Goal: Task Accomplishment & Management: Complete application form

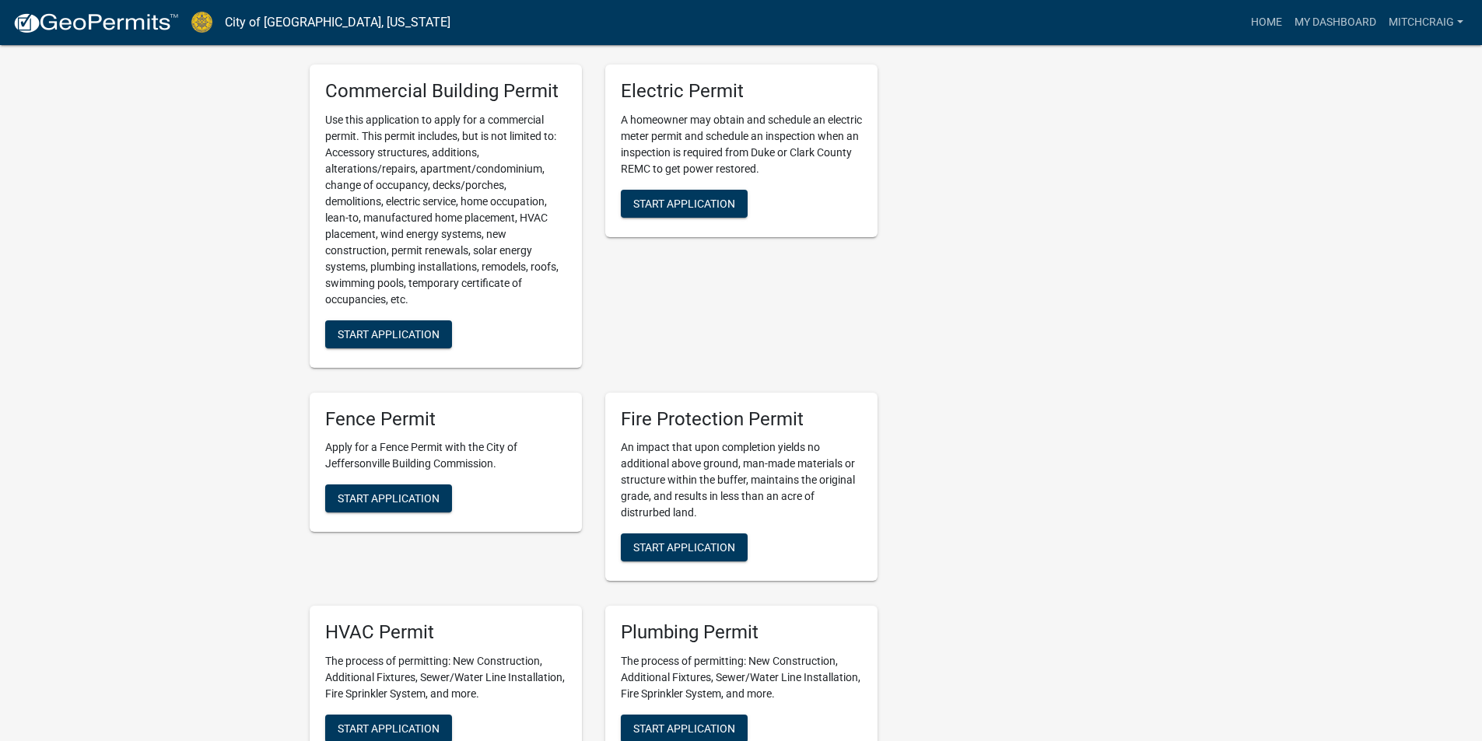
scroll to position [622, 0]
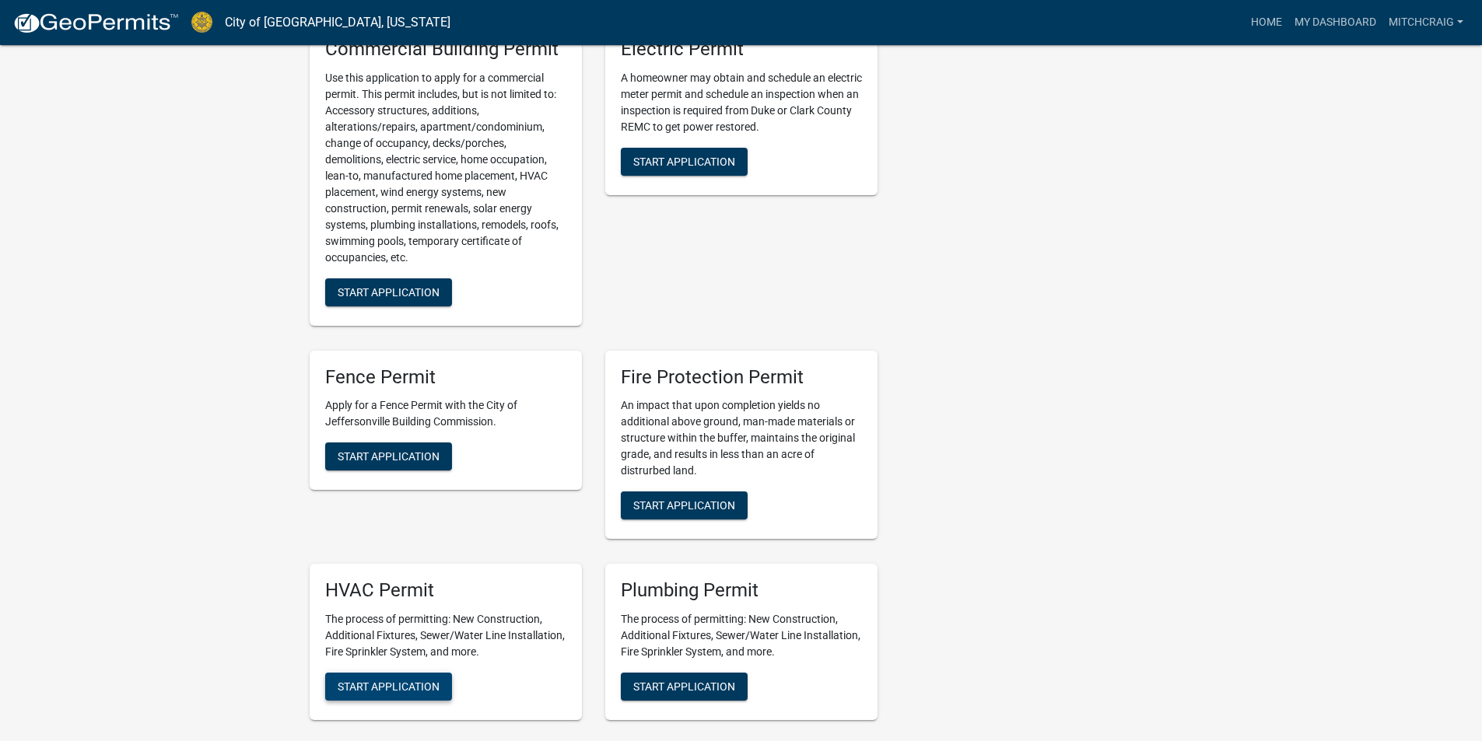
click at [400, 681] on span "Start Application" at bounding box center [389, 687] width 102 height 12
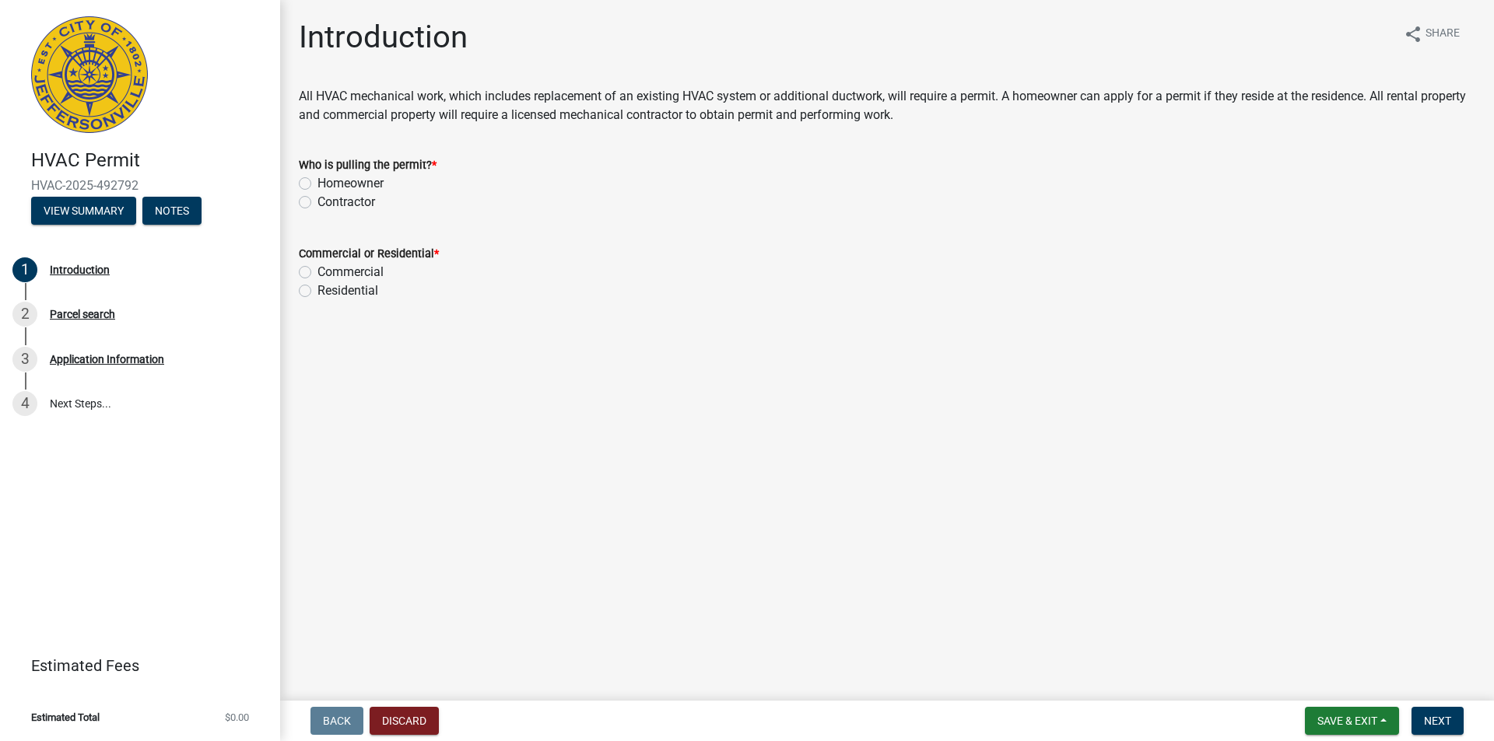
click at [340, 199] on label "Contractor" at bounding box center [346, 202] width 58 height 19
click at [328, 199] on input "Contractor" at bounding box center [322, 198] width 10 height 10
radio input "true"
click at [344, 294] on label "Residential" at bounding box center [347, 291] width 61 height 19
click at [328, 292] on input "Residential" at bounding box center [322, 287] width 10 height 10
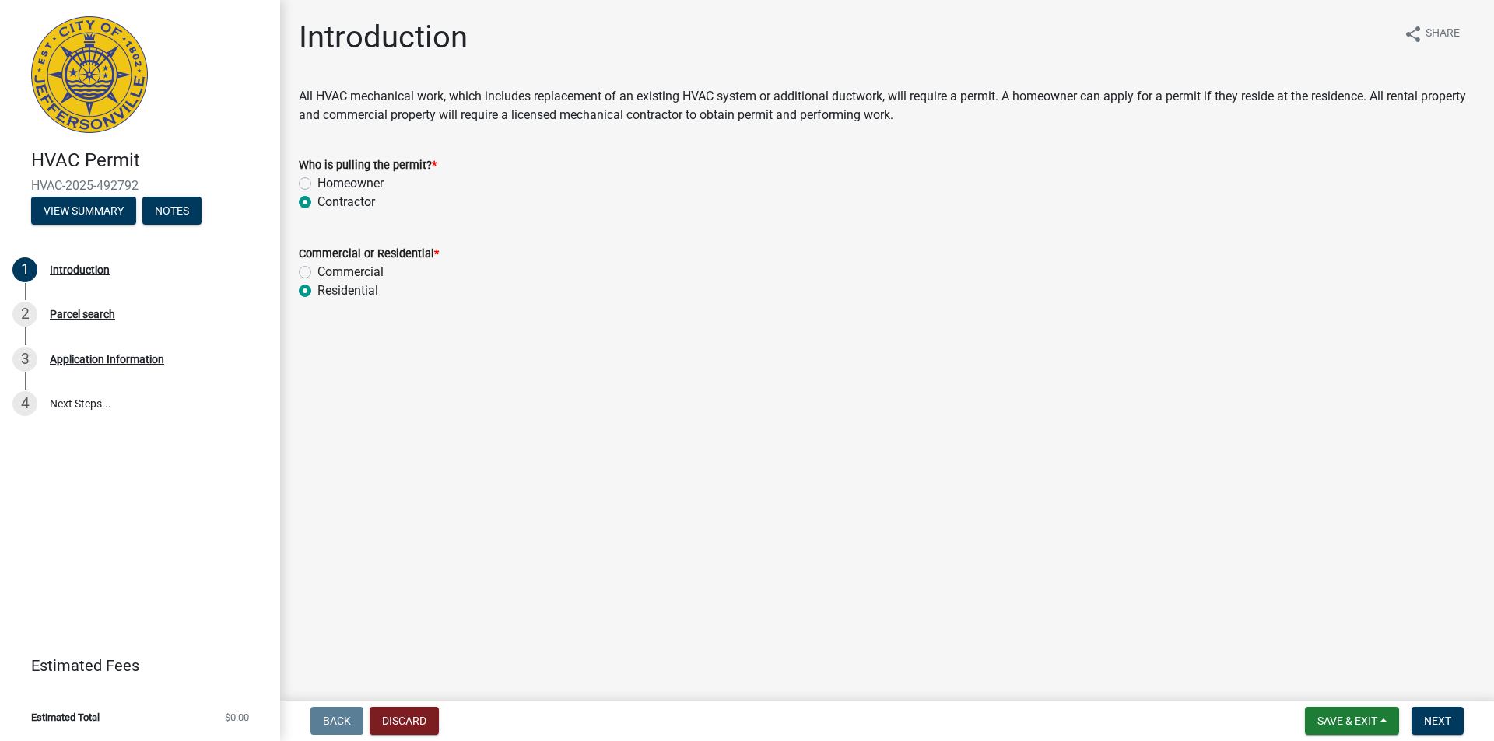
radio input "true"
click at [1428, 710] on button "Next" at bounding box center [1437, 721] width 52 height 28
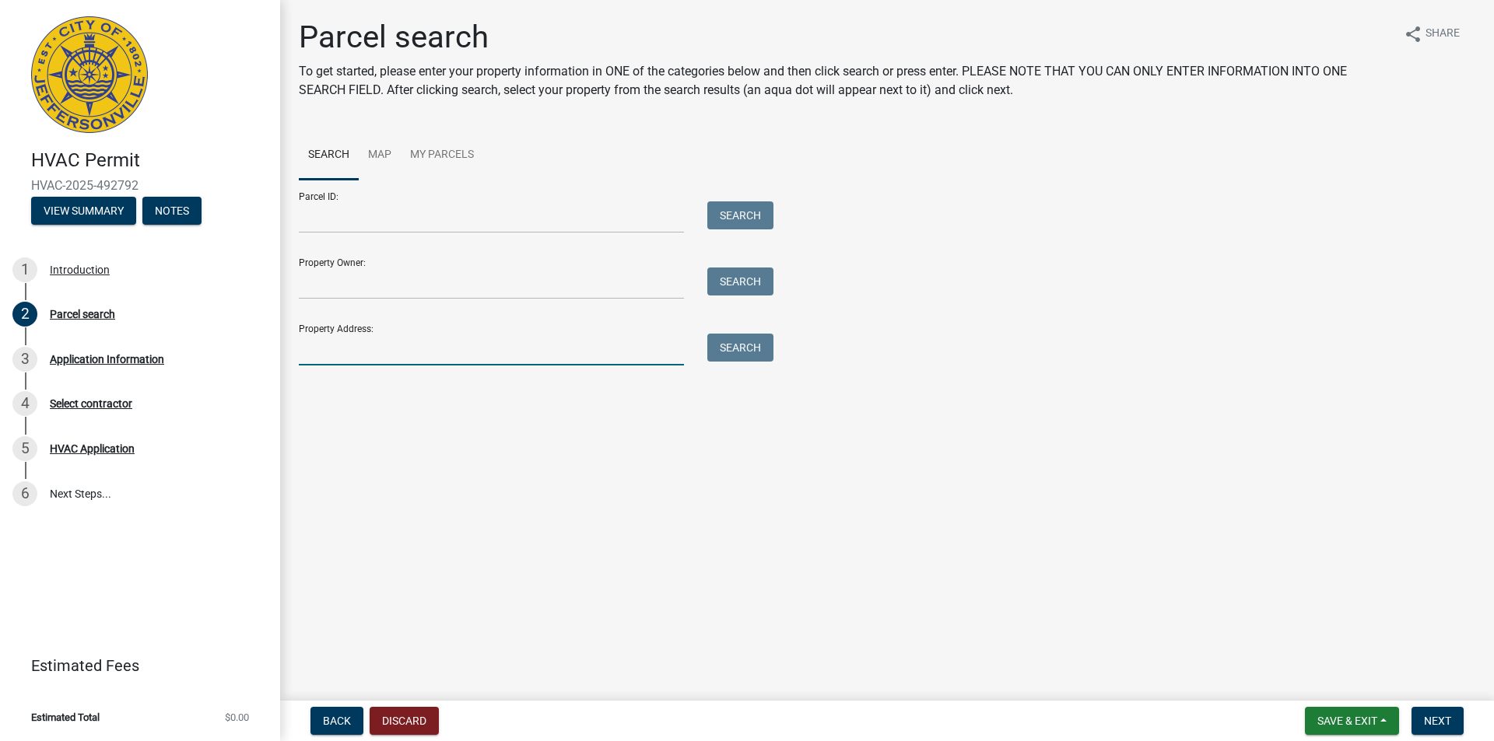
click at [339, 359] on input "Property Address:" at bounding box center [491, 350] width 385 height 32
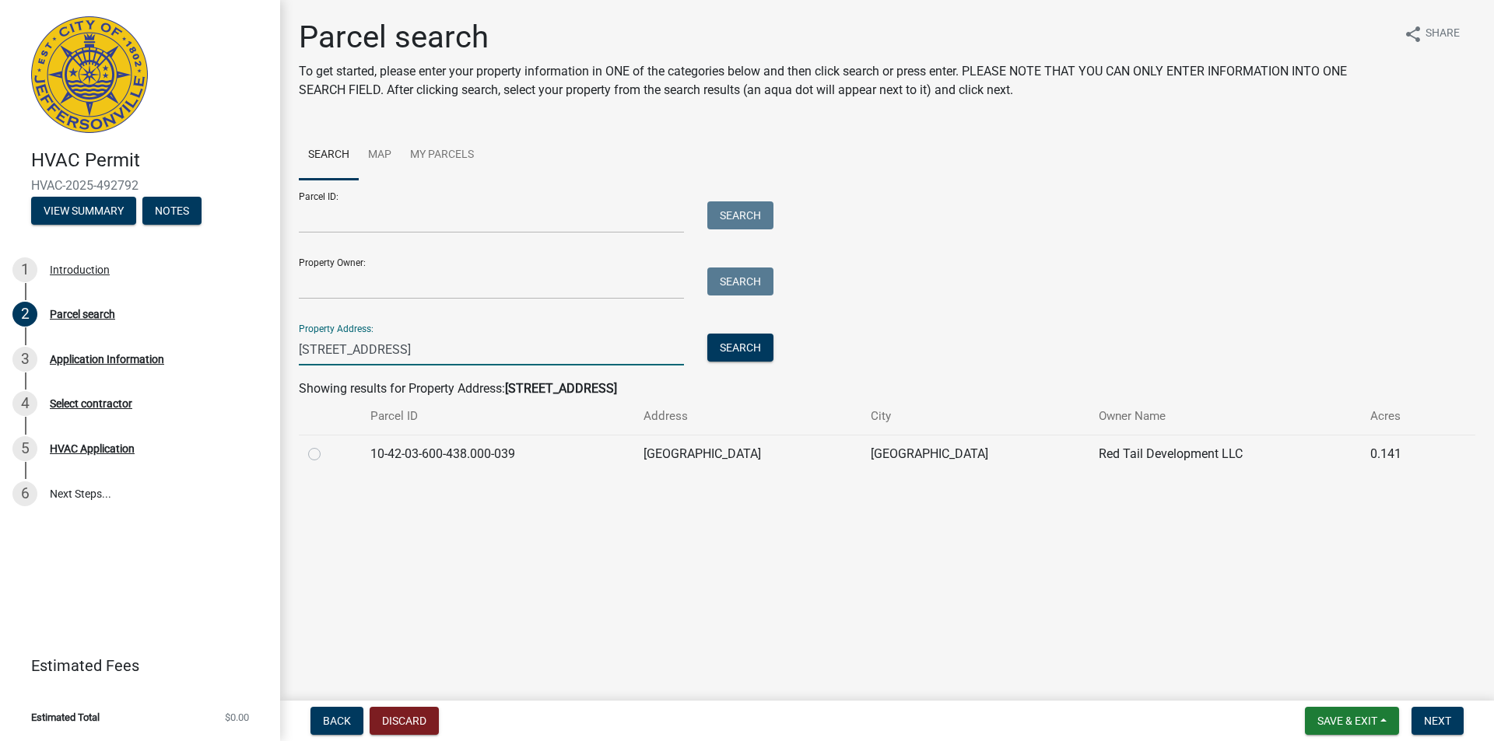
type input "[STREET_ADDRESS]"
click at [307, 455] on td at bounding box center [330, 454] width 62 height 38
click at [327, 445] on label at bounding box center [327, 445] width 0 height 0
click at [327, 455] on input "radio" at bounding box center [332, 450] width 10 height 10
radio input "true"
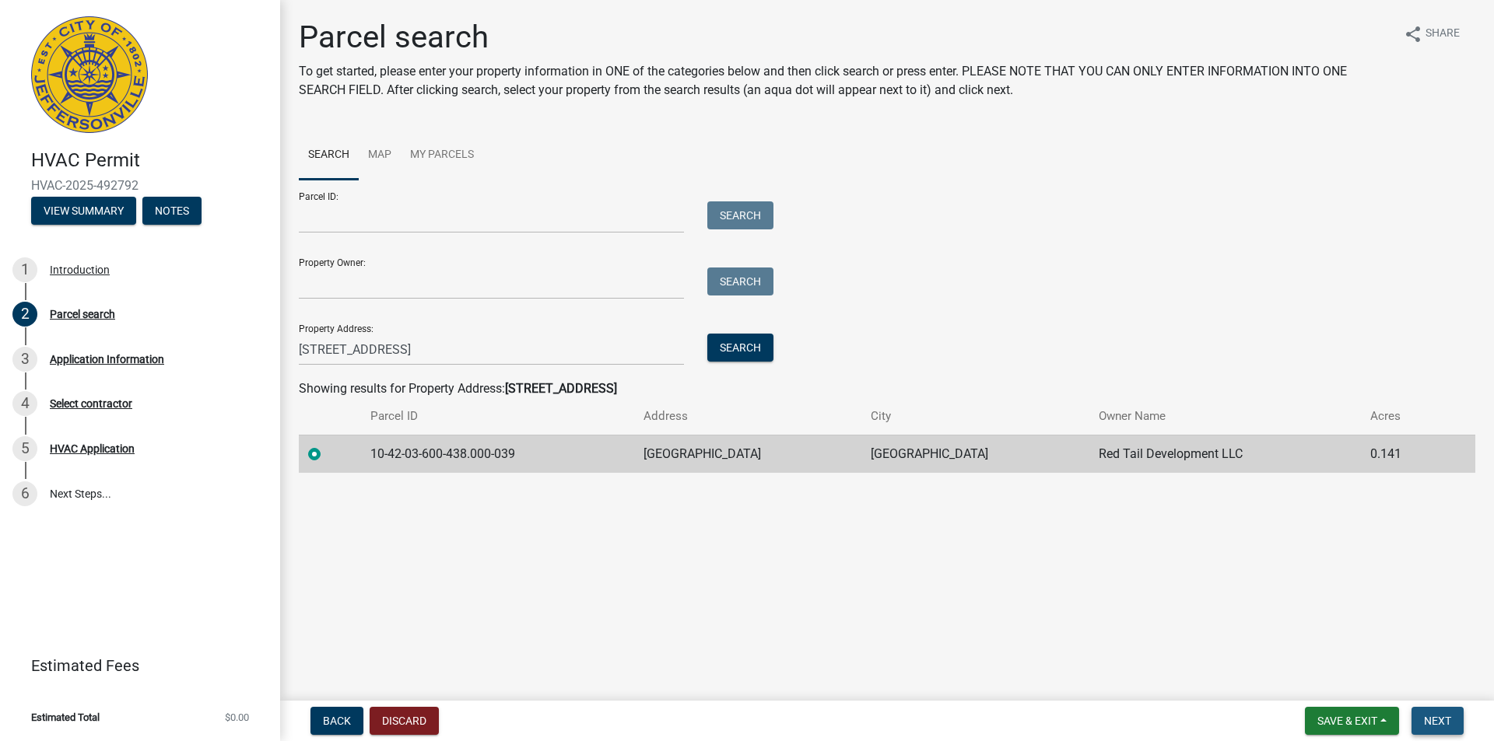
click at [1424, 723] on span "Next" at bounding box center [1437, 721] width 27 height 12
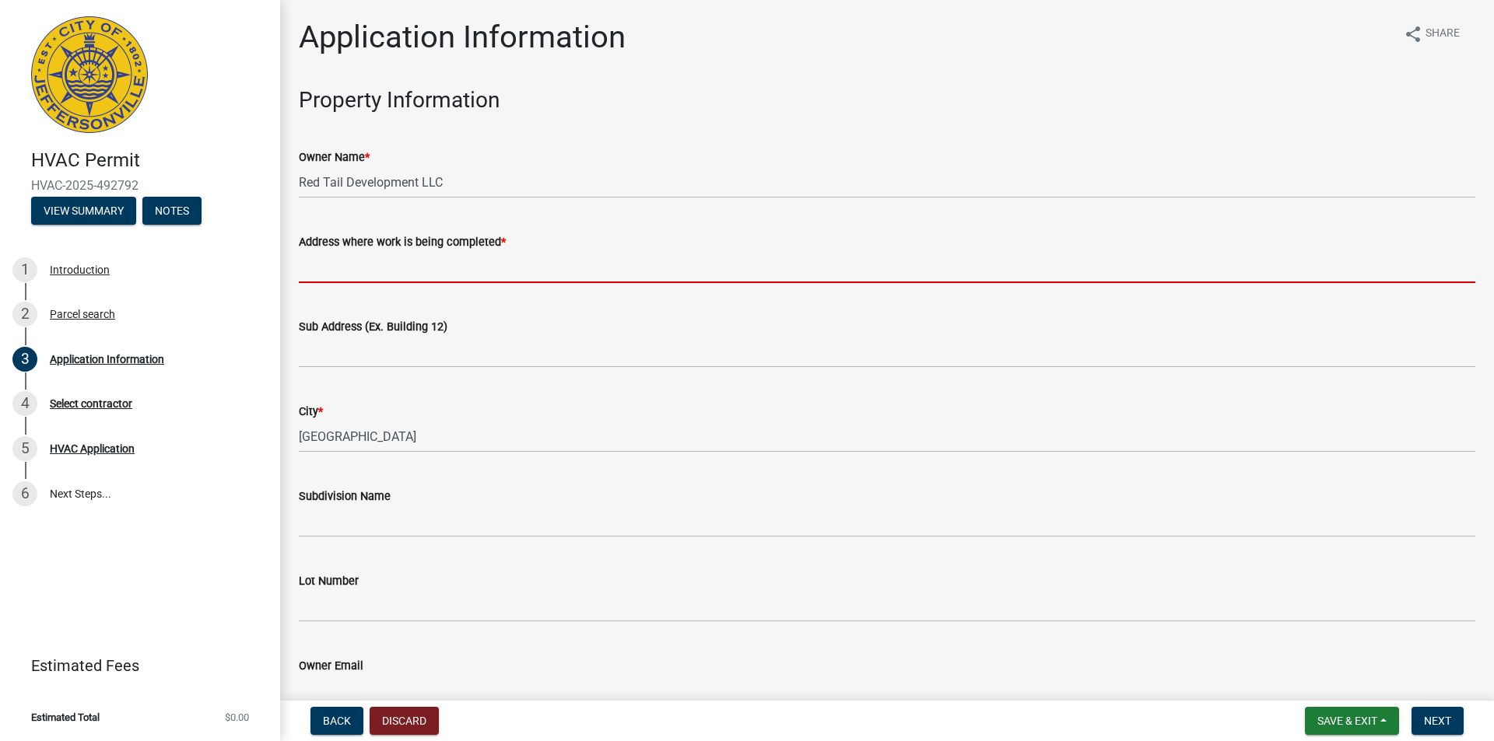
click at [325, 265] on input "Address where work is being completed *" at bounding box center [887, 267] width 1176 height 32
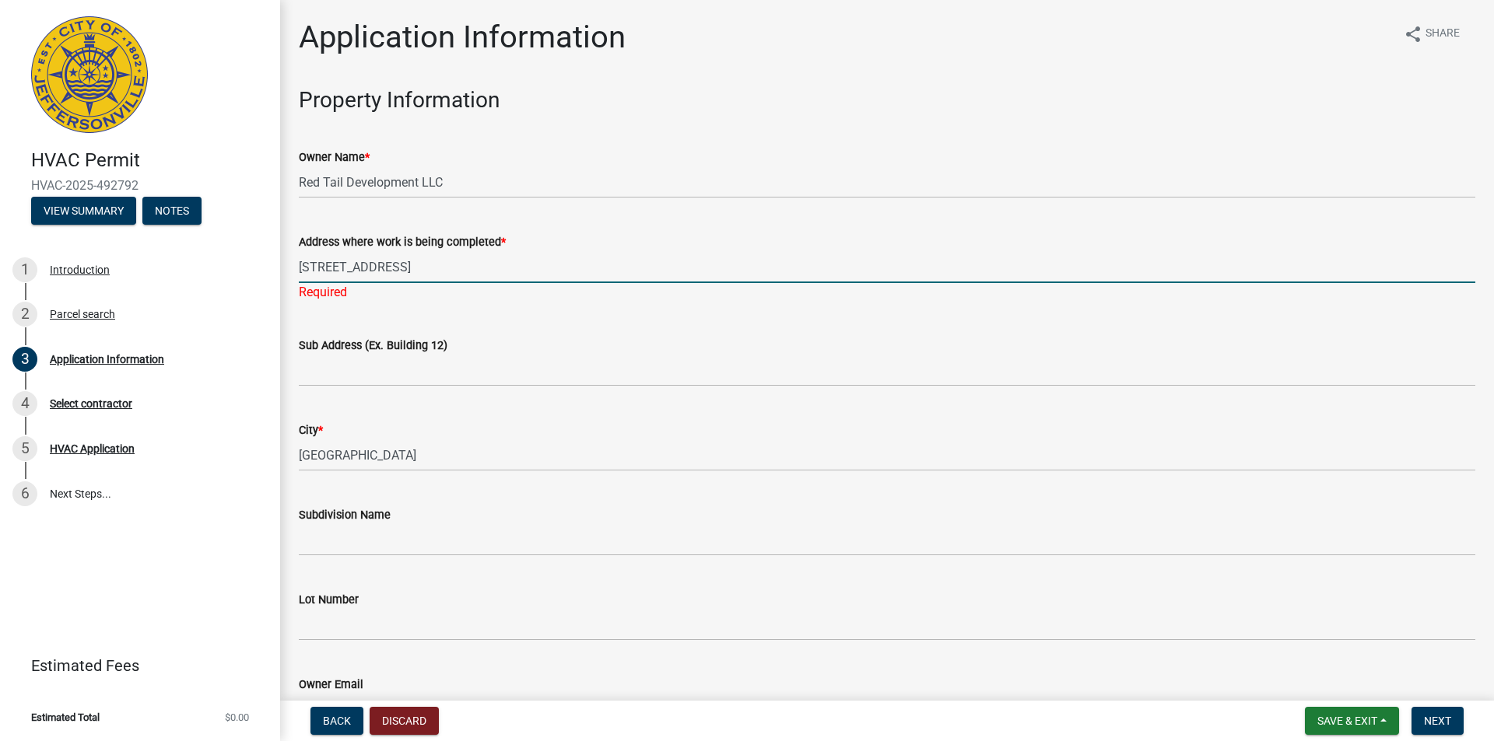
type input "[STREET_ADDRESS]"
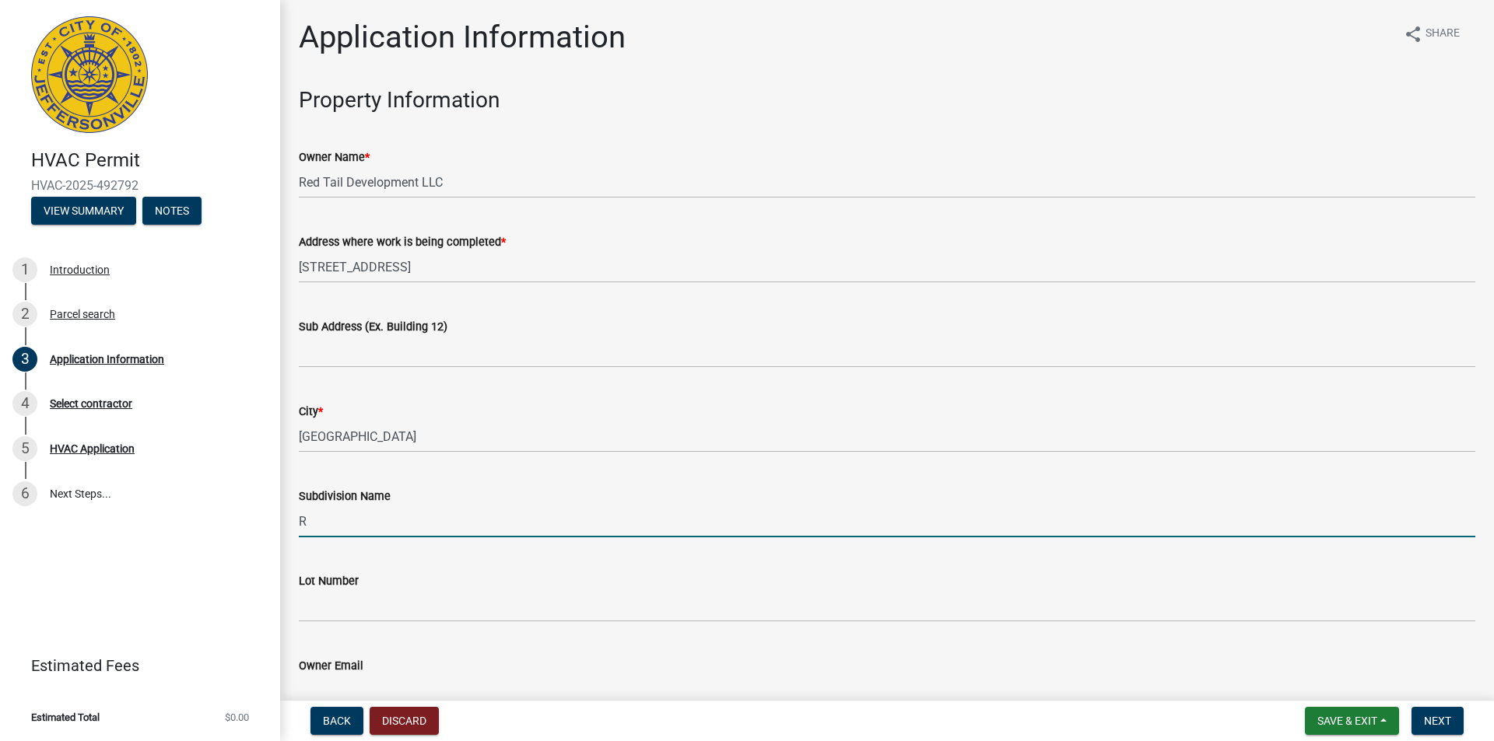
type input "Red Tail Ridge Section 2"
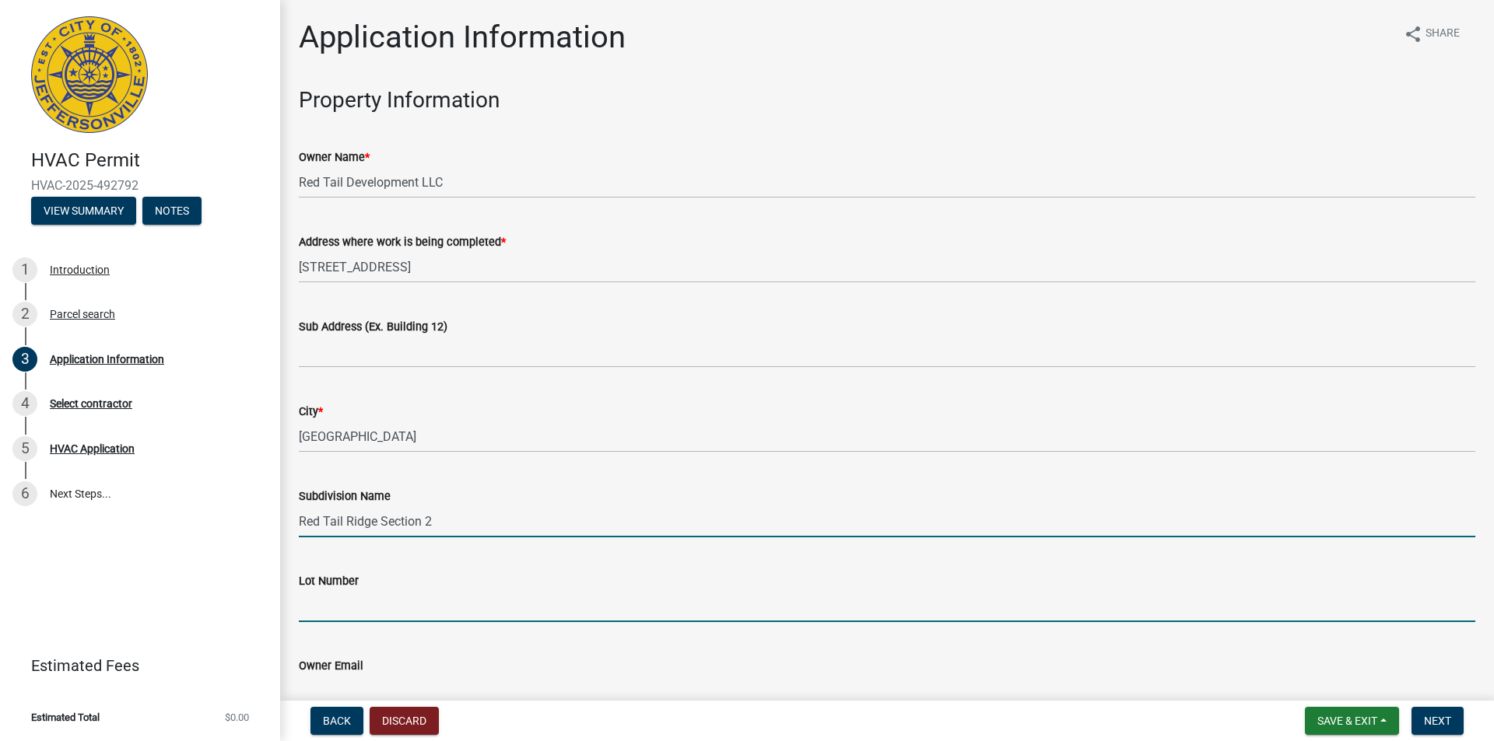
click at [410, 591] on input "Lot Number" at bounding box center [887, 606] width 1176 height 32
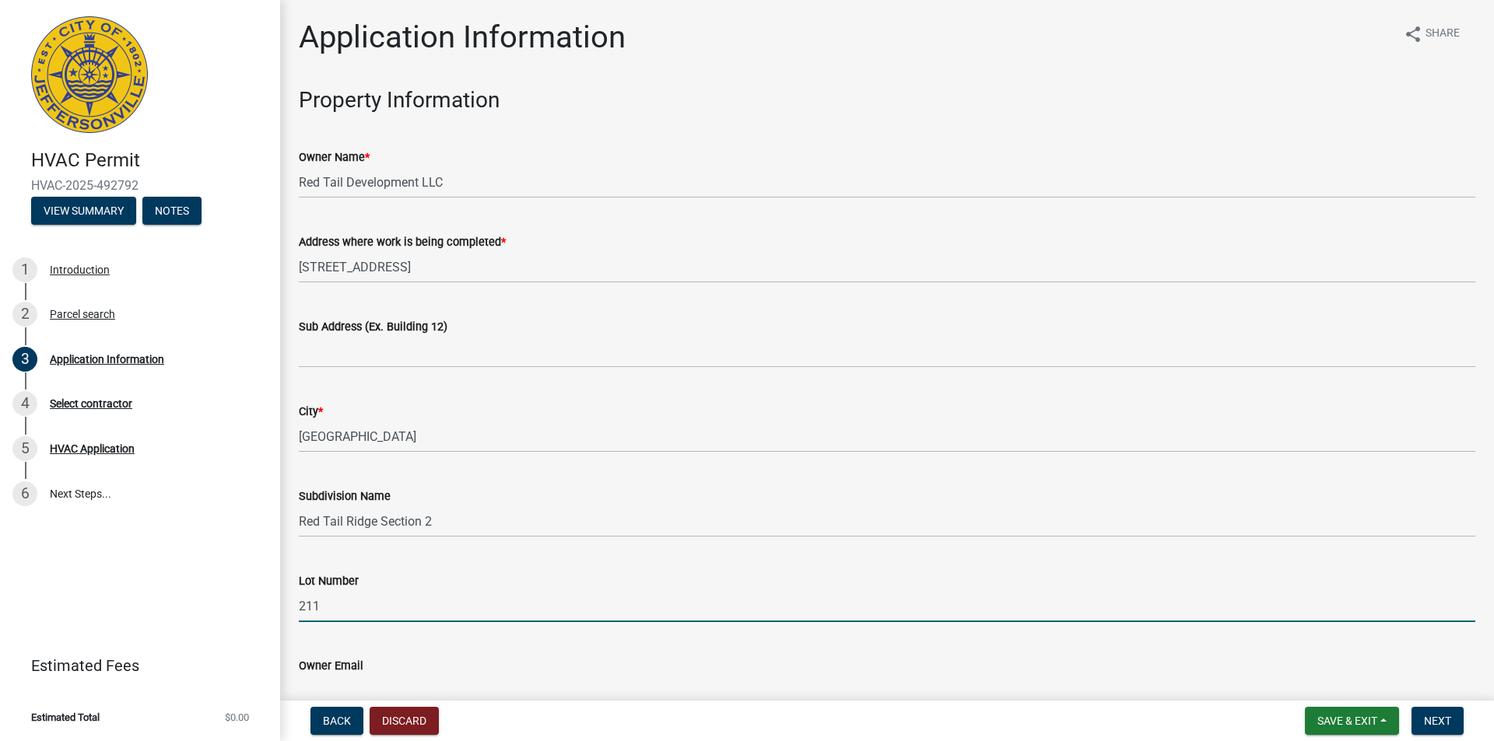
type input "211"
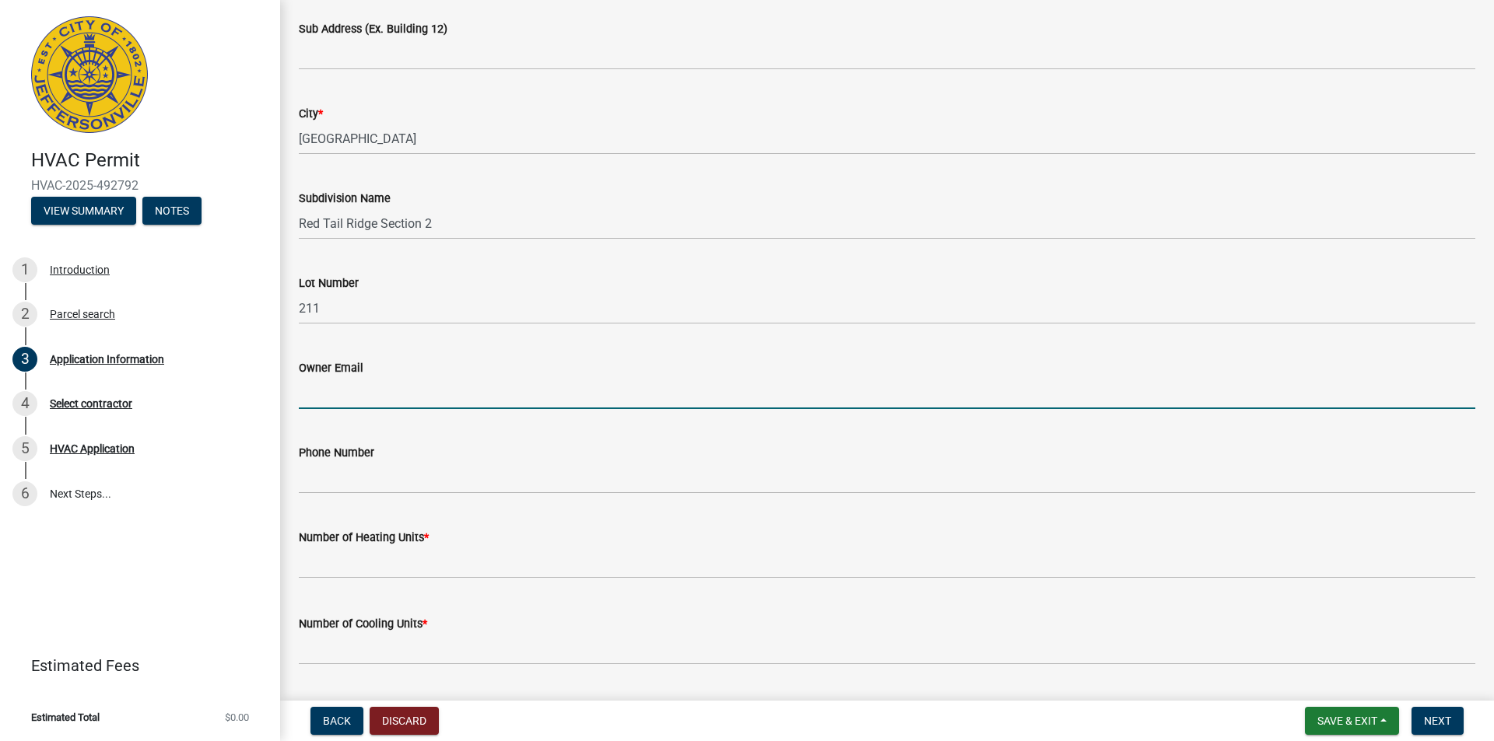
scroll to position [324, 0]
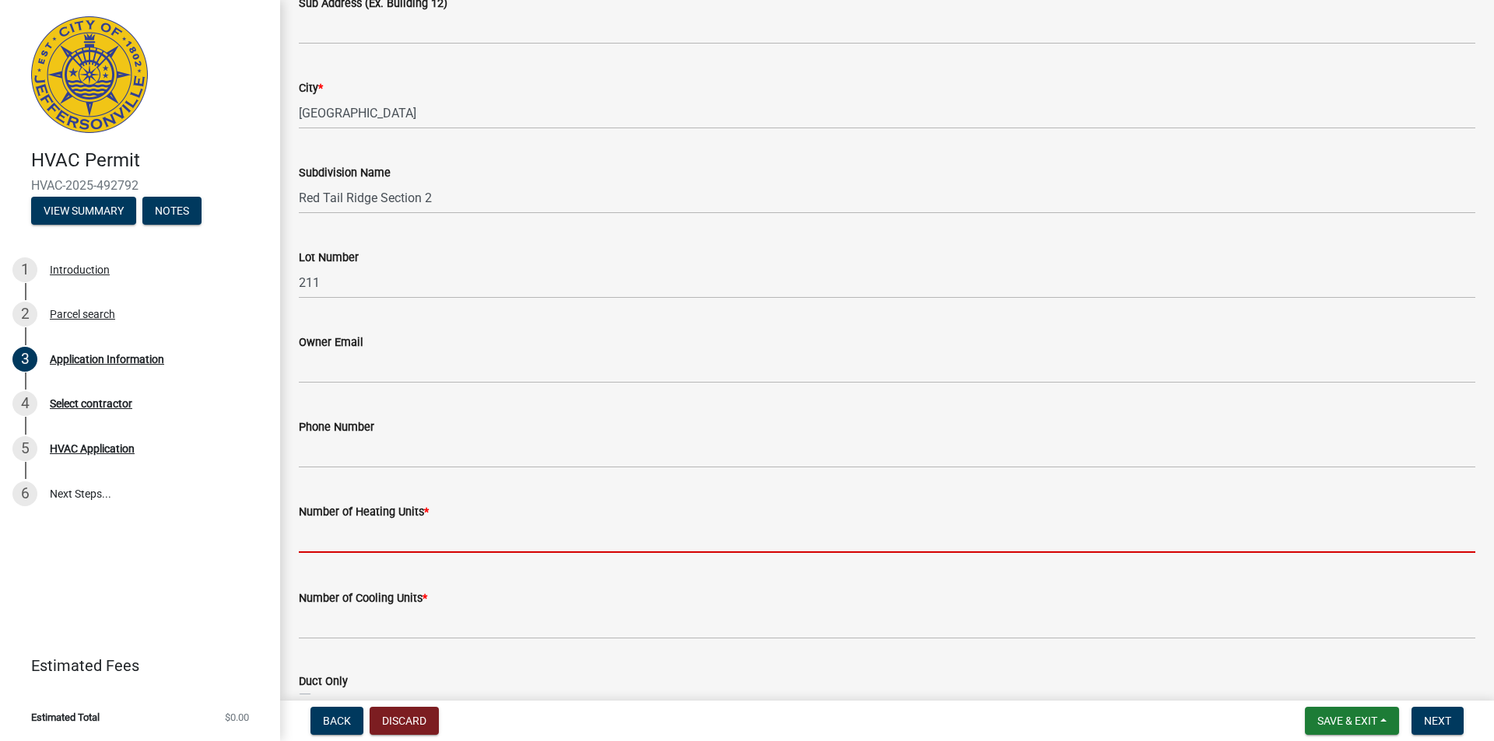
click at [398, 541] on input "text" at bounding box center [887, 537] width 1176 height 32
type input "1"
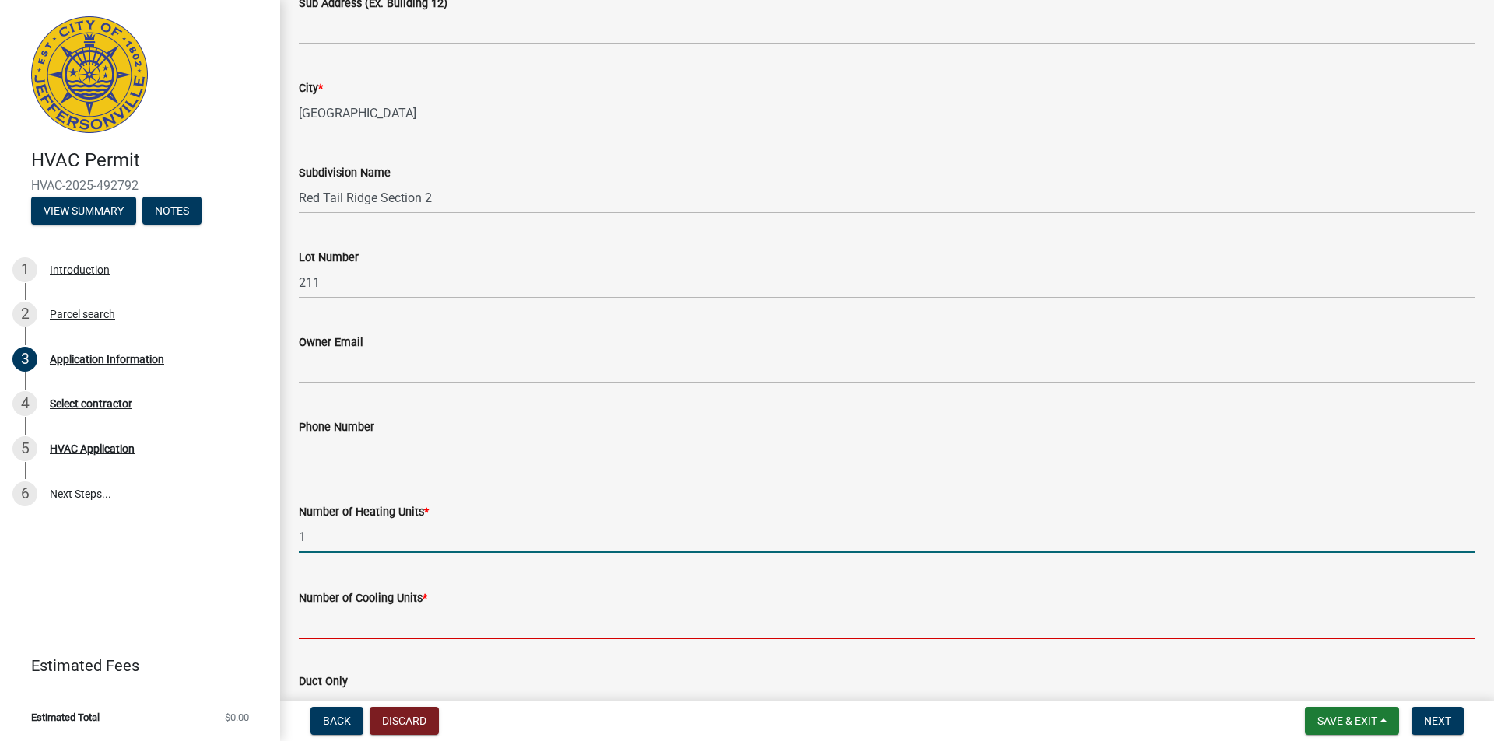
click at [402, 624] on input "text" at bounding box center [887, 624] width 1176 height 32
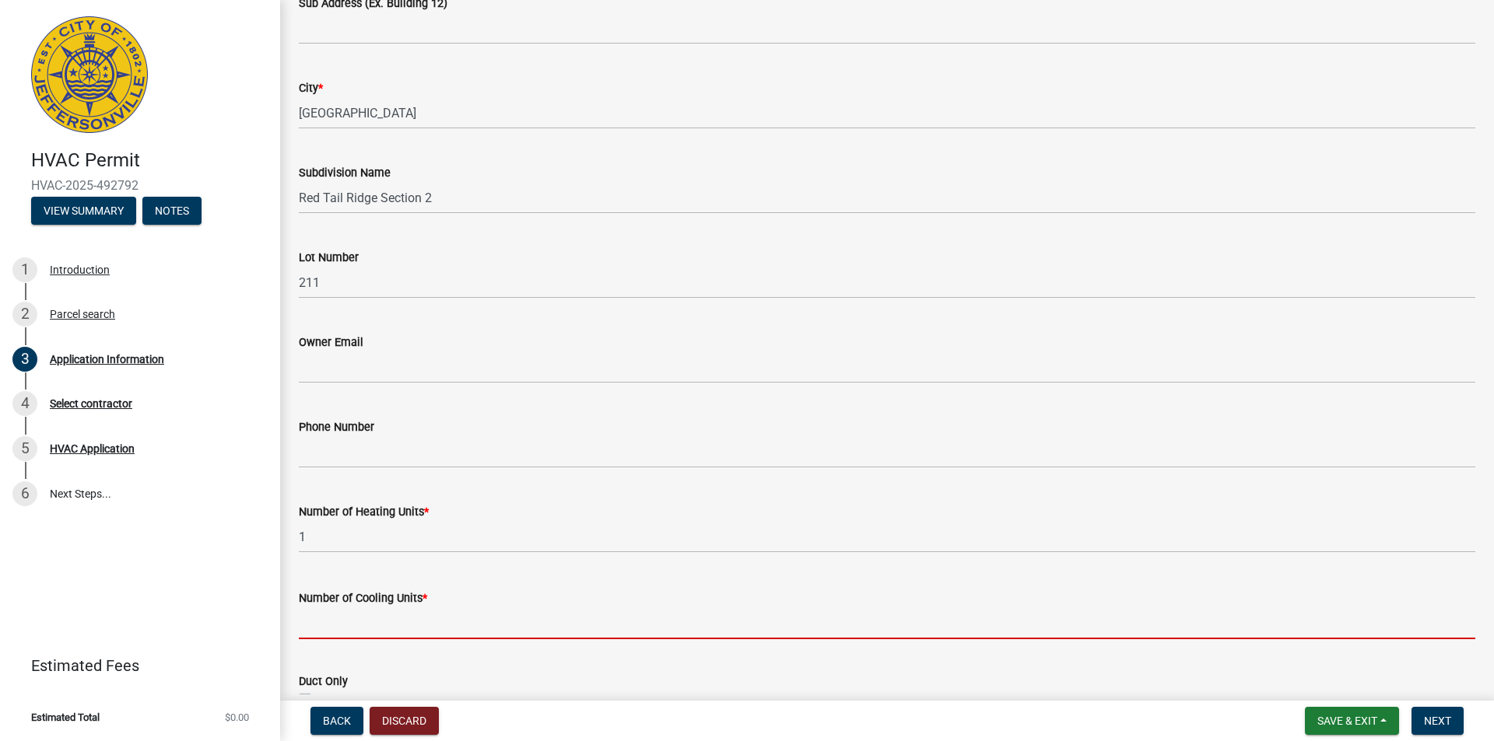
type input "1"
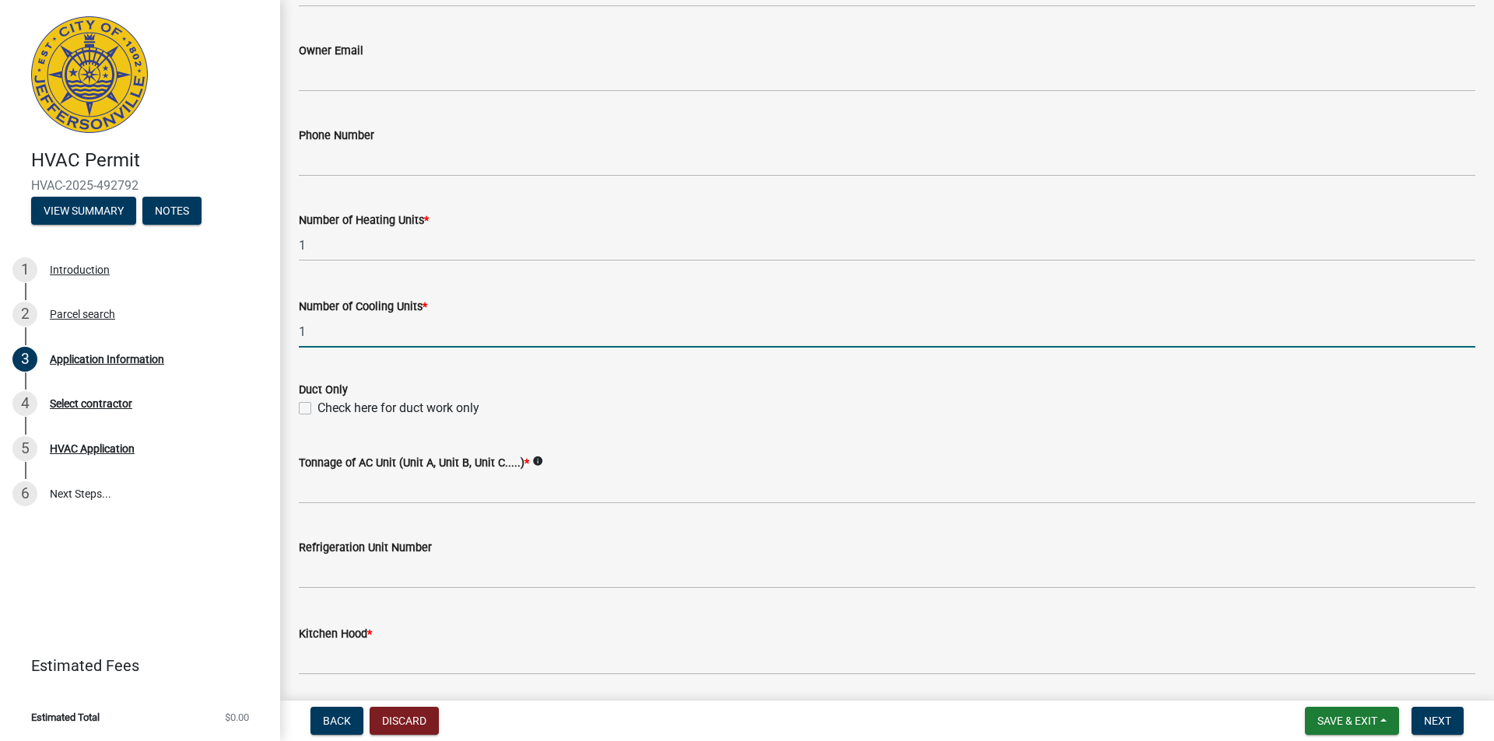
scroll to position [635, 0]
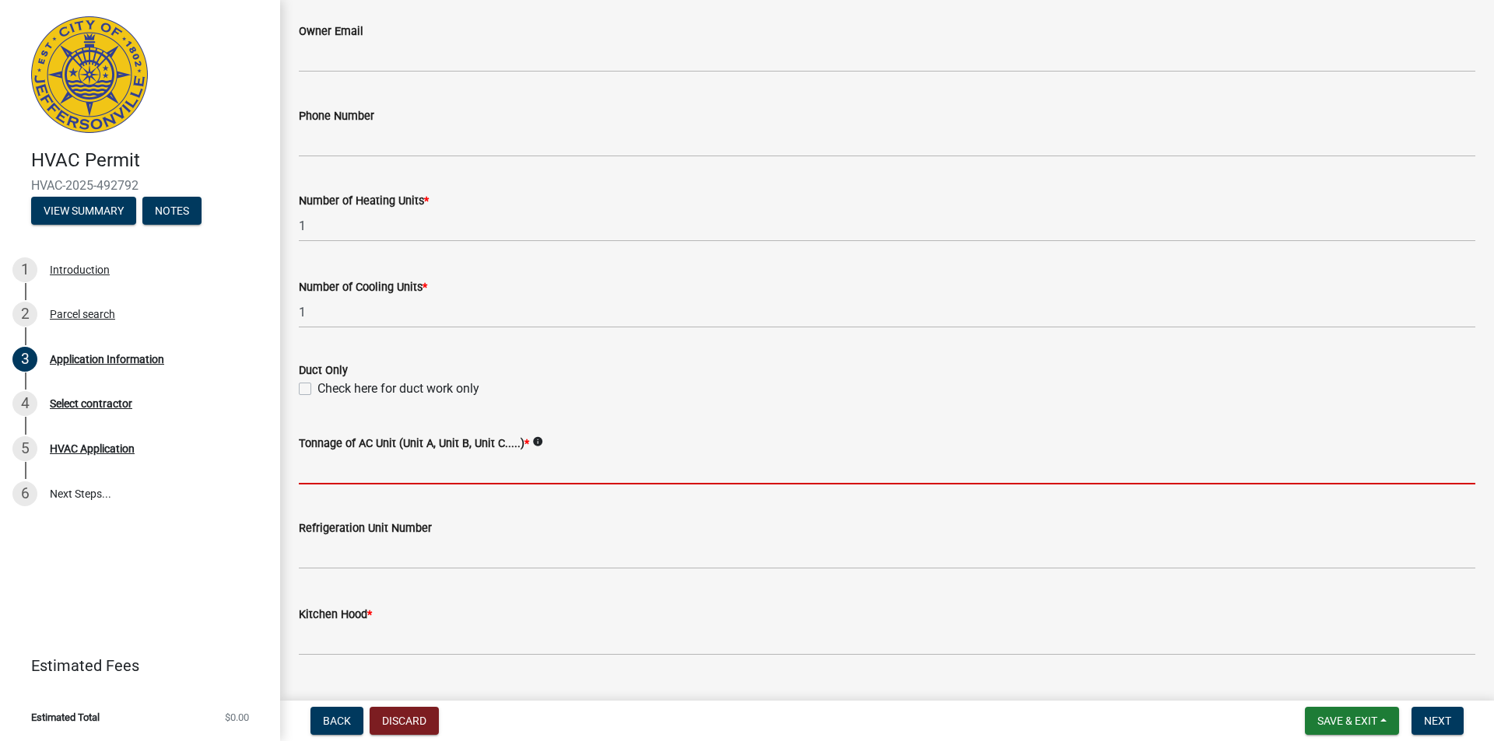
click at [316, 478] on input "Tonnage of AC Unit (Unit A, Unit B, Unit C.....) *" at bounding box center [887, 469] width 1176 height 32
type input "2-1/2"
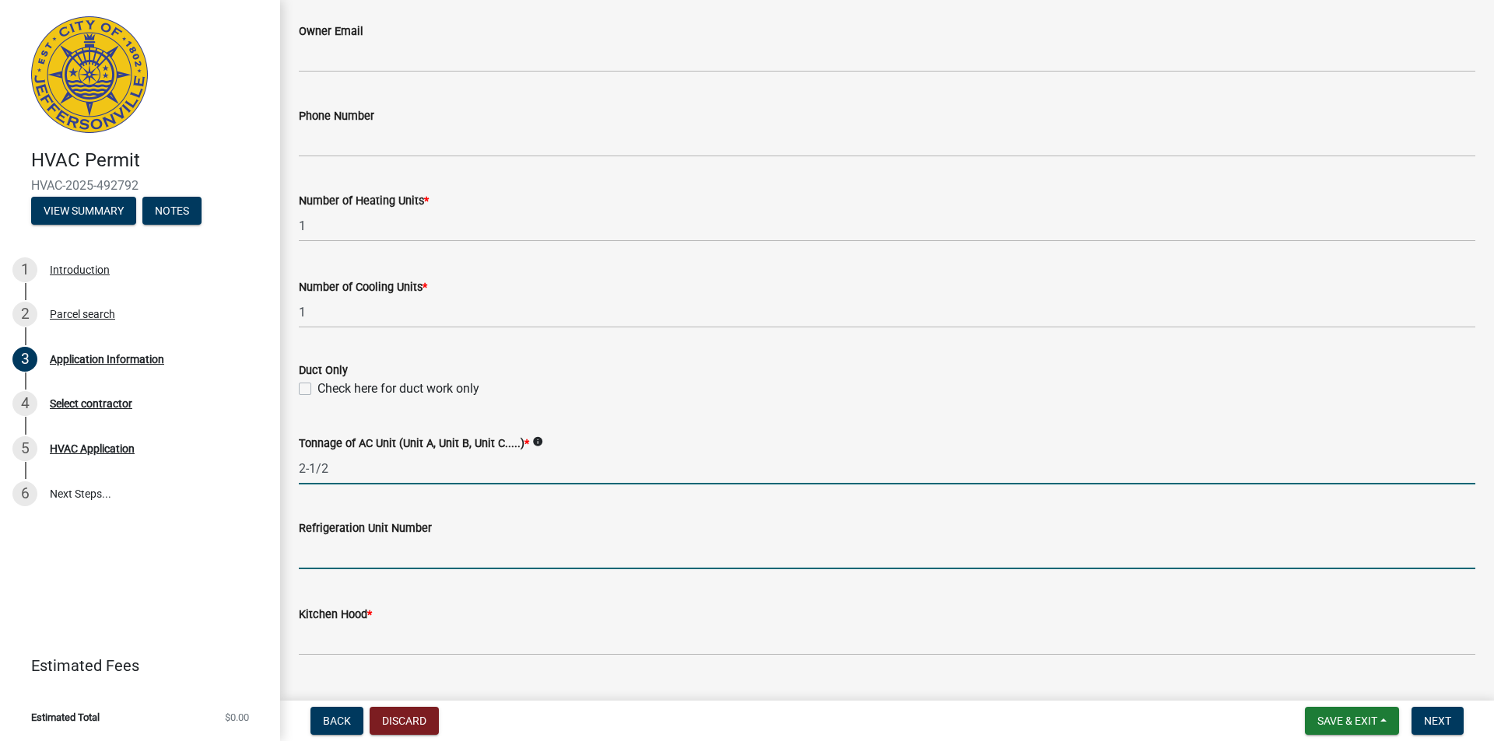
click at [384, 554] on input "text" at bounding box center [887, 554] width 1176 height 32
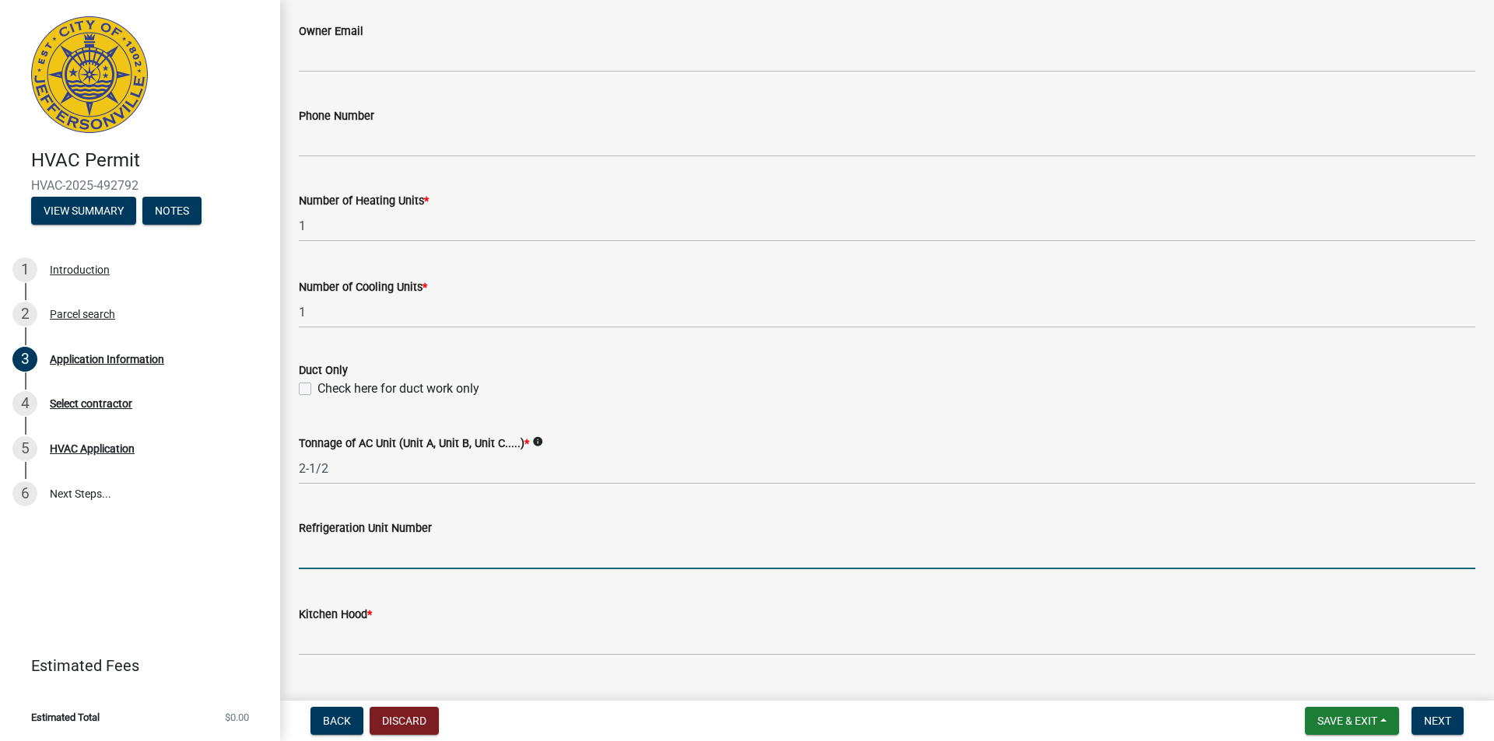
type input "-454"
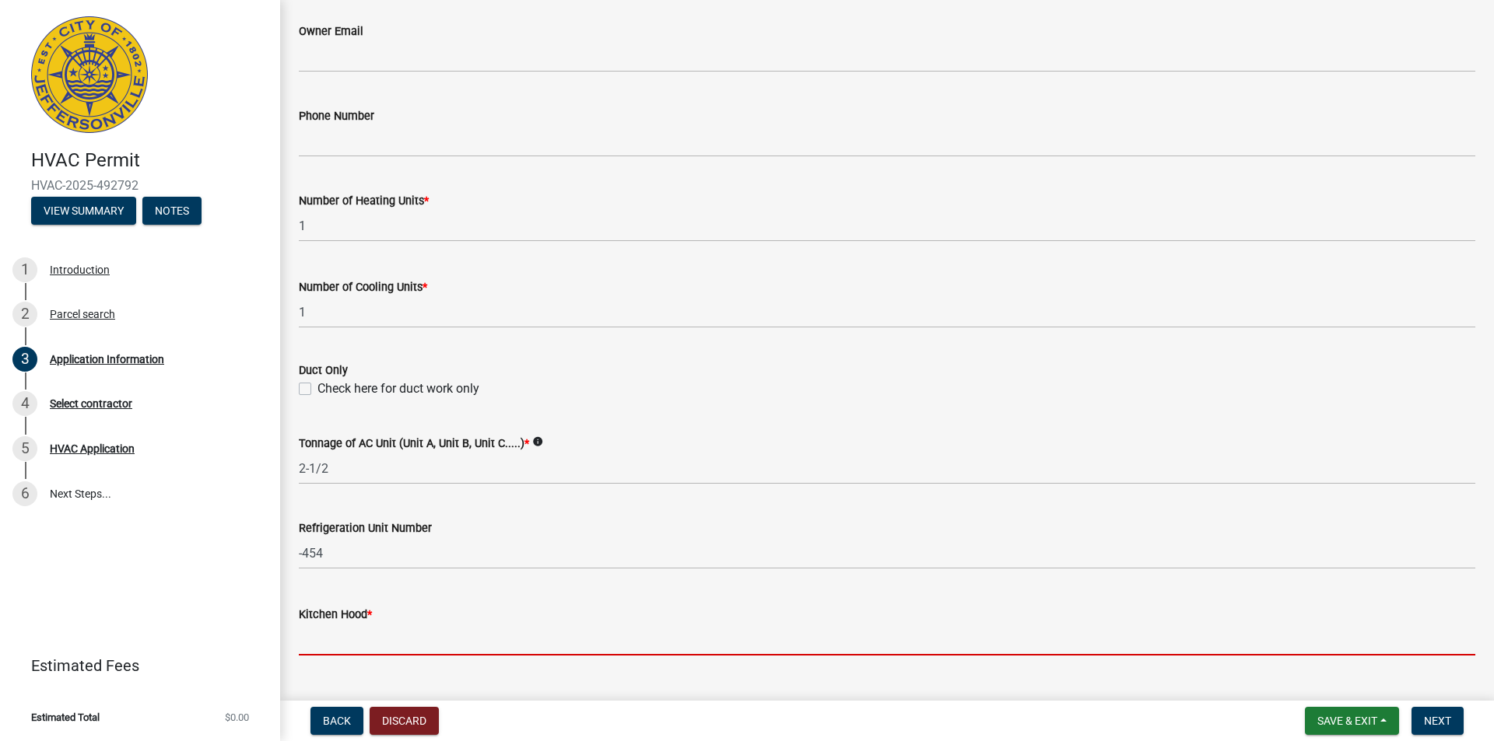
click at [419, 644] on input "text" at bounding box center [887, 640] width 1176 height 32
type input "0"
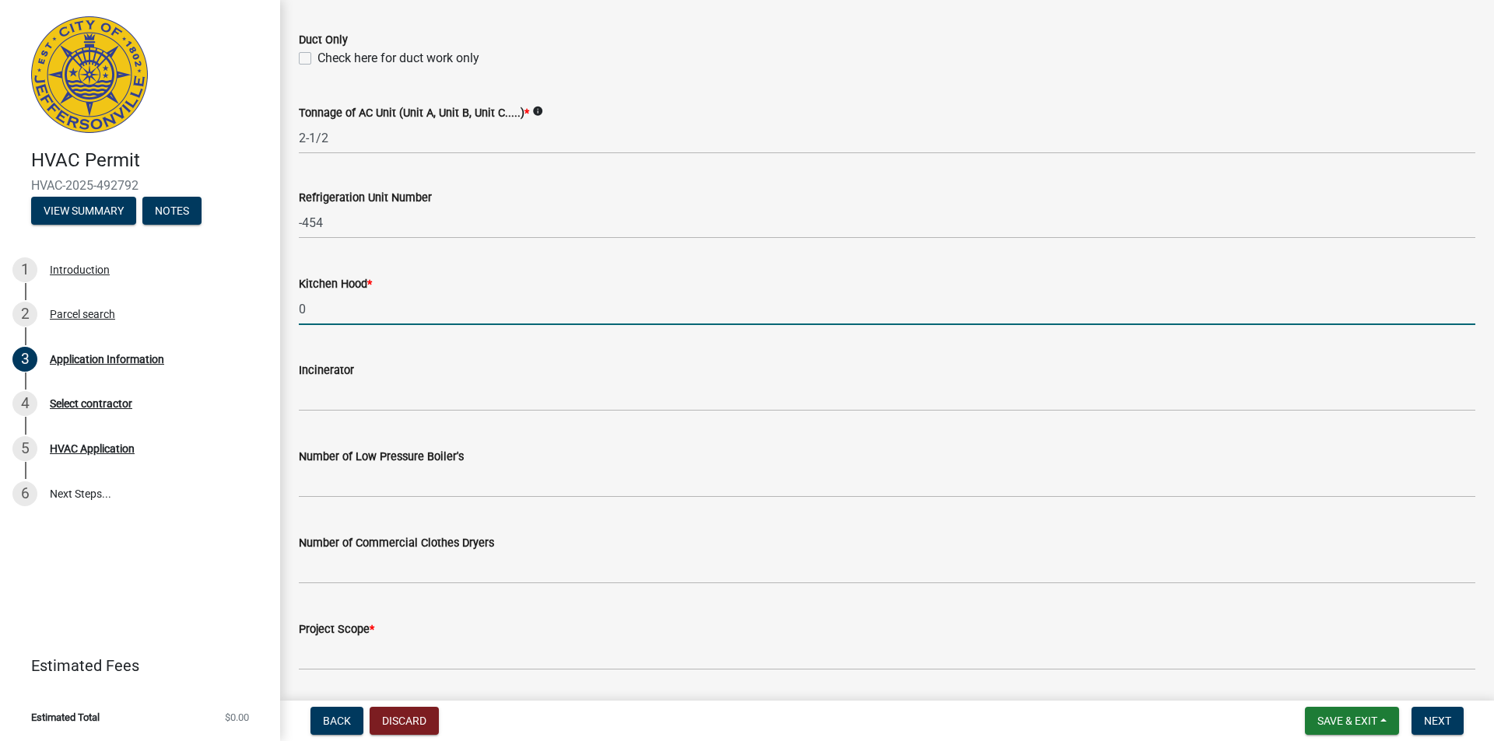
scroll to position [1014, 0]
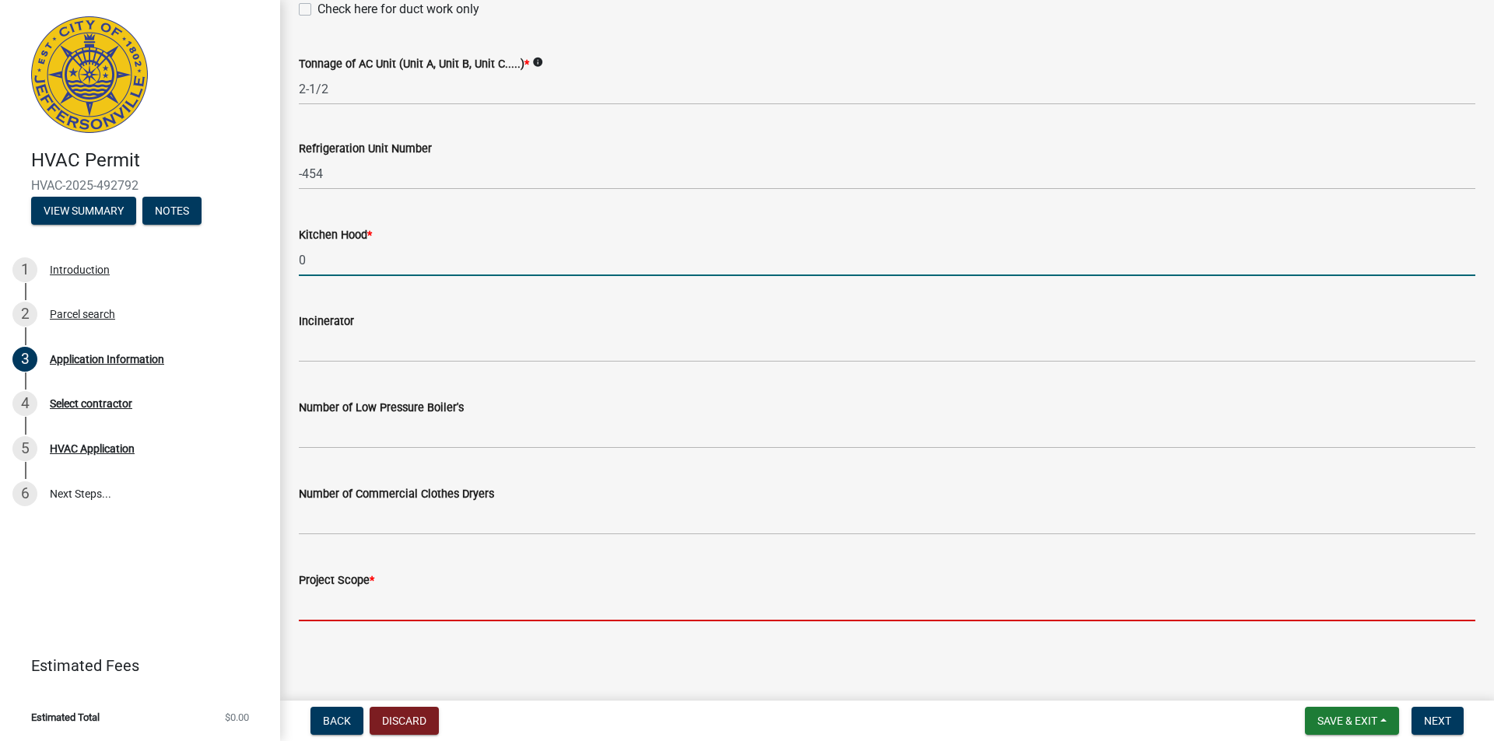
click at [390, 599] on input "Project Scope *" at bounding box center [887, 606] width 1176 height 32
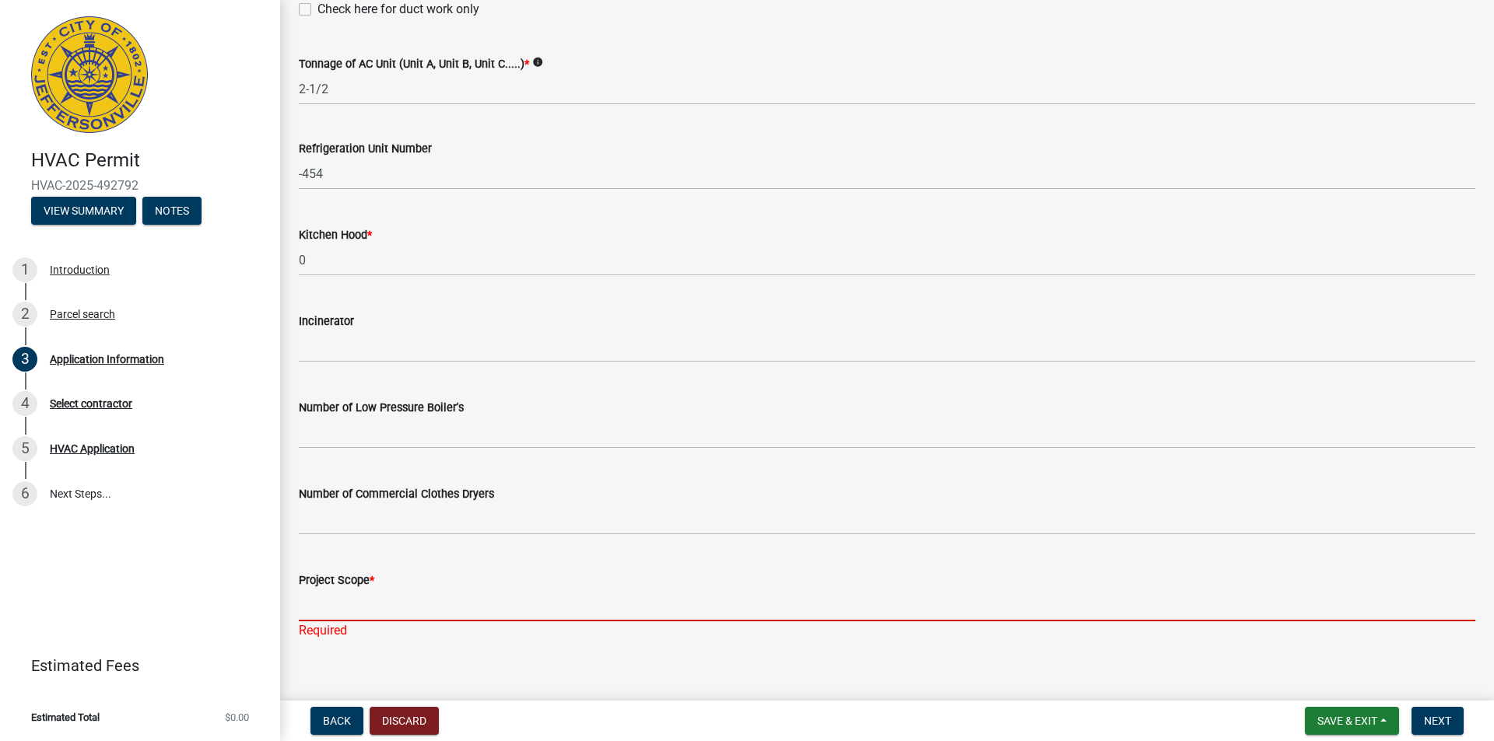
click at [351, 597] on input "Project Scope *" at bounding box center [887, 606] width 1176 height 32
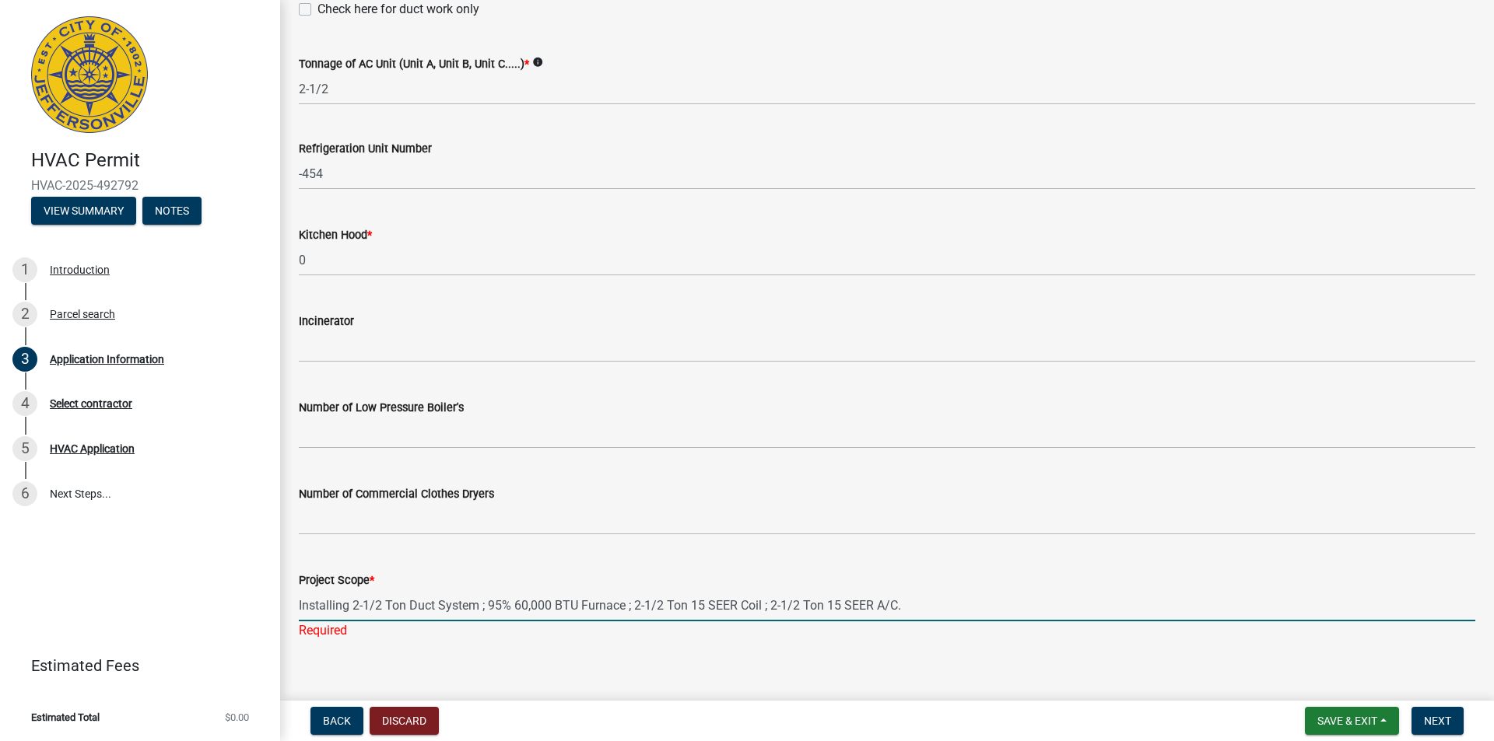
click at [521, 607] on input "Installing 2-1/2 Ton Duct System ; 95% 60,000 BTU Furnace ; 2-1/2 Ton 15 SEER C…" at bounding box center [887, 606] width 1176 height 32
type input "Installing 2-1/2 Ton Duct System ; 95% 70,000 BTU Furnace ; 2-1/2 Ton 14.30 SEE…"
click at [1420, 727] on button "Next" at bounding box center [1437, 721] width 52 height 28
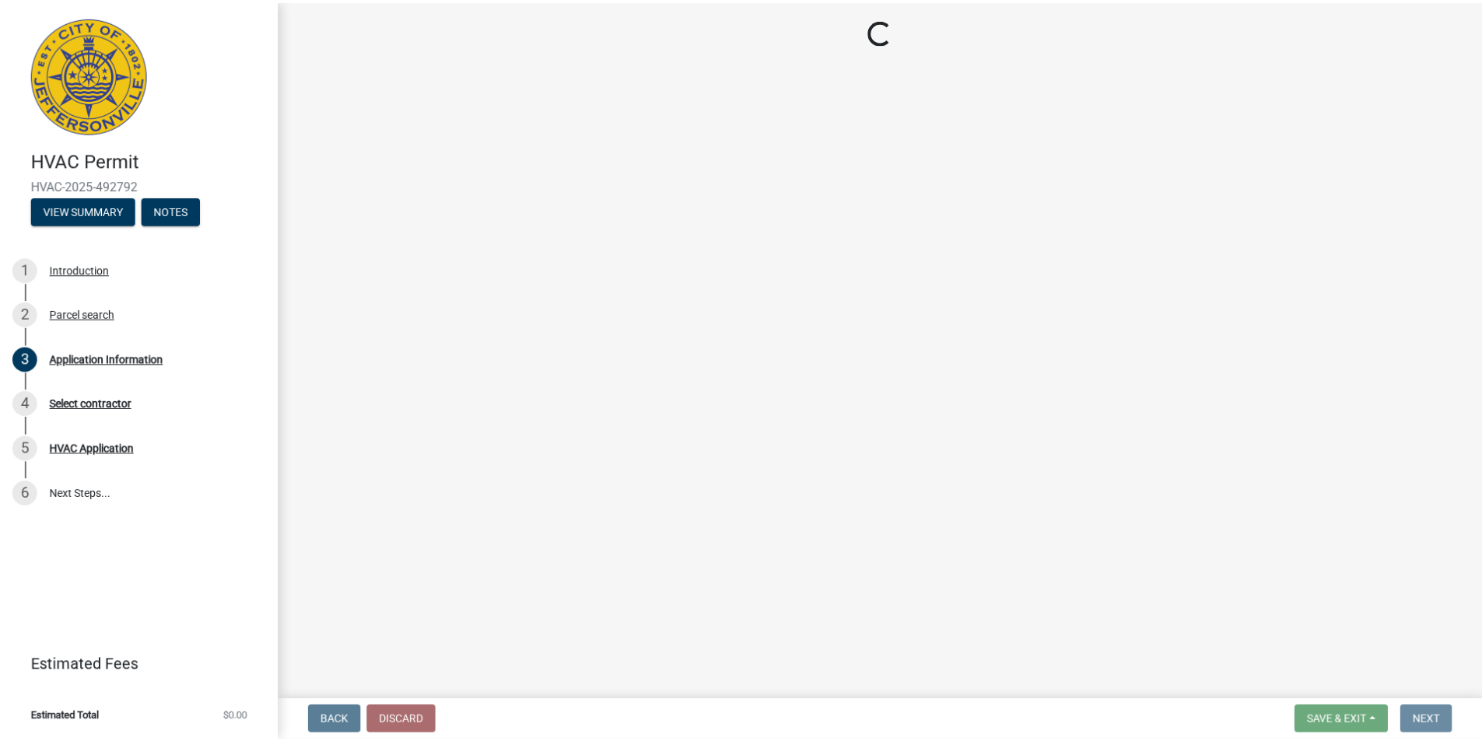
scroll to position [0, 0]
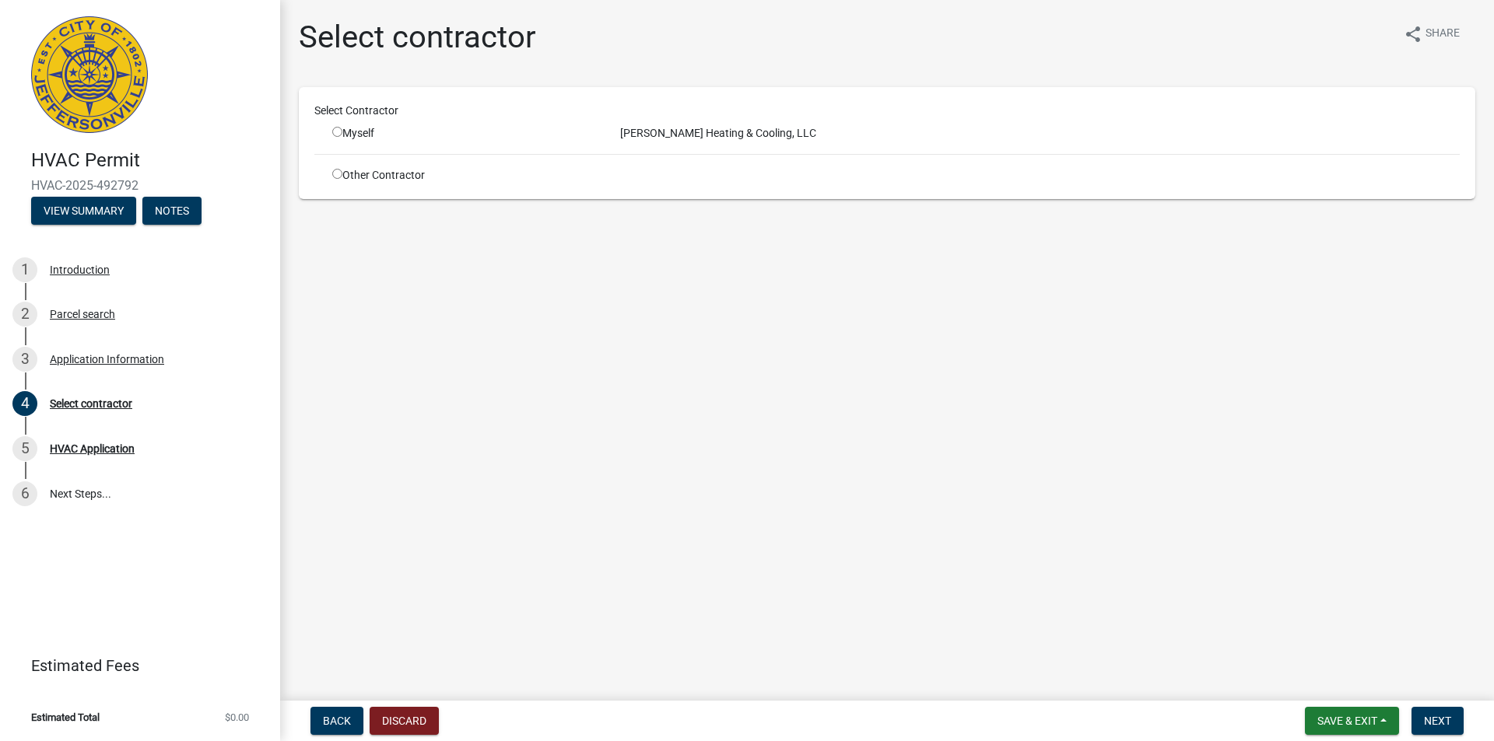
click at [332, 137] on div "Myself" at bounding box center [464, 133] width 264 height 16
click at [337, 131] on input "radio" at bounding box center [337, 132] width 10 height 10
radio input "true"
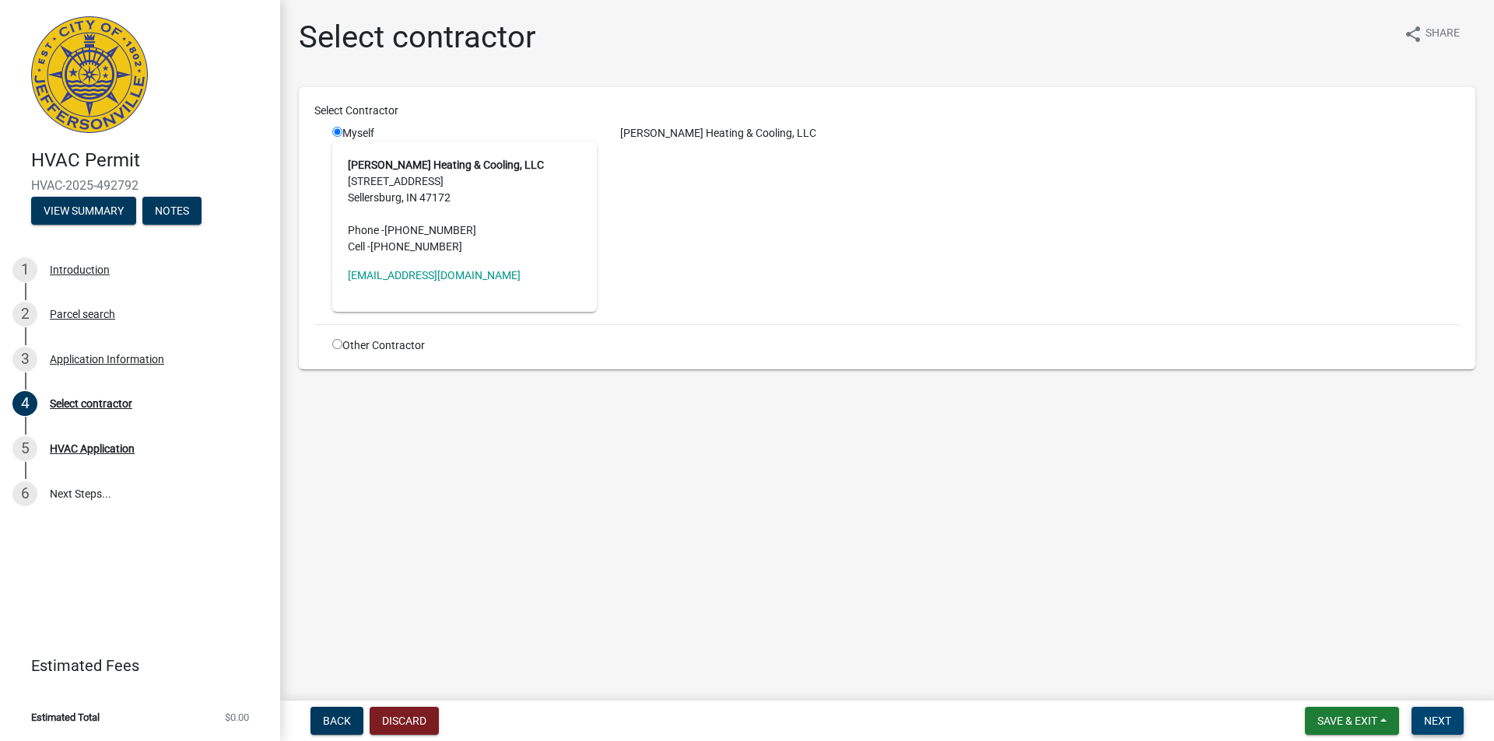
click at [1442, 716] on span "Next" at bounding box center [1437, 721] width 27 height 12
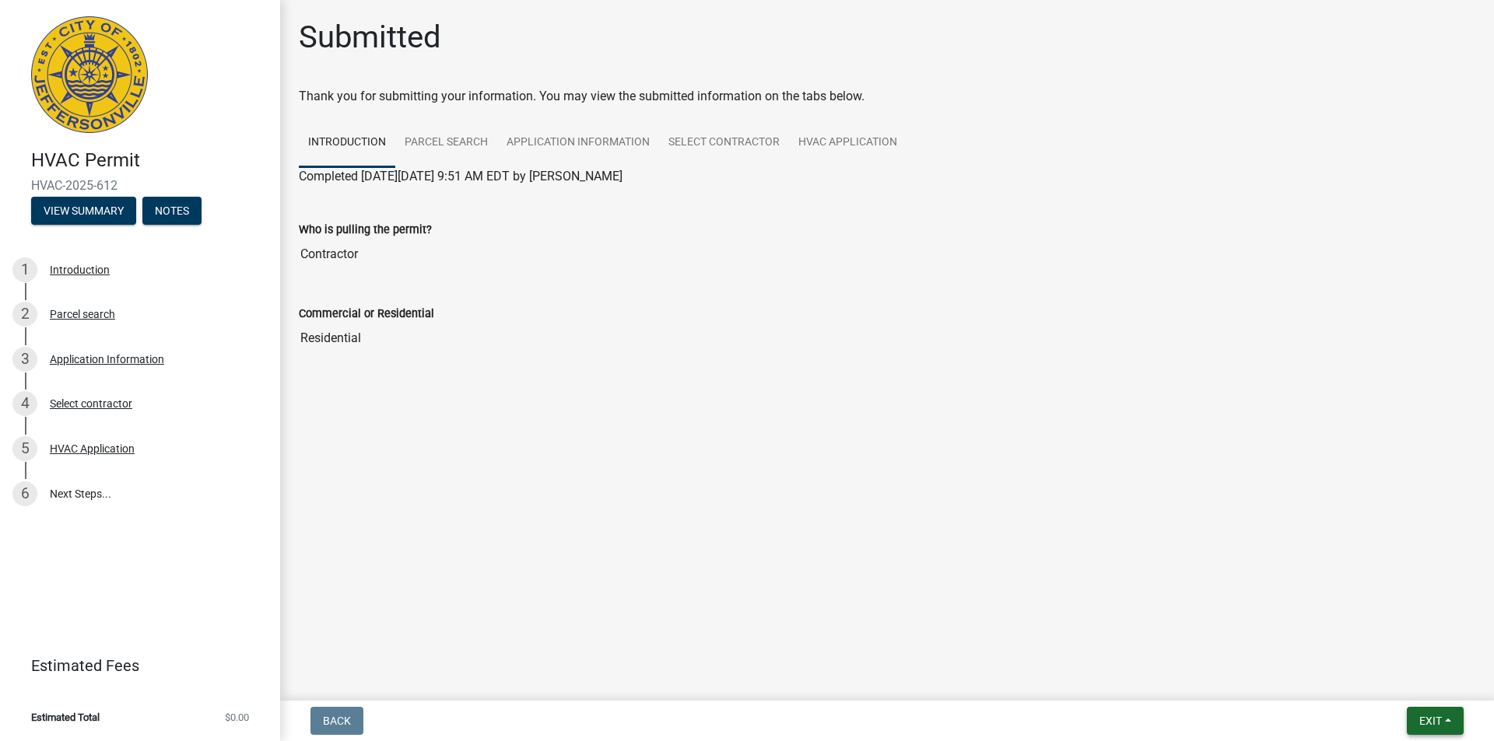
click at [1415, 724] on button "Exit" at bounding box center [1435, 721] width 57 height 28
click at [1400, 679] on button "Save & Exit" at bounding box center [1401, 680] width 124 height 37
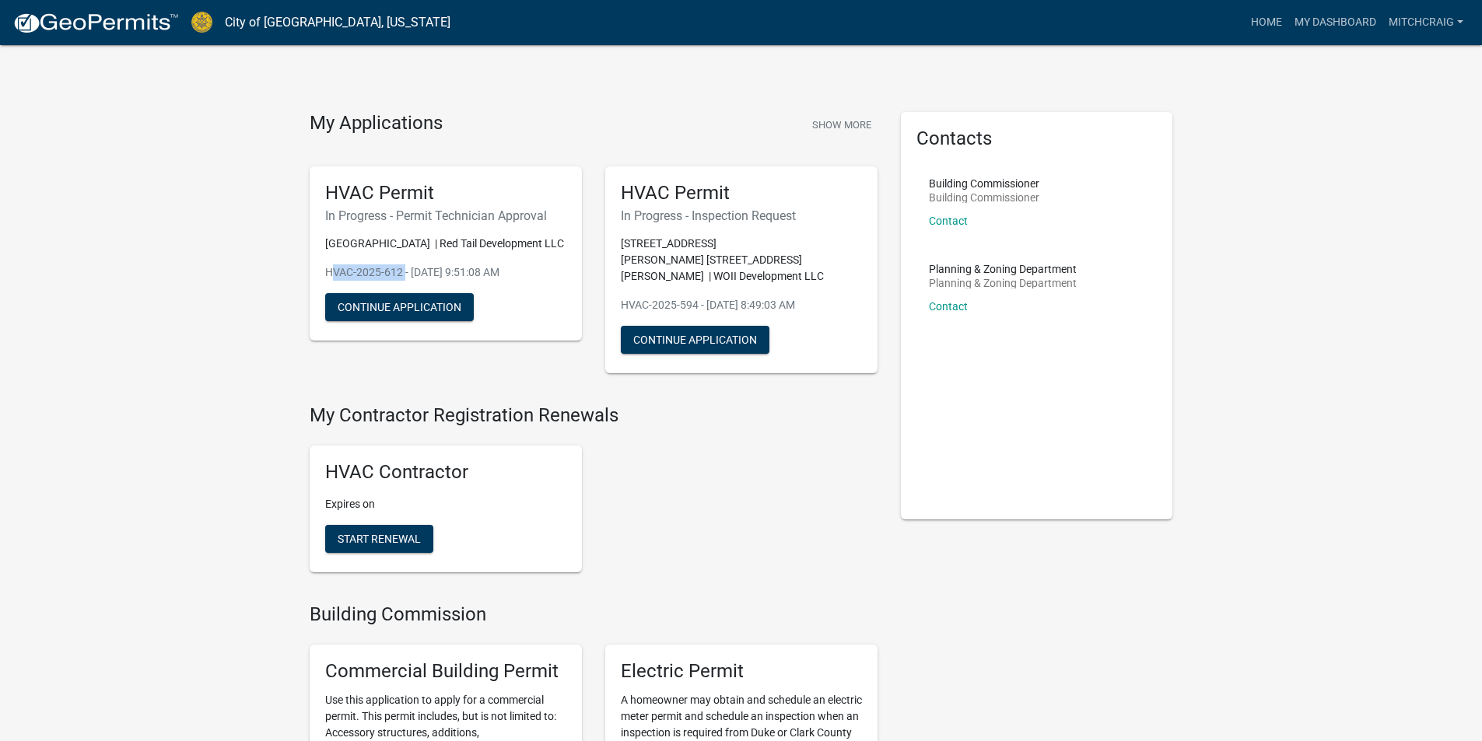
drag, startPoint x: 318, startPoint y: 294, endPoint x: 401, endPoint y: 295, distance: 82.5
click at [401, 295] on div "HVAC Permit In Progress - Permit Technician Approval 4644 [GEOGRAPHIC_DATA] | R…" at bounding box center [446, 253] width 272 height 175
copy p "HVAC-2025-612"
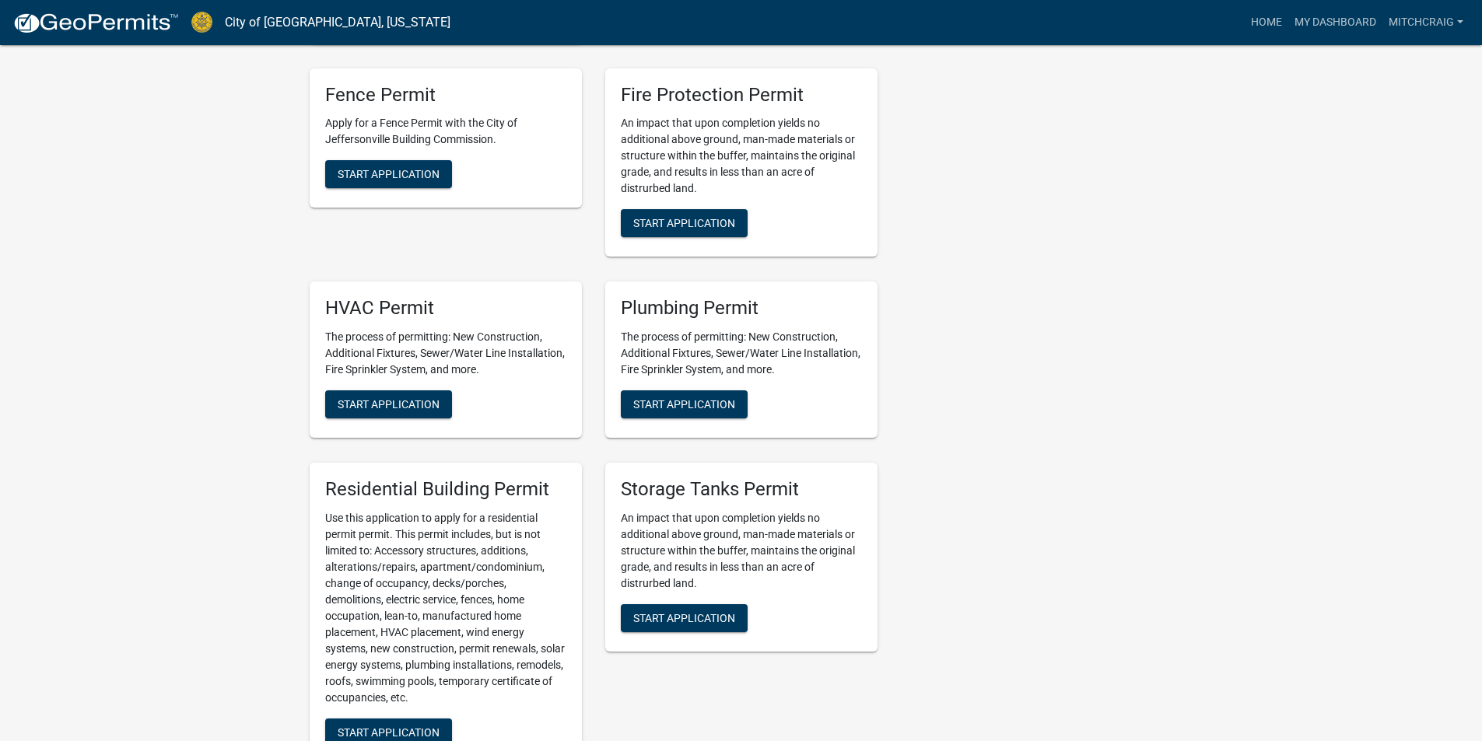
scroll to position [934, 0]
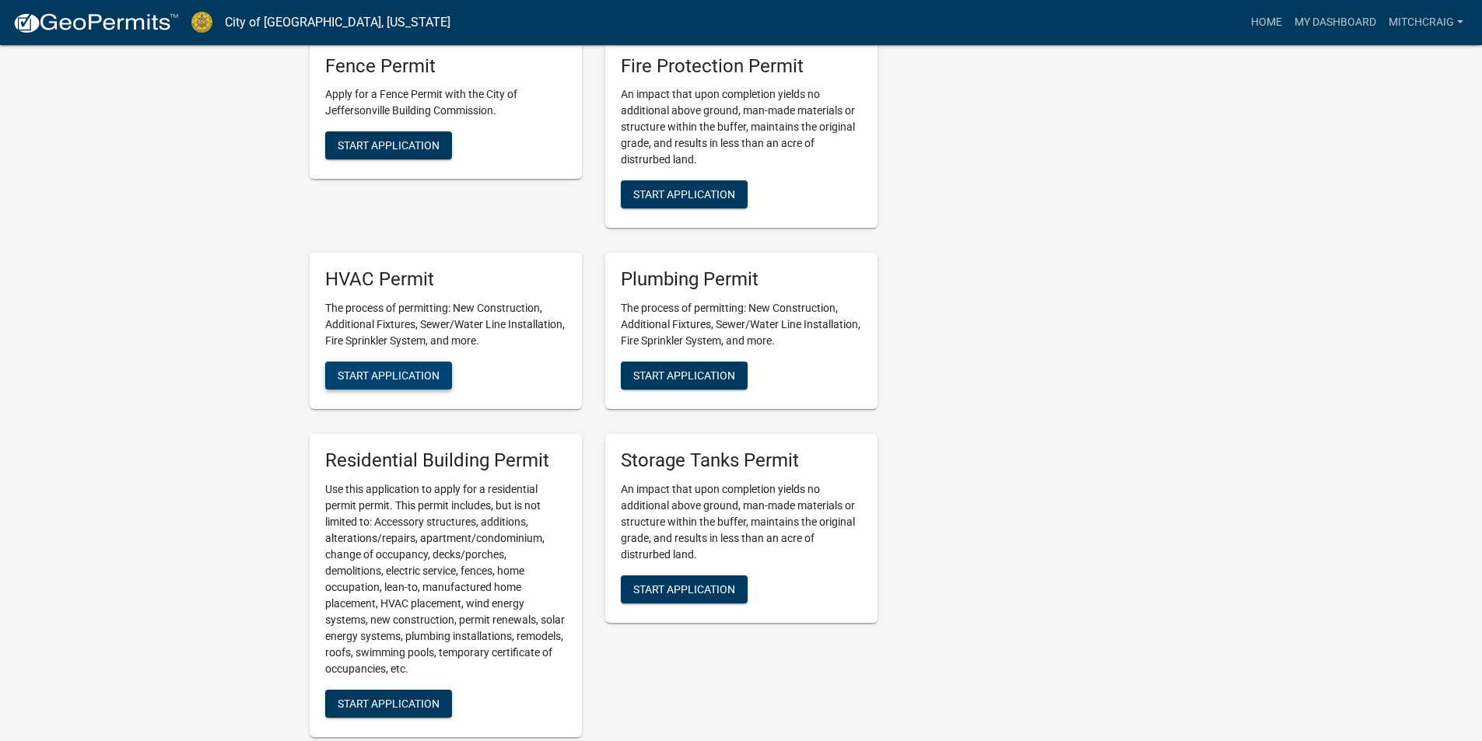
click at [414, 370] on span "Start Application" at bounding box center [389, 376] width 102 height 12
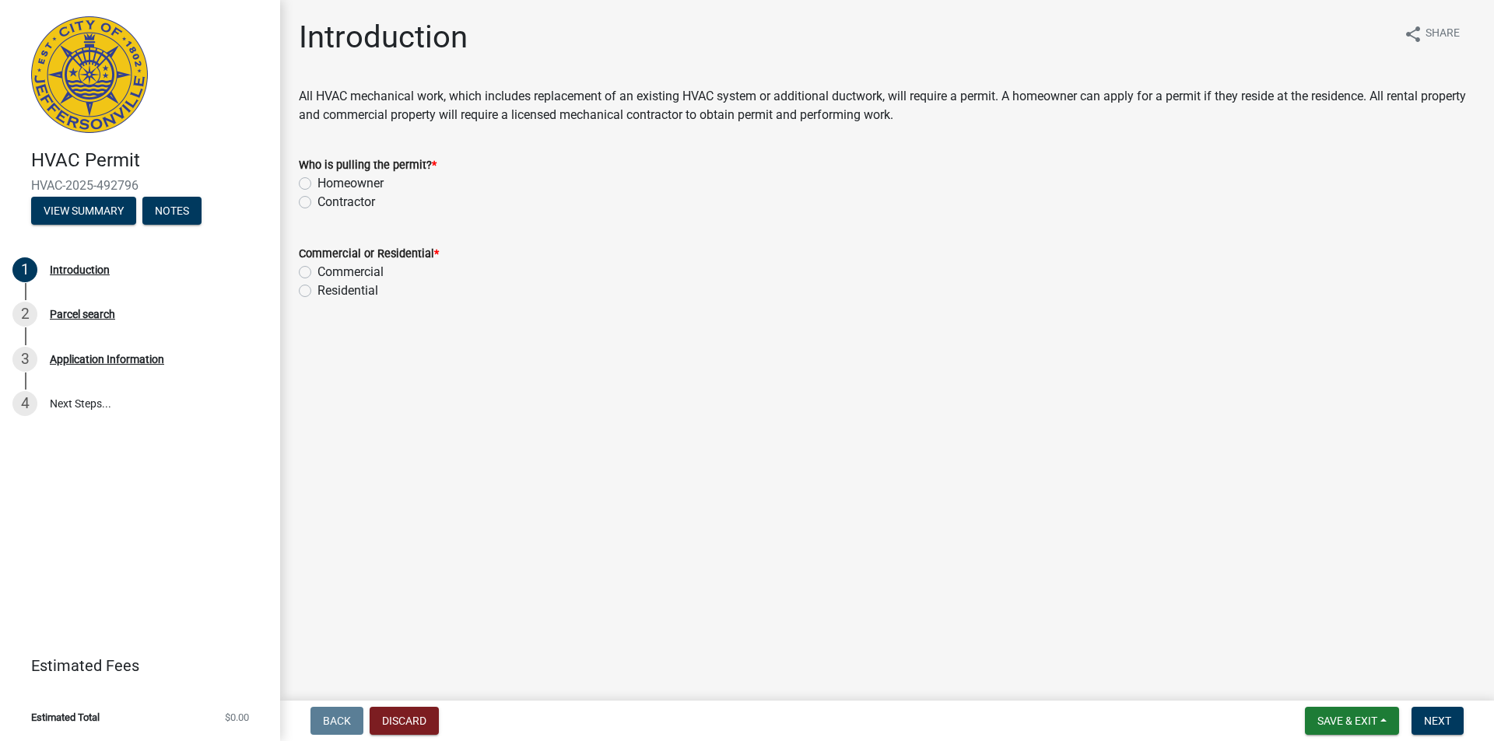
click at [337, 204] on label "Contractor" at bounding box center [346, 202] width 58 height 19
click at [328, 203] on input "Contractor" at bounding box center [322, 198] width 10 height 10
radio input "true"
click at [352, 289] on label "Residential" at bounding box center [347, 291] width 61 height 19
click at [328, 289] on input "Residential" at bounding box center [322, 287] width 10 height 10
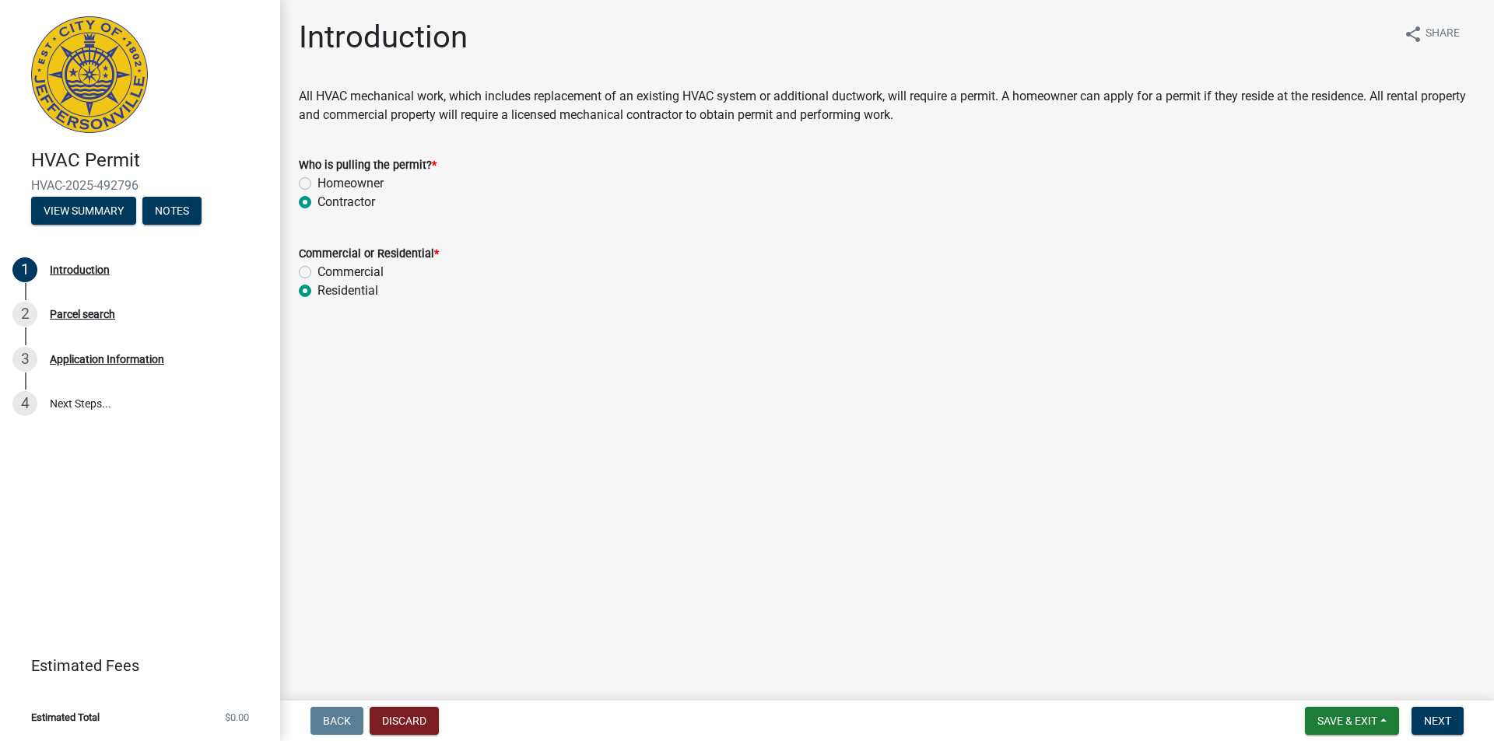
radio input "true"
click at [1445, 715] on span "Next" at bounding box center [1437, 721] width 27 height 12
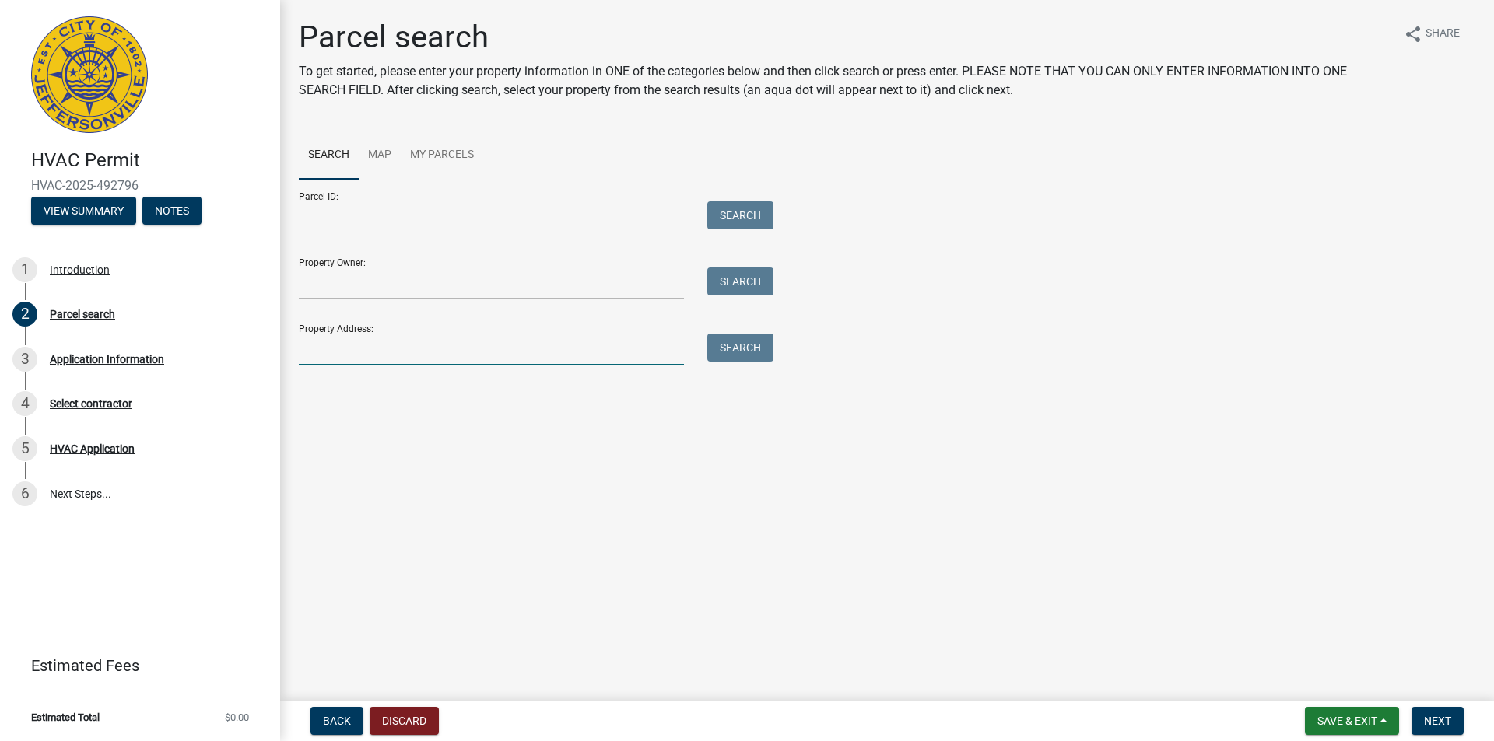
click at [374, 363] on input "Property Address:" at bounding box center [491, 350] width 385 height 32
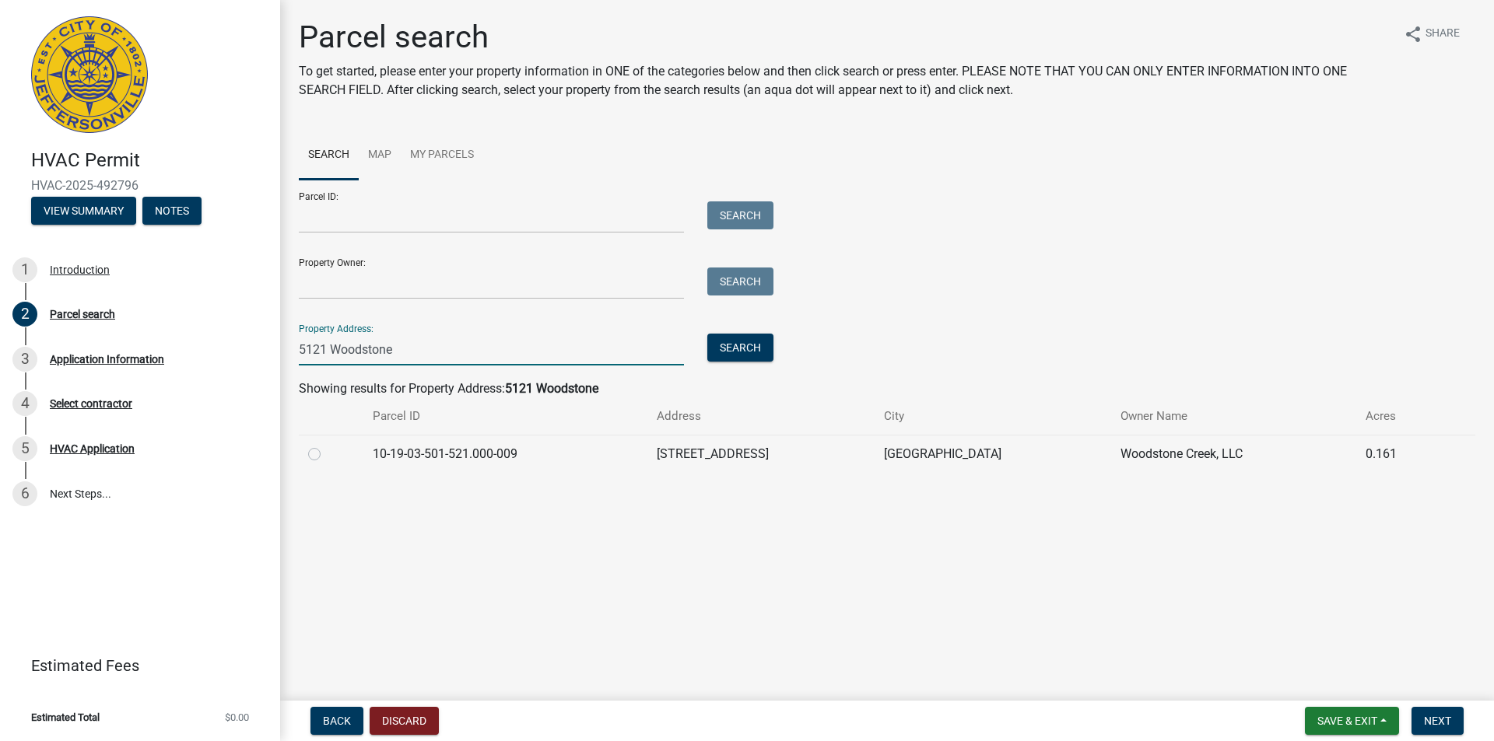
type input "5121 Woodstone"
drag, startPoint x: 851, startPoint y: 457, endPoint x: 624, endPoint y: 457, distance: 227.2
click at [624, 457] on tr "10-19-03-501-521.000-009 [GEOGRAPHIC_DATA], LLC 0.161" at bounding box center [887, 454] width 1176 height 38
copy tr "[STREET_ADDRESS]"
click at [327, 445] on label at bounding box center [327, 445] width 0 height 0
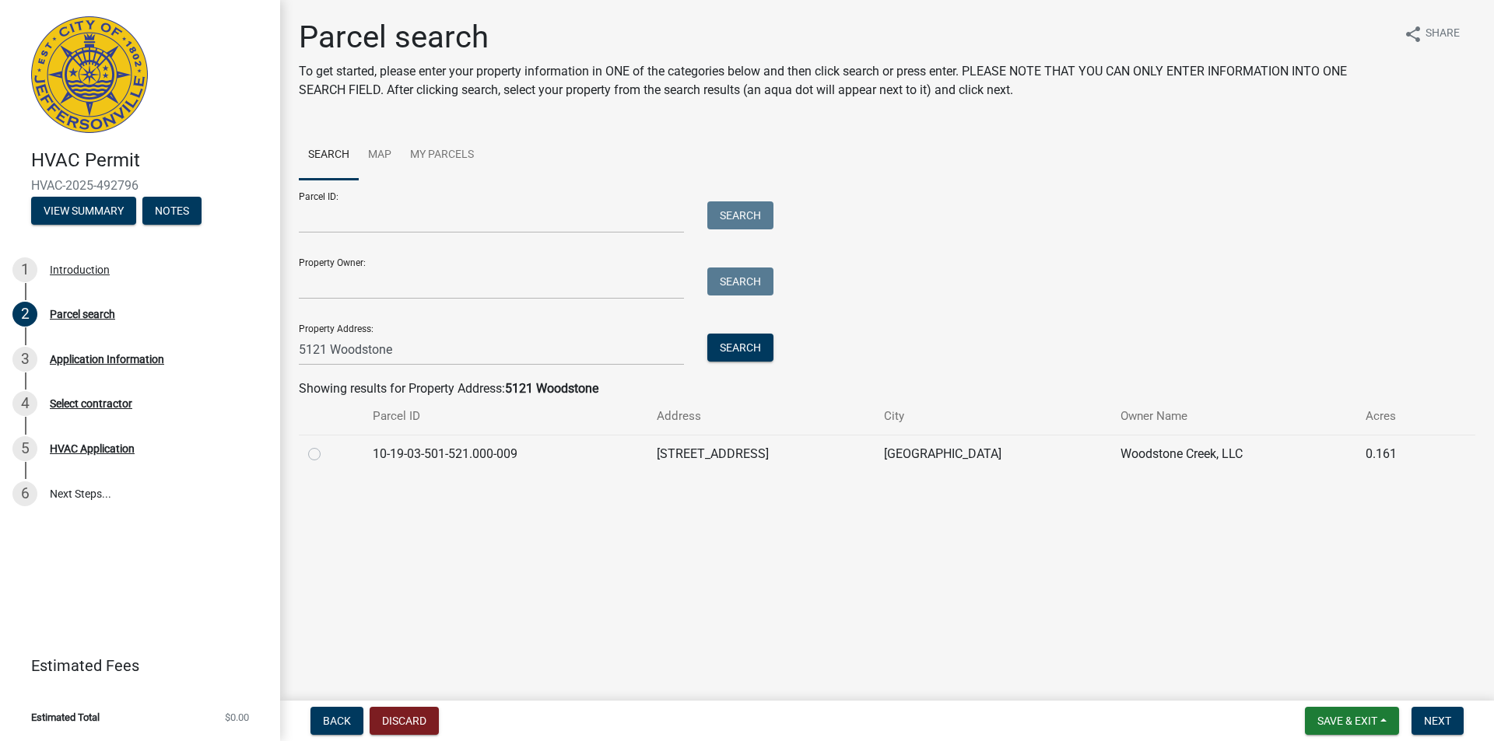
click at [327, 455] on input "radio" at bounding box center [332, 450] width 10 height 10
radio input "true"
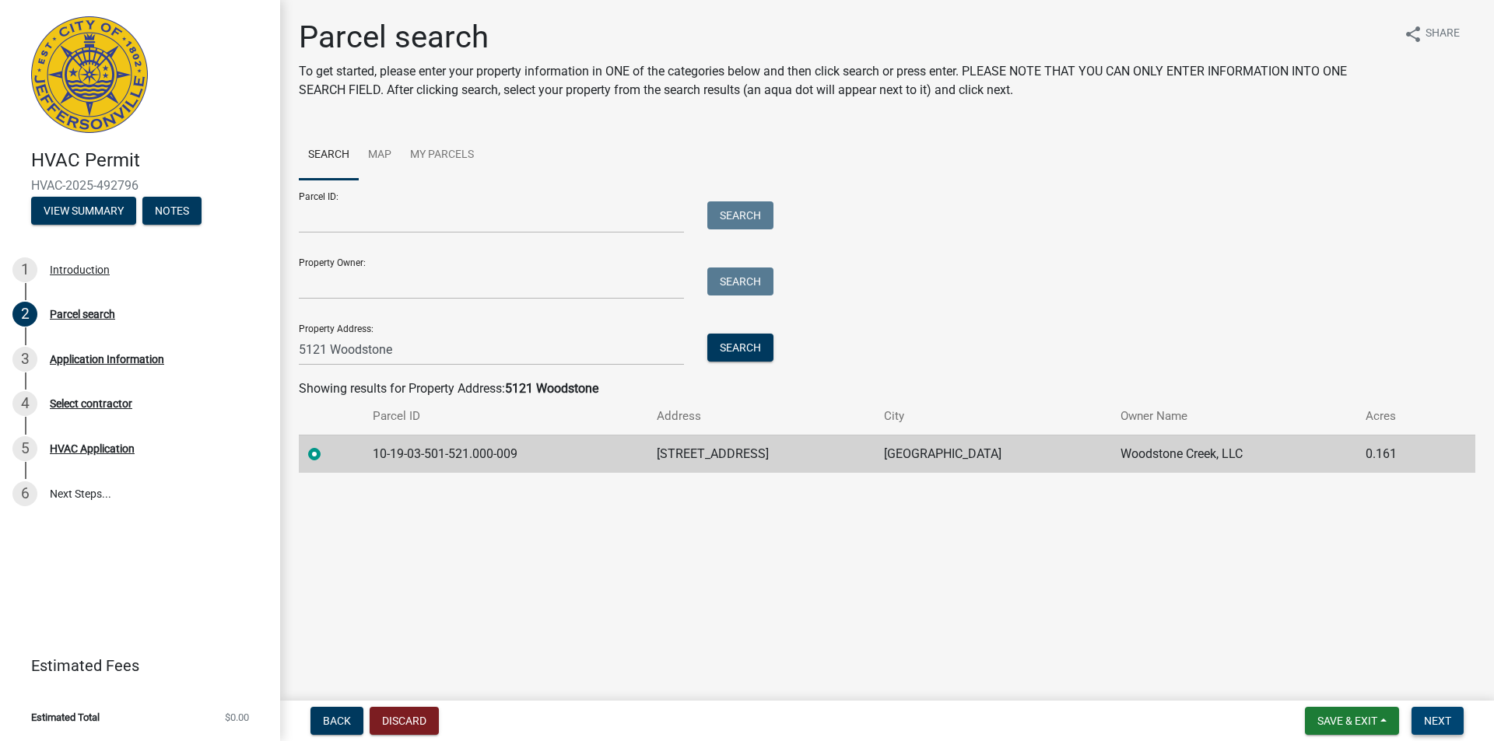
click at [1452, 722] on button "Next" at bounding box center [1437, 721] width 52 height 28
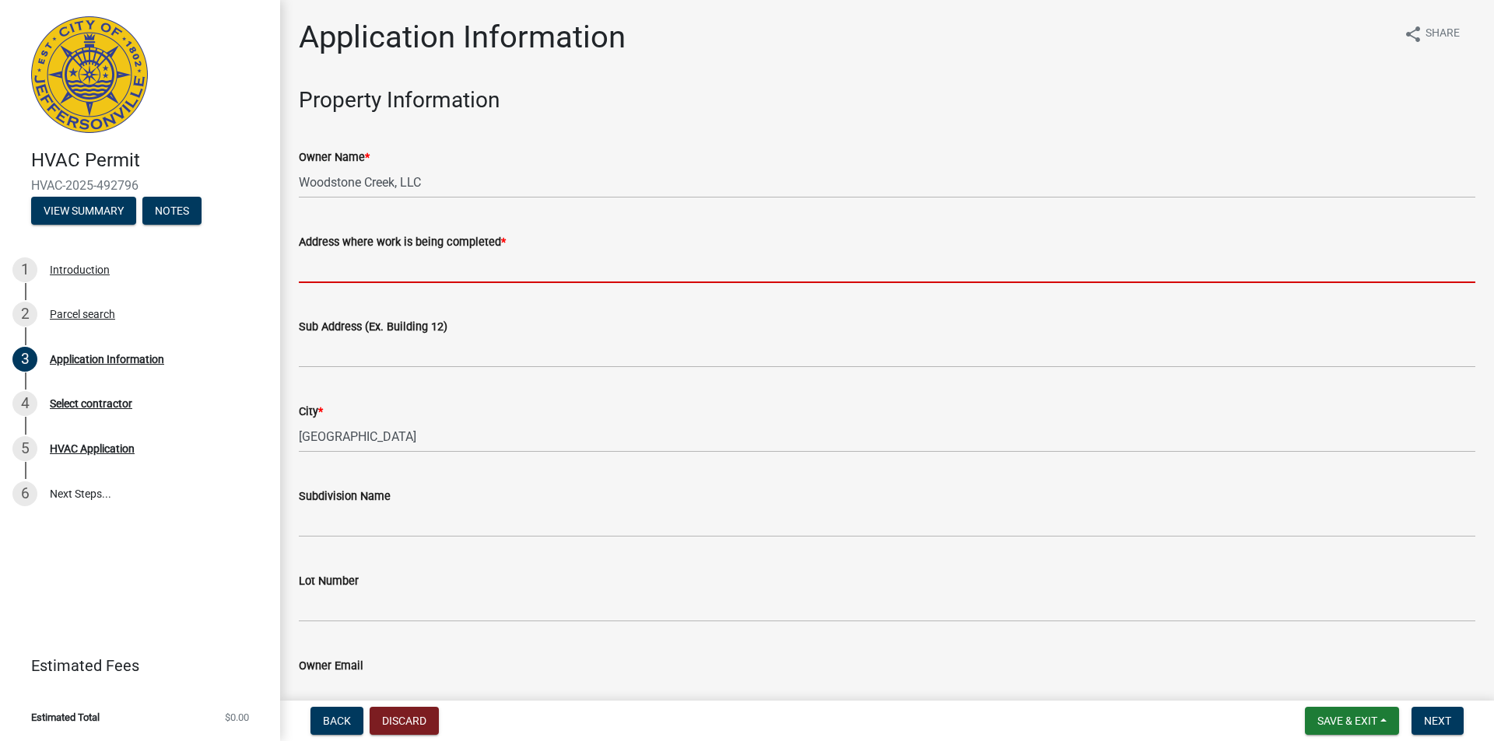
click at [396, 263] on input "Address where work is being completed *" at bounding box center [887, 267] width 1176 height 32
paste input "[STREET_ADDRESS]"
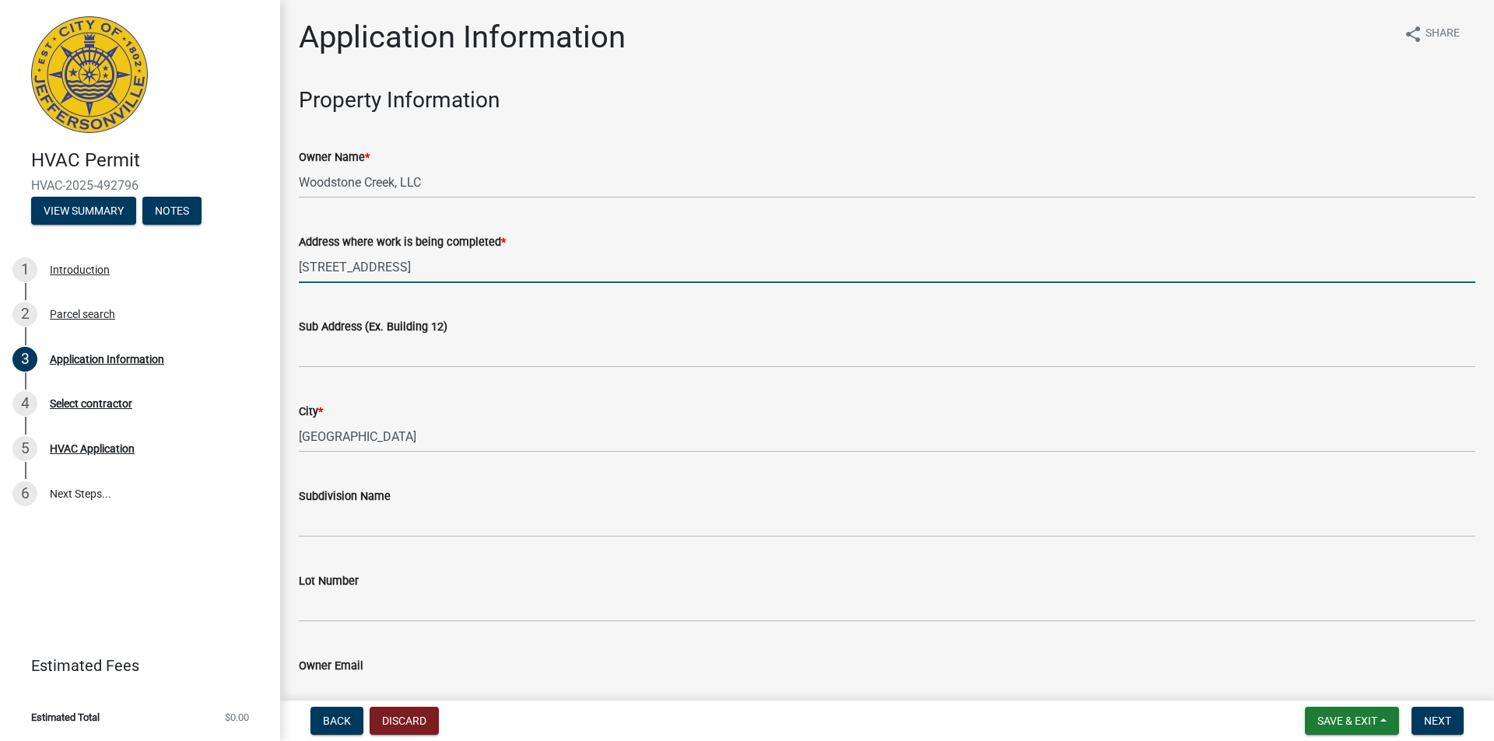
drag, startPoint x: 325, startPoint y: 265, endPoint x: 296, endPoint y: 264, distance: 28.8
click at [296, 264] on div "Address where work is being completed * [STREET_ADDRESS]" at bounding box center [887, 247] width 1200 height 72
type input "[STREET_ADDRESS]"
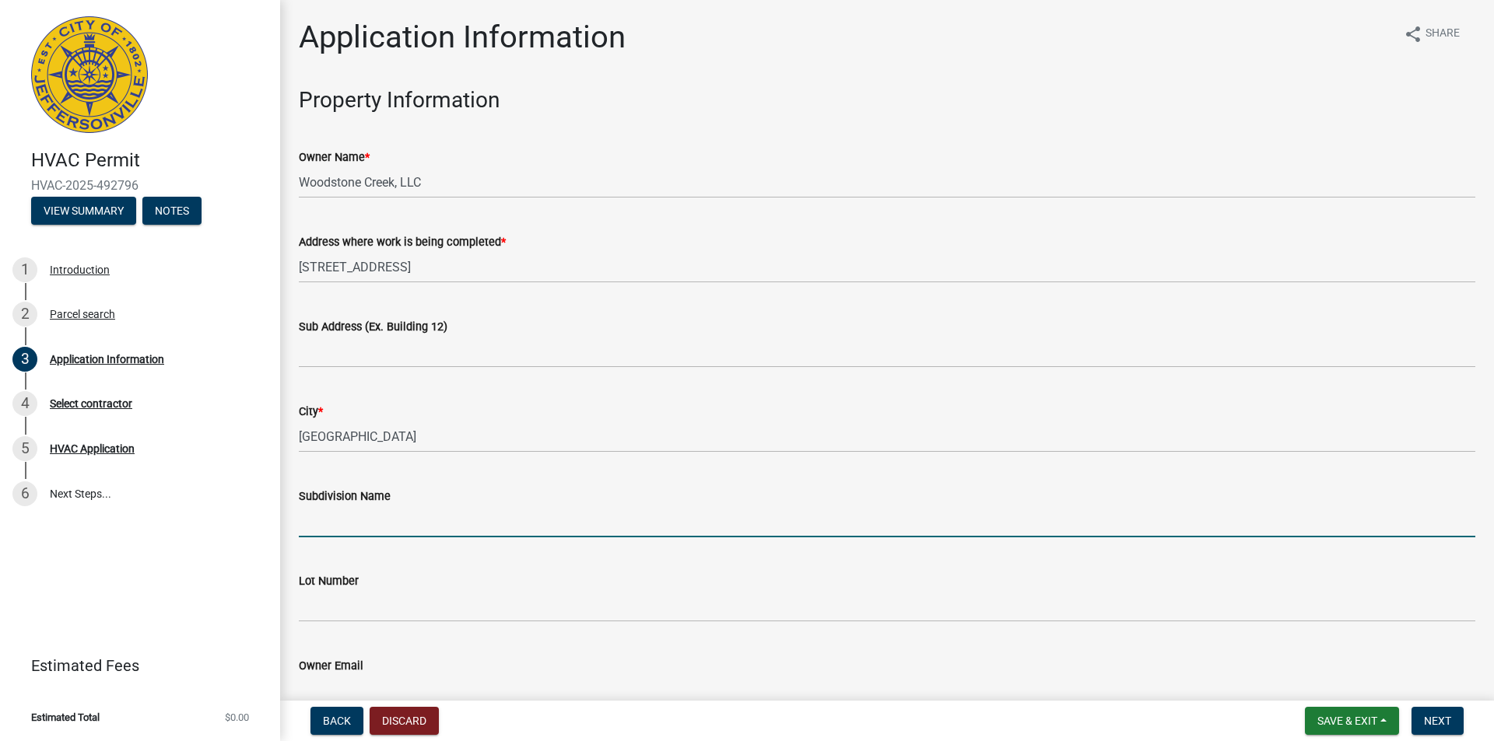
click at [401, 527] on input "Subdivision Name" at bounding box center [887, 522] width 1176 height 32
type input "[GEOGRAPHIC_DATA]"
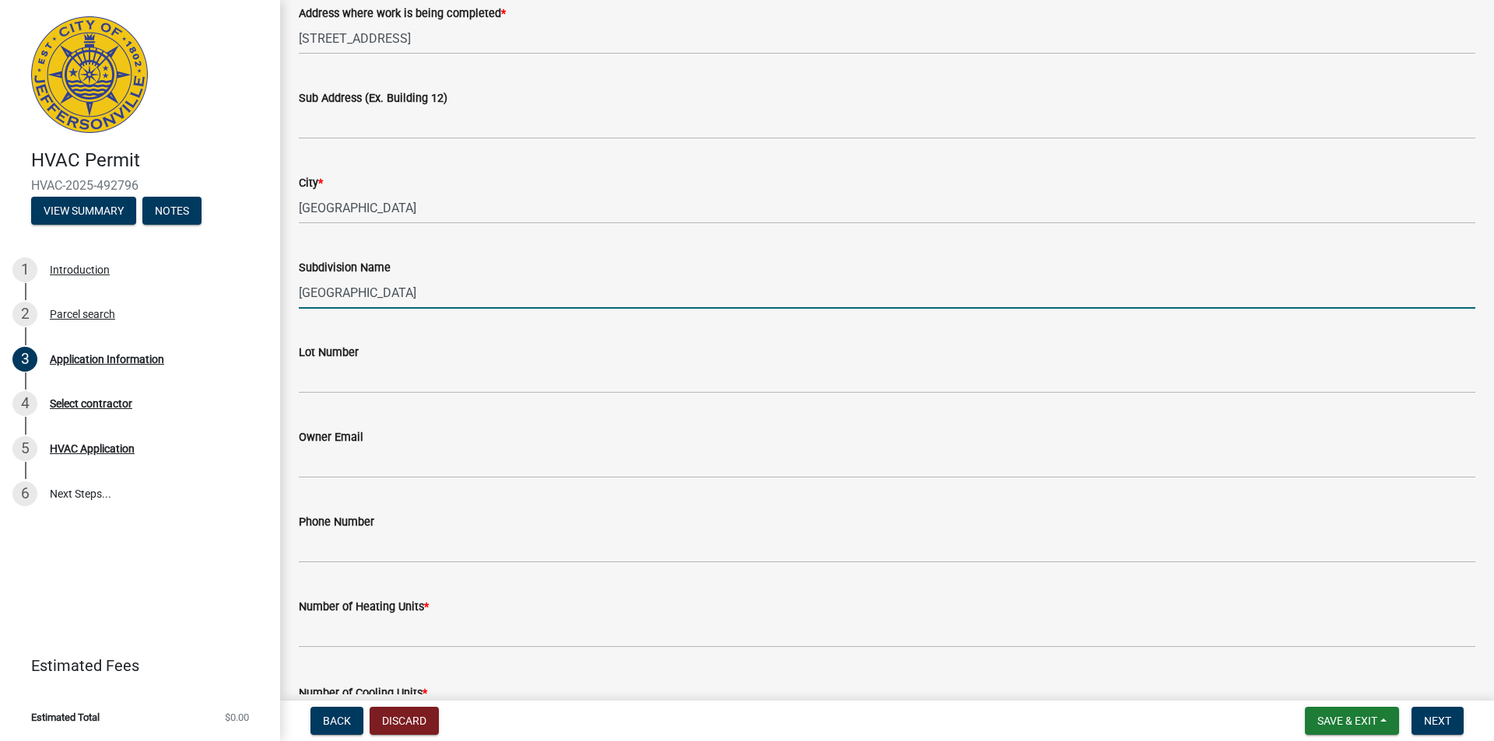
scroll to position [233, 0]
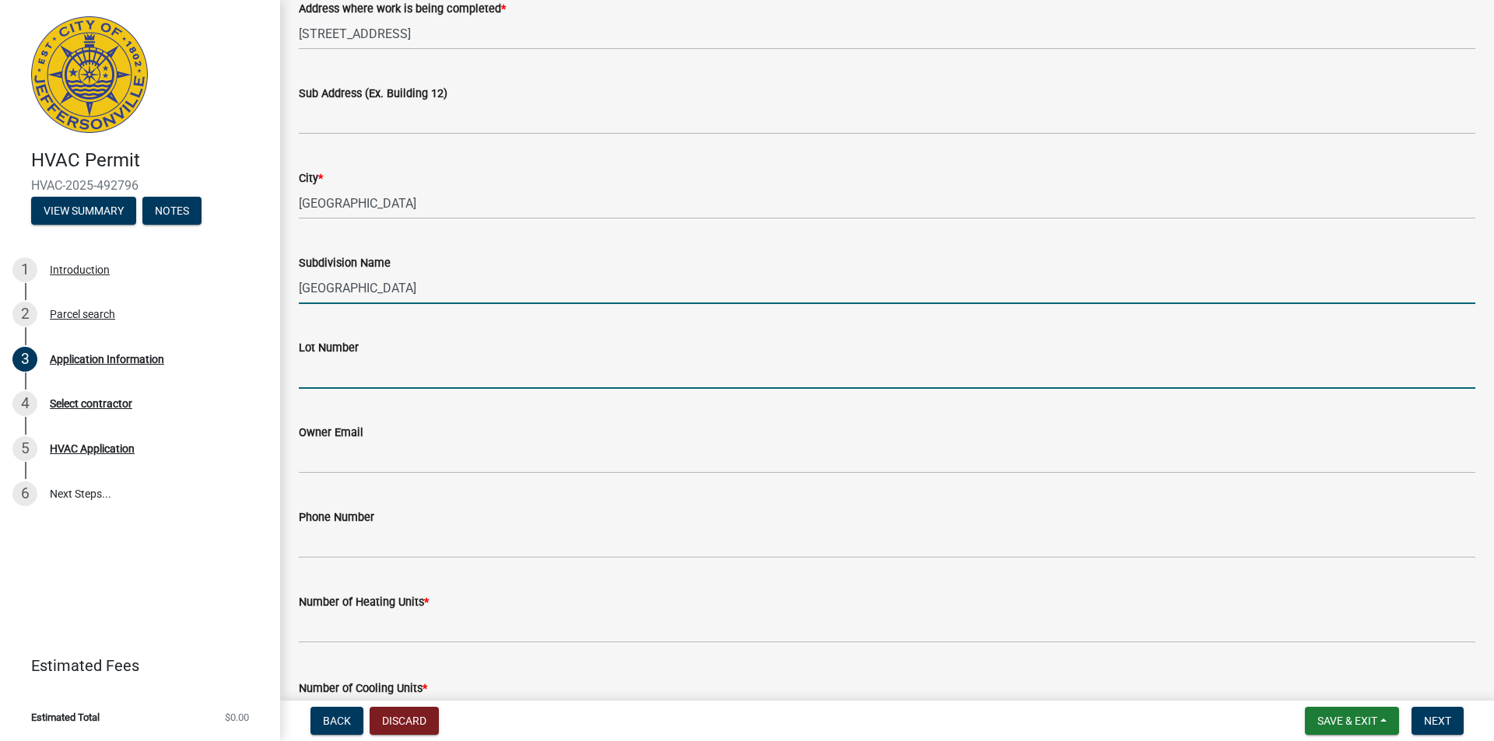
drag, startPoint x: 336, startPoint y: 368, endPoint x: 377, endPoint y: 369, distance: 40.5
click at [336, 368] on input "Lot Number" at bounding box center [887, 373] width 1176 height 32
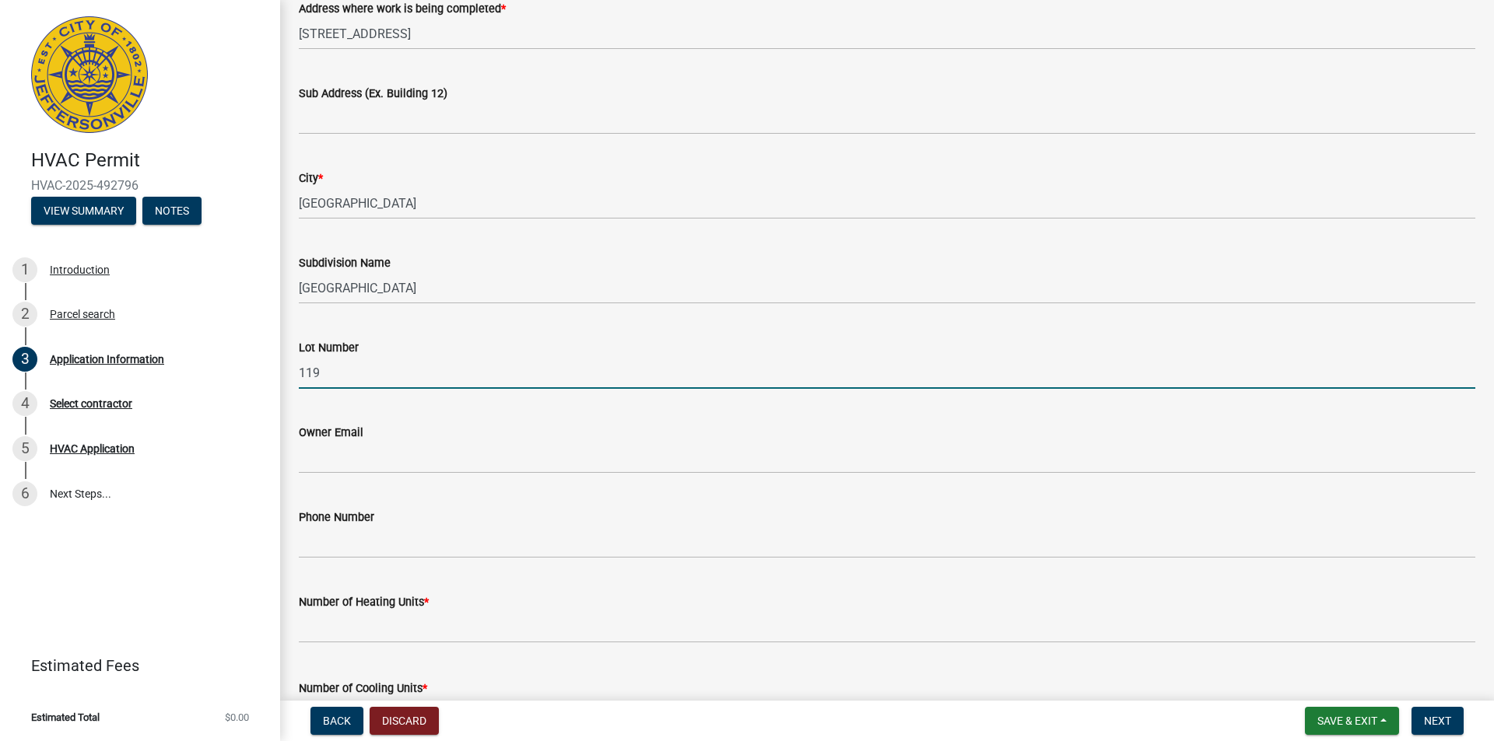
type input "119"
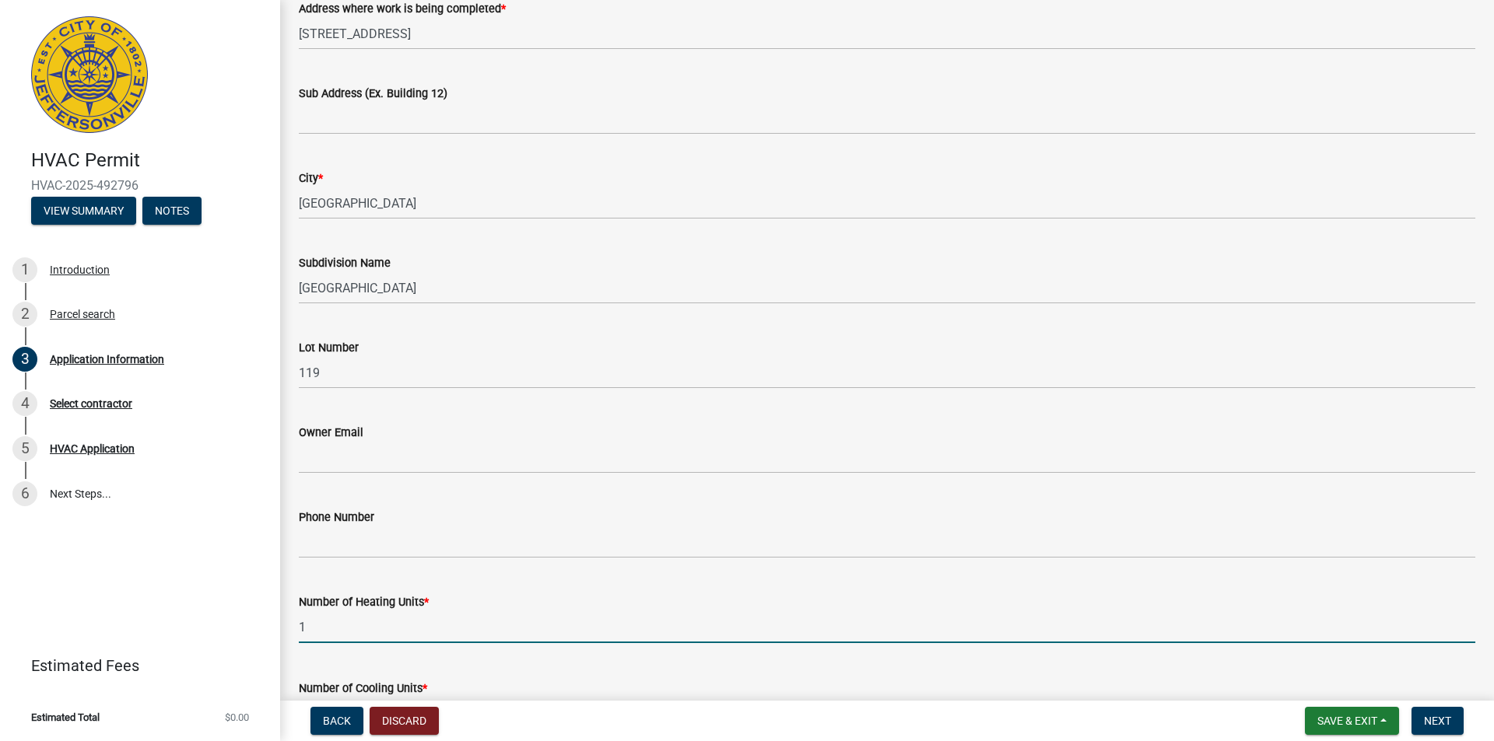
type input "1"
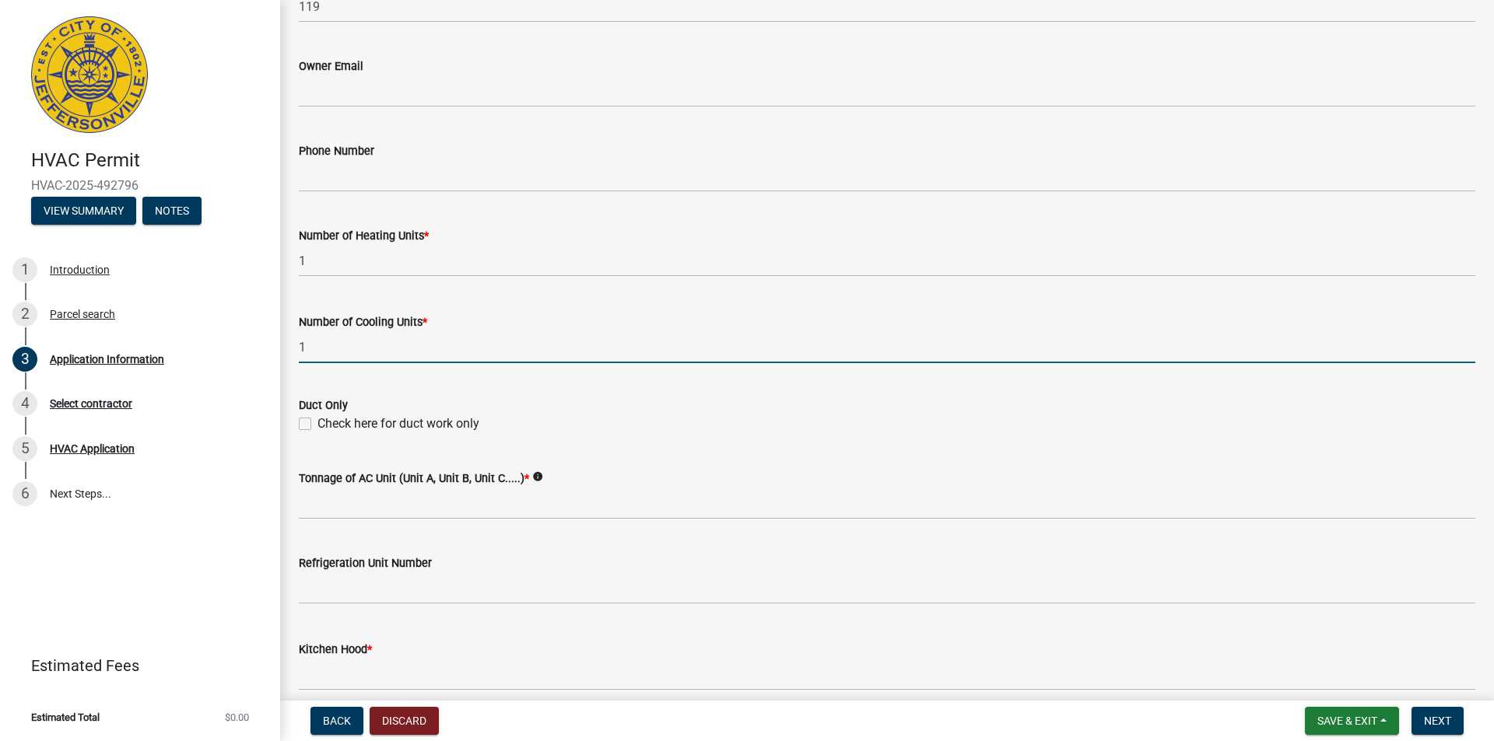
type input "1"
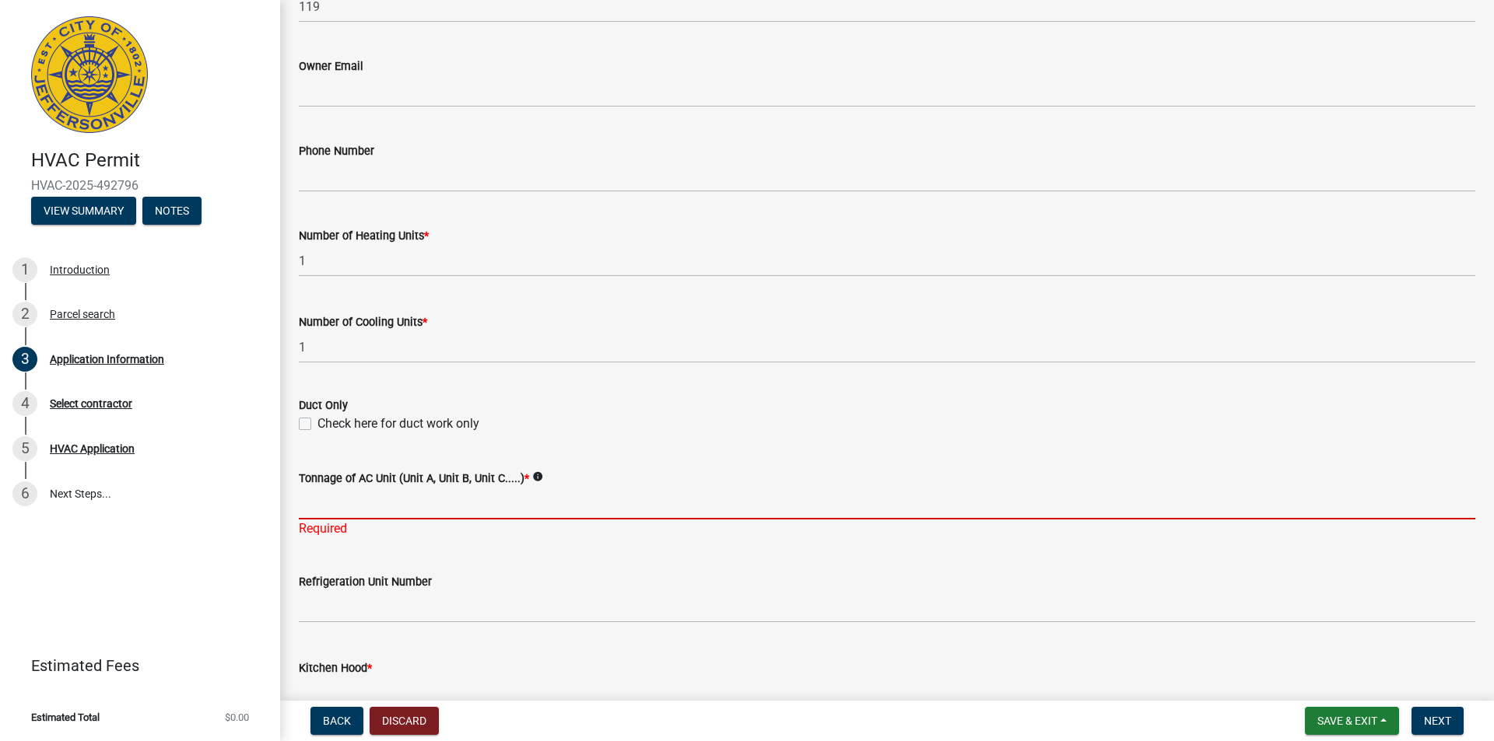
click at [425, 502] on input "Tonnage of AC Unit (Unit A, Unit B, Unit C.....) *" at bounding box center [887, 504] width 1176 height 32
type input "2-1/2"
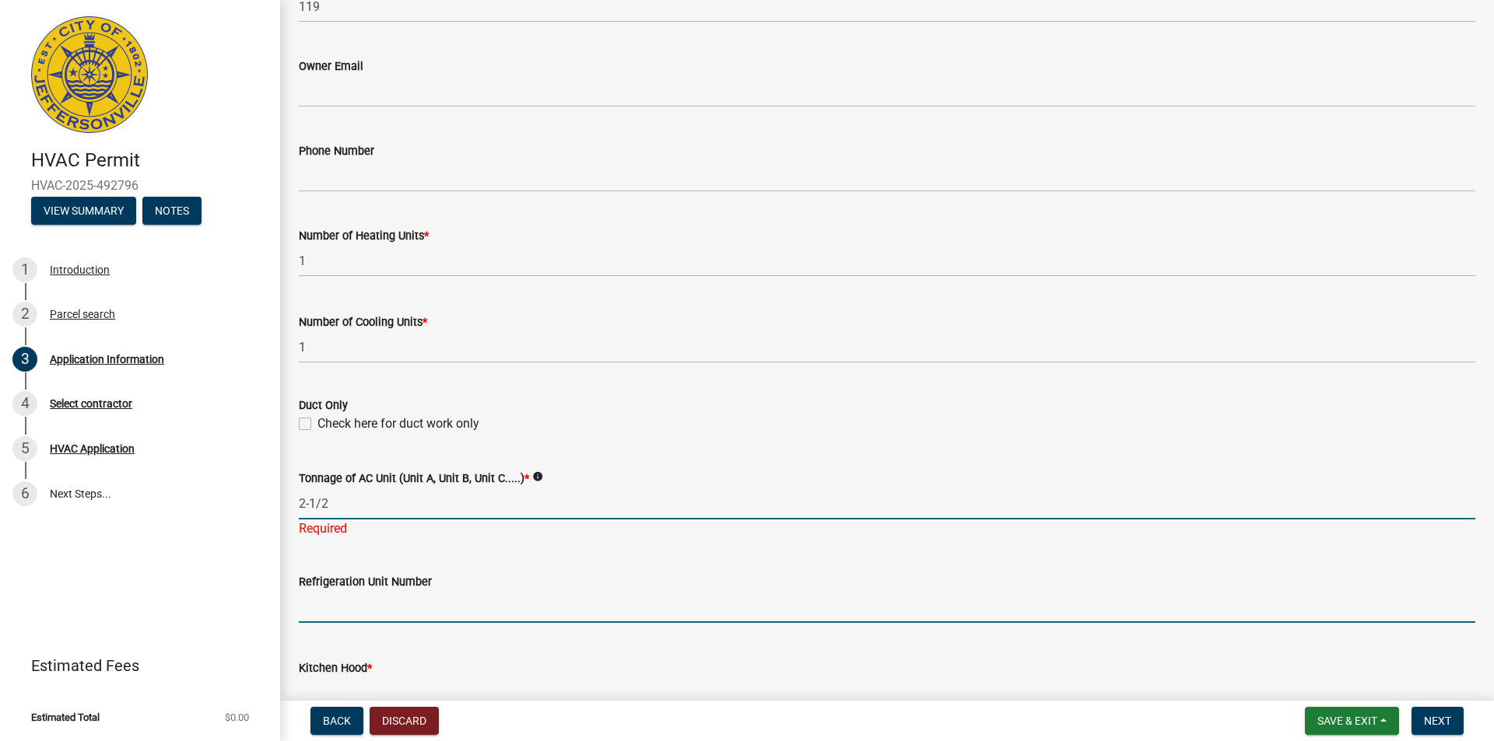
click at [419, 608] on wm-data-entity-input "Refrigeration Unit Number" at bounding box center [887, 594] width 1176 height 86
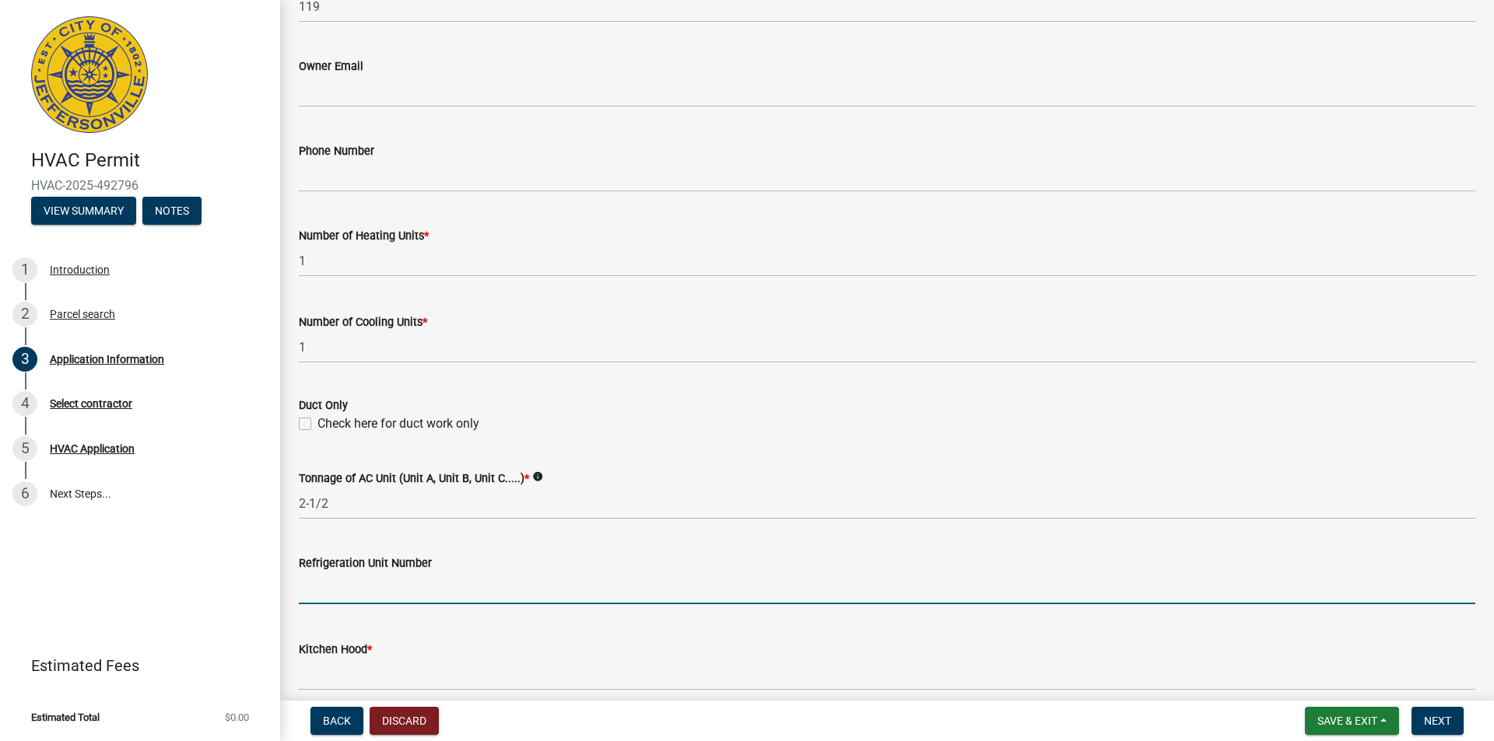
type input "-454"
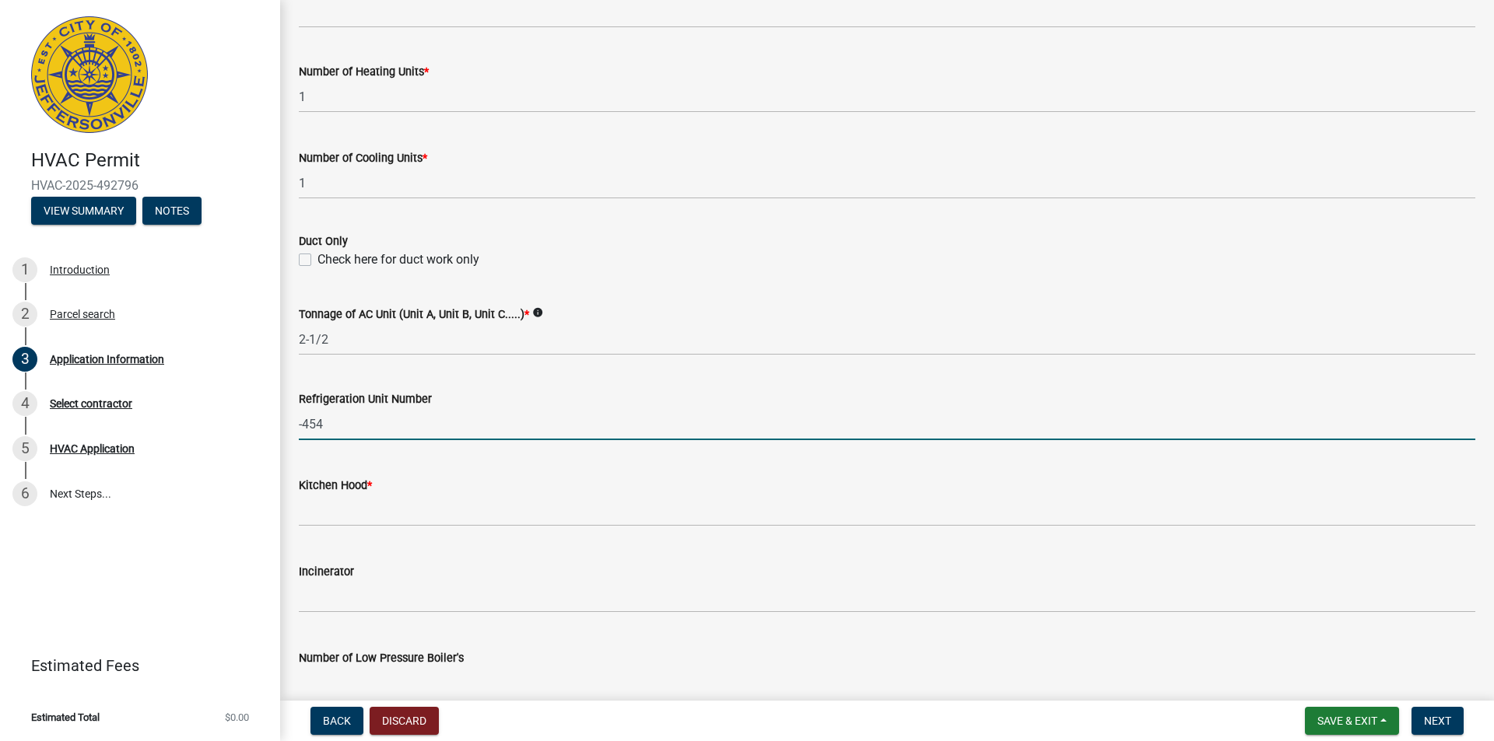
scroll to position [833, 0]
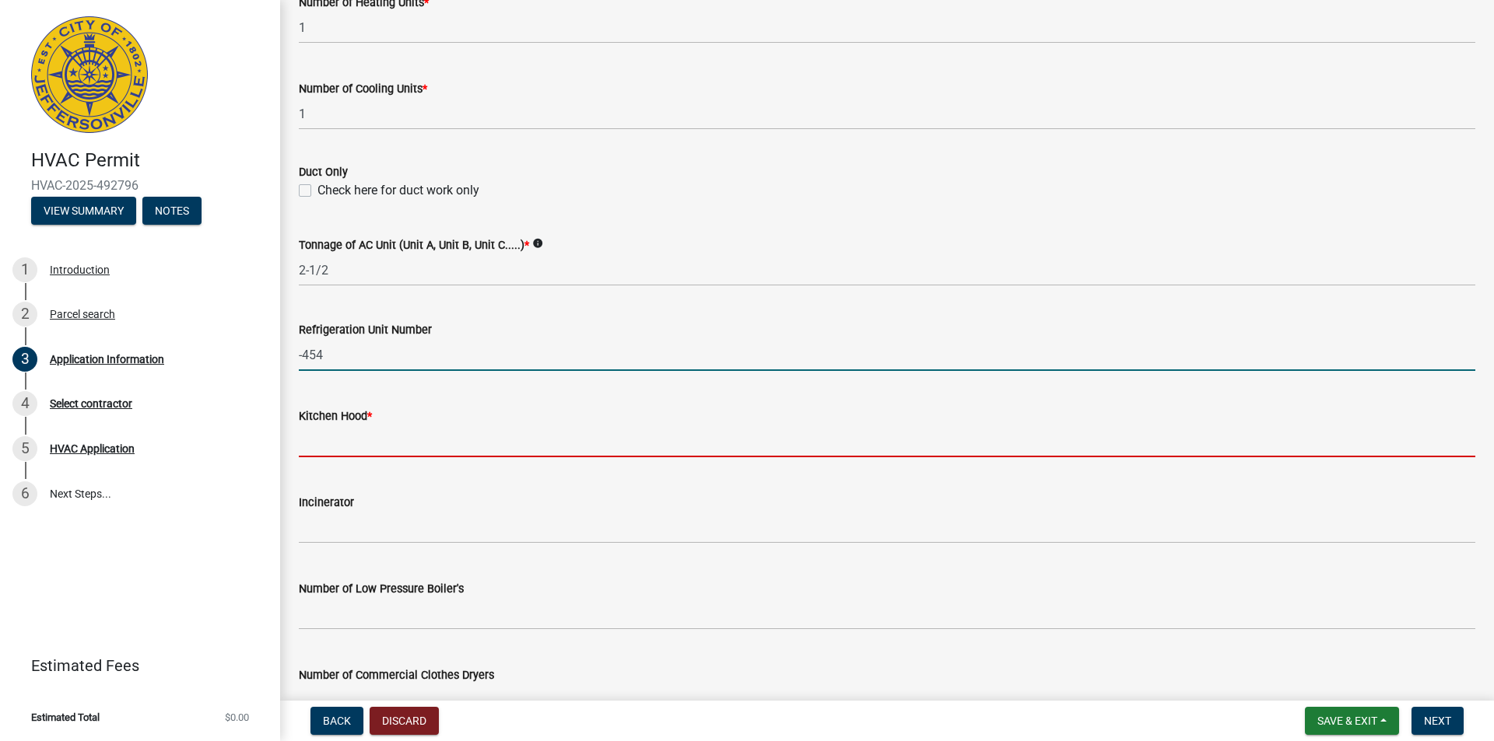
drag, startPoint x: 429, startPoint y: 437, endPoint x: 432, endPoint y: 445, distance: 8.1
click at [429, 437] on input "text" at bounding box center [887, 442] width 1176 height 32
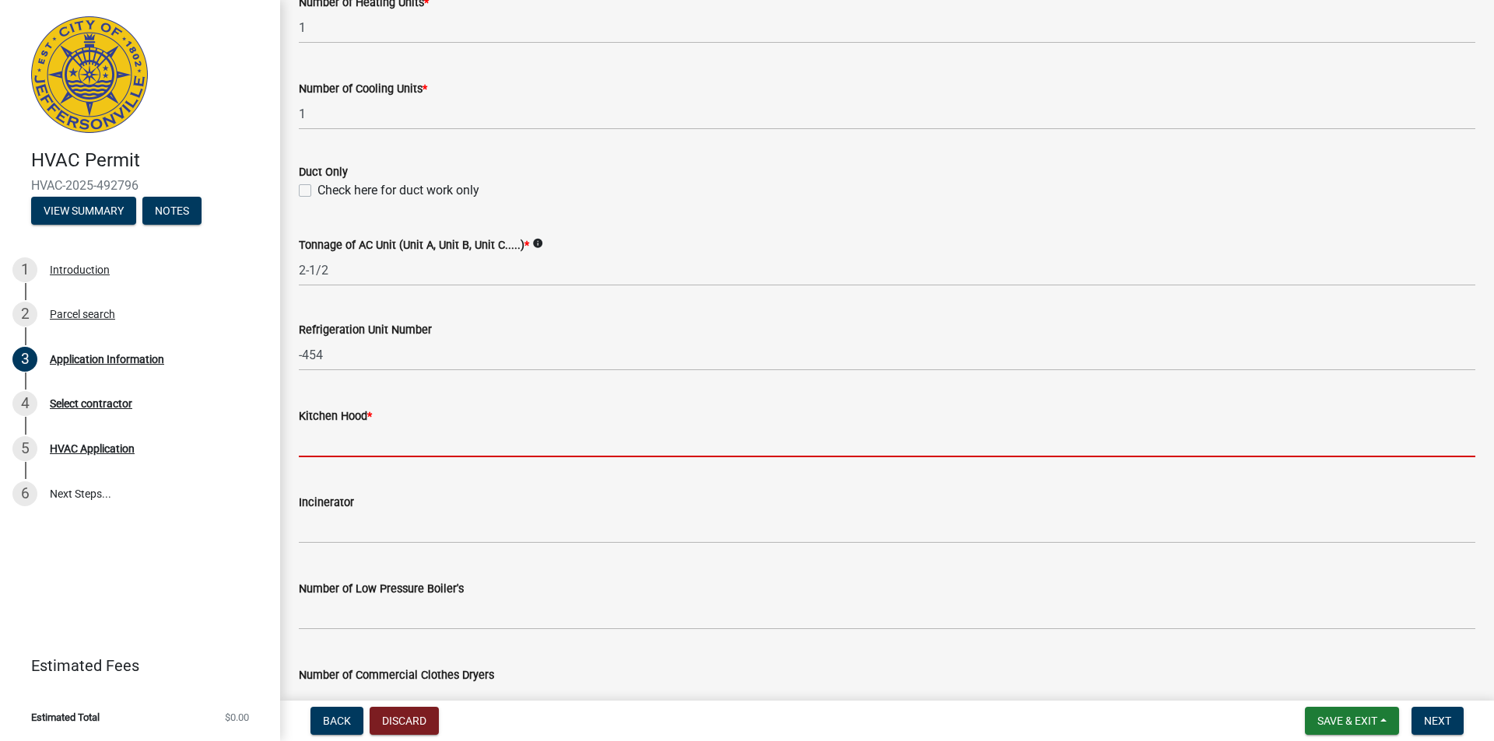
type input "0"
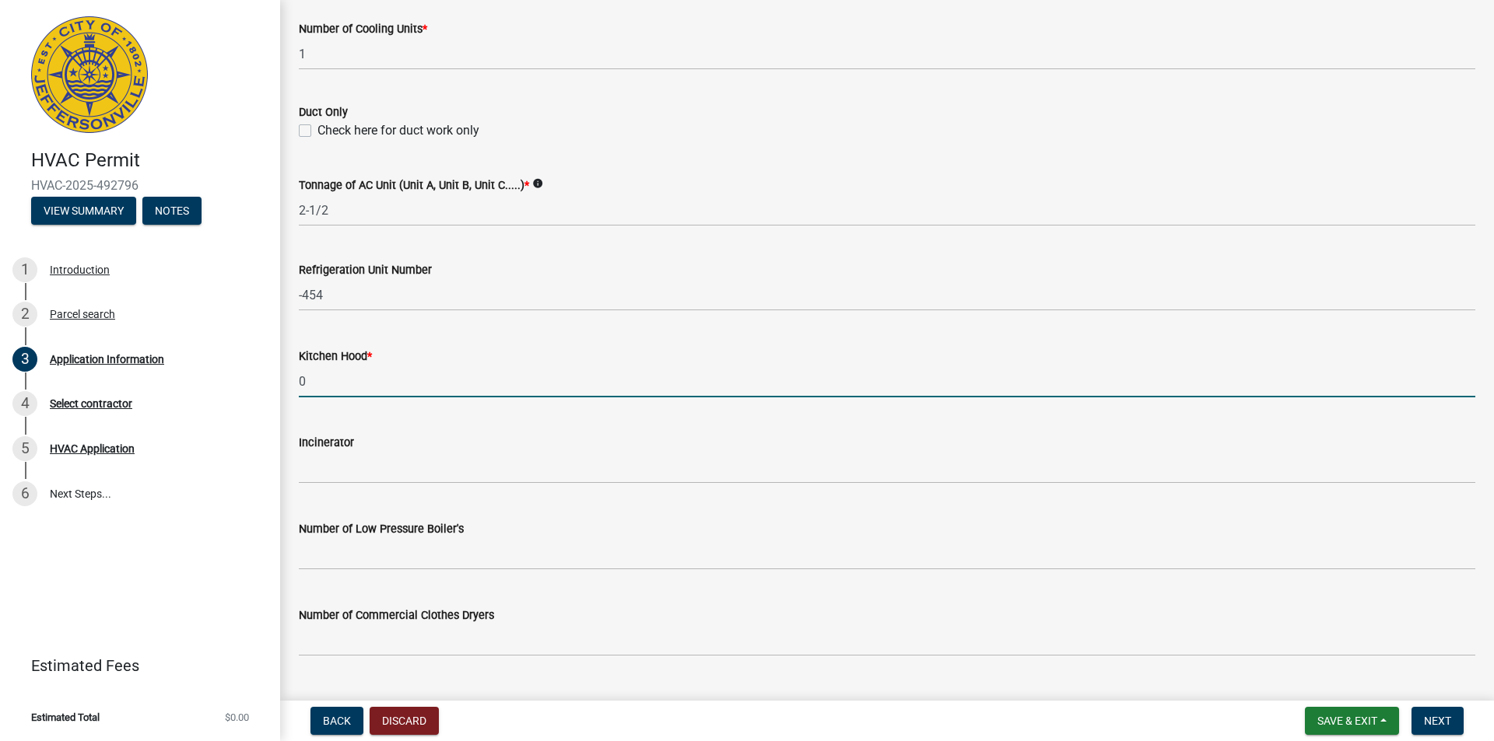
scroll to position [1014, 0]
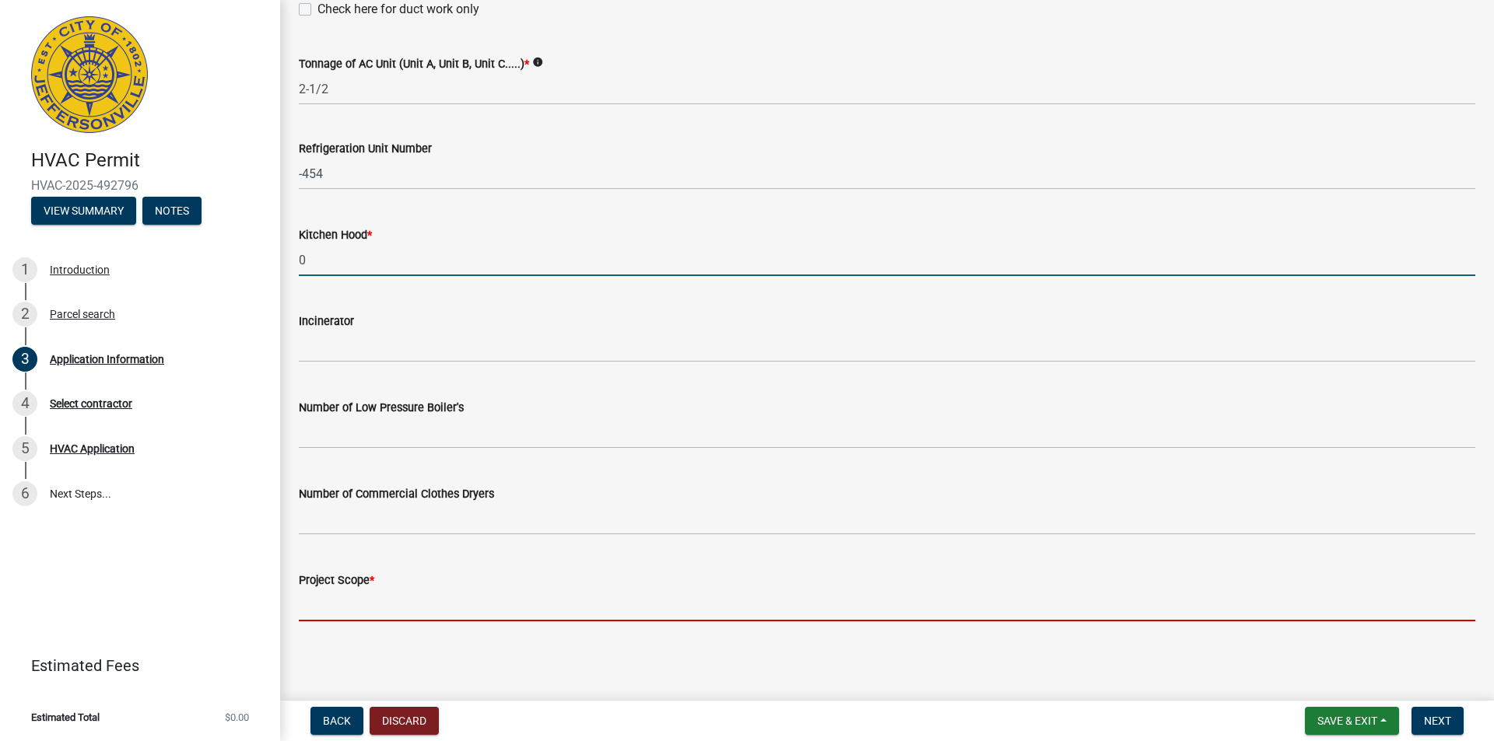
click at [383, 600] on input "Project Scope *" at bounding box center [887, 606] width 1176 height 32
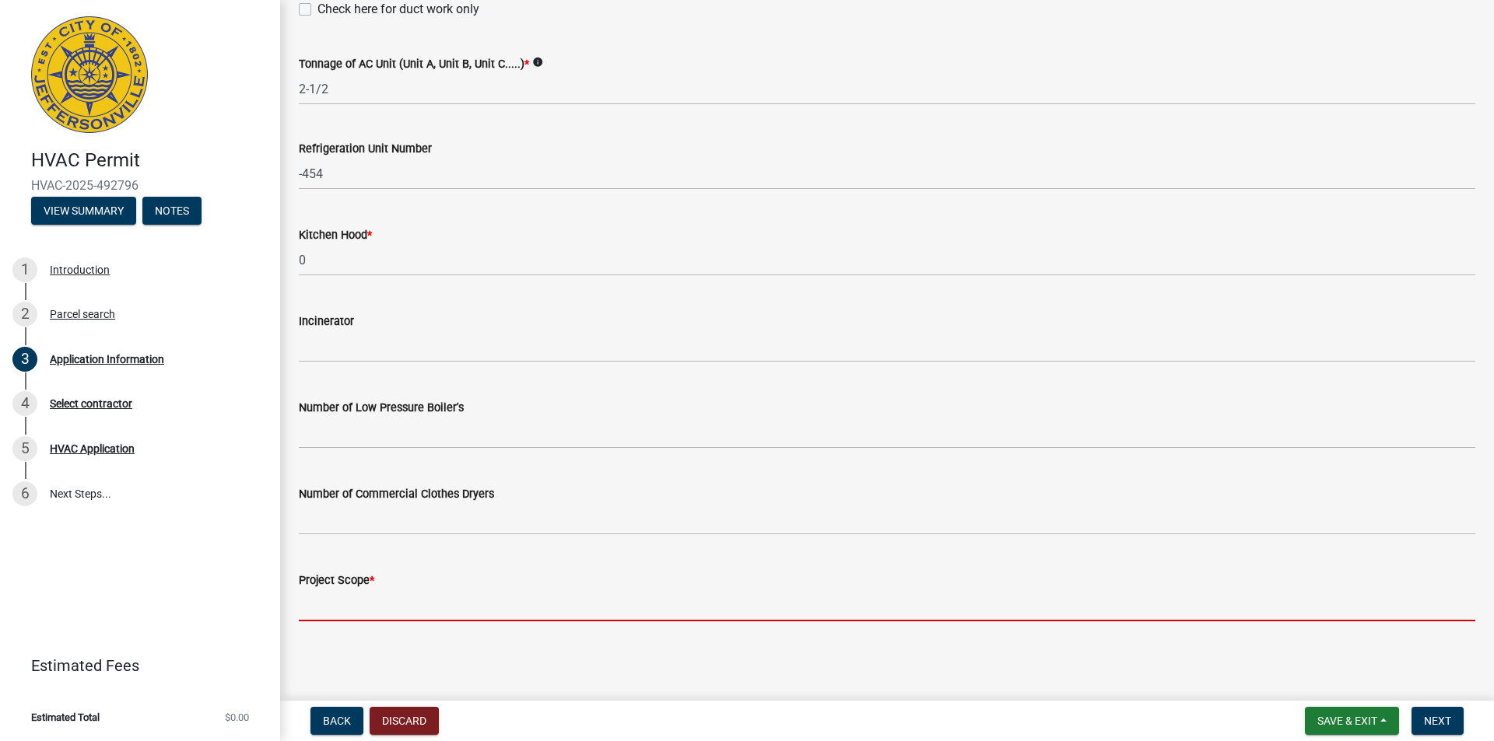
type input "Installing 2-1/2 Ton Duct System ; 3 Ton 14.3 SEER2 Air Handler ; 10kW Strip He…"
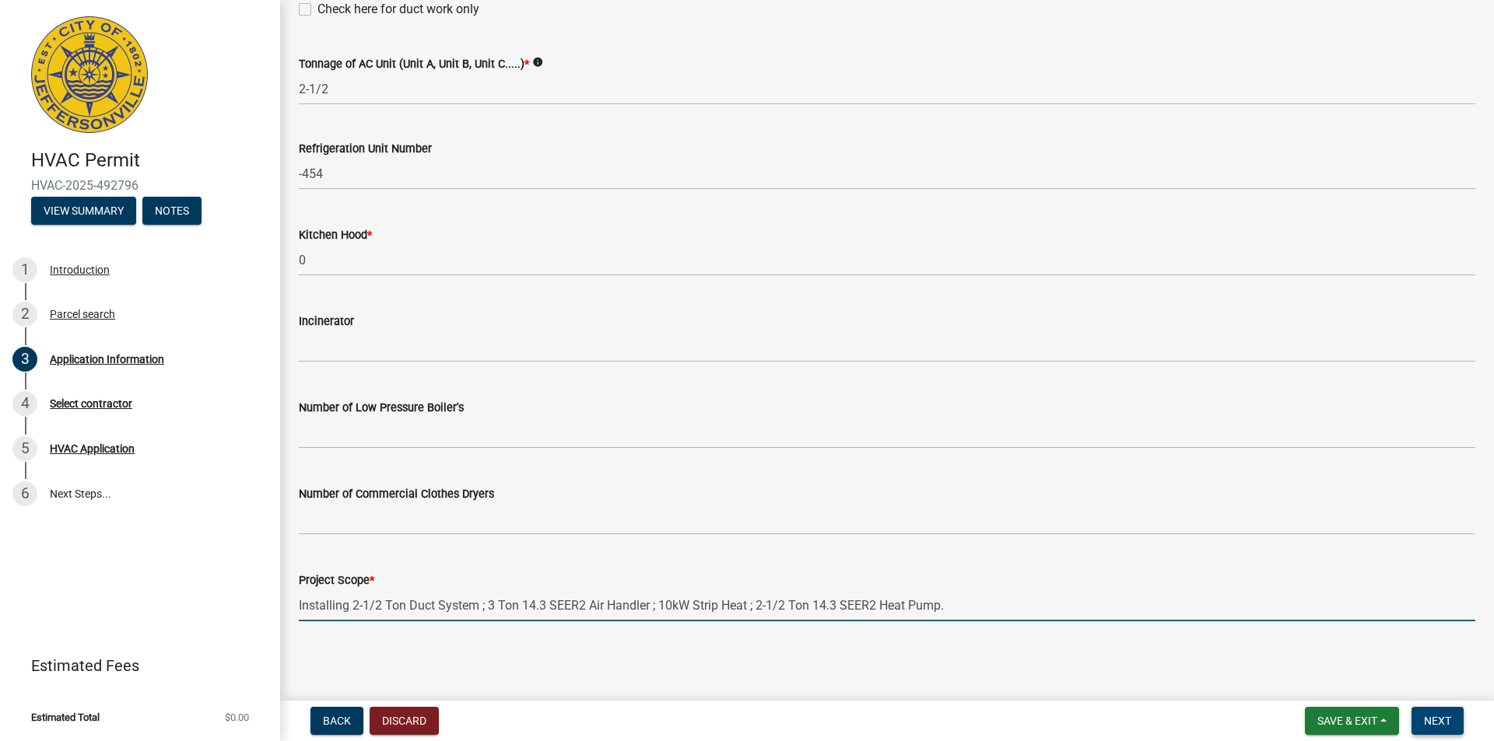
click at [1451, 731] on button "Next" at bounding box center [1437, 721] width 52 height 28
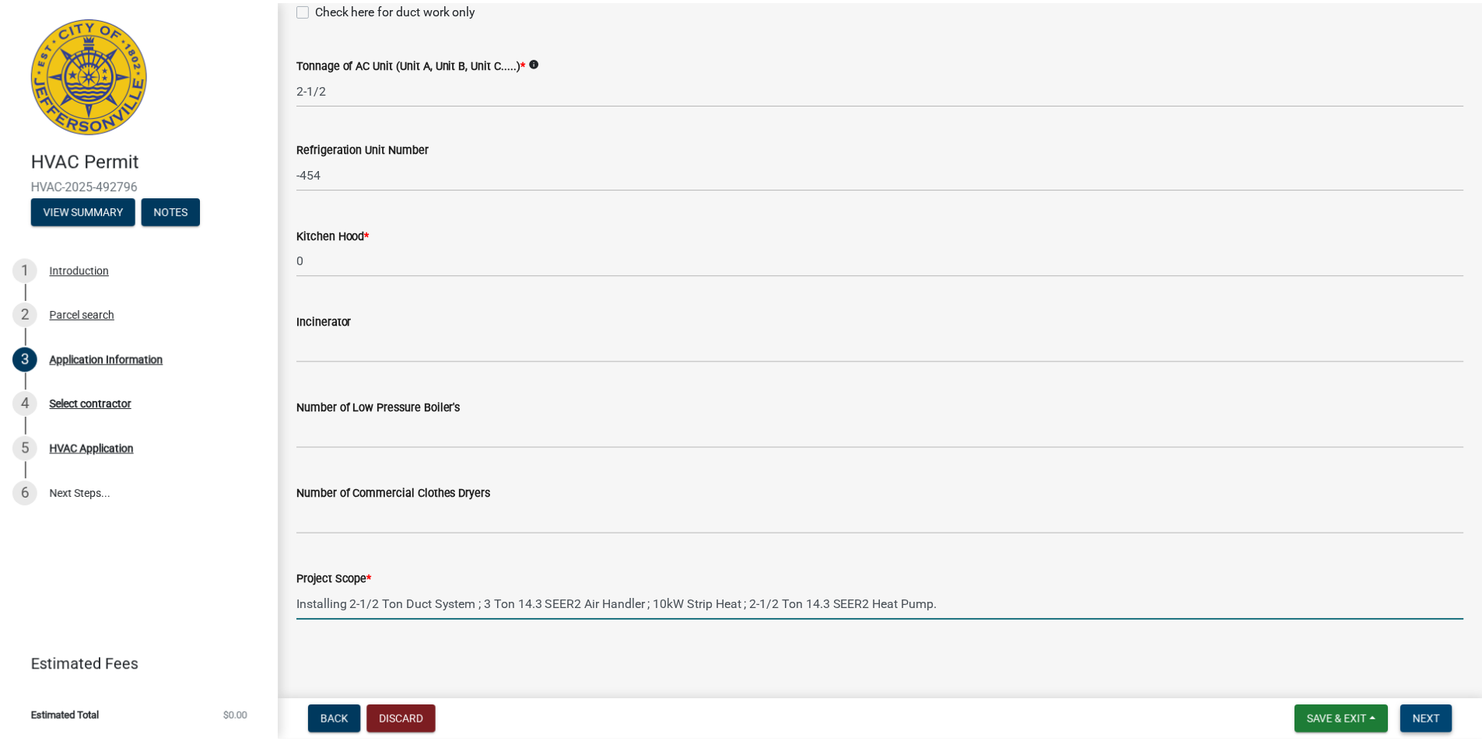
scroll to position [0, 0]
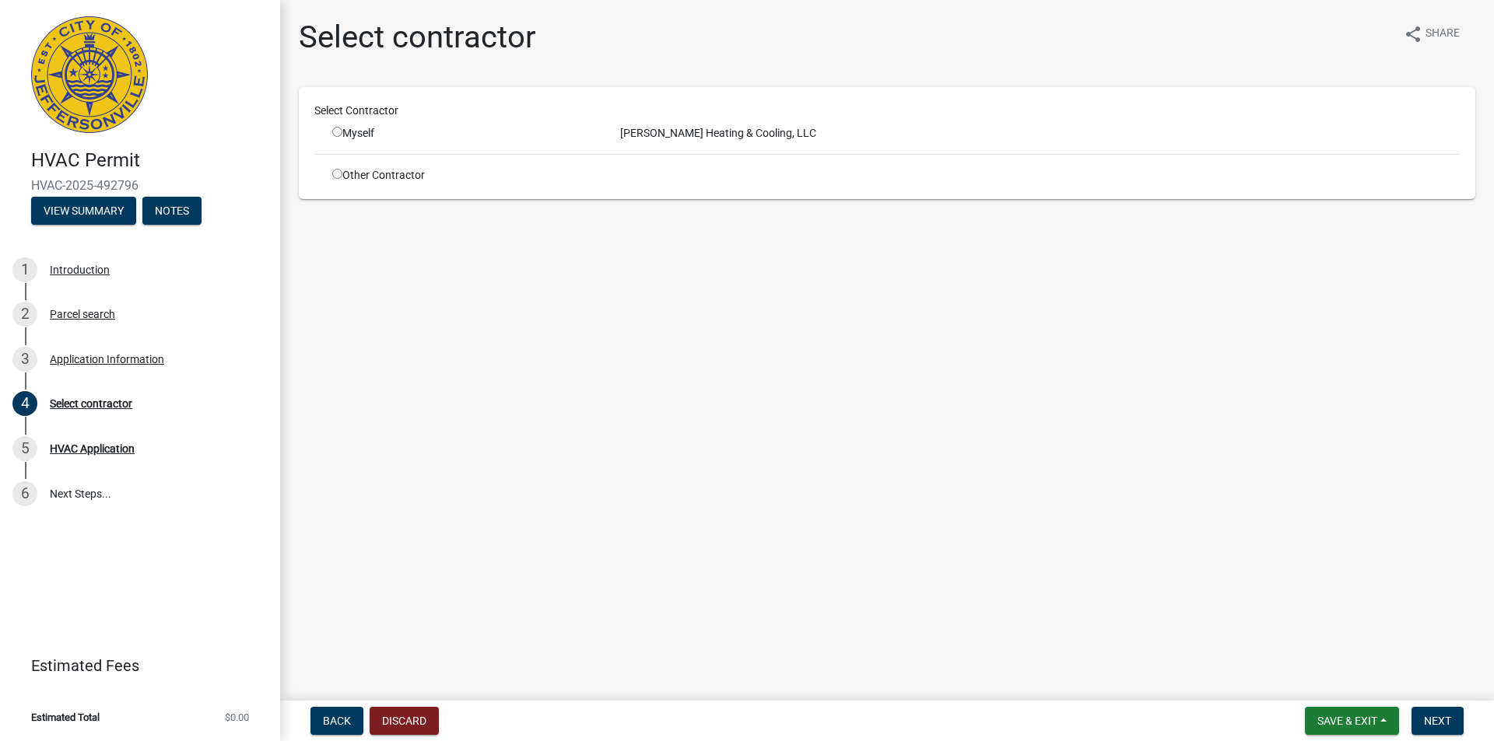
click at [345, 131] on div "Myself" at bounding box center [464, 133] width 264 height 16
click at [337, 131] on input "radio" at bounding box center [337, 132] width 10 height 10
radio input "true"
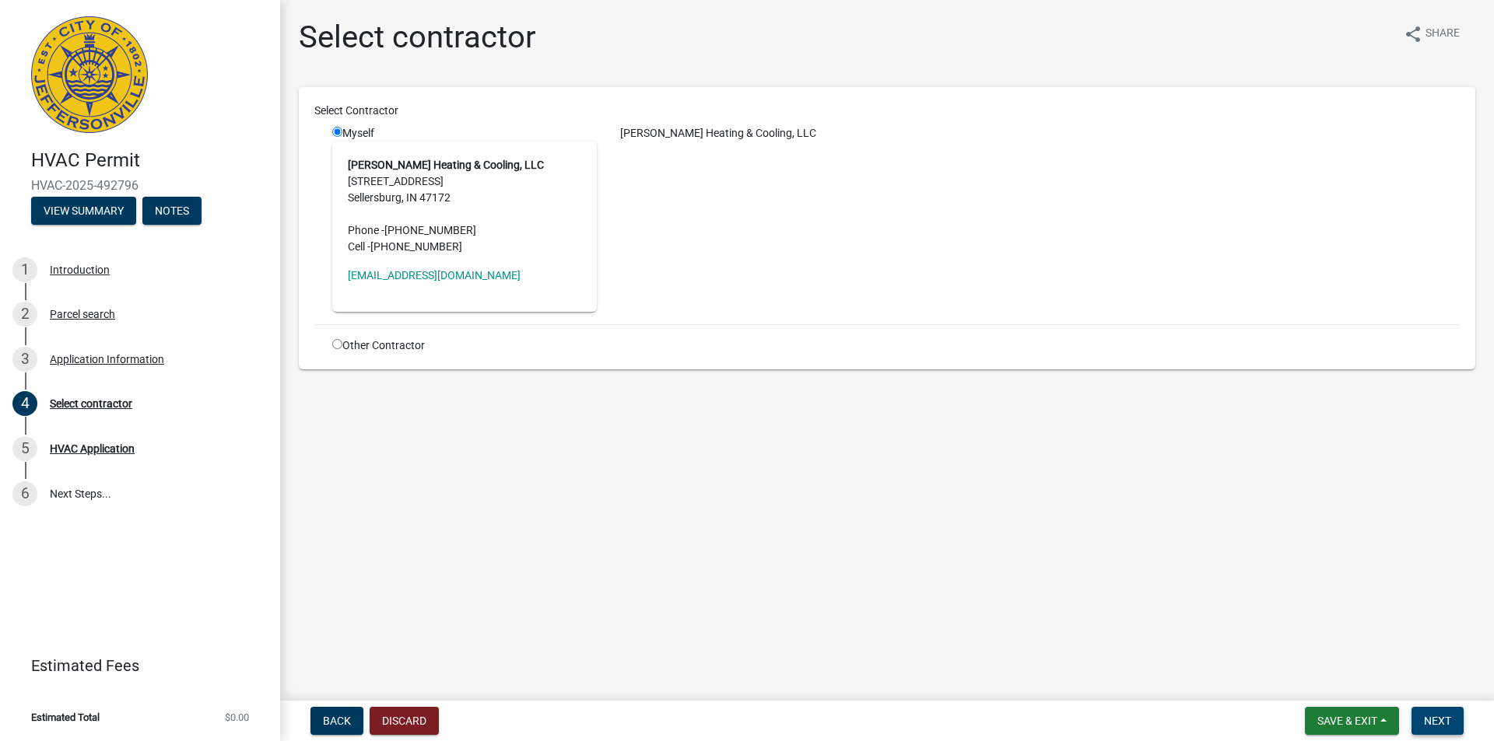
click at [1442, 708] on button "Next" at bounding box center [1437, 721] width 52 height 28
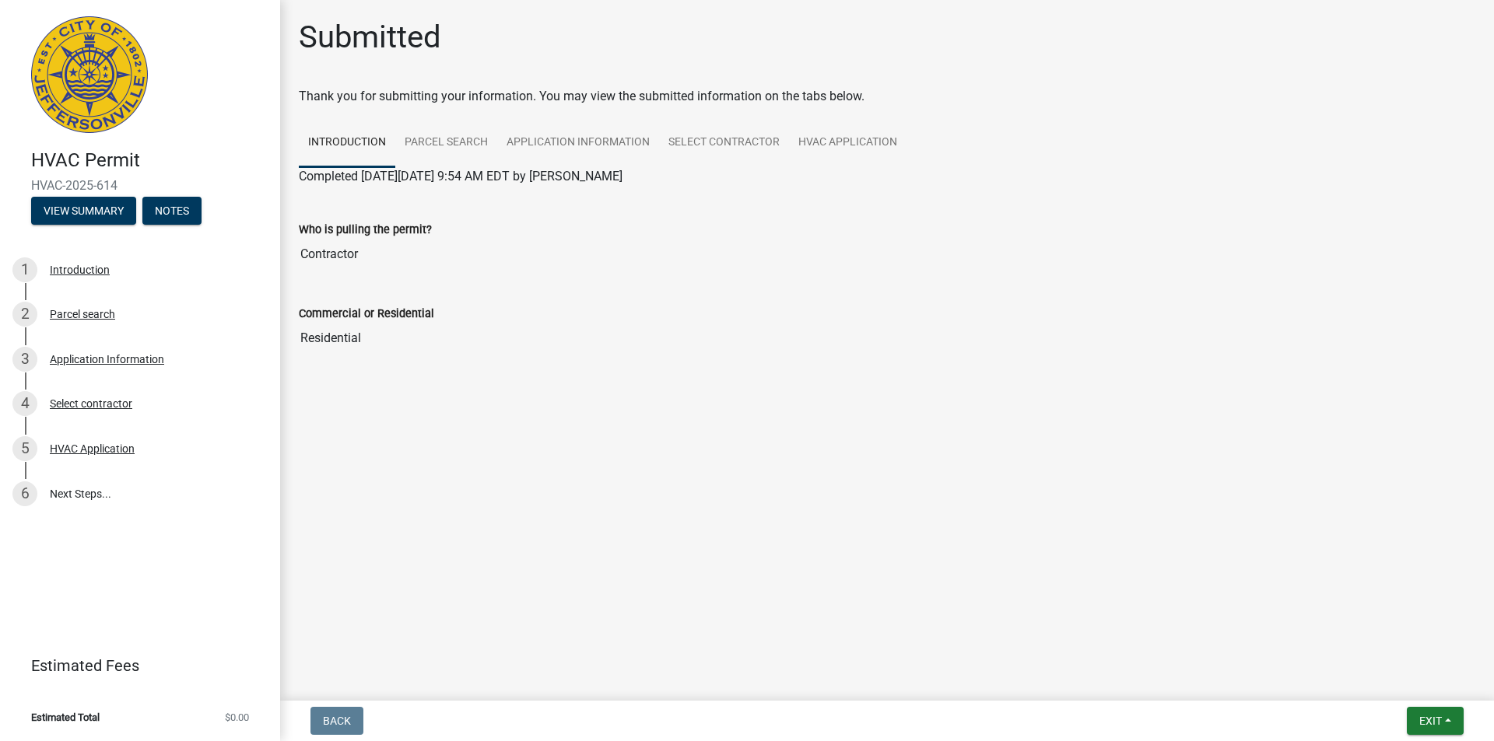
drag, startPoint x: 124, startPoint y: 180, endPoint x: -12, endPoint y: 180, distance: 135.4
click at [0, 180] on html "Internet Explorer does NOT work with GeoPermits. Get a new browser for more sec…" at bounding box center [747, 370] width 1494 height 741
copy span "HVAC-2025-614"
click at [1438, 722] on span "Exit" at bounding box center [1430, 721] width 23 height 12
click at [1385, 676] on button "Save & Exit" at bounding box center [1401, 680] width 124 height 37
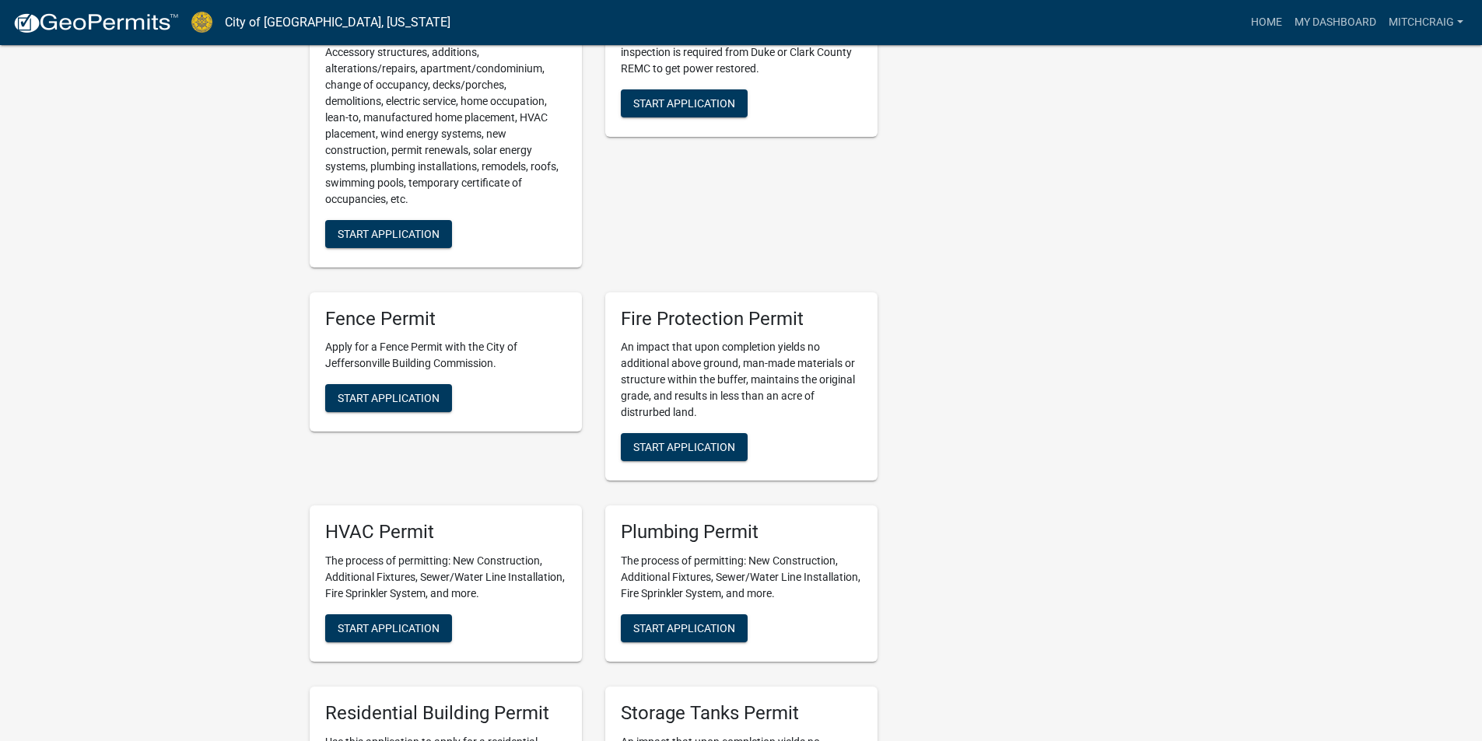
scroll to position [856, 0]
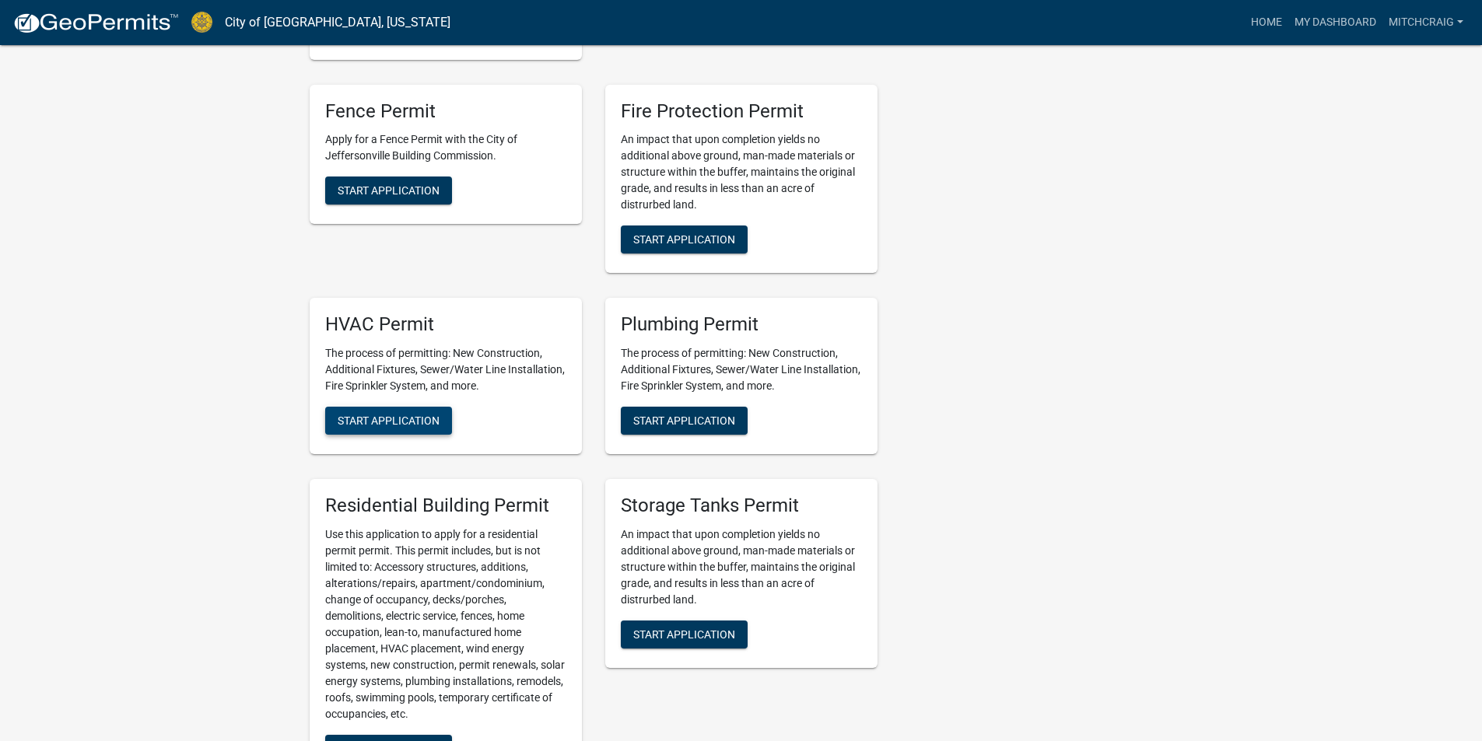
click at [368, 427] on span "Start Application" at bounding box center [389, 421] width 102 height 12
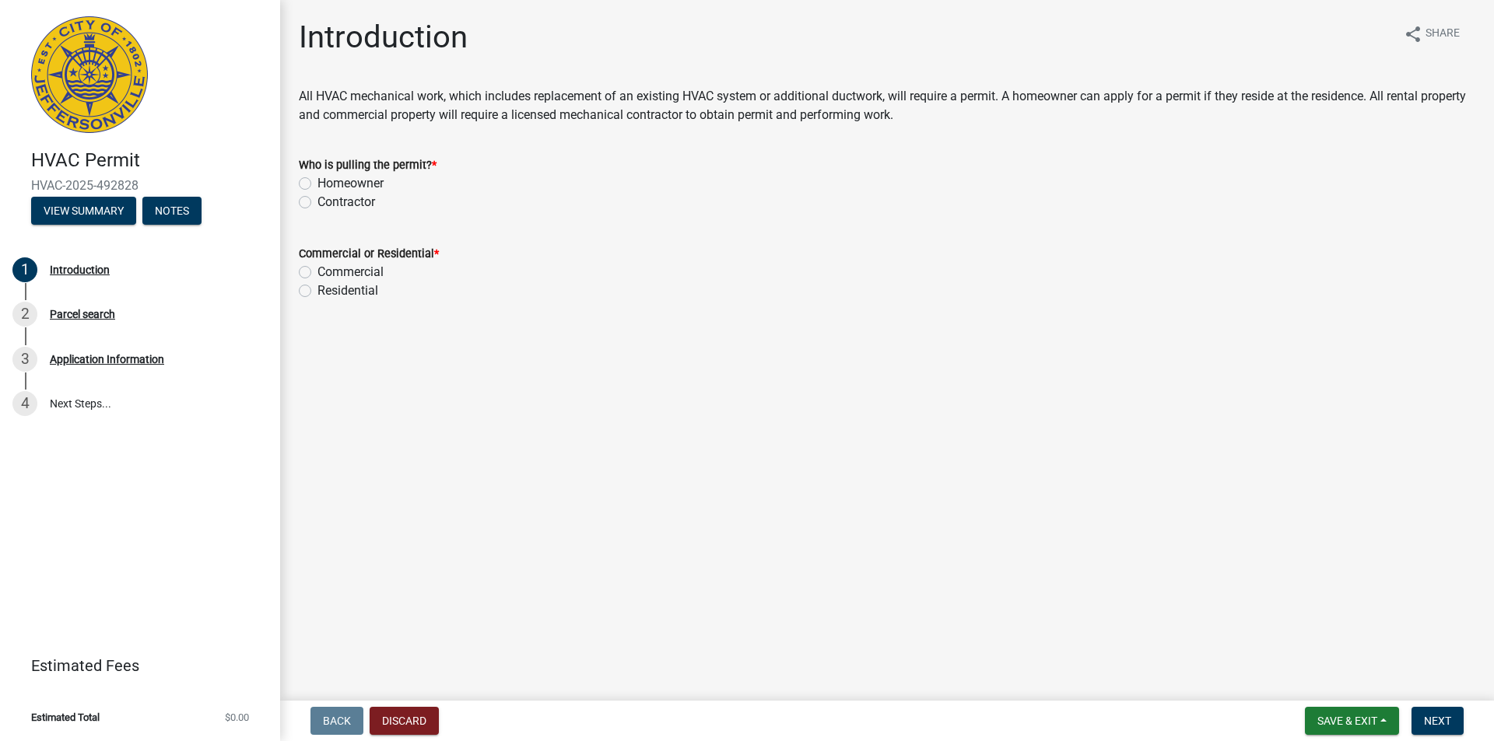
click at [337, 202] on label "Contractor" at bounding box center [346, 202] width 58 height 19
click at [328, 202] on input "Contractor" at bounding box center [322, 198] width 10 height 10
radio input "true"
click at [342, 291] on label "Residential" at bounding box center [347, 291] width 61 height 19
click at [328, 291] on input "Residential" at bounding box center [322, 287] width 10 height 10
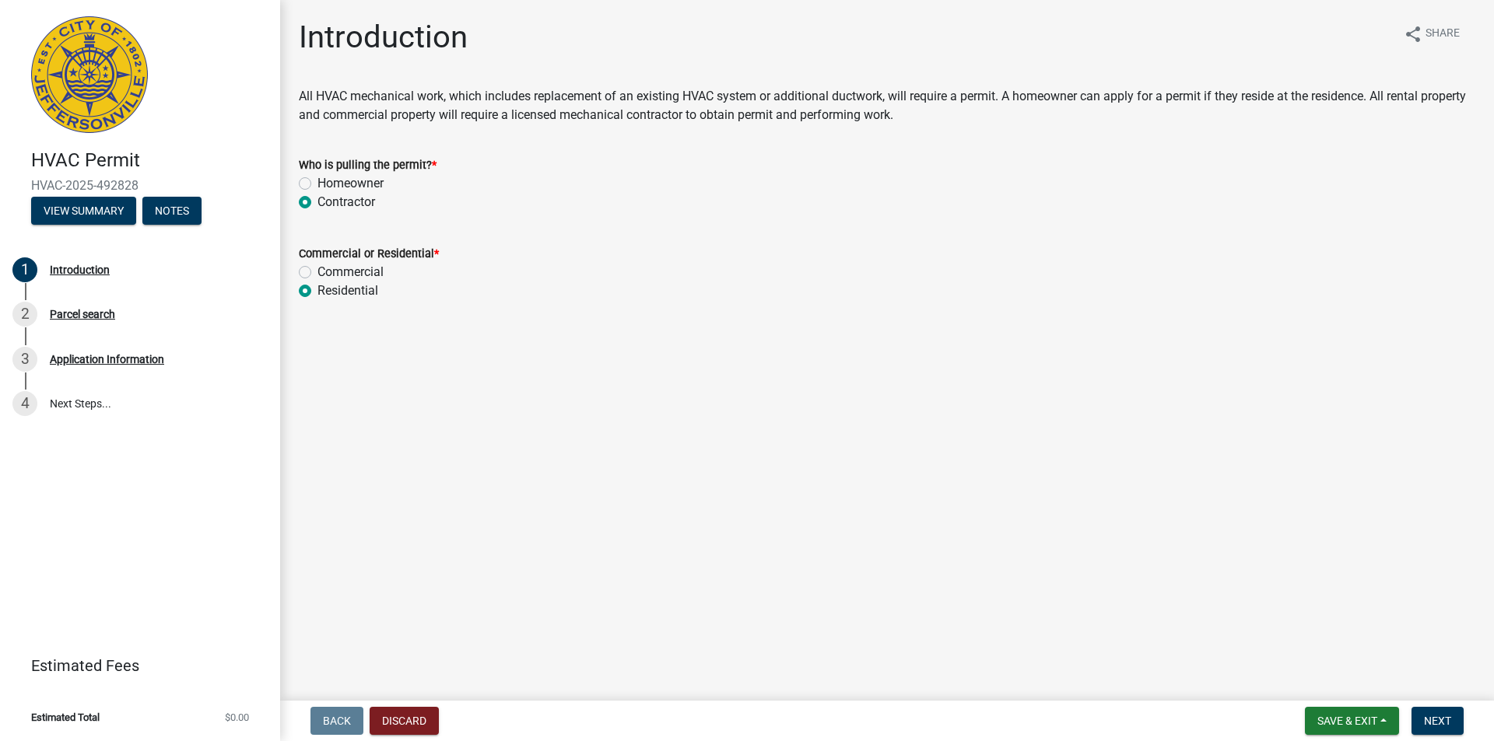
radio input "true"
click at [1435, 710] on button "Next" at bounding box center [1437, 721] width 52 height 28
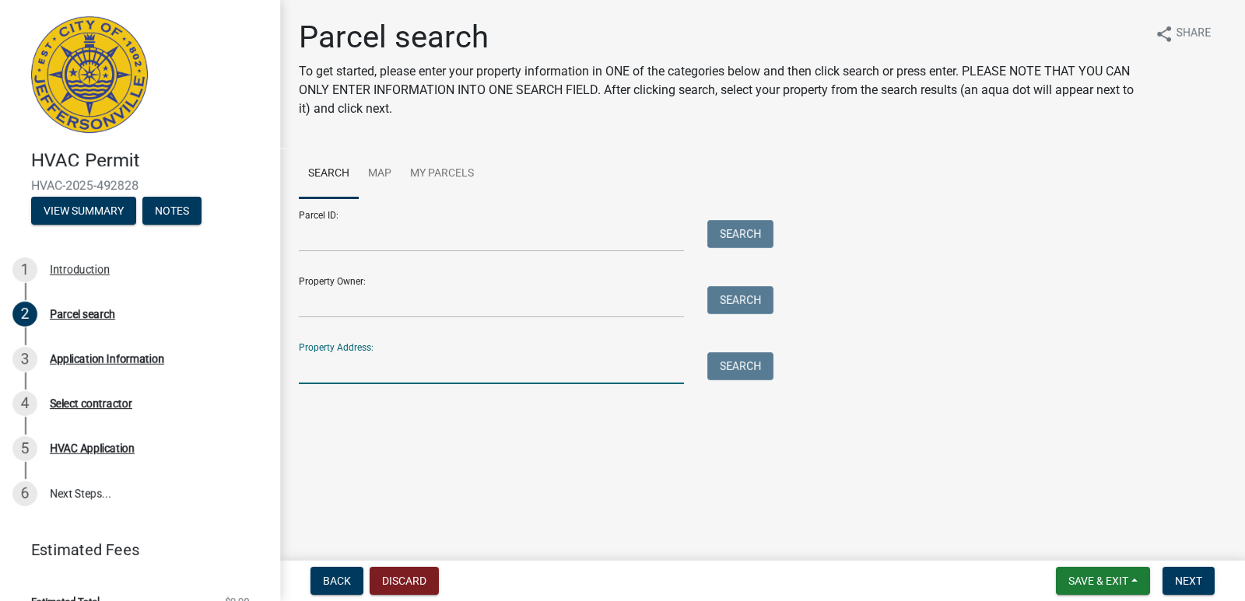
click at [682, 377] on input "Property Address:" at bounding box center [491, 368] width 385 height 32
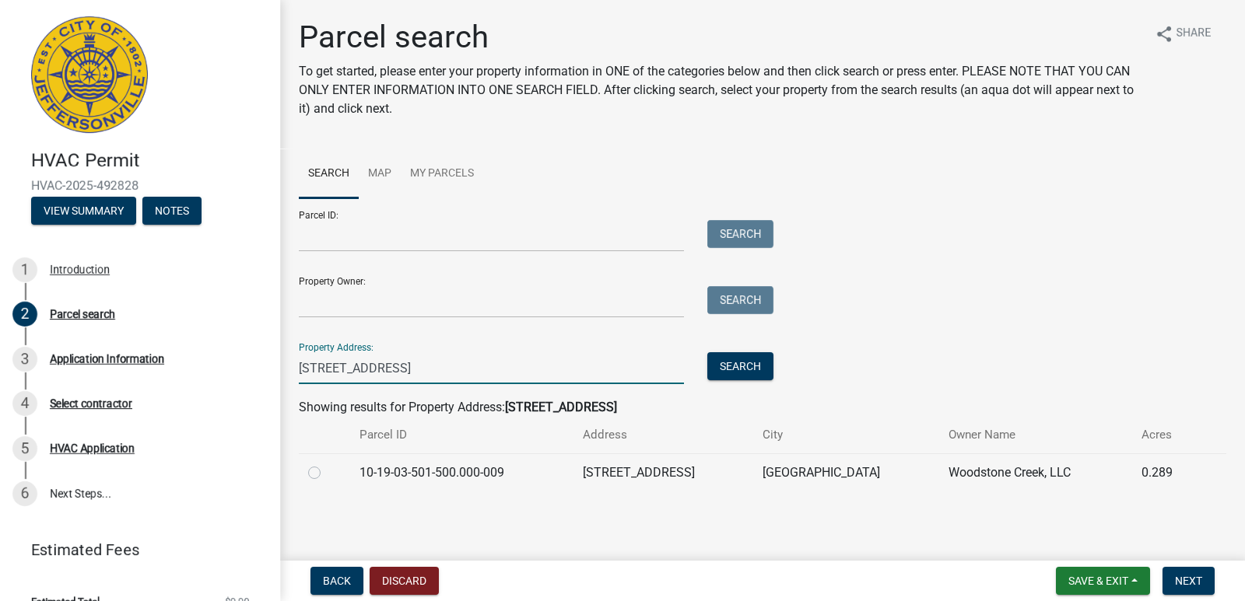
type input "[STREET_ADDRESS]"
click at [327, 464] on label at bounding box center [327, 464] width 0 height 0
click at [327, 474] on input "radio" at bounding box center [332, 469] width 10 height 10
radio input "true"
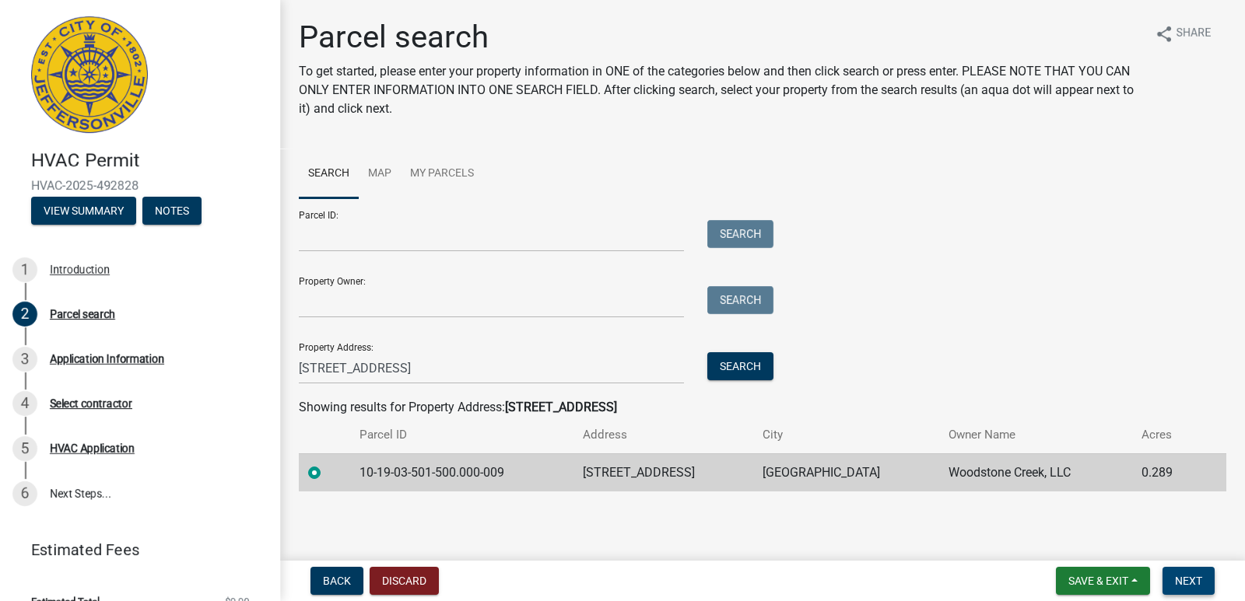
click at [1183, 575] on span "Next" at bounding box center [1188, 581] width 27 height 12
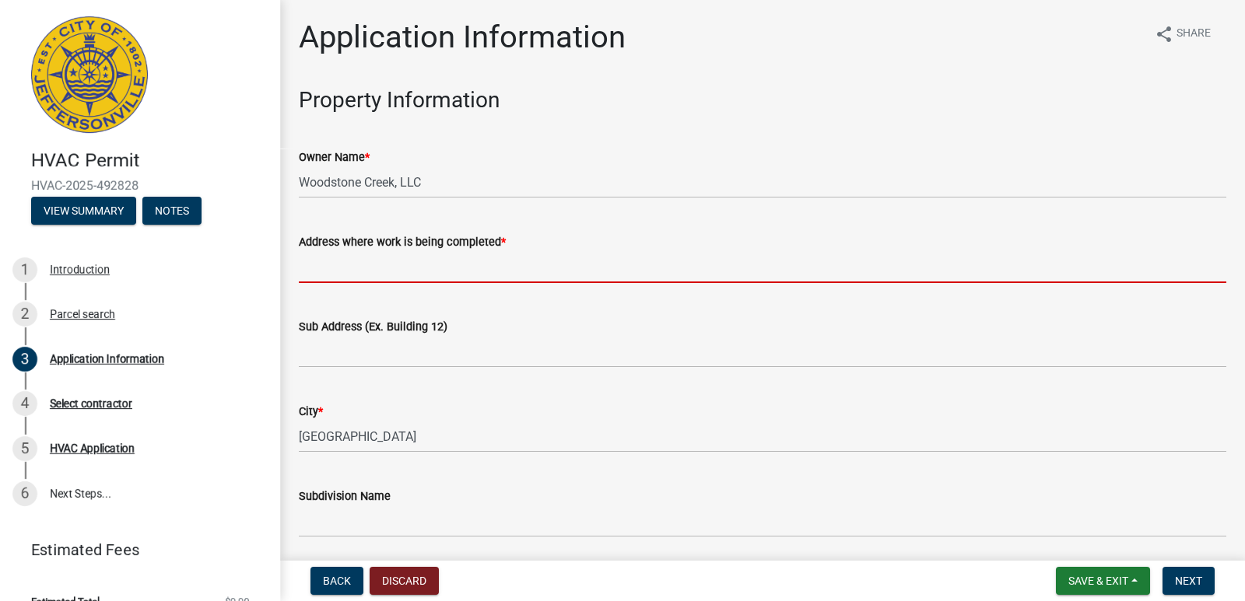
click at [442, 264] on input "Address where work is being completed *" at bounding box center [762, 267] width 927 height 32
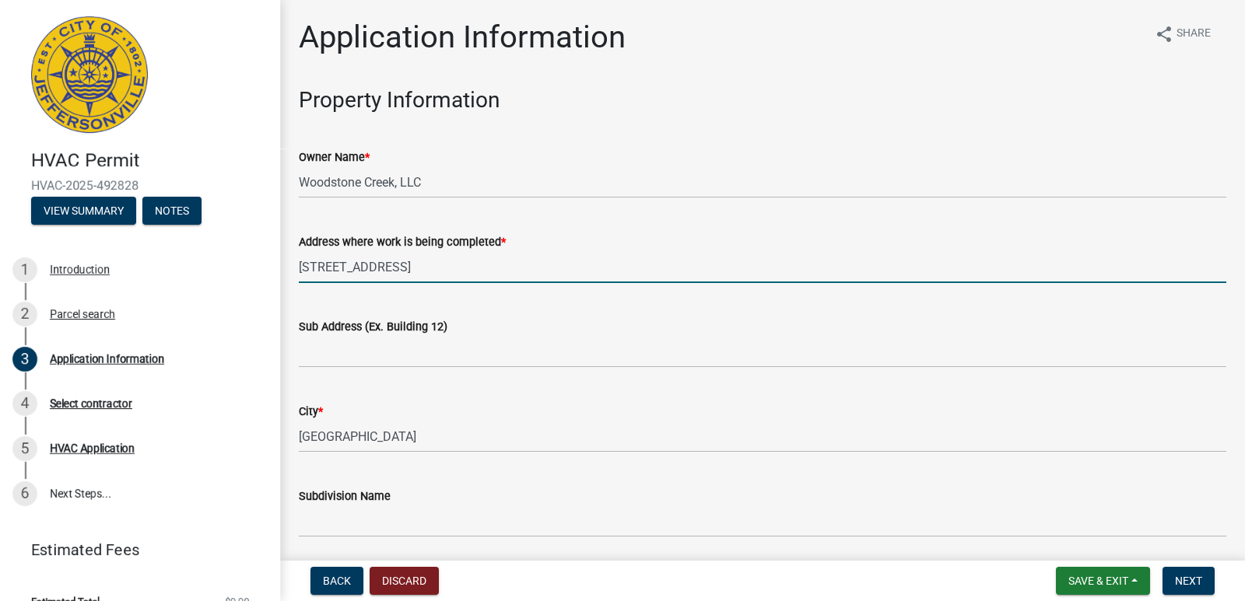
click at [482, 278] on input "[STREET_ADDRESS]" at bounding box center [762, 267] width 927 height 32
drag, startPoint x: 450, startPoint y: 268, endPoint x: 314, endPoint y: 272, distance: 136.2
click at [268, 257] on div "HVAC Permit HVAC-2025-492828 View Summary Notes 1 Introduction 2 Parcel search …" at bounding box center [622, 300] width 1245 height 601
click at [341, 269] on input "[STREET_ADDRESS]" at bounding box center [762, 267] width 927 height 32
click at [327, 269] on input "[STREET_ADDRESS]" at bounding box center [762, 267] width 927 height 32
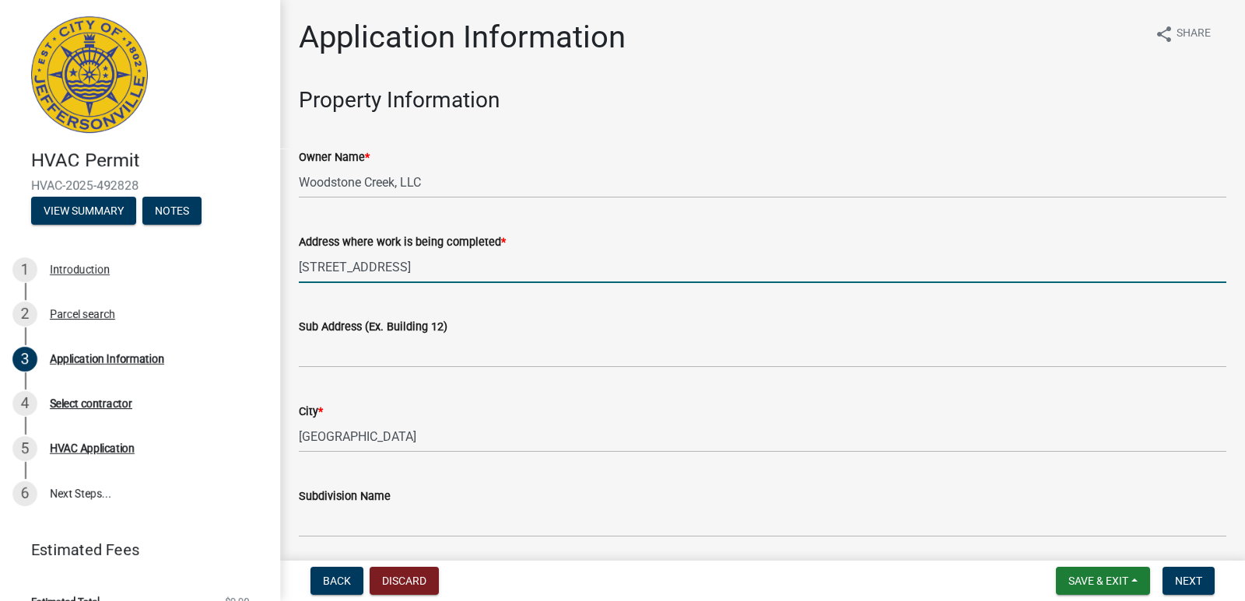
type input "[STREET_ADDRESS]"
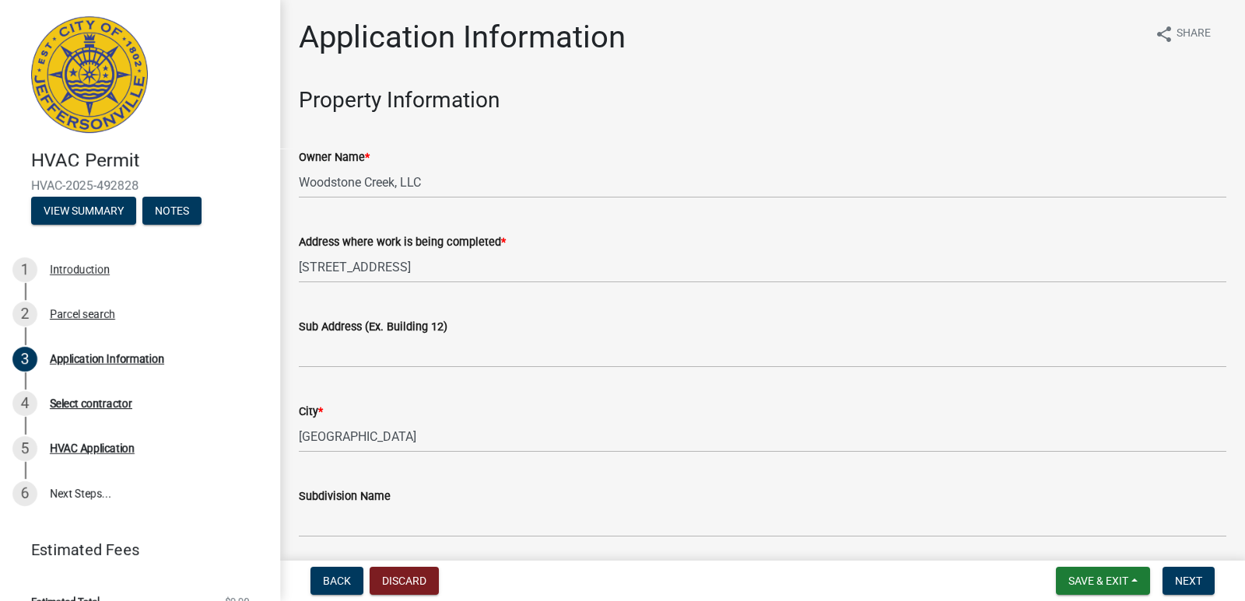
scroll to position [329, 0]
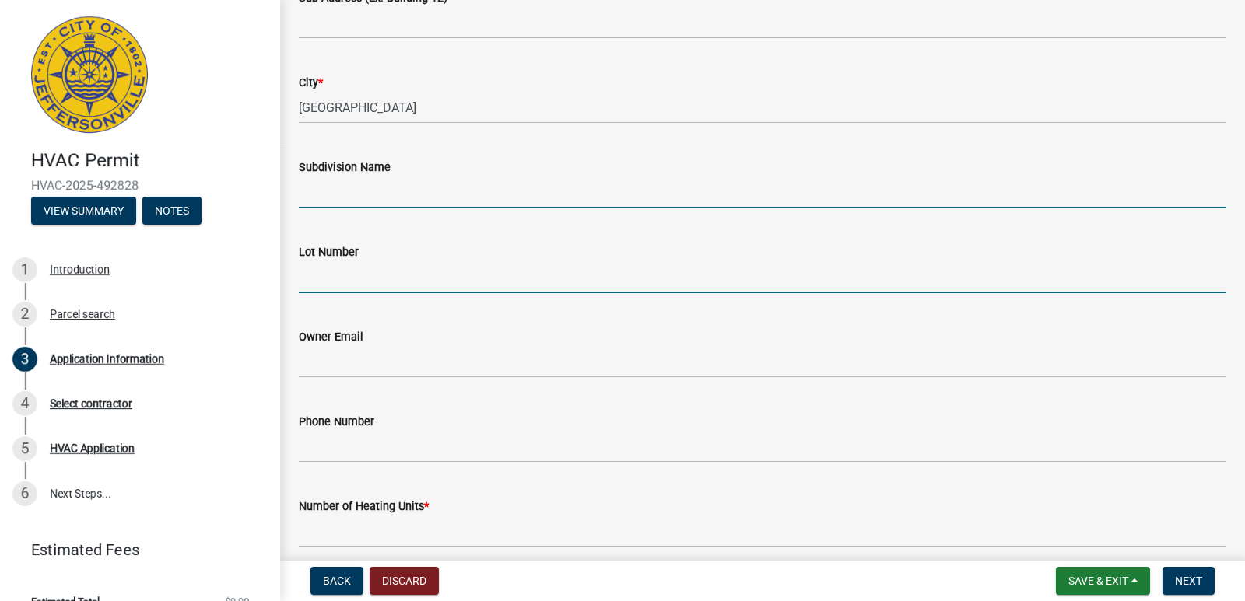
click at [343, 198] on input "Subdivision Name" at bounding box center [762, 193] width 927 height 32
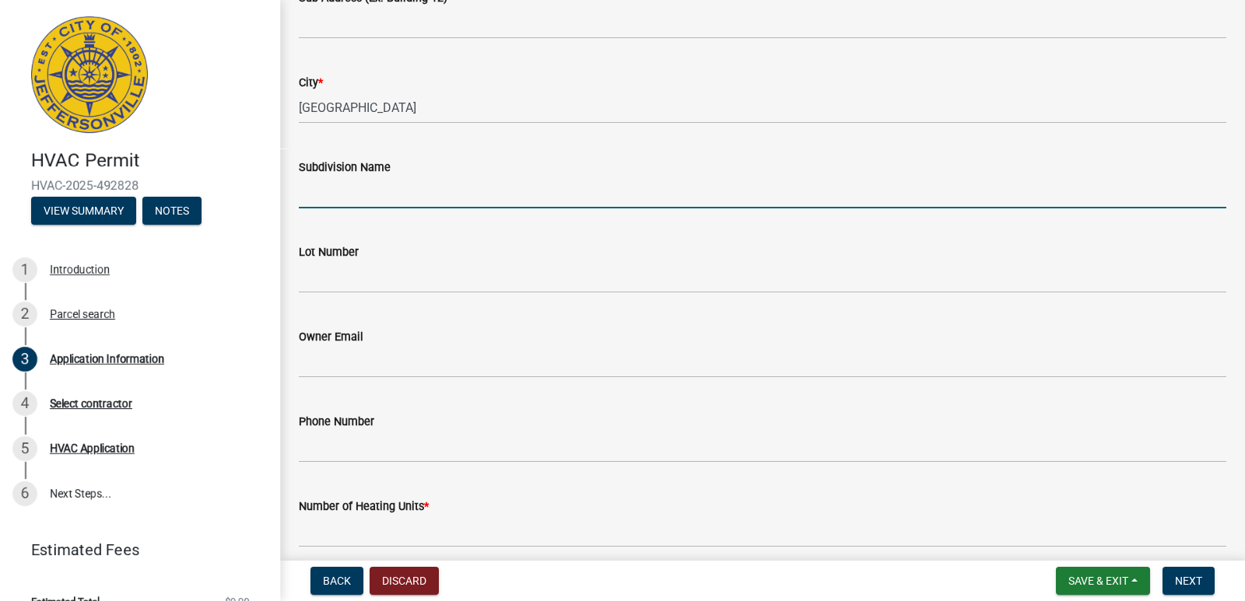
type input "[GEOGRAPHIC_DATA]"
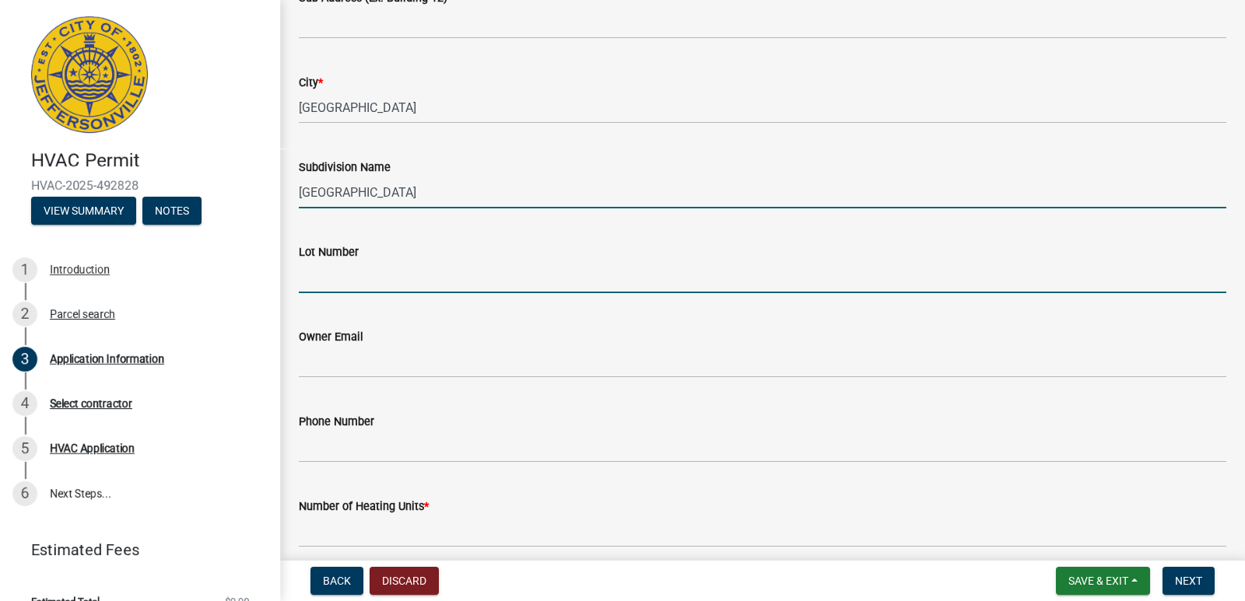
click at [376, 272] on input "Lot Number" at bounding box center [762, 277] width 927 height 32
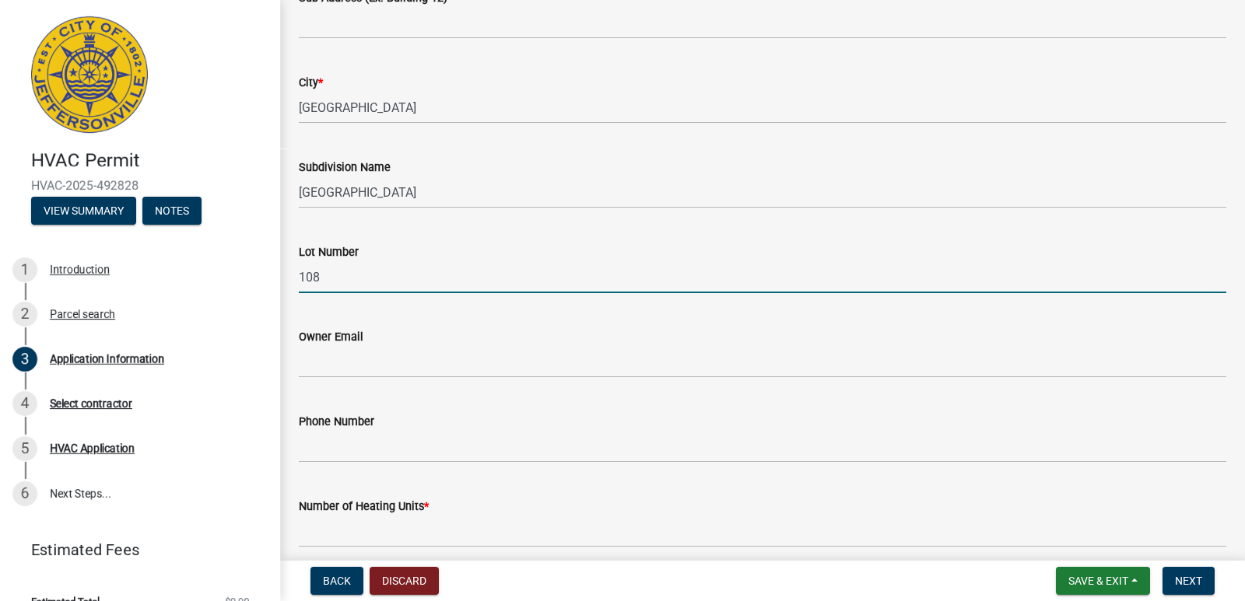
type input "108"
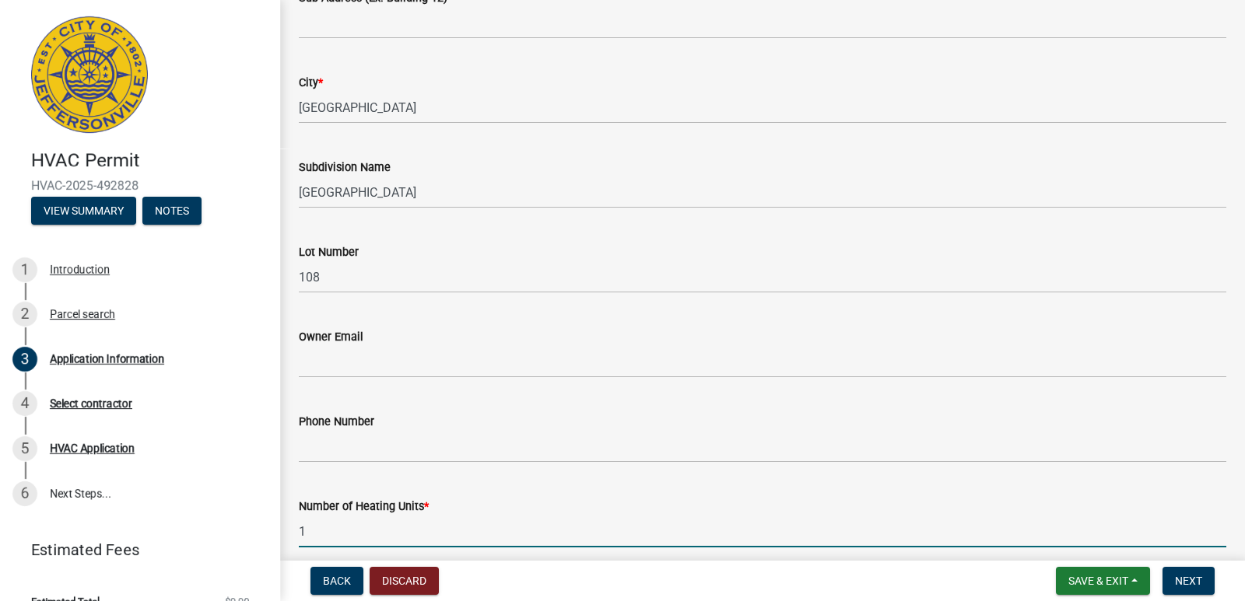
type input "1"
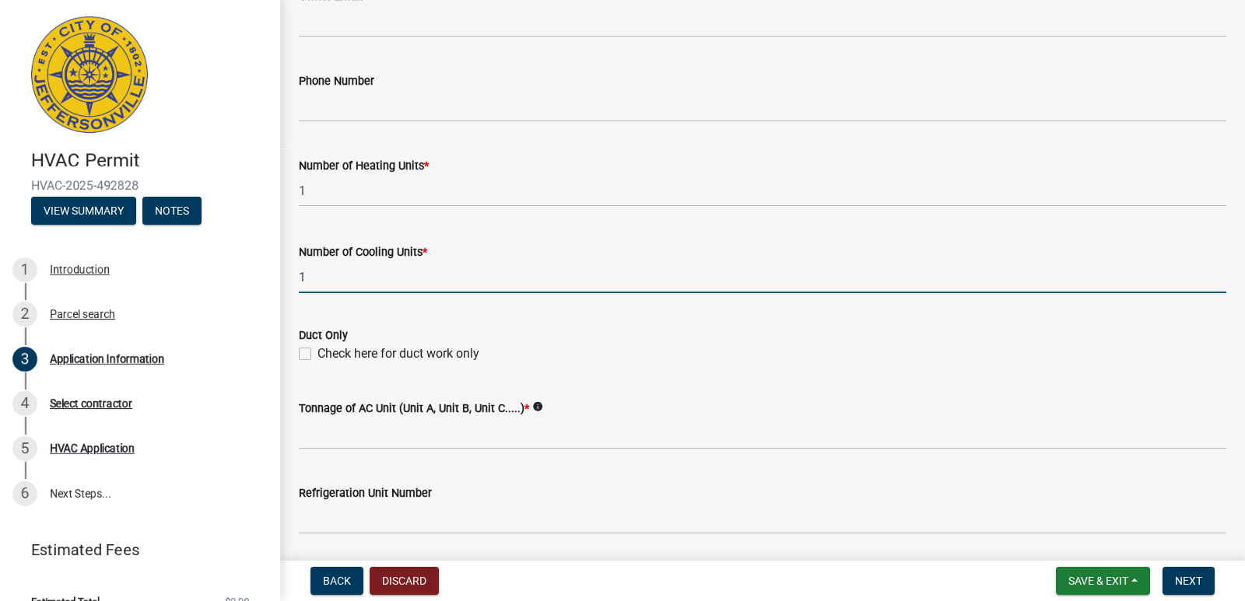
type input "1"
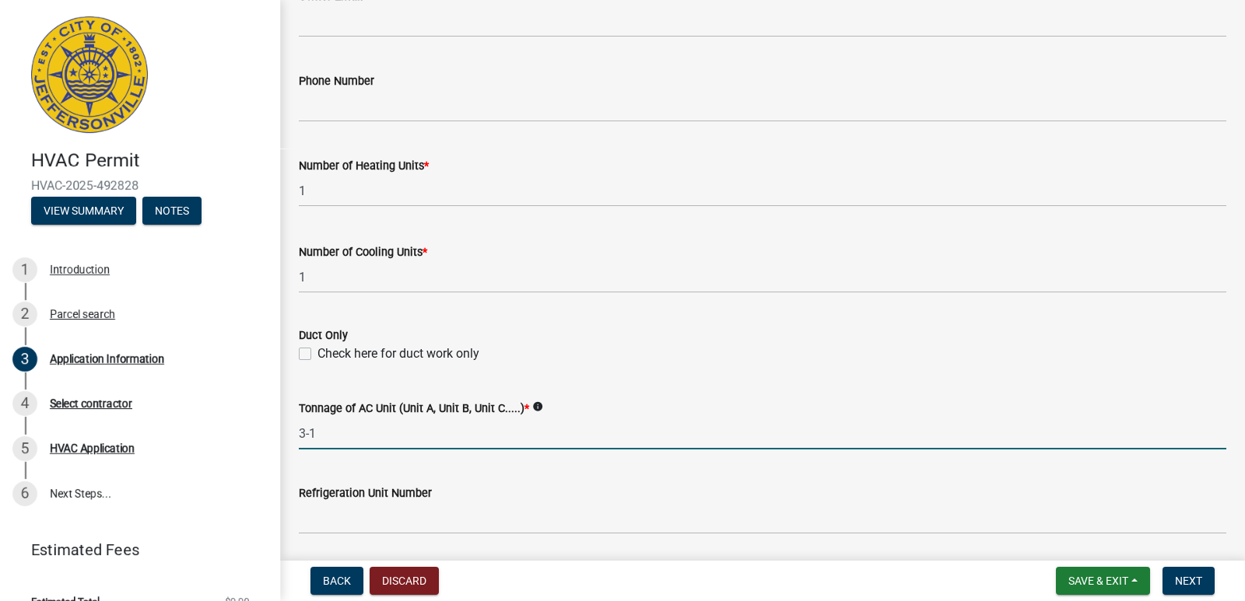
type input "3-1/2"
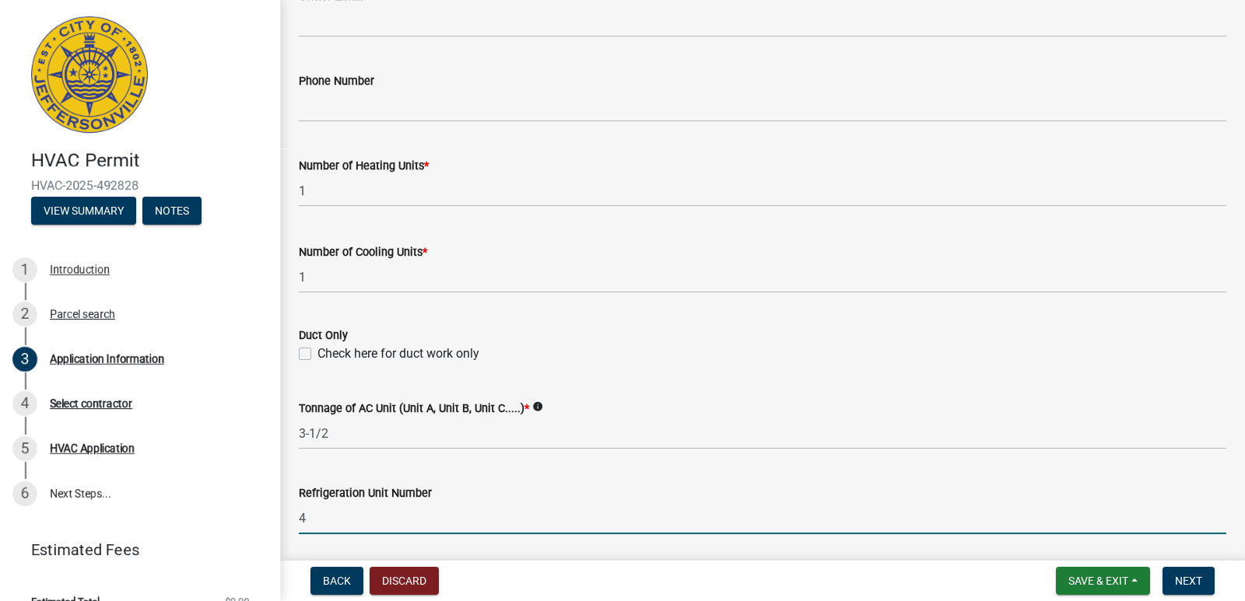
type input "454"
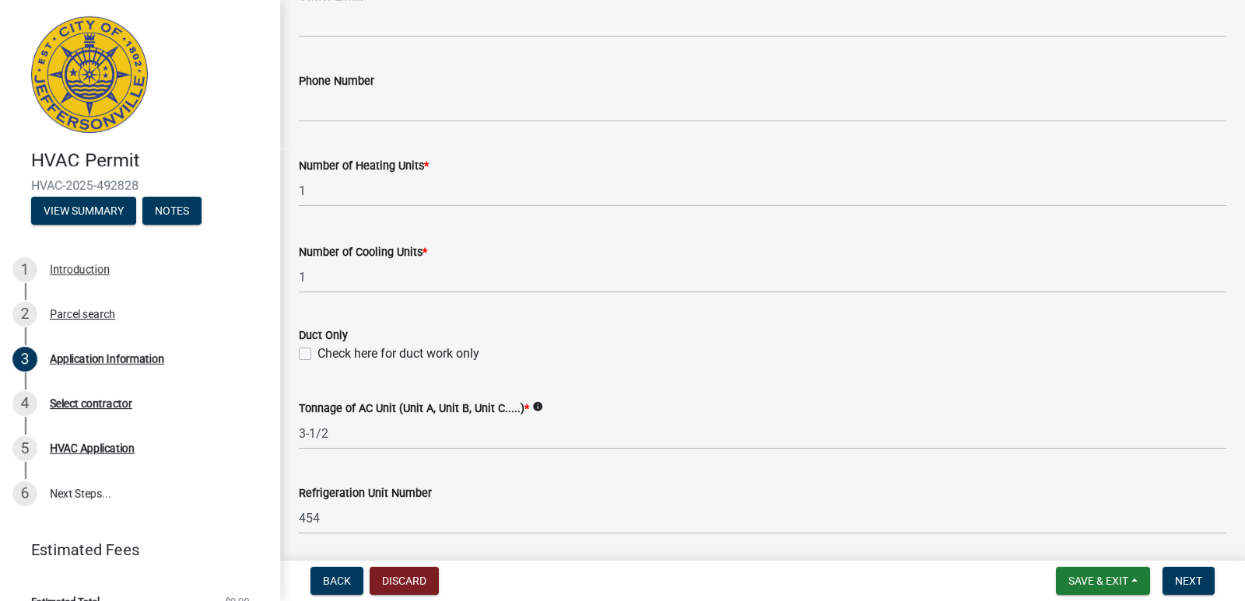
scroll to position [997, 0]
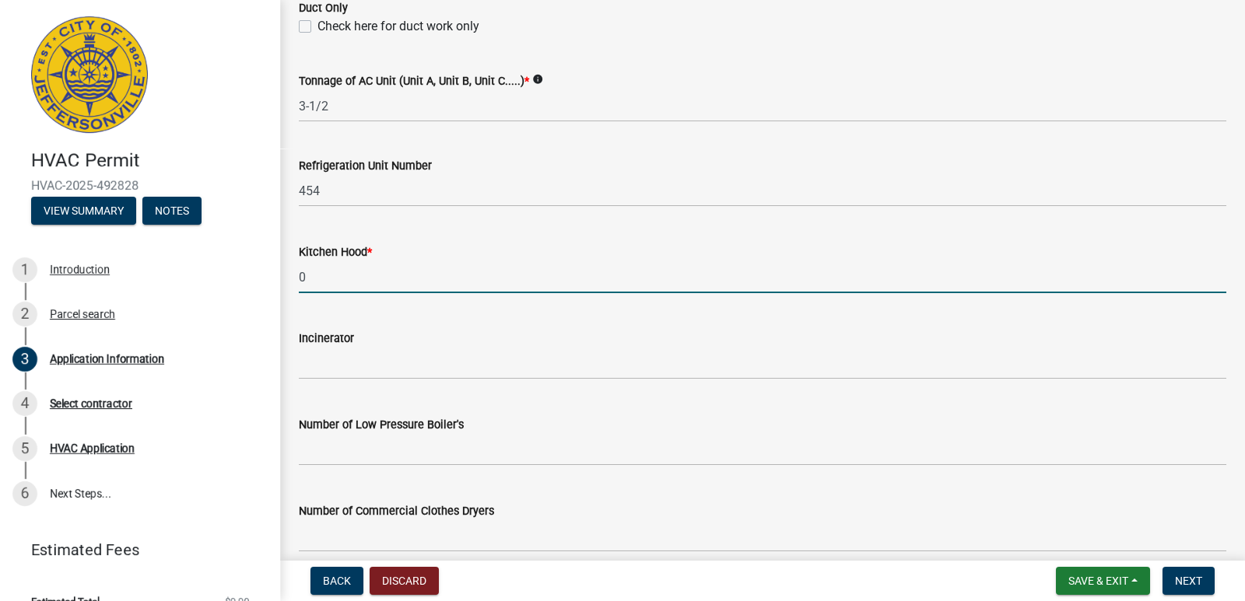
type input "0"
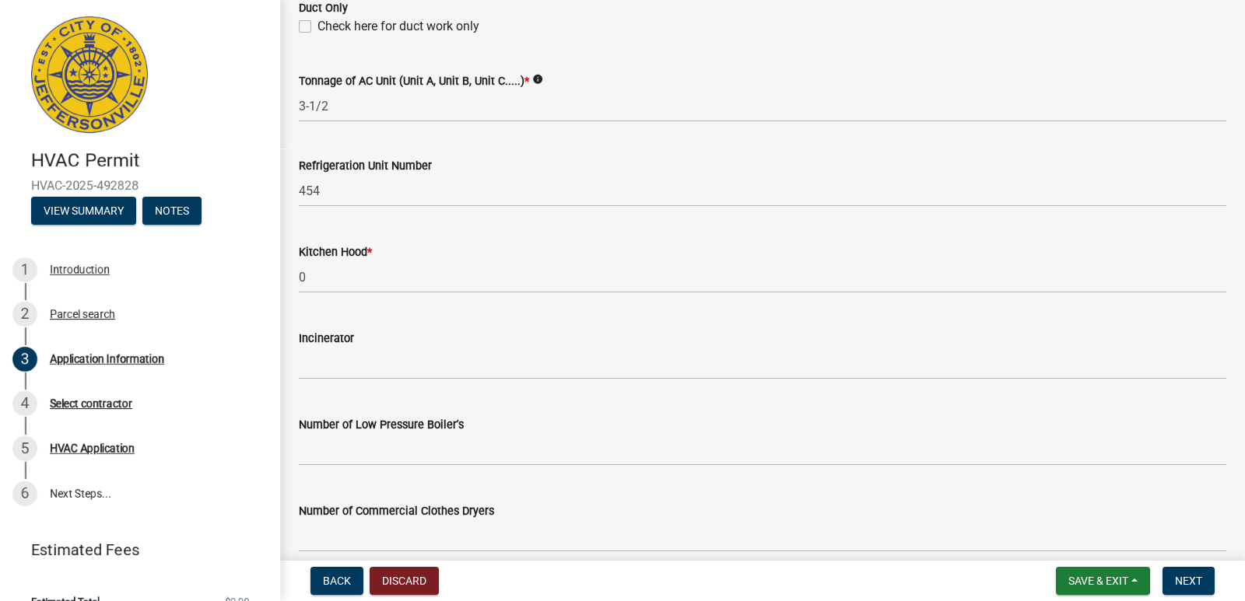
scroll to position [1154, 0]
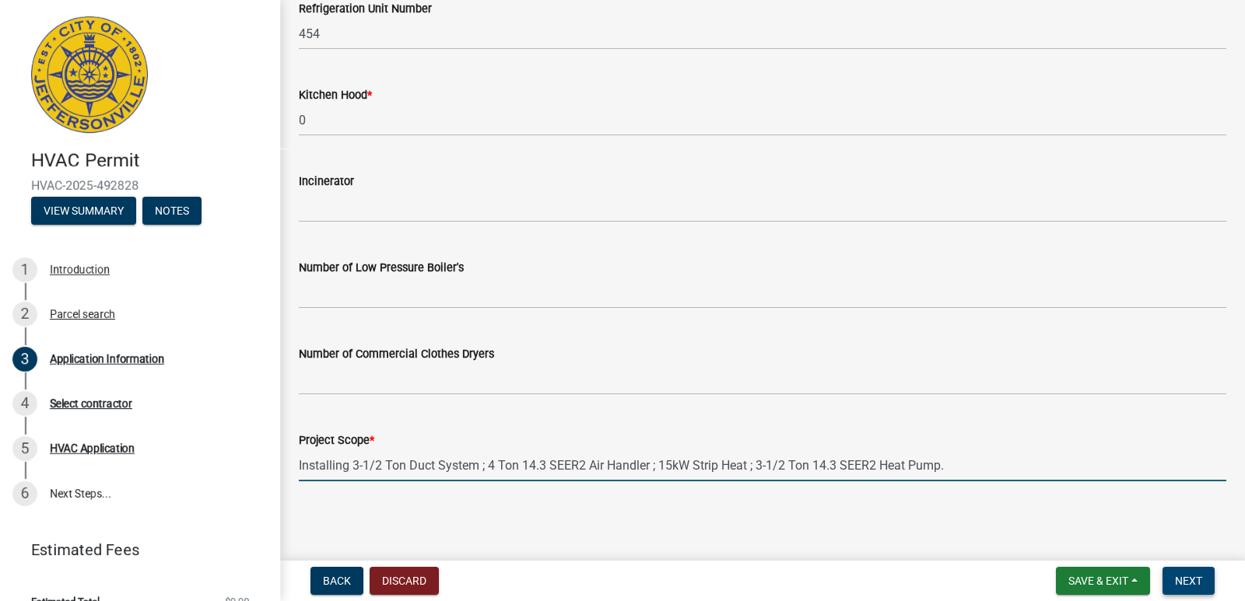
type input "Installing 3-1/2 Ton Duct System ; 4 Ton 14.3 SEER2 Air Handler ; 15kW Strip He…"
click at [1183, 587] on span "Next" at bounding box center [1188, 581] width 27 height 12
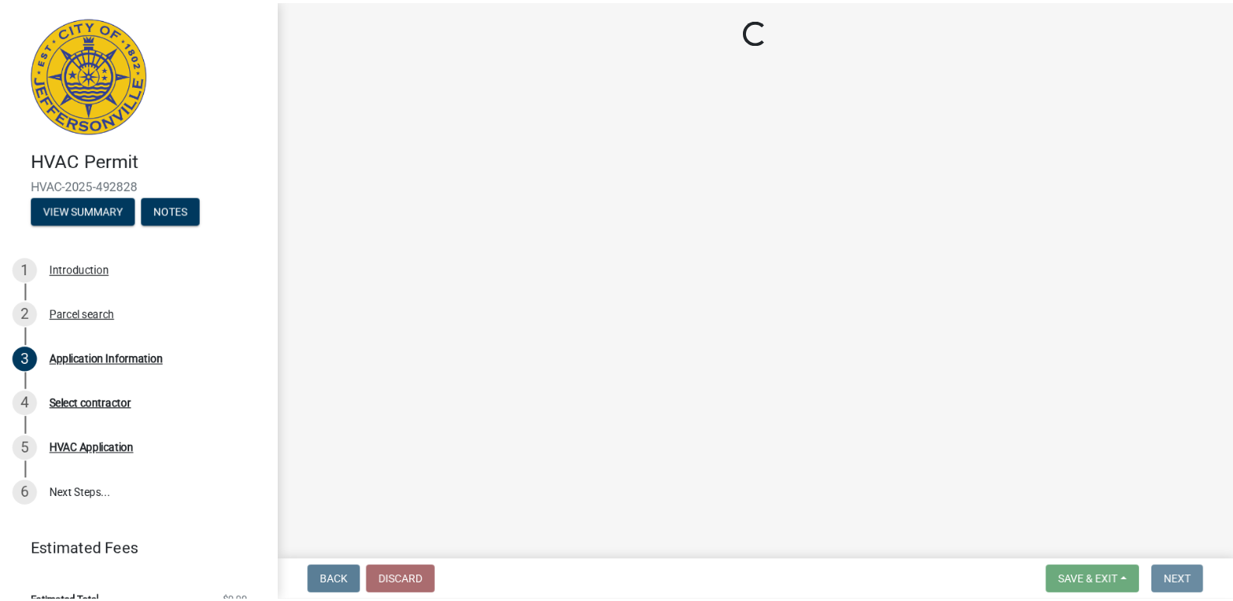
scroll to position [0, 0]
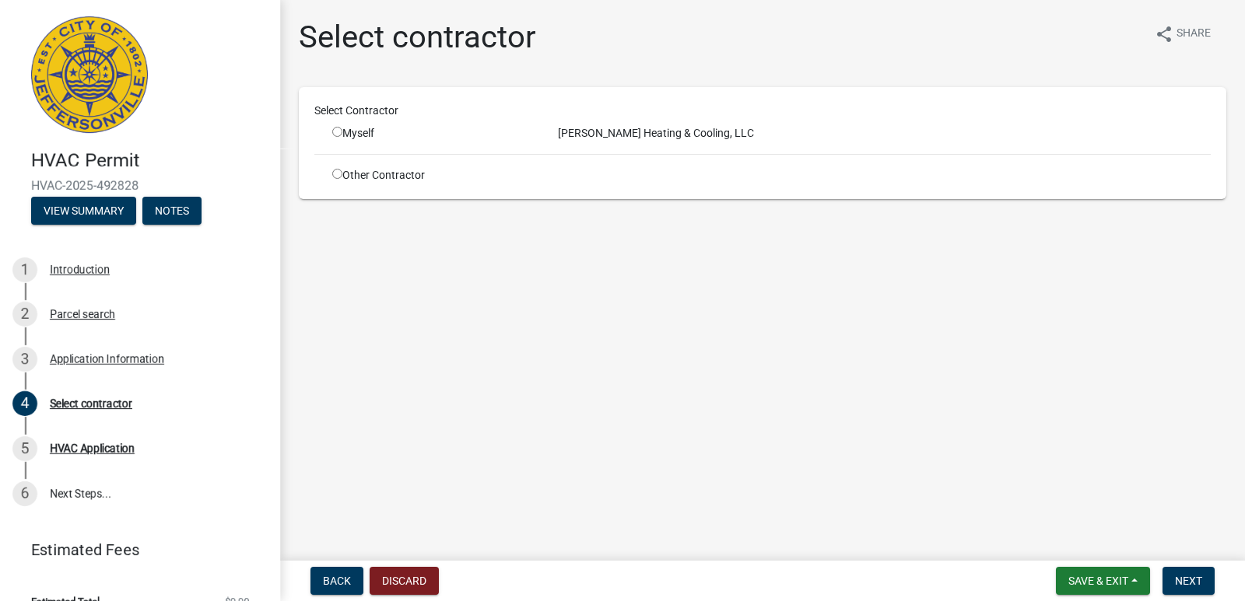
click at [331, 134] on div "Myself" at bounding box center [434, 133] width 226 height 16
click at [335, 128] on input "radio" at bounding box center [337, 132] width 10 height 10
radio input "true"
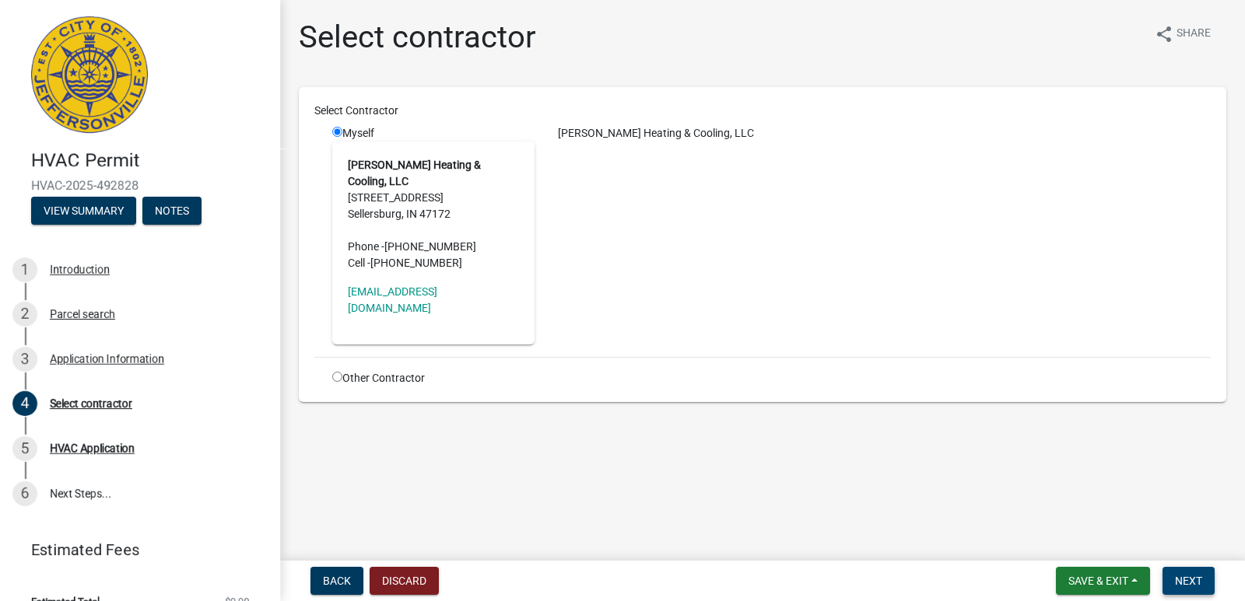
click at [1195, 575] on span "Next" at bounding box center [1188, 581] width 27 height 12
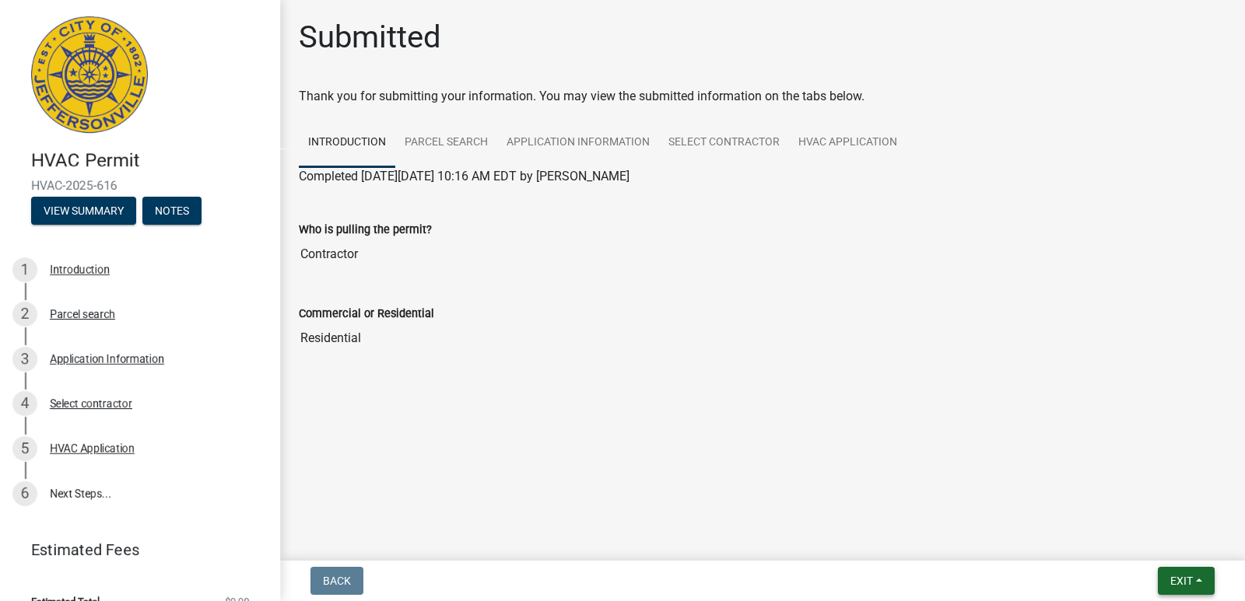
click at [1181, 576] on span "Exit" at bounding box center [1181, 581] width 23 height 12
click at [1113, 548] on button "Save & Exit" at bounding box center [1152, 540] width 124 height 37
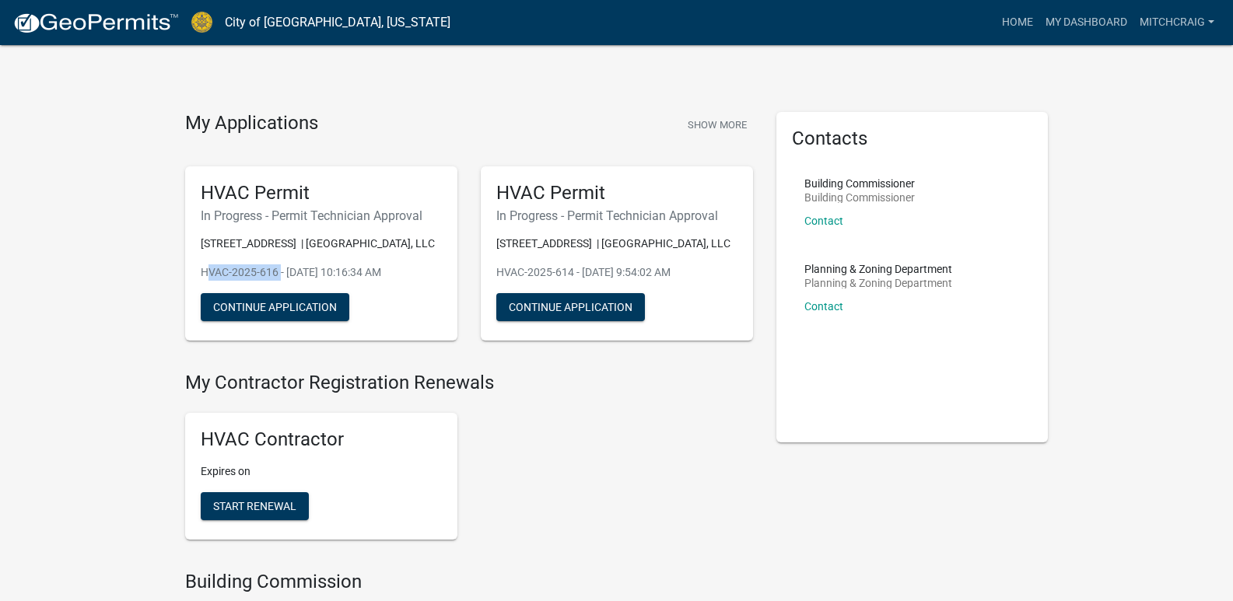
drag, startPoint x: 191, startPoint y: 290, endPoint x: 278, endPoint y: 289, distance: 87.1
click at [278, 289] on div "HVAC Permit In Progress - Permit Technician Approval [STREET_ADDRESS] | [GEOGRA…" at bounding box center [321, 253] width 272 height 175
copy p "HVAC-2025-616"
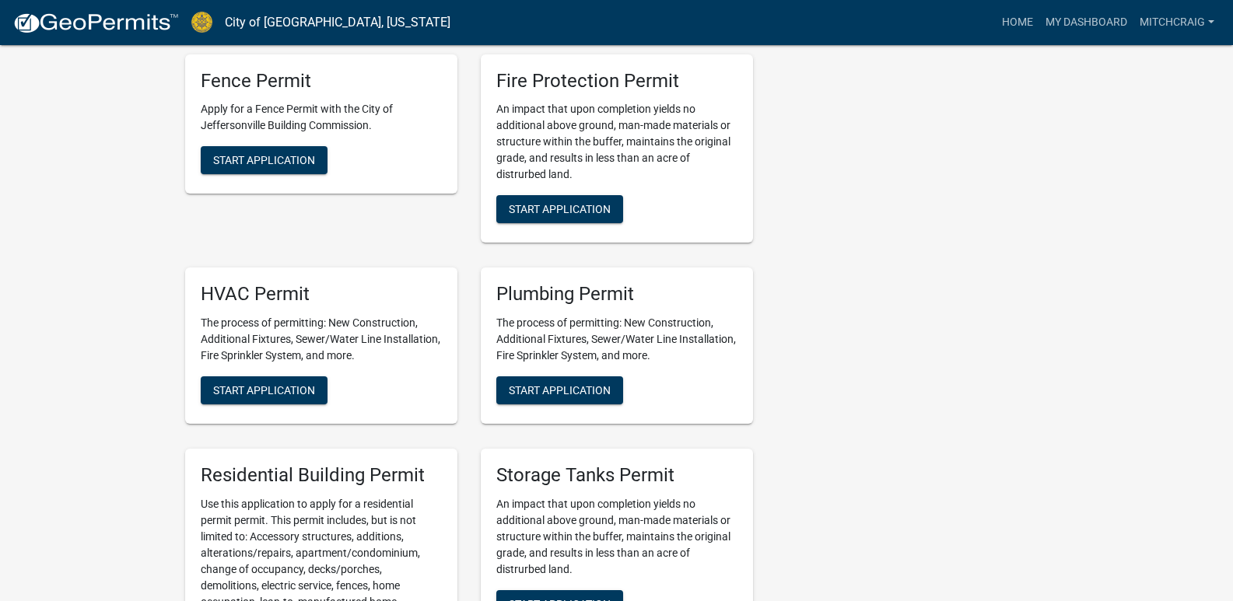
scroll to position [1011, 0]
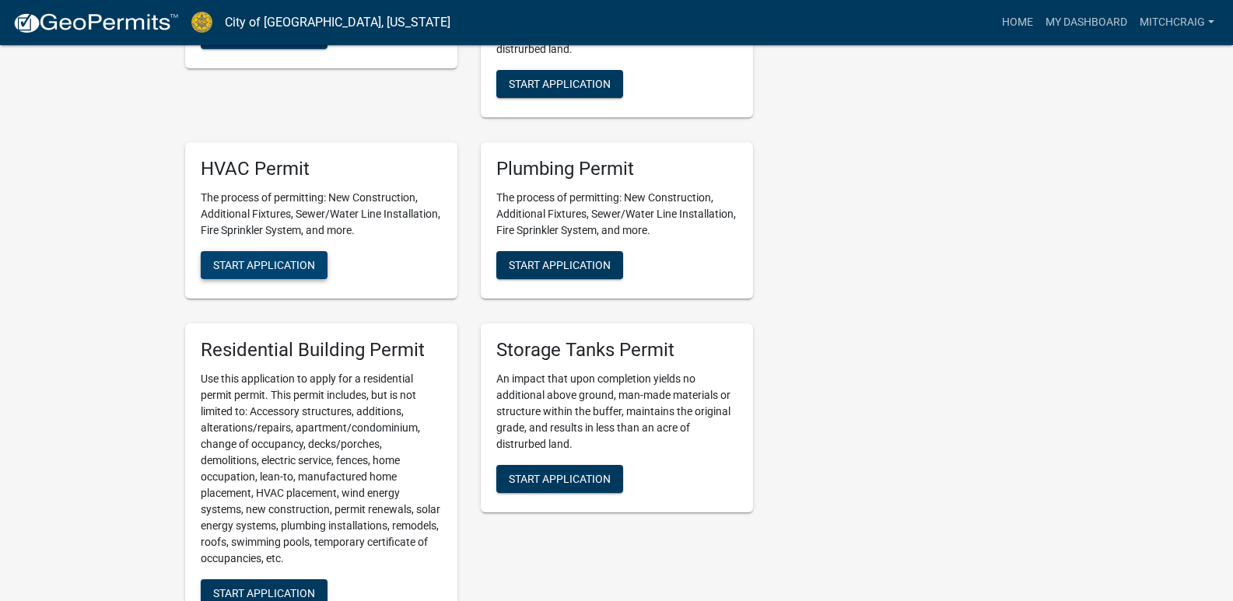
click at [262, 272] on span "Start Application" at bounding box center [264, 265] width 102 height 12
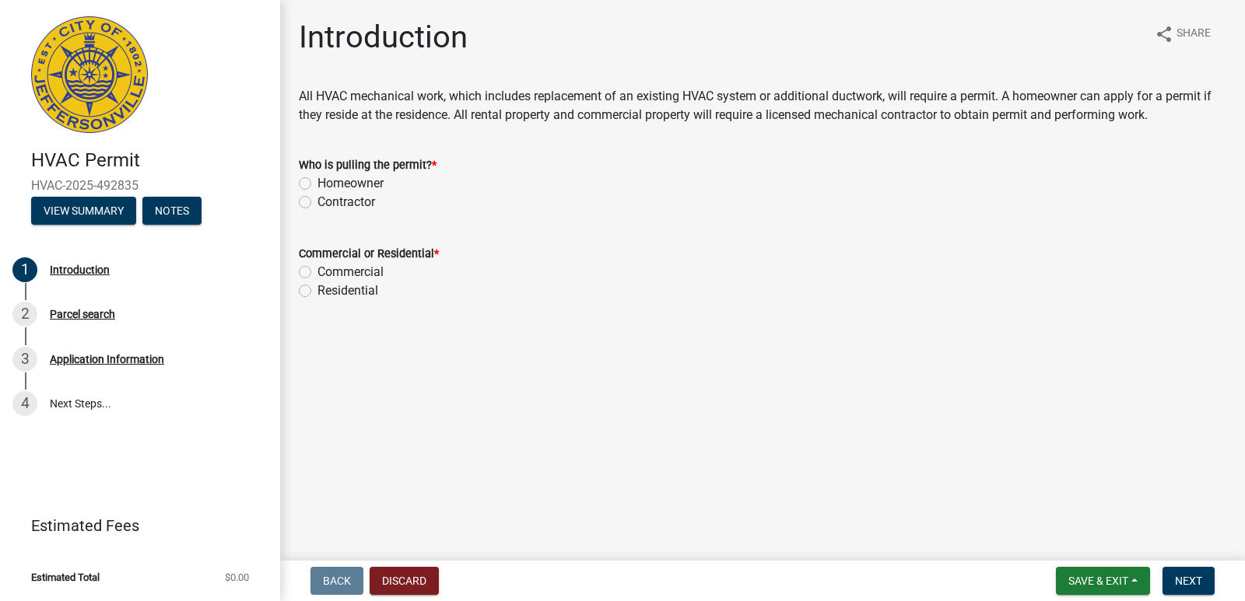
click at [333, 203] on label "Contractor" at bounding box center [346, 202] width 58 height 19
click at [328, 203] on input "Contractor" at bounding box center [322, 198] width 10 height 10
radio input "true"
click at [328, 286] on label "Residential" at bounding box center [347, 291] width 61 height 19
click at [328, 286] on input "Residential" at bounding box center [322, 287] width 10 height 10
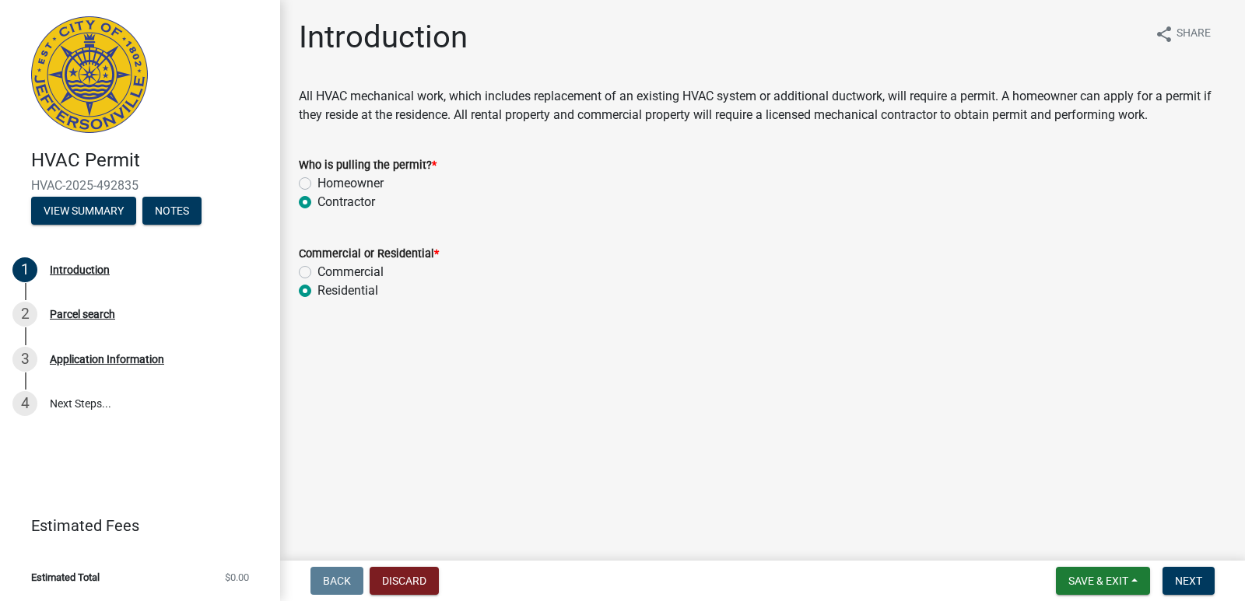
radio input "true"
click at [1174, 581] on button "Next" at bounding box center [1188, 581] width 52 height 28
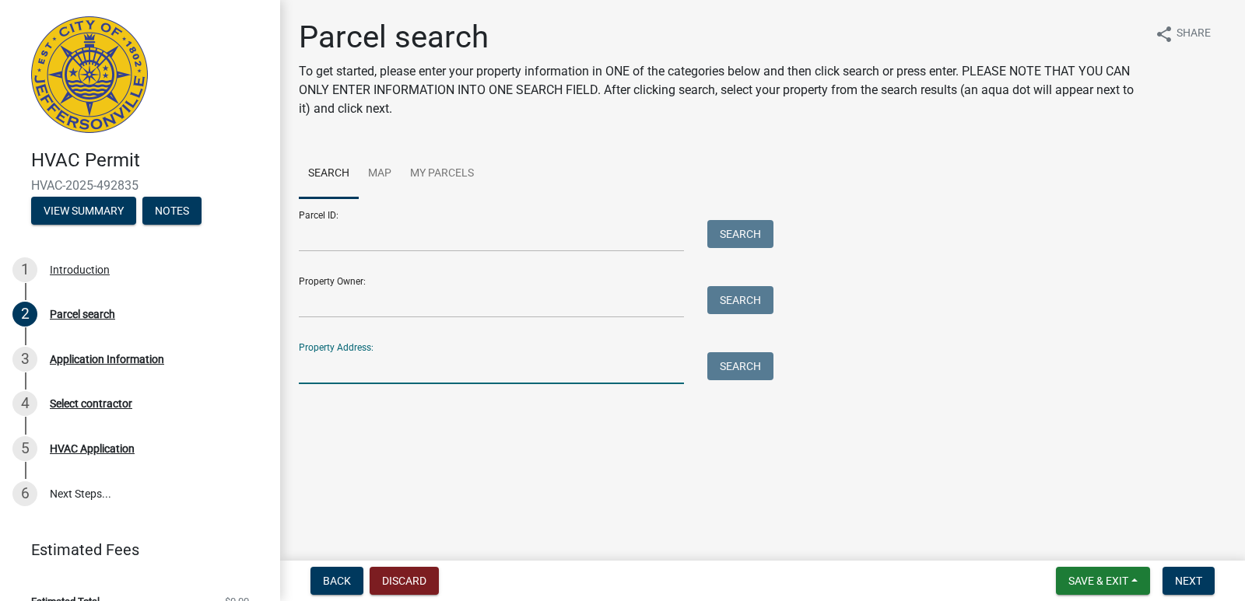
click at [331, 377] on input "Property Address:" at bounding box center [491, 368] width 385 height 32
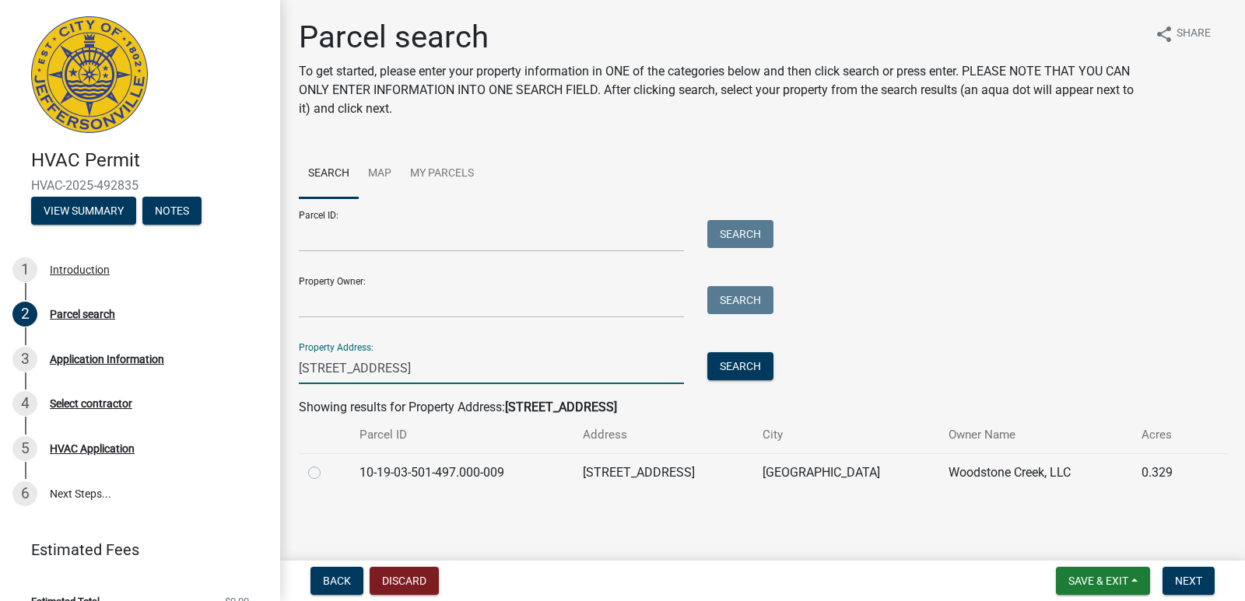
type input "[STREET_ADDRESS]"
click at [314, 482] on div at bounding box center [324, 473] width 33 height 19
click at [327, 464] on label at bounding box center [327, 464] width 0 height 0
click at [327, 474] on input "radio" at bounding box center [332, 469] width 10 height 10
radio input "true"
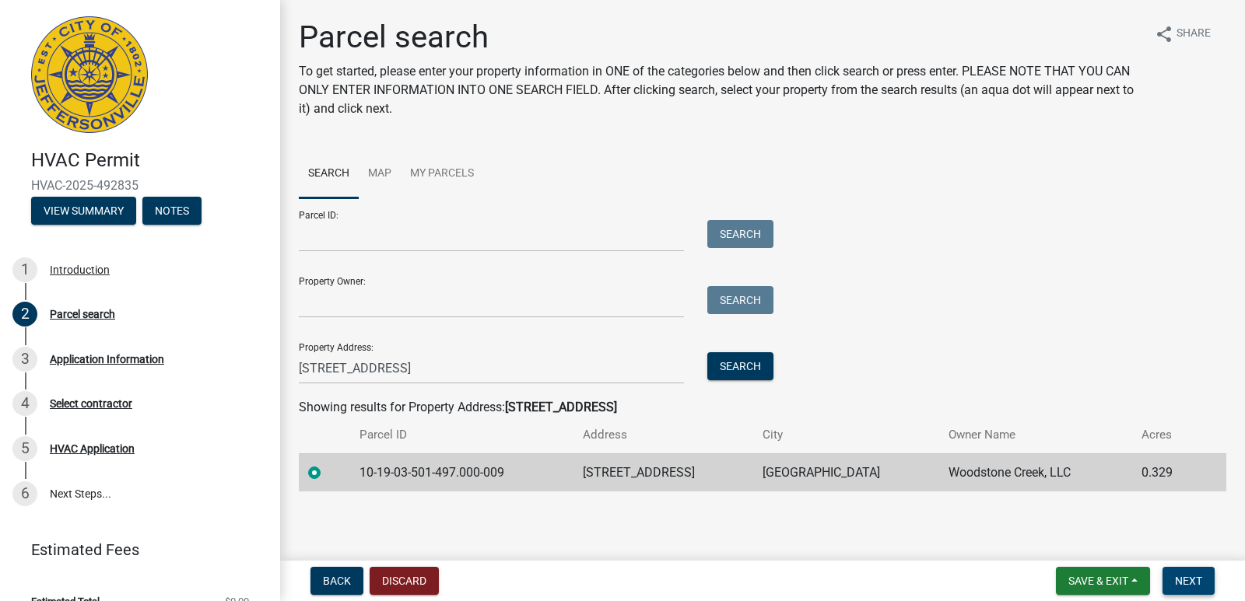
click at [1182, 585] on span "Next" at bounding box center [1188, 581] width 27 height 12
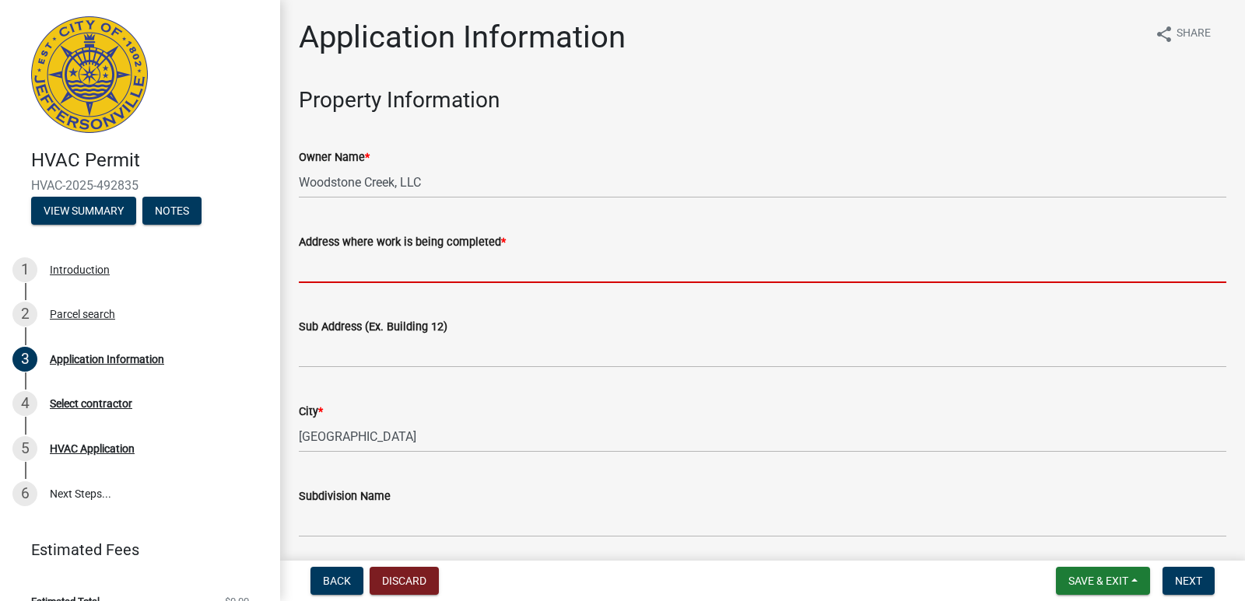
click at [383, 269] on input "Address where work is being completed *" at bounding box center [762, 267] width 927 height 32
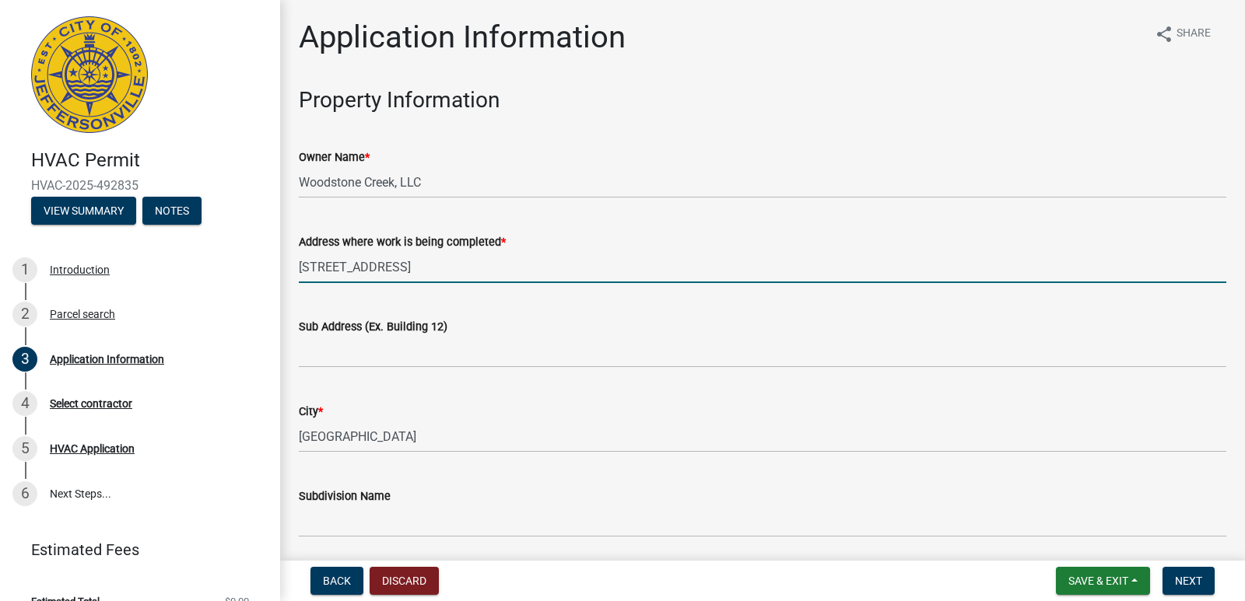
type input "[STREET_ADDRESS]"
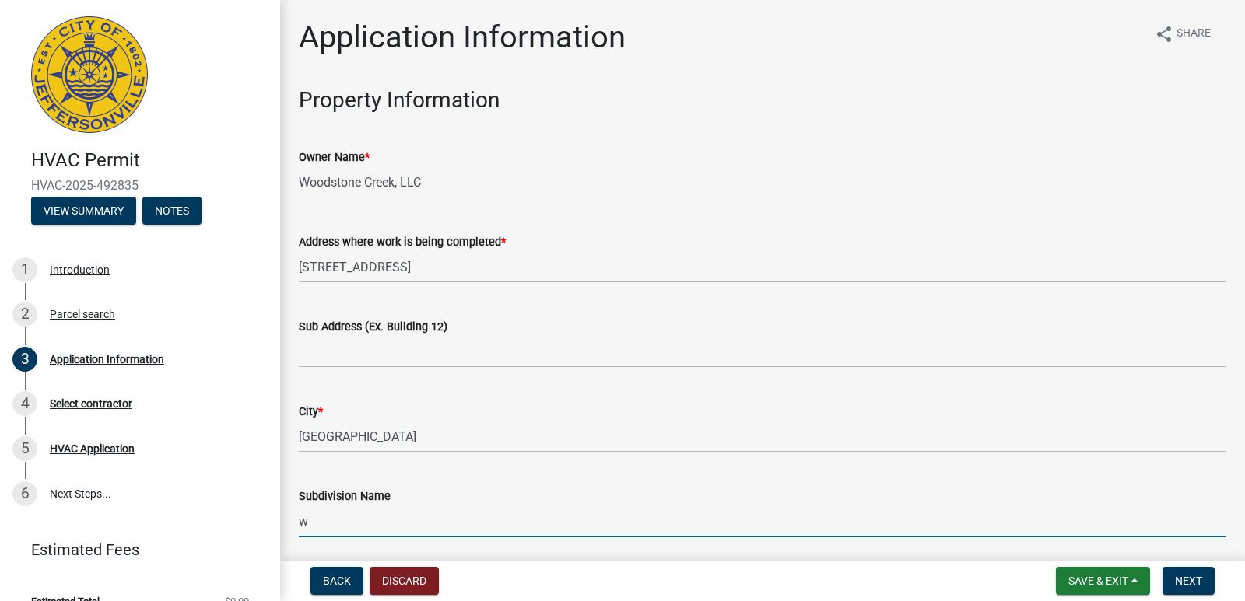
type input "[GEOGRAPHIC_DATA]"
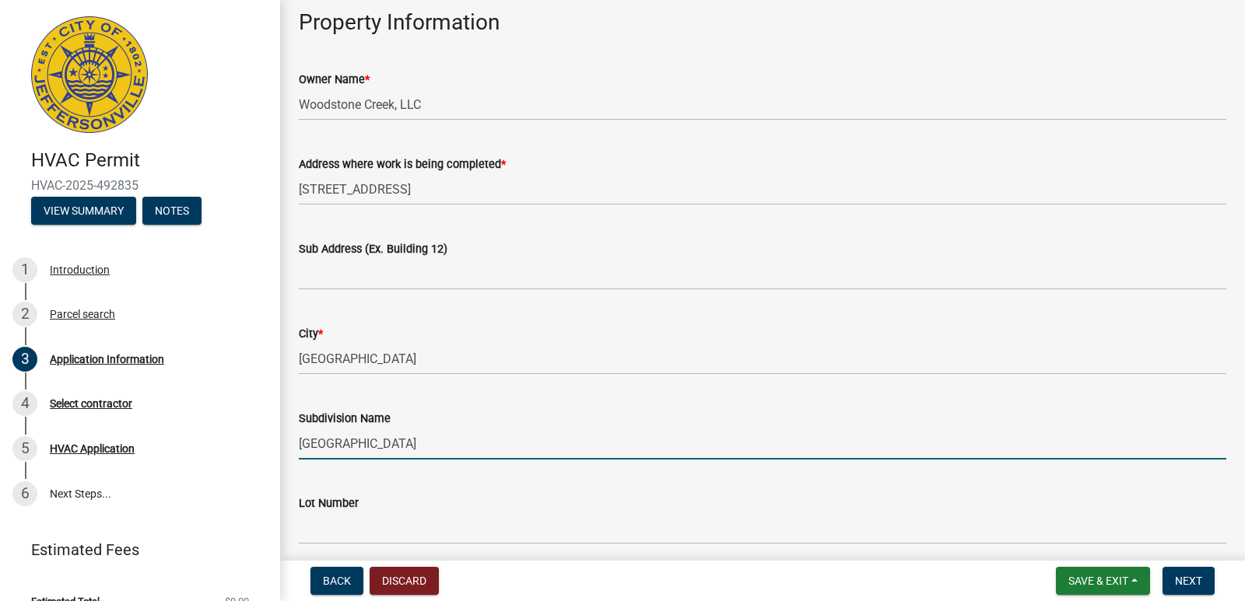
scroll to position [156, 0]
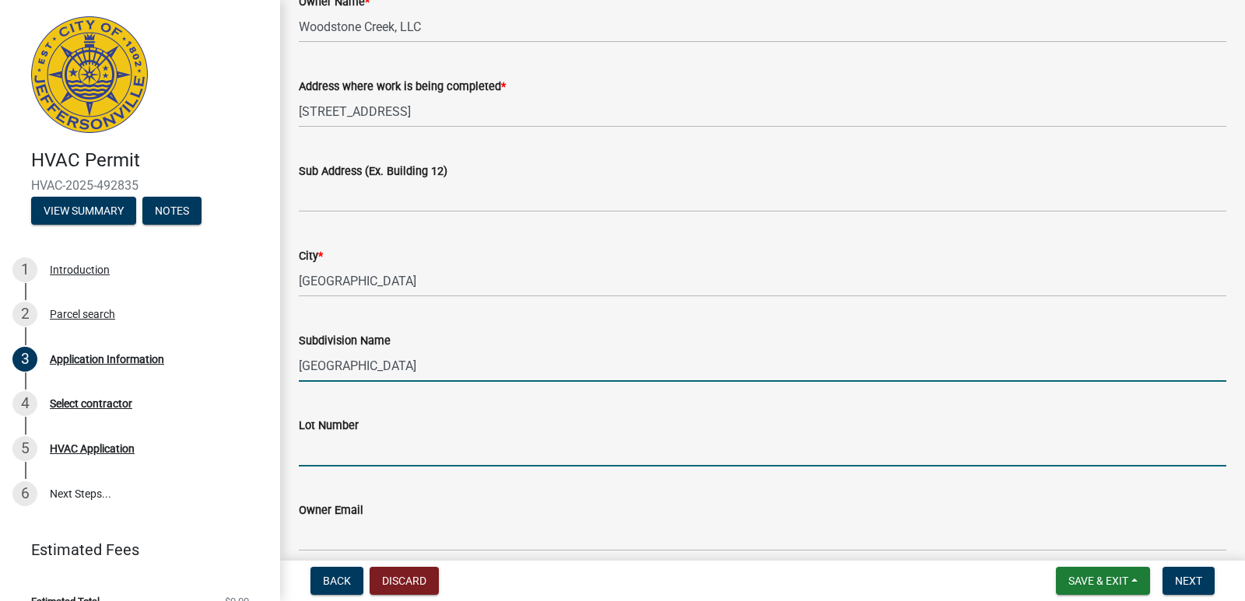
click at [349, 453] on input "Lot Number" at bounding box center [762, 451] width 927 height 32
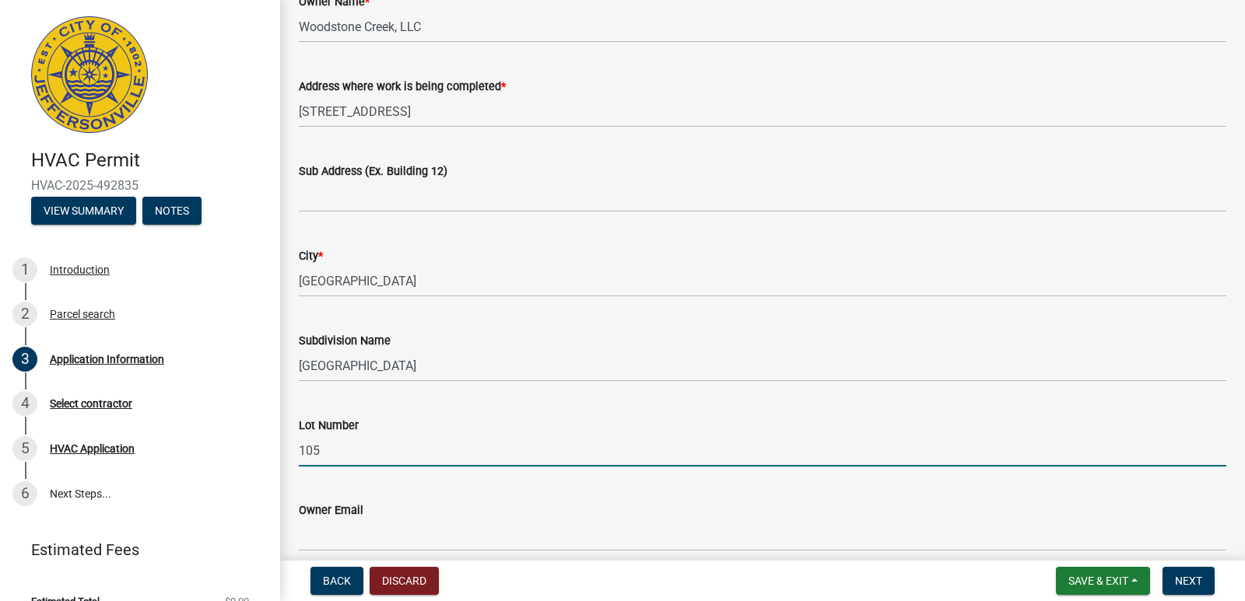
type input "105"
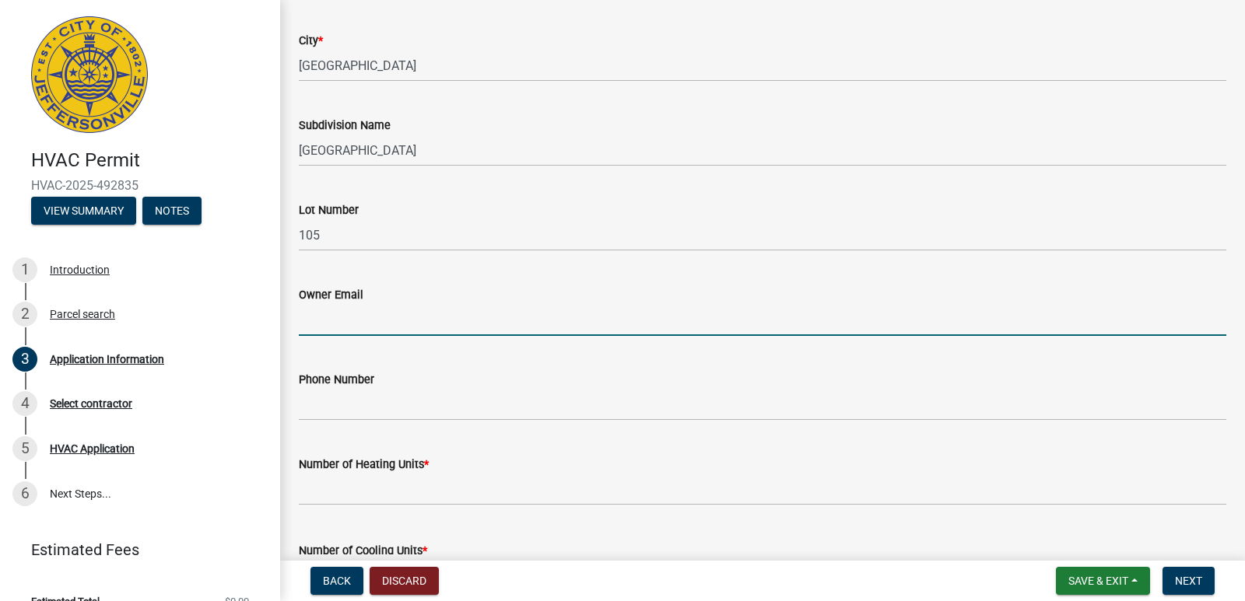
scroll to position [467, 0]
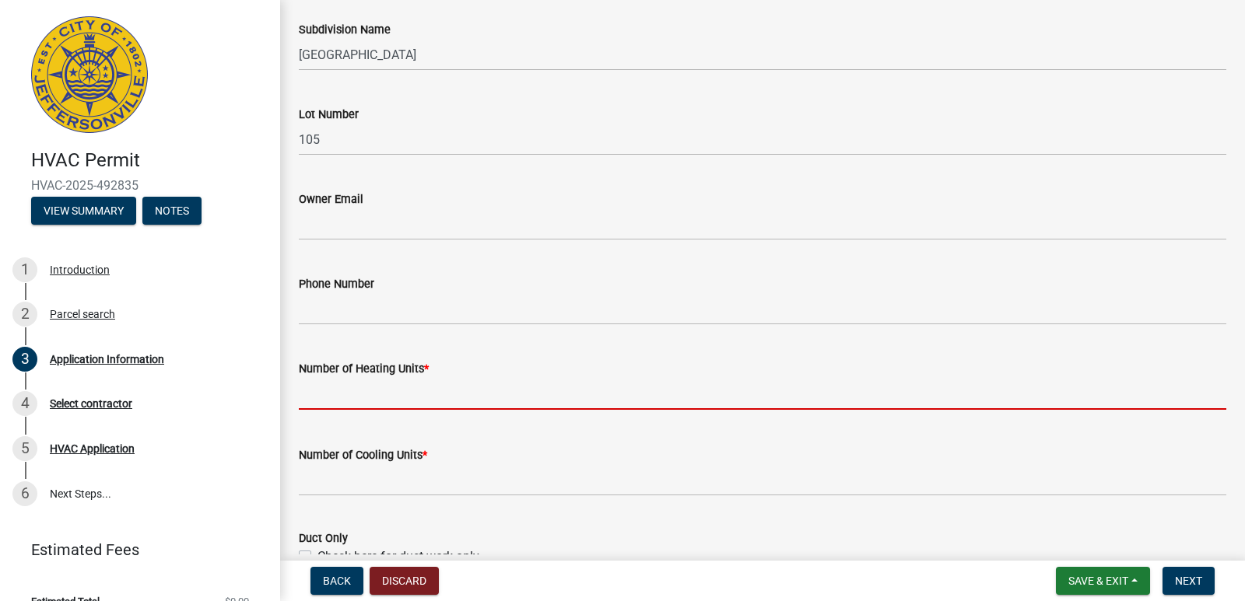
click at [383, 394] on input "text" at bounding box center [762, 394] width 927 height 32
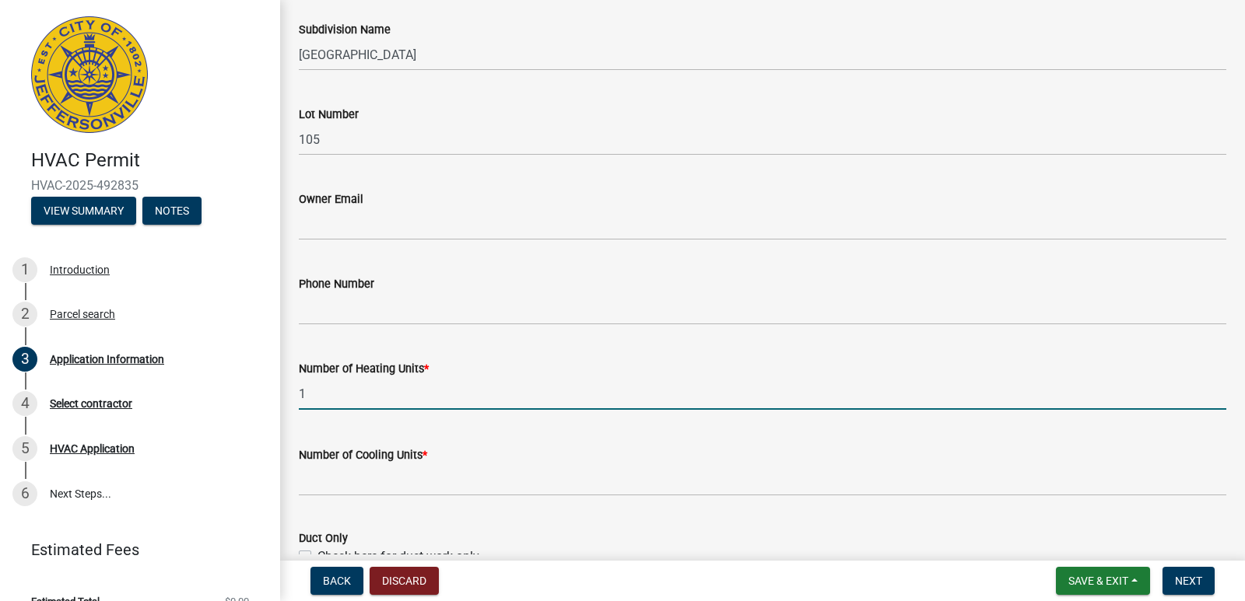
type input "1"
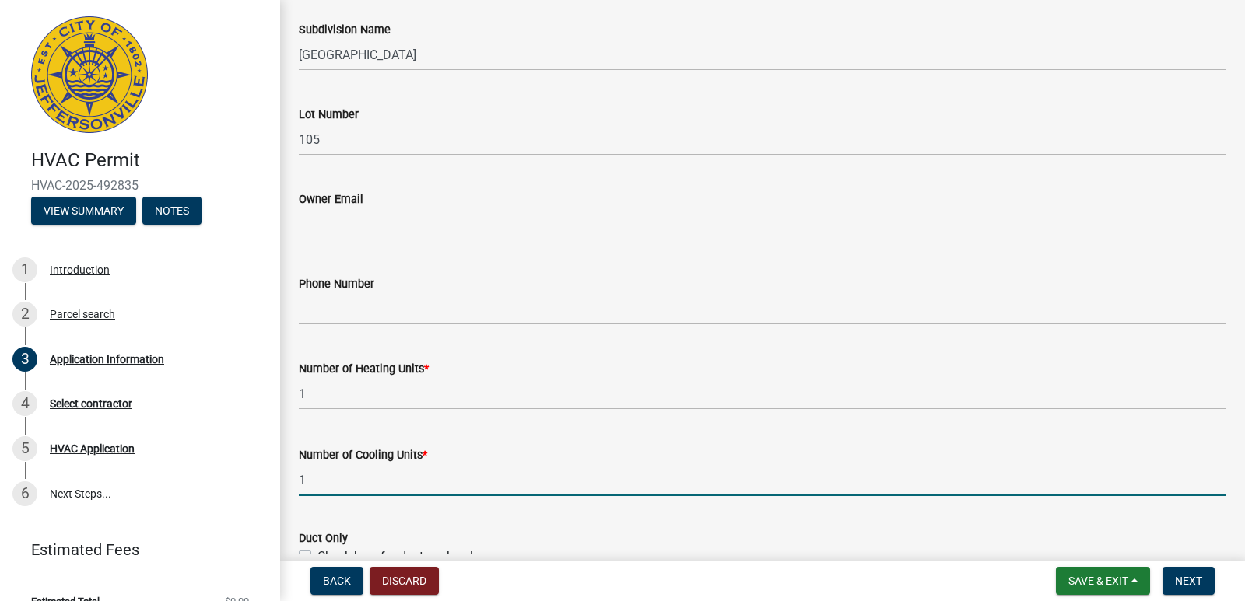
type input "1"
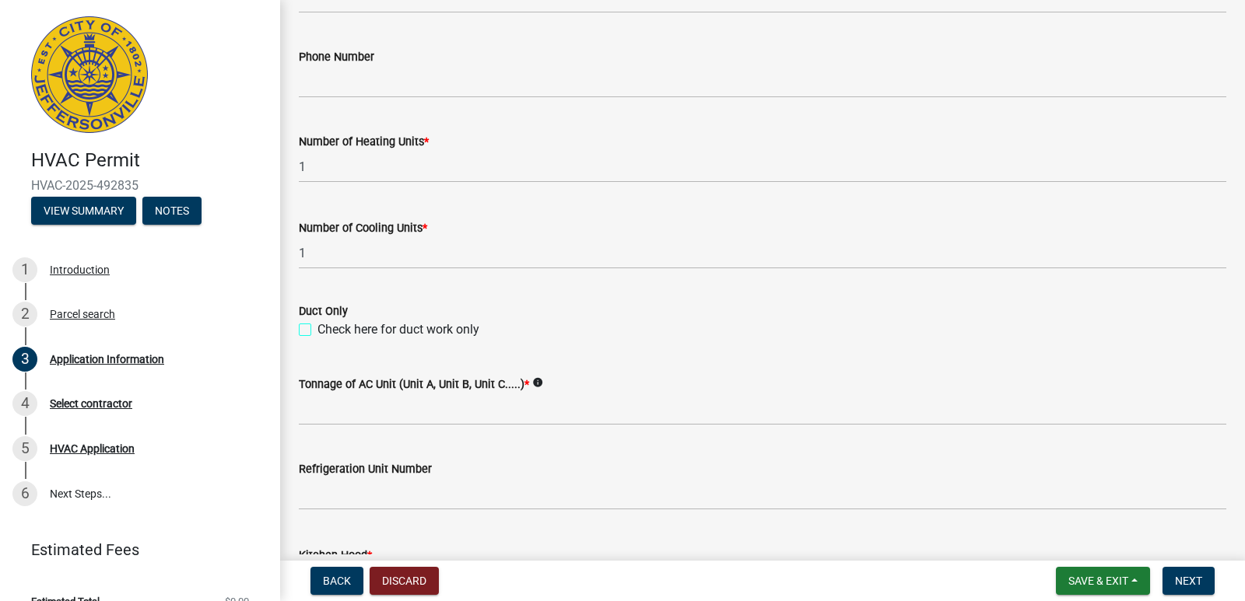
scroll to position [781, 0]
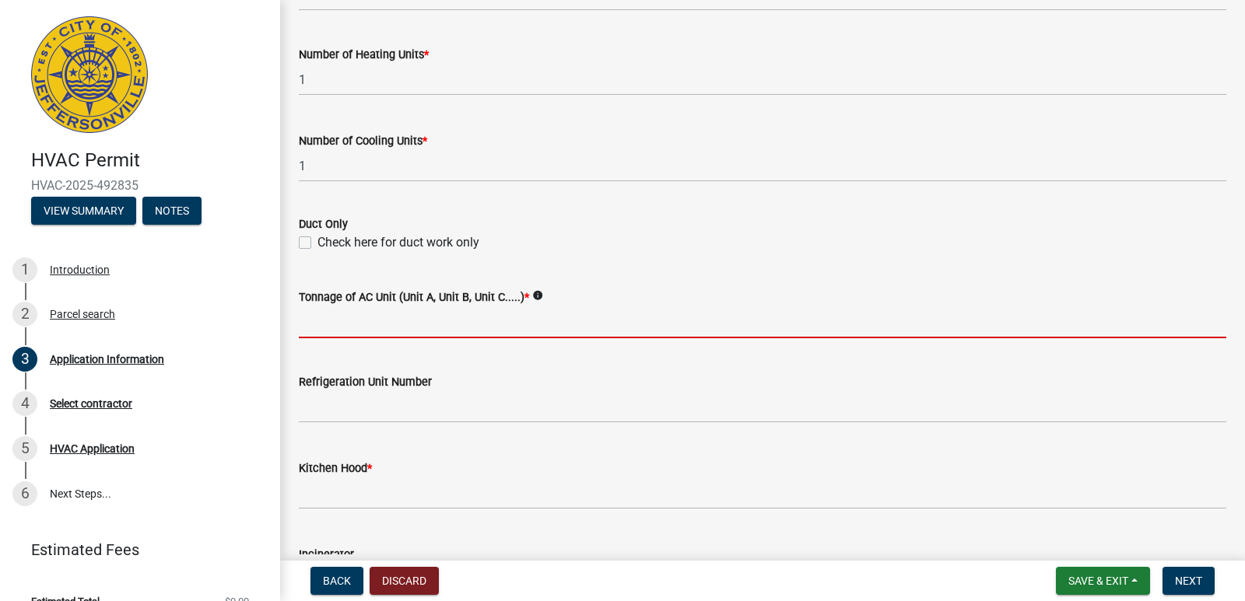
click at [390, 317] on input "Tonnage of AC Unit (Unit A, Unit B, Unit C.....) *" at bounding box center [762, 323] width 927 height 32
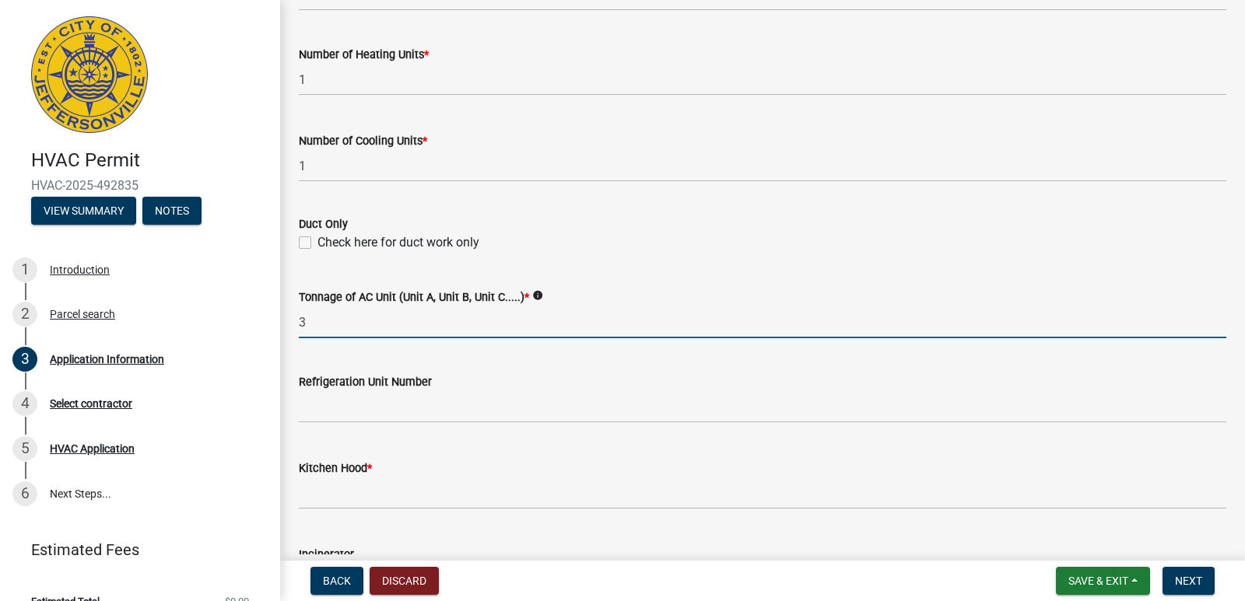
type input "3-1/2"
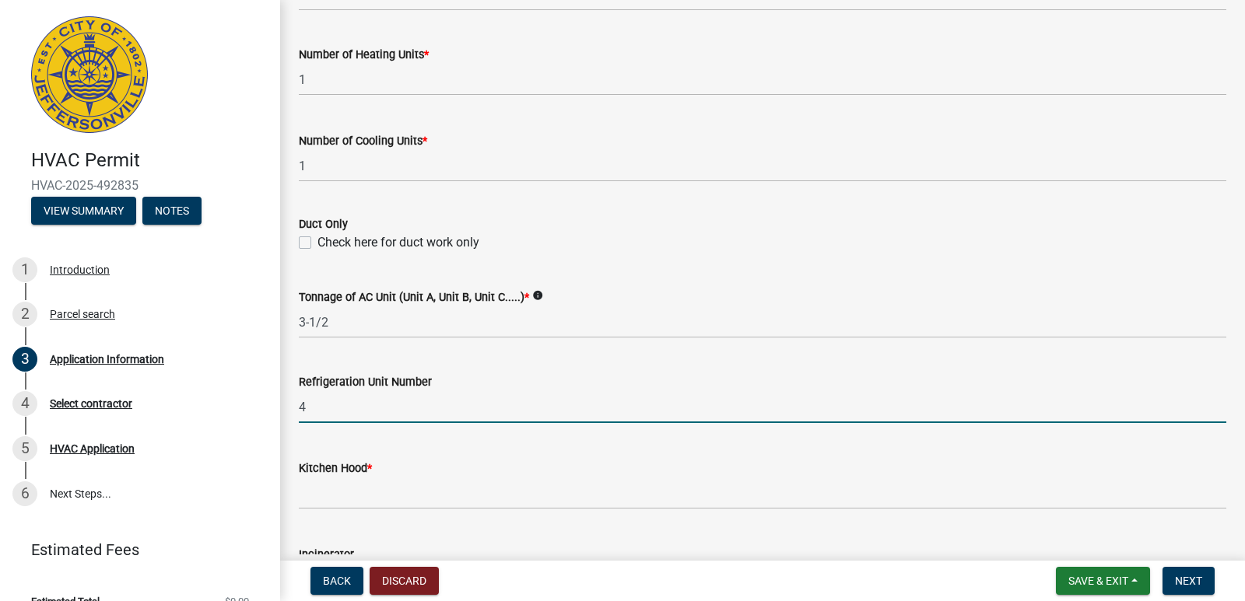
type input "454"
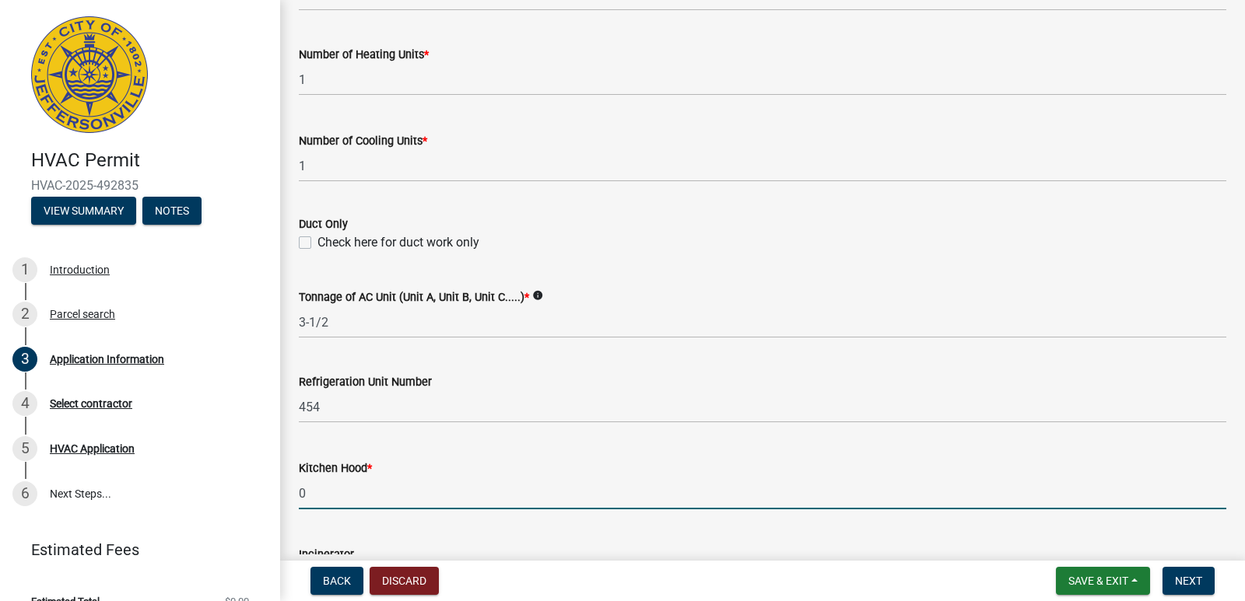
type input "0"
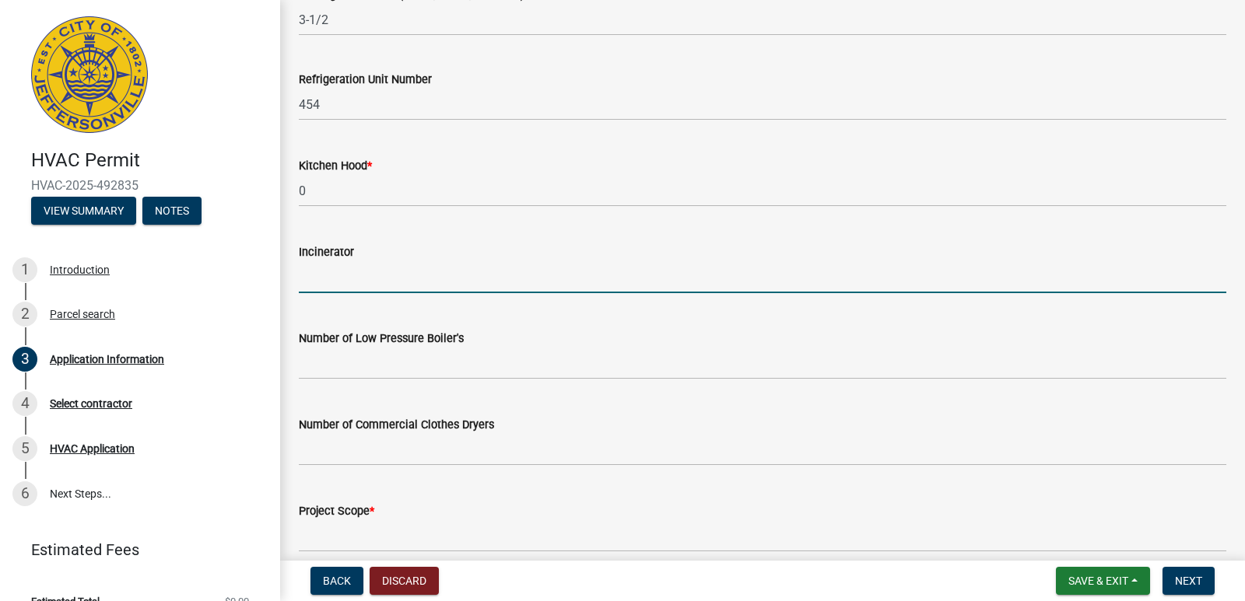
scroll to position [1154, 0]
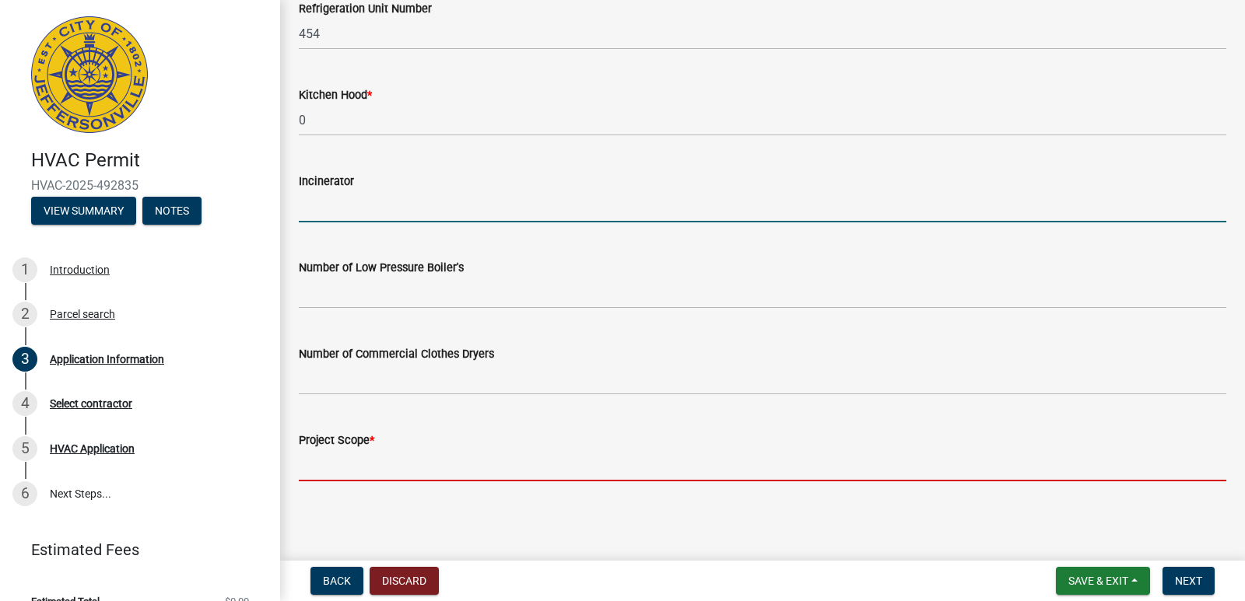
click at [354, 455] on input "Project Scope *" at bounding box center [762, 466] width 927 height 32
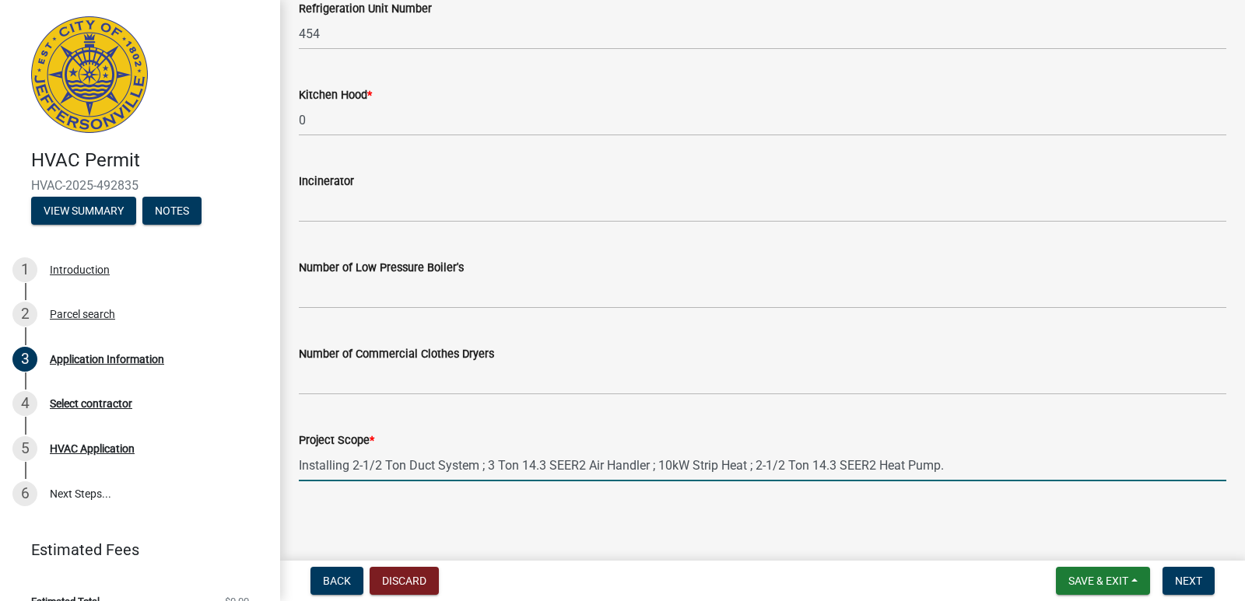
click at [352, 462] on input "Installing 2-1/2 Ton Duct System ; 3 Ton 14.3 SEER2 Air Handler ; 10kW Strip He…" at bounding box center [762, 466] width 927 height 32
click at [490, 470] on input "Installing 3-1/2 Ton Duct System ; 3 Ton 14.3 SEER2 Air Handler ; 10kW Strip He…" at bounding box center [762, 466] width 927 height 32
click at [667, 465] on input "Installing 3-1/2 Ton Duct System ; 4 Ton 14.3 SEER2 Air Handler ; 10kW Strip He…" at bounding box center [762, 466] width 927 height 32
click at [757, 468] on input "Installing 3-1/2 Ton Duct System ; 4 Ton 14.3 SEER2 Air Handler ; 15kW Strip He…" at bounding box center [762, 466] width 927 height 32
type input "Installing 3-1/2 Ton Duct System ; 4 Ton 14.3 SEER2 Air Handler ; 15kW Strip He…"
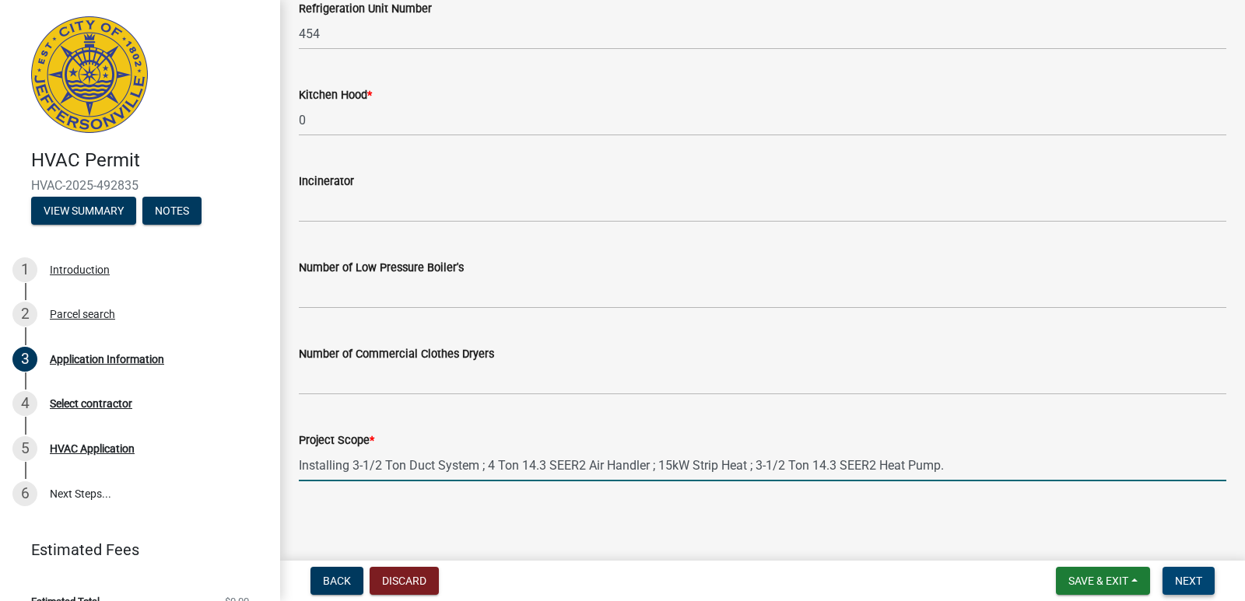
click at [1186, 580] on span "Next" at bounding box center [1188, 581] width 27 height 12
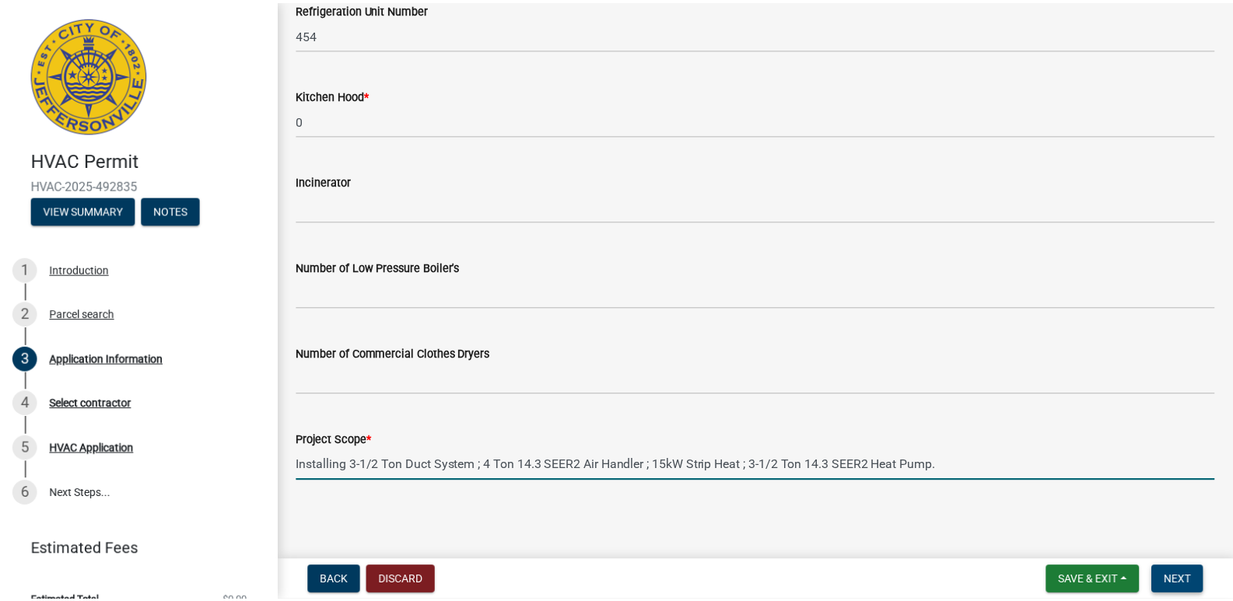
scroll to position [0, 0]
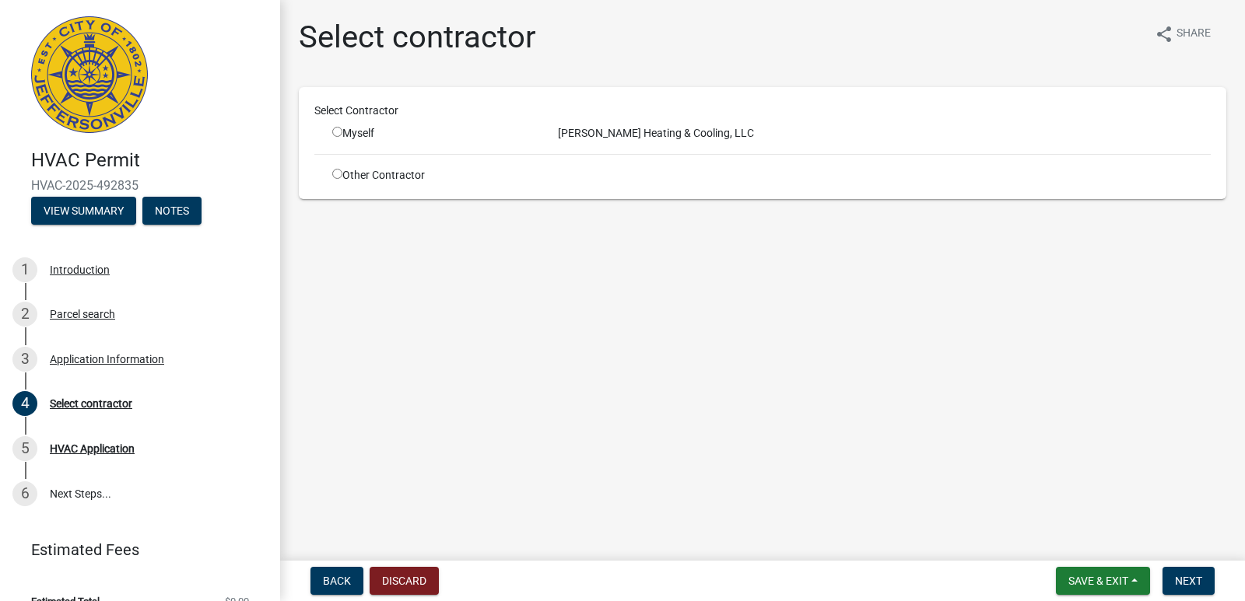
click at [338, 128] on input "radio" at bounding box center [337, 132] width 10 height 10
radio input "true"
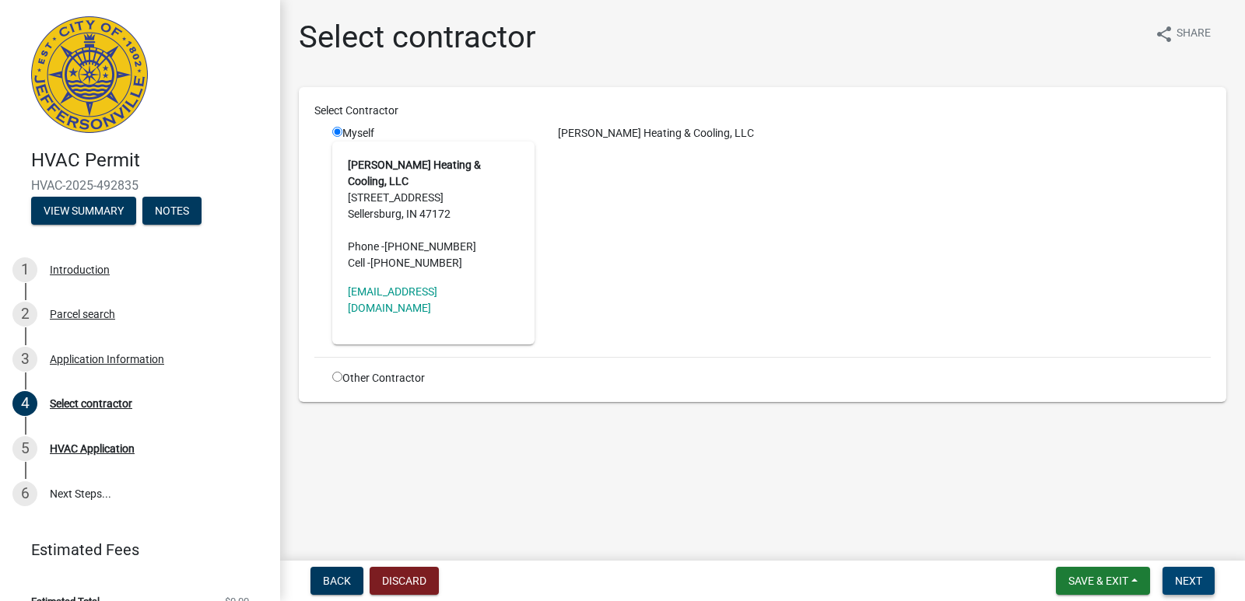
click at [1179, 578] on span "Next" at bounding box center [1188, 581] width 27 height 12
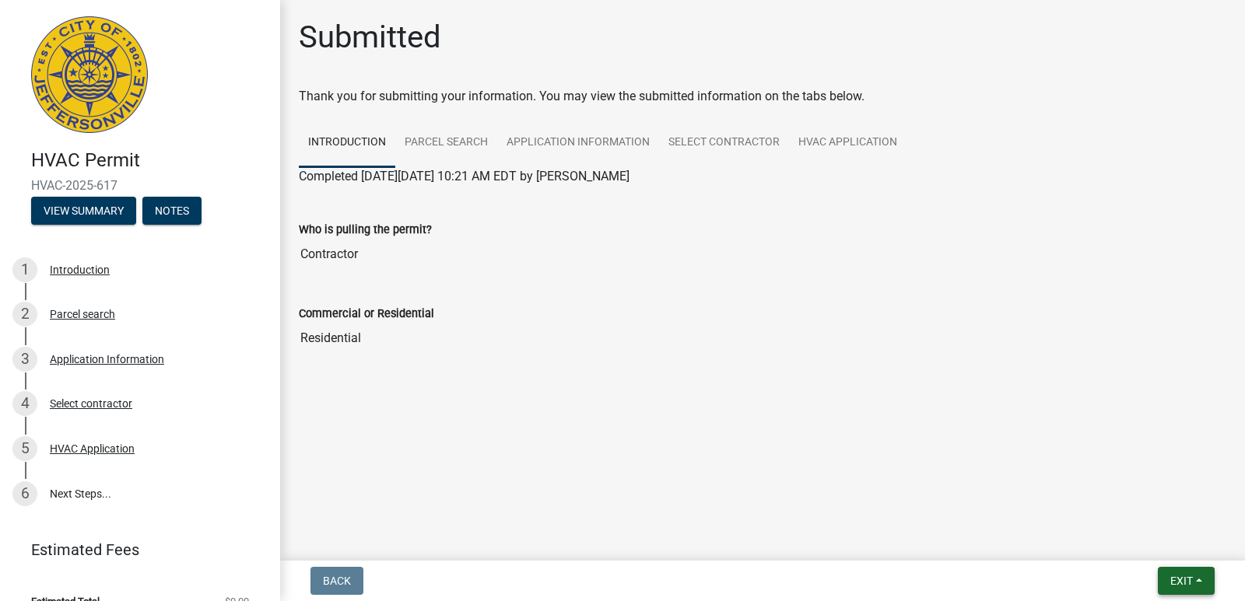
click at [1199, 580] on button "Exit" at bounding box center [1186, 581] width 57 height 28
click at [1139, 545] on button "Save & Exit" at bounding box center [1152, 540] width 124 height 37
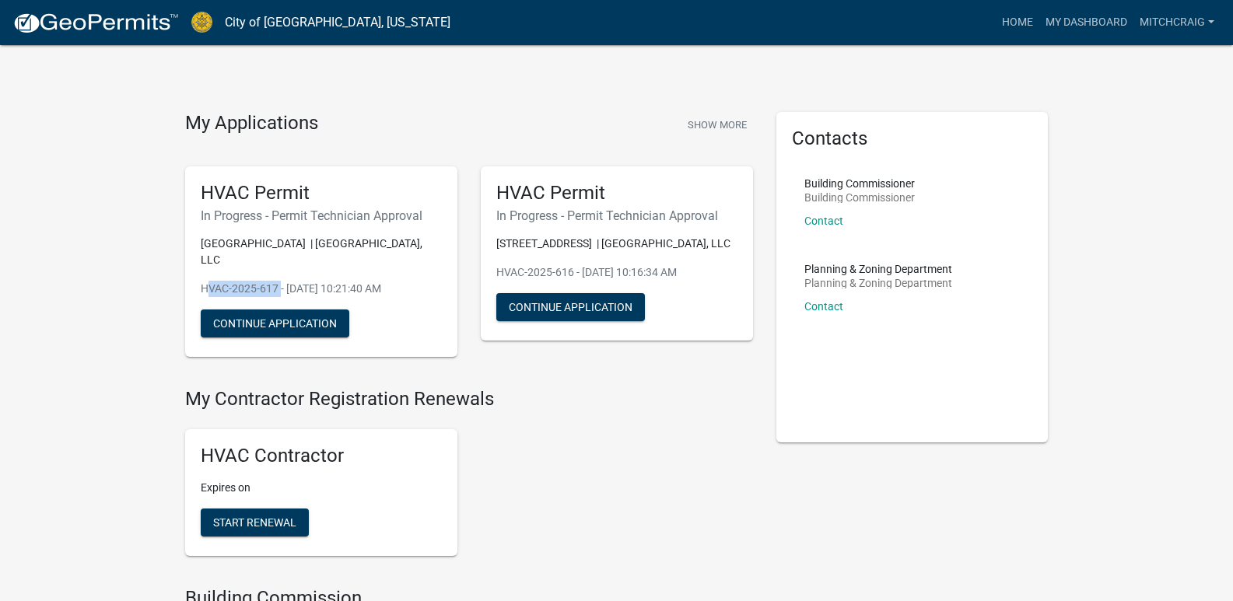
drag, startPoint x: 192, startPoint y: 286, endPoint x: 278, endPoint y: 295, distance: 86.1
click at [278, 295] on div "HVAC Permit In Progress - Permit Technician Approval [STREET_ADDRESS], LLC HVAC…" at bounding box center [321, 261] width 272 height 191
copy p "HVAC-2025-617"
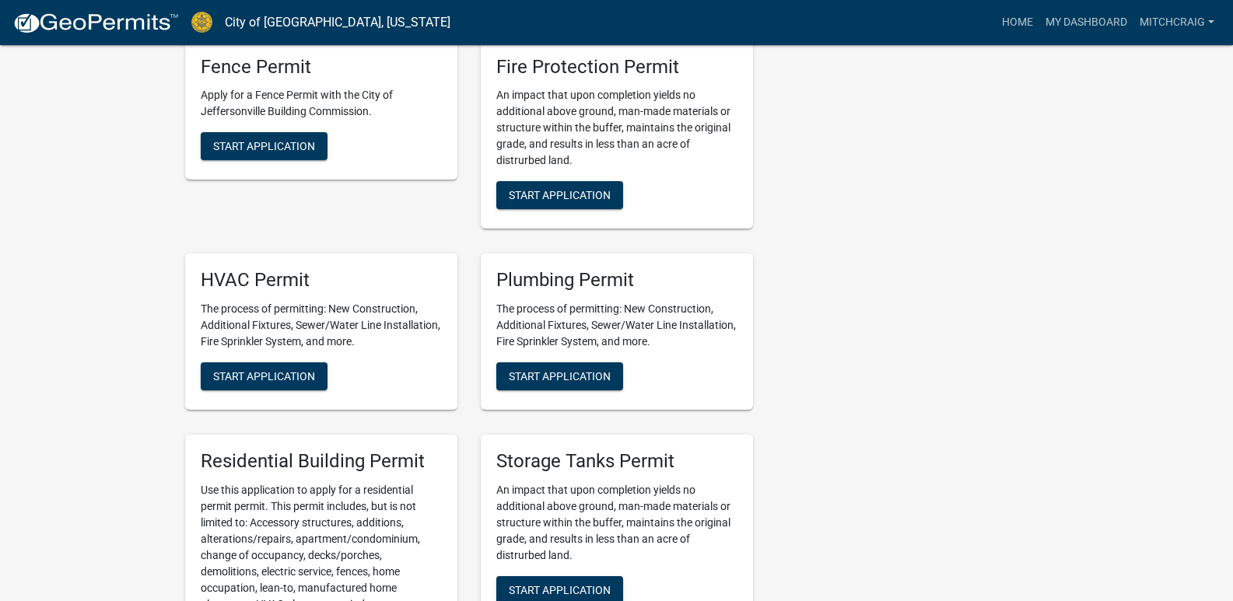
scroll to position [934, 0]
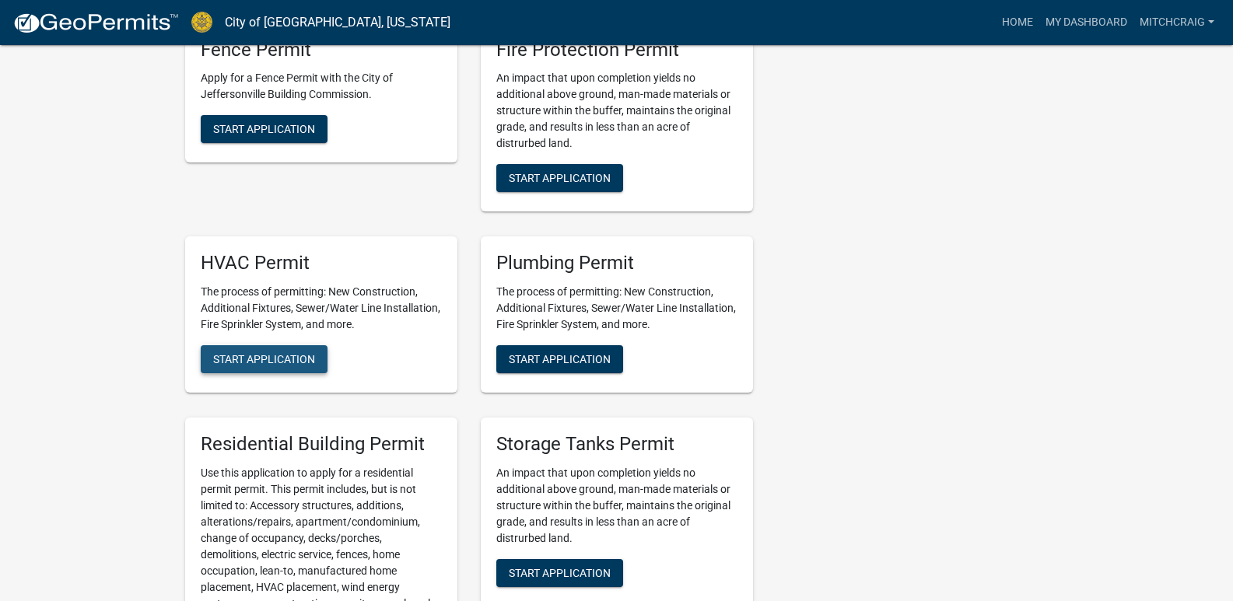
click at [271, 357] on span "Start Application" at bounding box center [264, 359] width 102 height 12
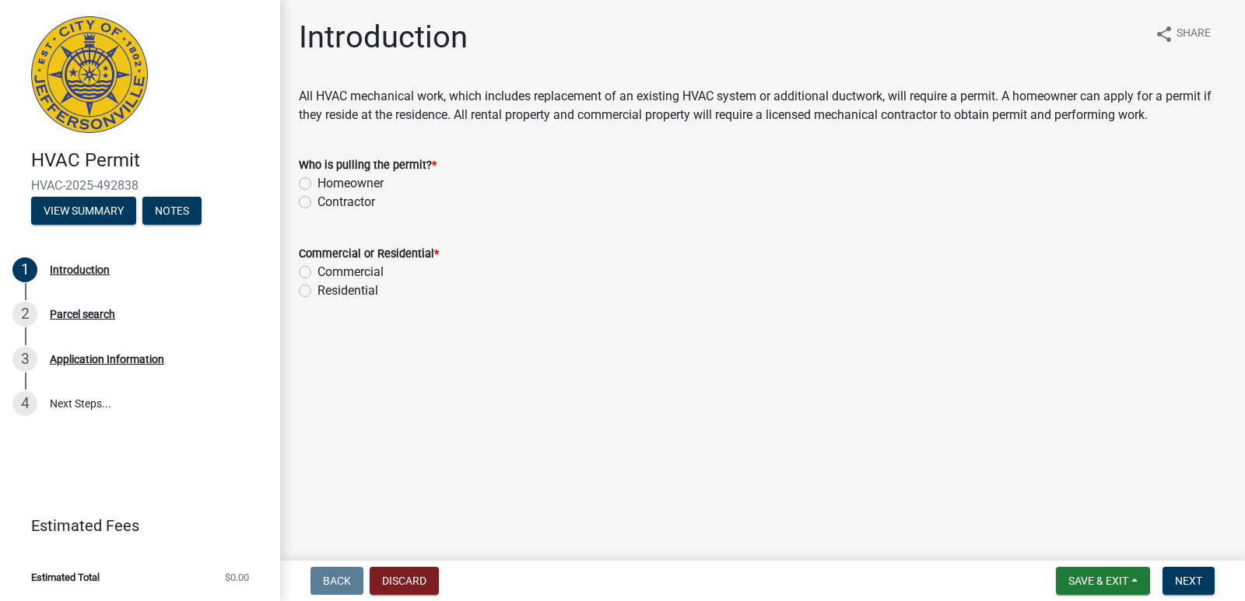
click at [329, 202] on label "Contractor" at bounding box center [346, 202] width 58 height 19
click at [328, 202] on input "Contractor" at bounding box center [322, 198] width 10 height 10
radio input "true"
click at [351, 294] on label "Residential" at bounding box center [347, 291] width 61 height 19
click at [328, 292] on input "Residential" at bounding box center [322, 287] width 10 height 10
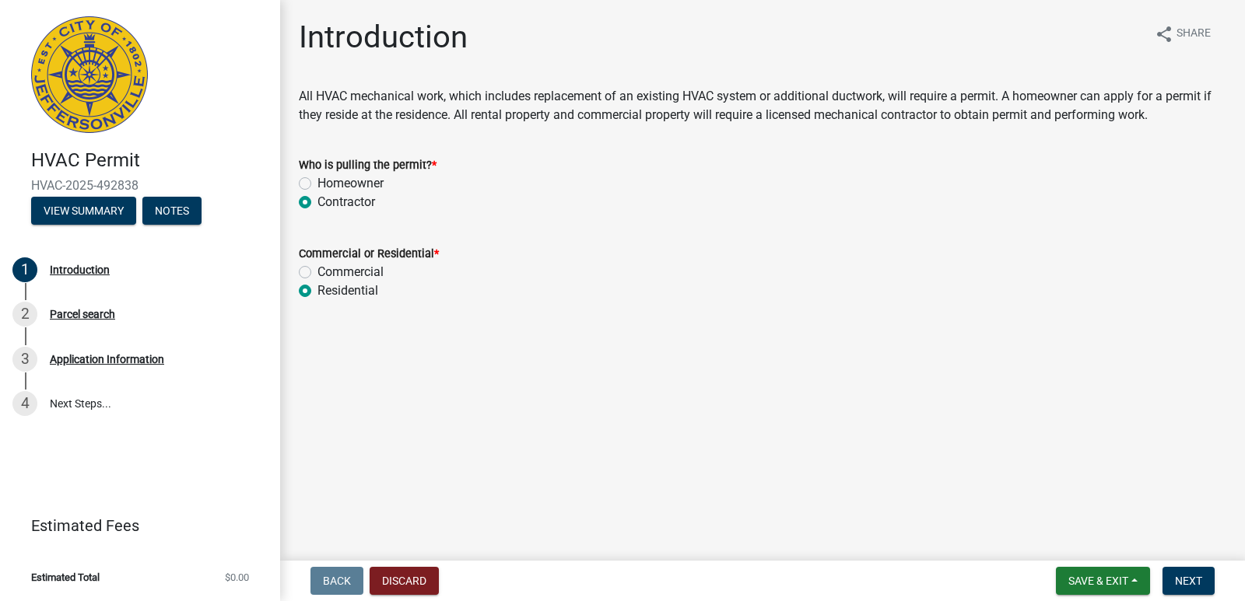
radio input "true"
click at [1203, 573] on button "Next" at bounding box center [1188, 581] width 52 height 28
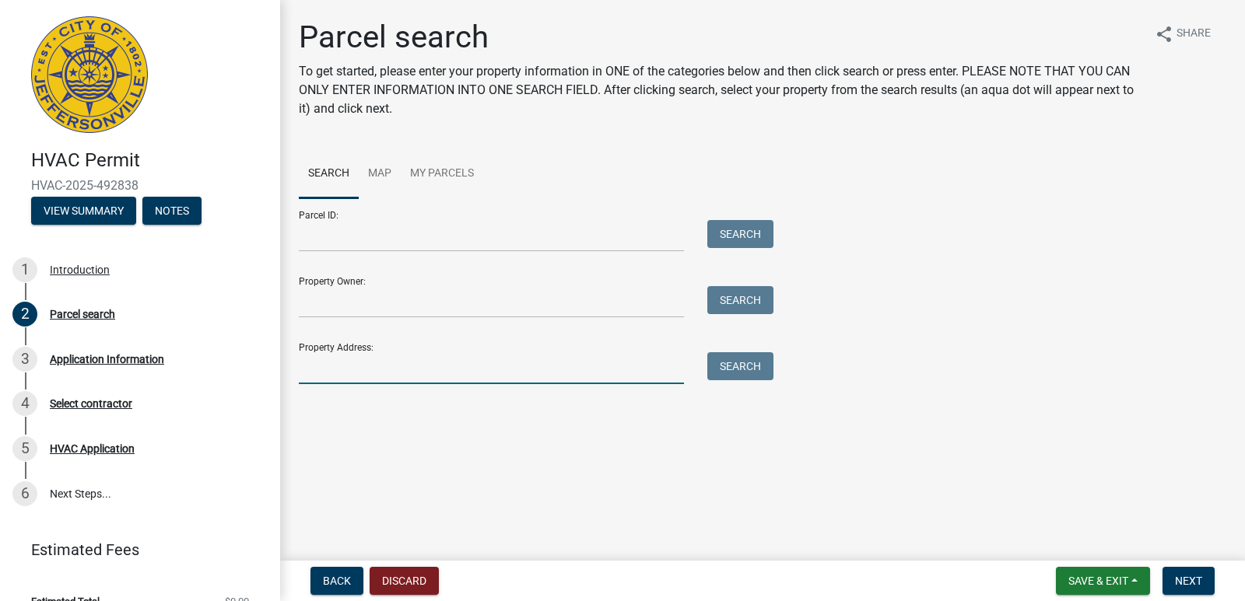
click at [373, 360] on input "Property Address:" at bounding box center [491, 368] width 385 height 32
type input "[STREET_ADDRESS]"
click at [707, 352] on button "Search" at bounding box center [740, 366] width 66 height 28
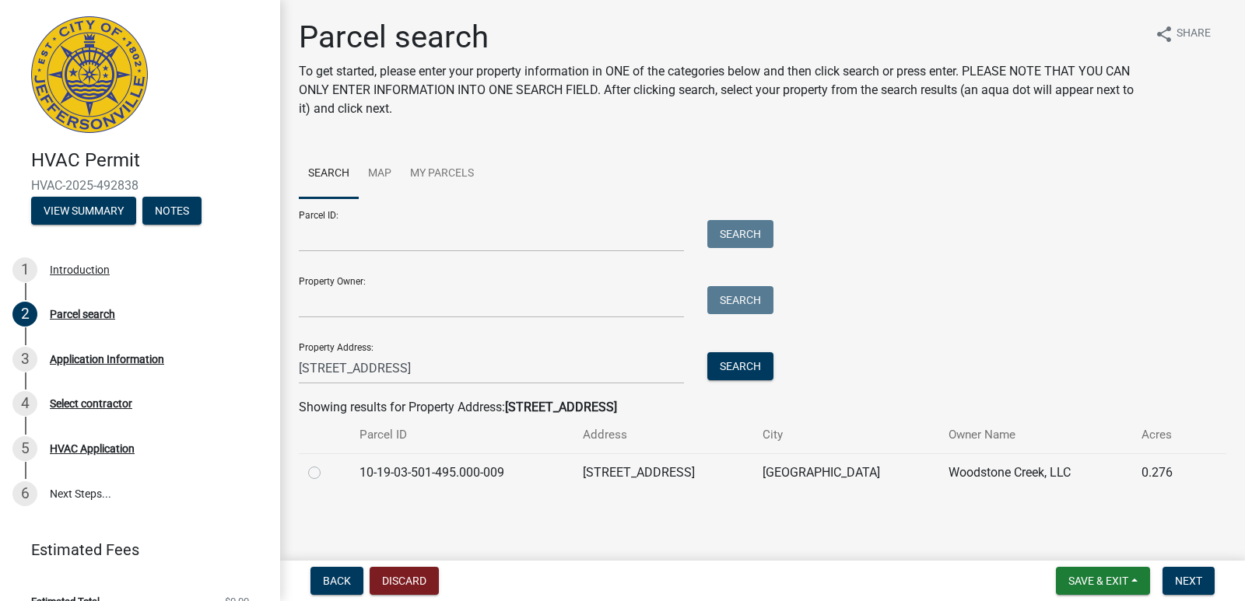
click at [352, 473] on td "10-19-03-501-495.000-009" at bounding box center [462, 473] width 224 height 38
click at [327, 464] on label at bounding box center [327, 464] width 0 height 0
click at [327, 471] on input "radio" at bounding box center [332, 469] width 10 height 10
radio input "true"
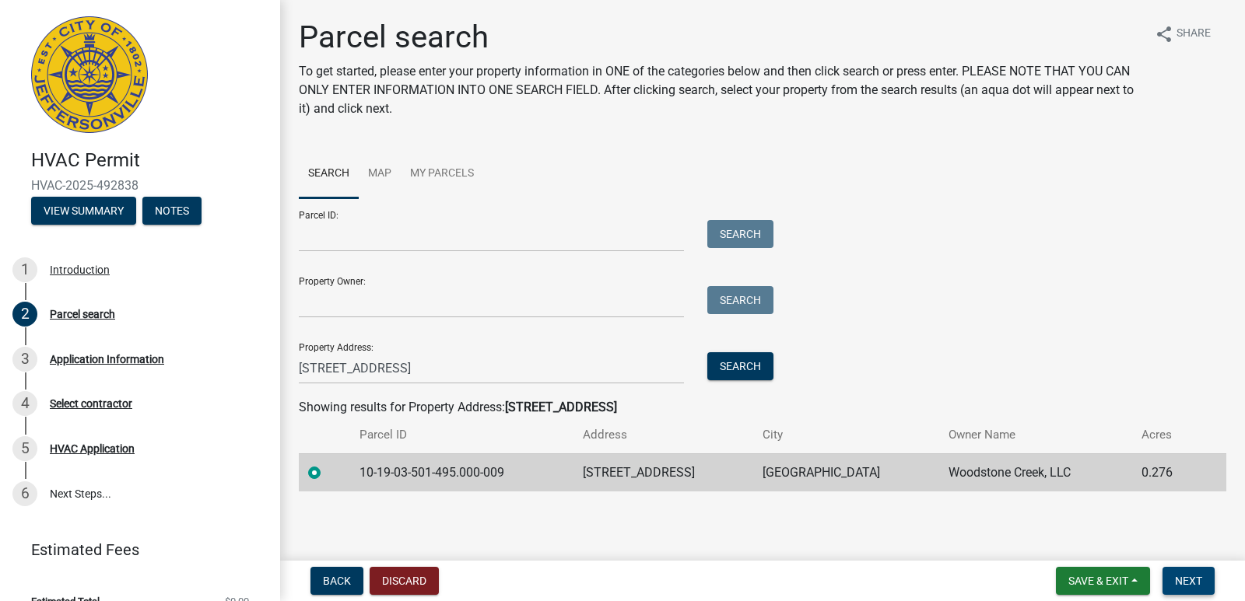
click at [1188, 577] on span "Next" at bounding box center [1188, 581] width 27 height 12
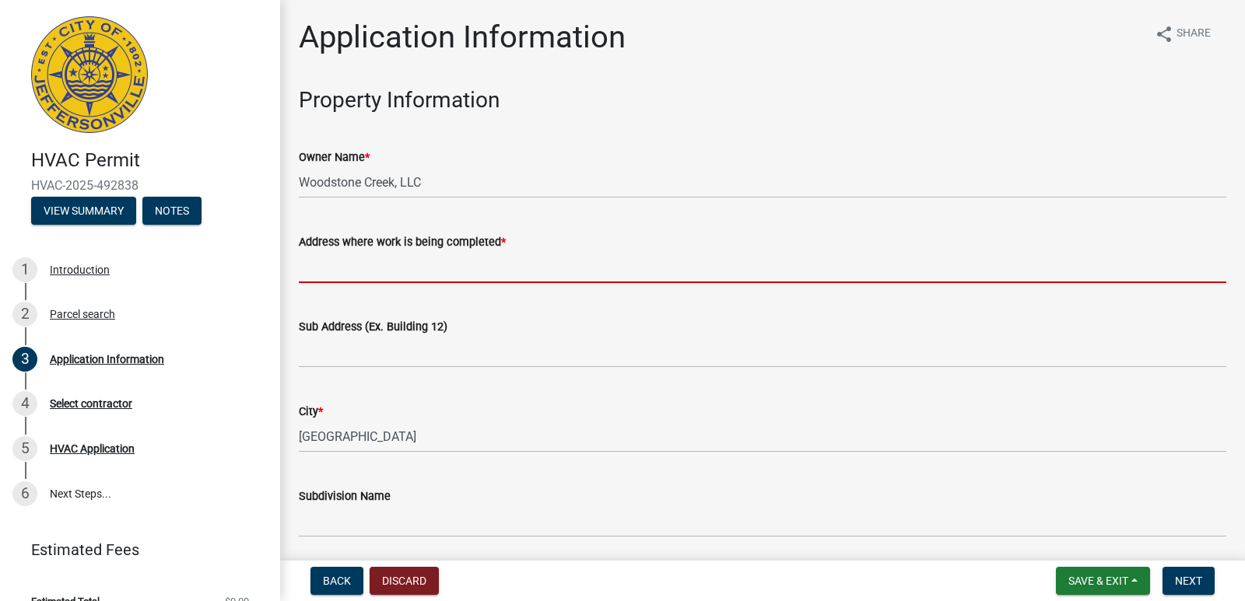
click at [380, 255] on input "Address where work is being completed *" at bounding box center [762, 267] width 927 height 32
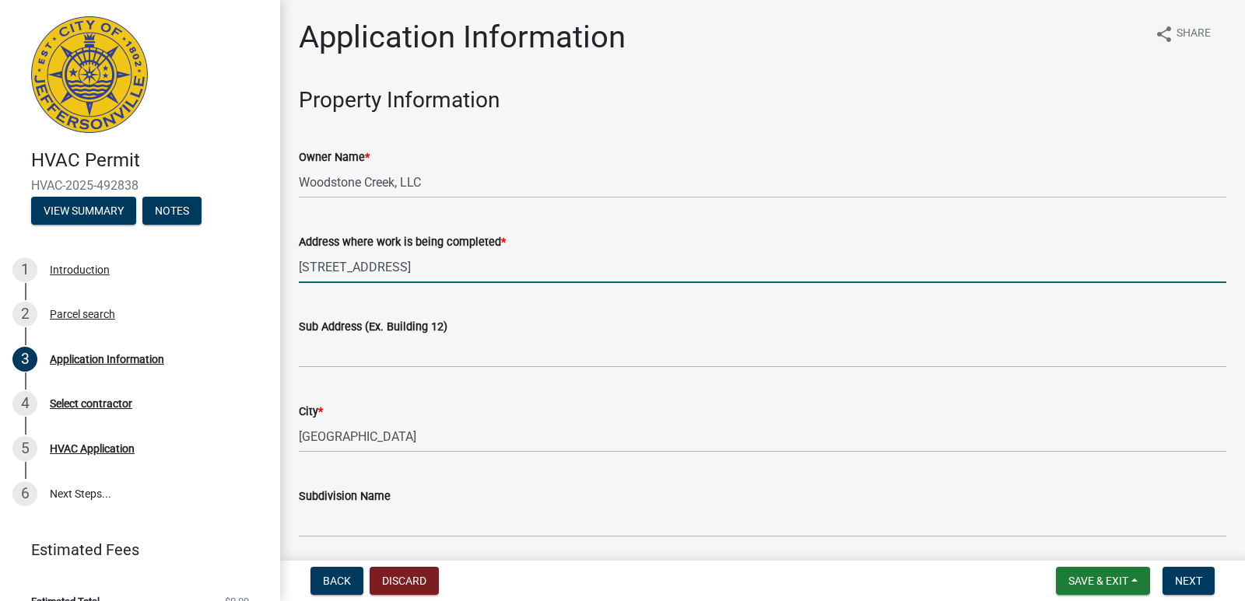
type input "[STREET_ADDRESS]"
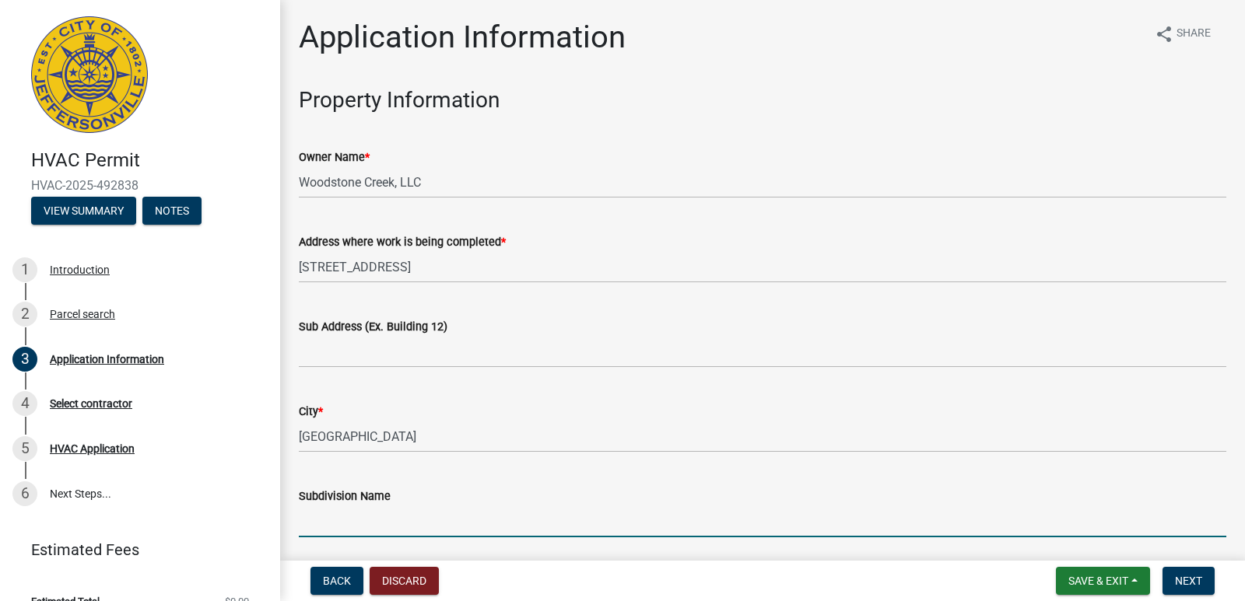
type input "s"
type input "[GEOGRAPHIC_DATA]"
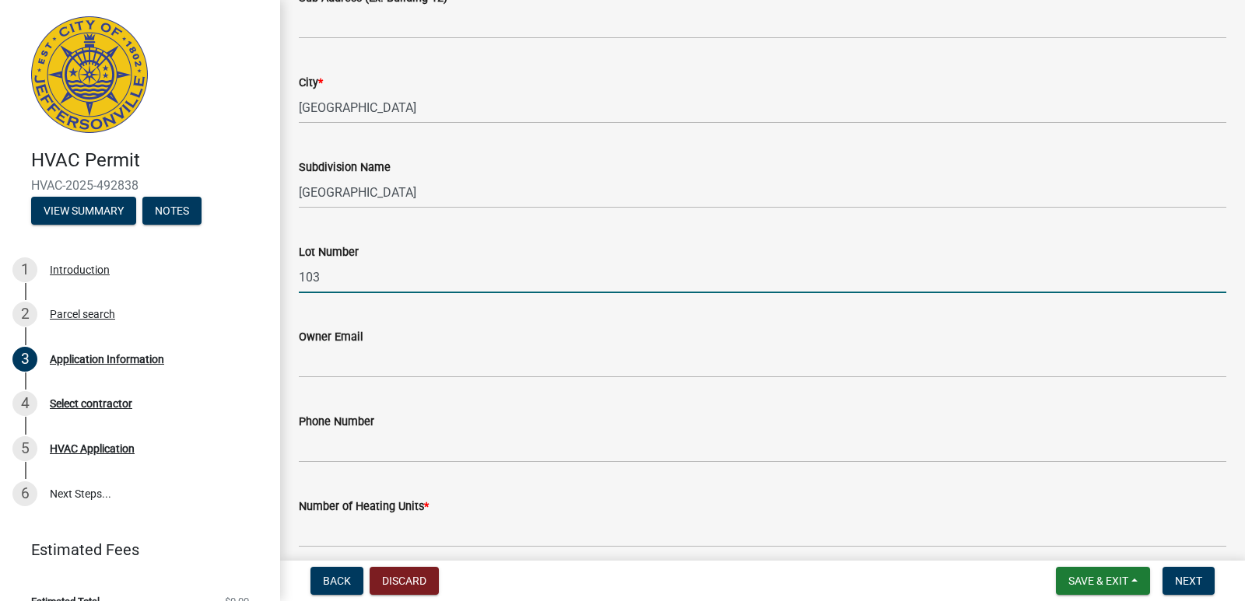
type input "103"
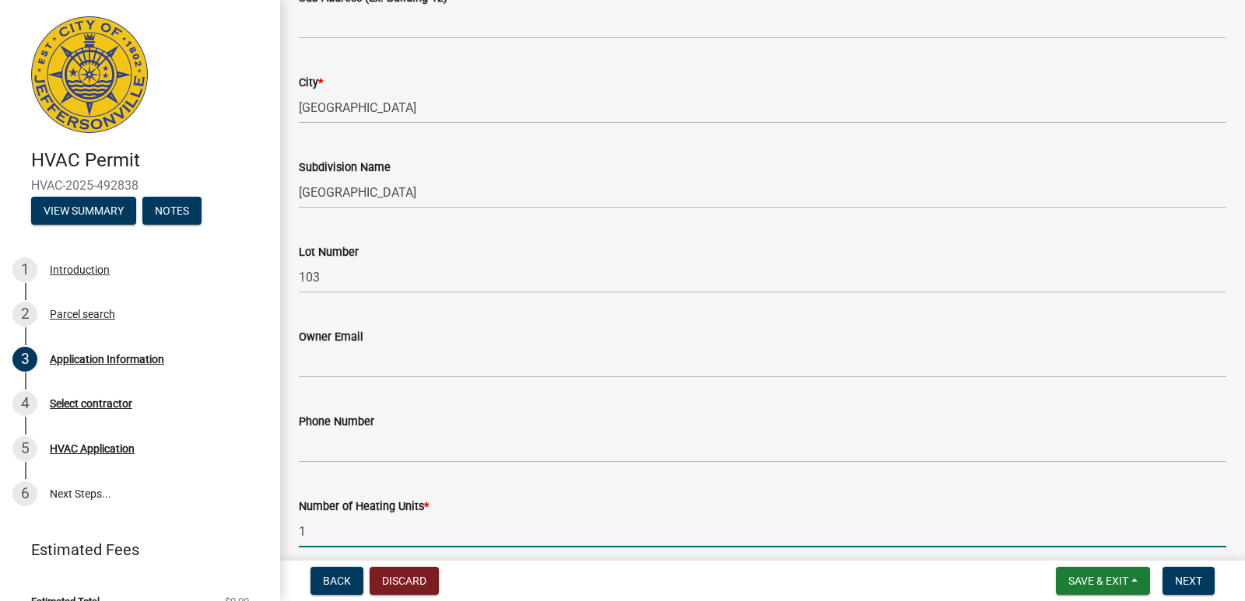
type input "1"
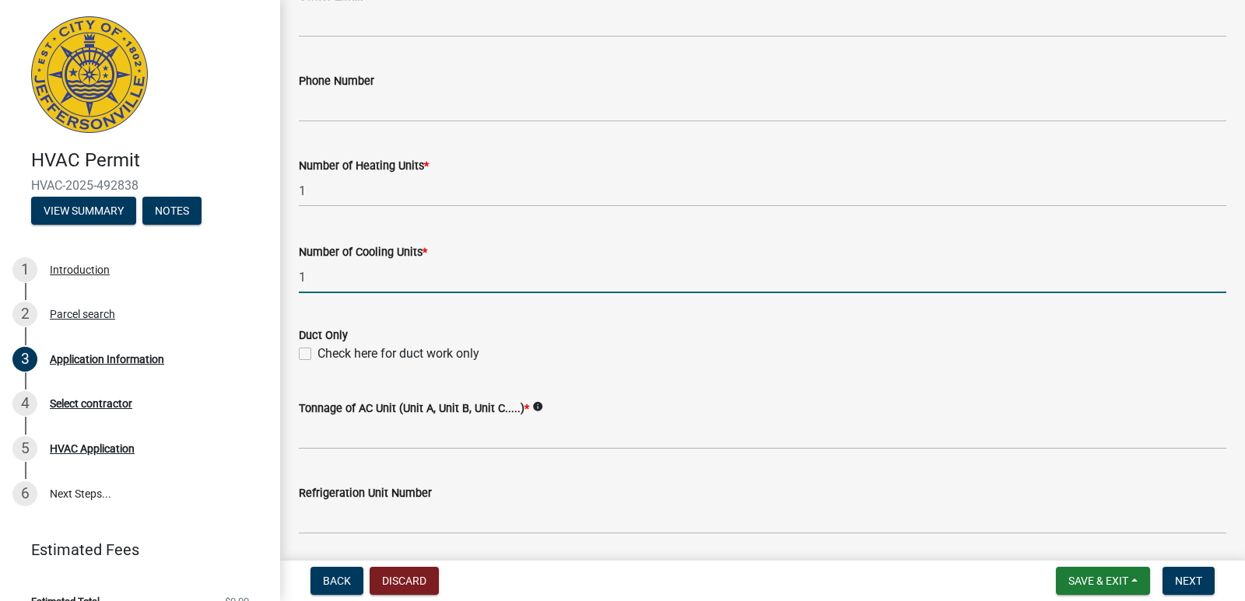
type input "1"
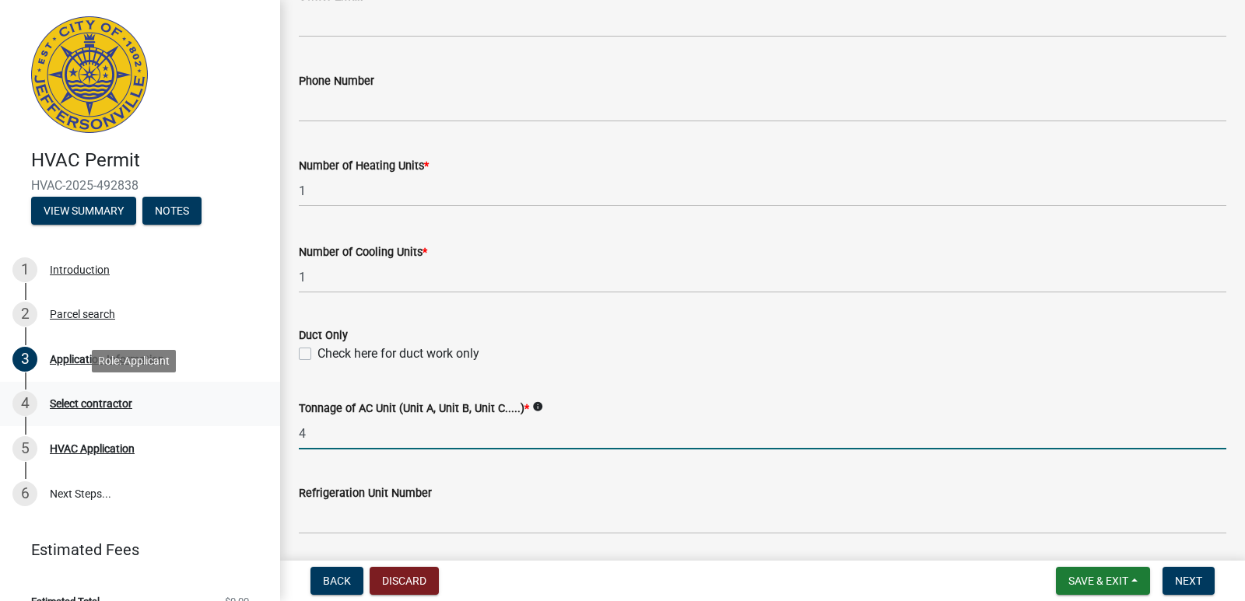
drag, startPoint x: 324, startPoint y: 436, endPoint x: 182, endPoint y: 413, distance: 144.1
click at [182, 413] on div "HVAC Permit HVAC-2025-492838 View Summary Notes 1 Introduction 2 Parcel search …" at bounding box center [622, 300] width 1245 height 601
type input "2-1/2"
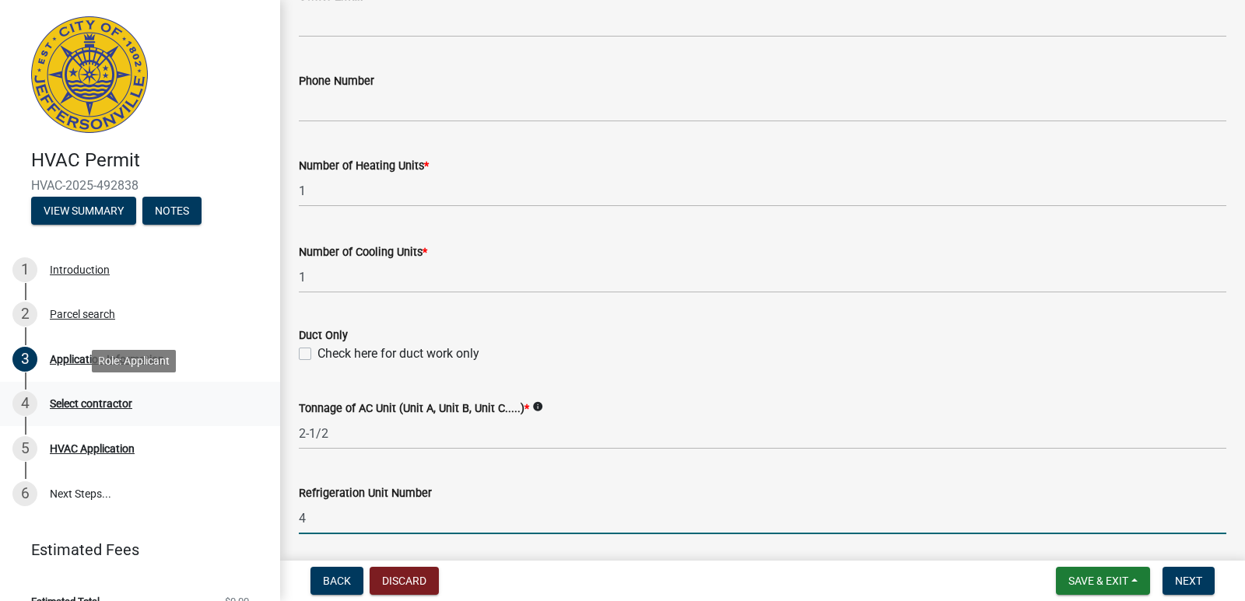
type input "454"
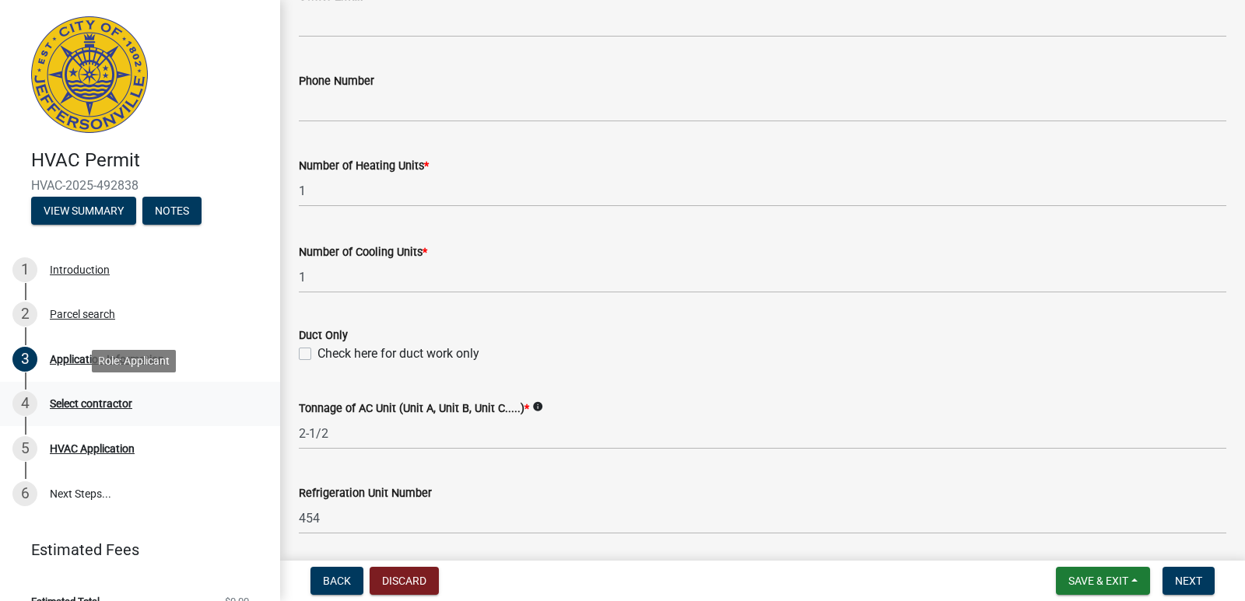
scroll to position [997, 0]
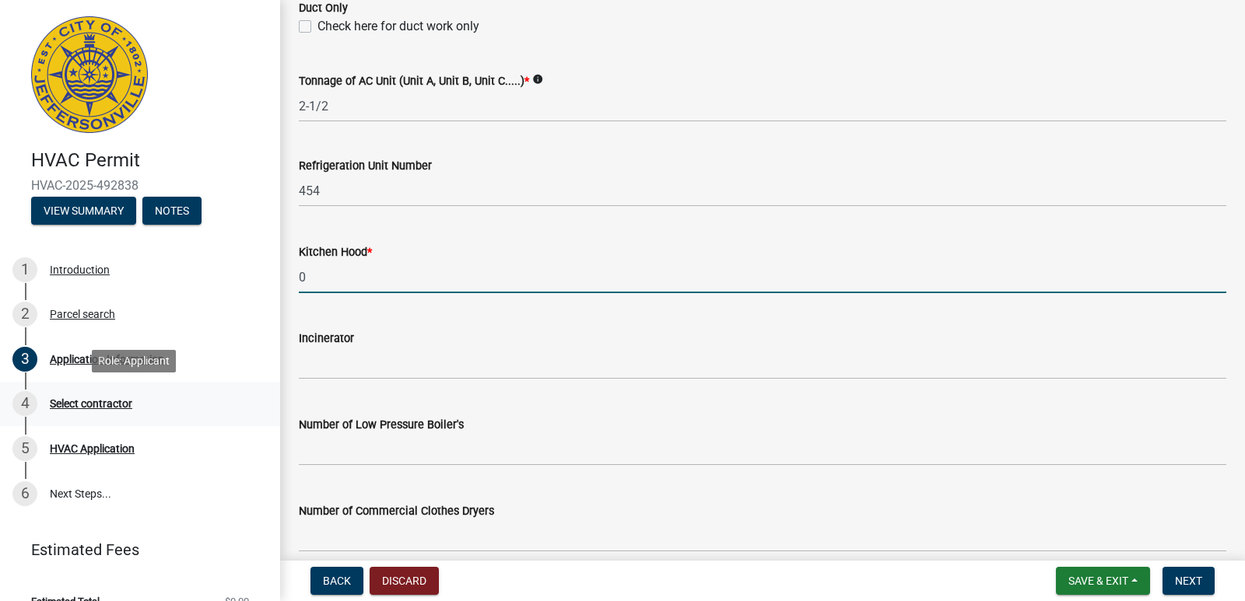
type input "0"
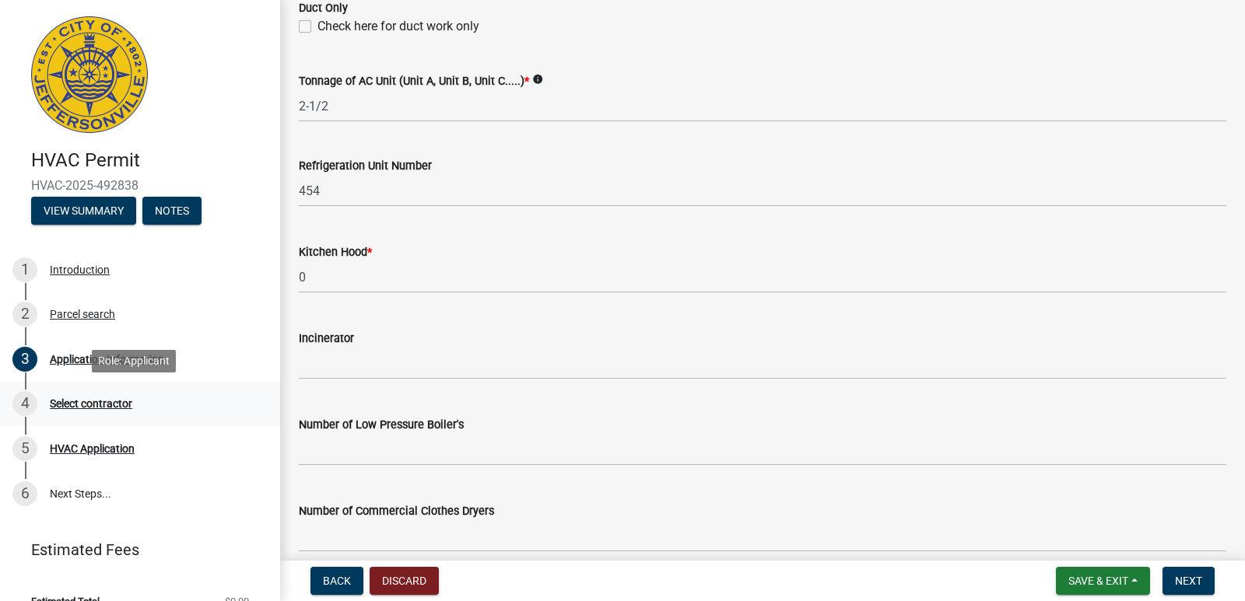
scroll to position [1154, 0]
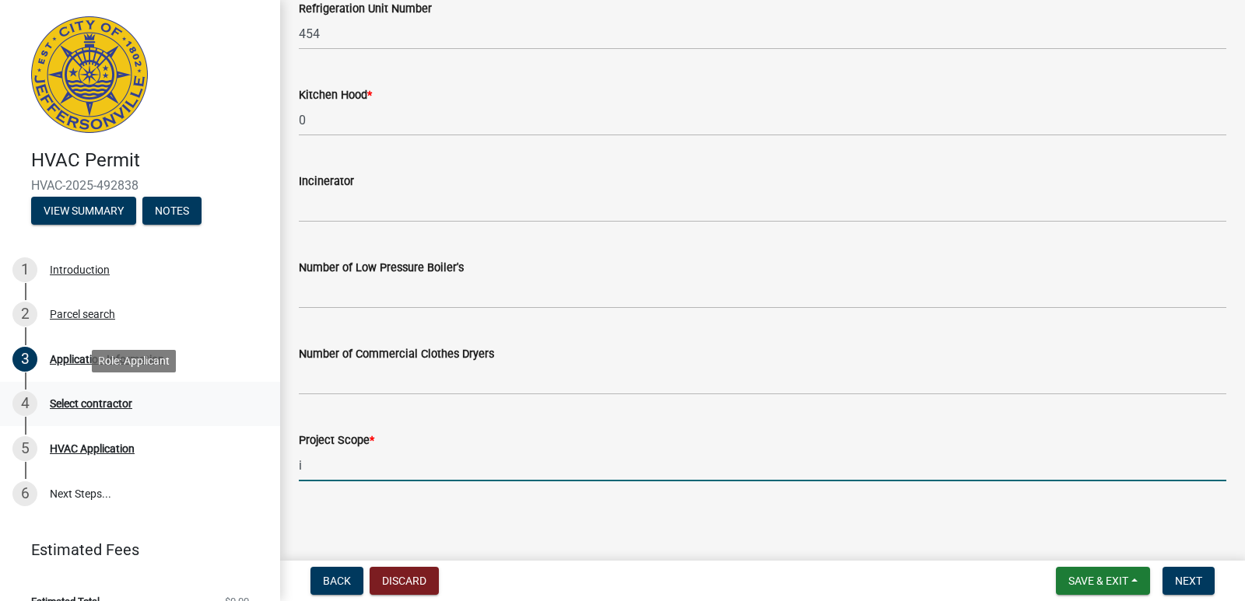
type input "Installing 2-1/2 Ton Duct System ; 3 Ton 14.3 SEER2 Air Handler ; 10kW Strip He…"
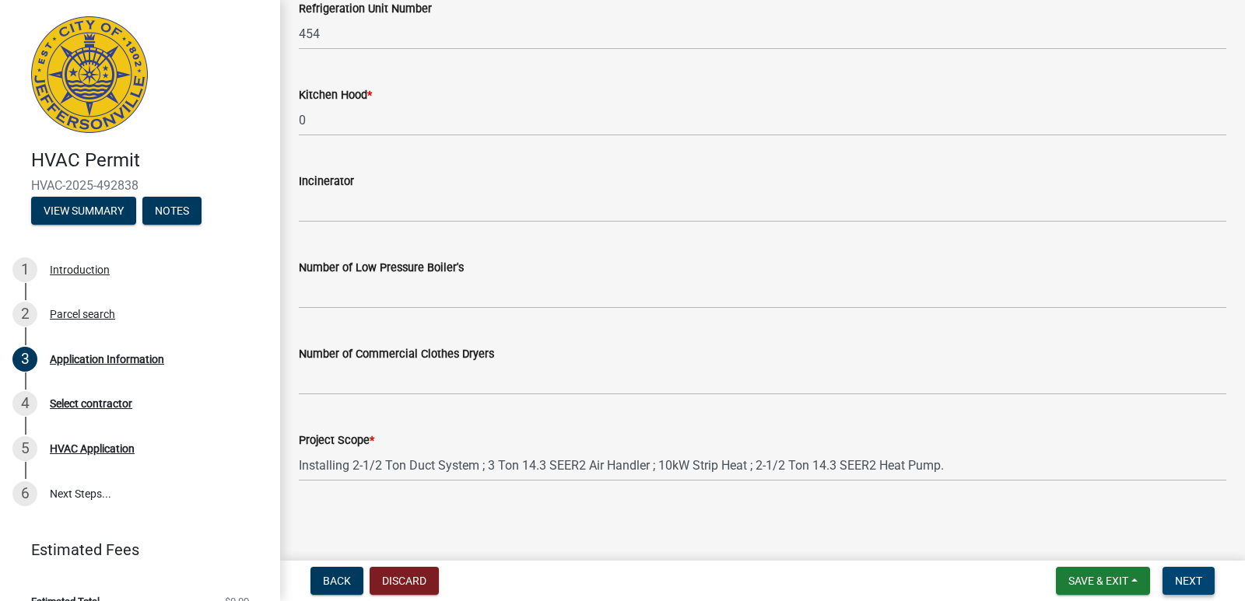
click at [1177, 584] on span "Next" at bounding box center [1188, 581] width 27 height 12
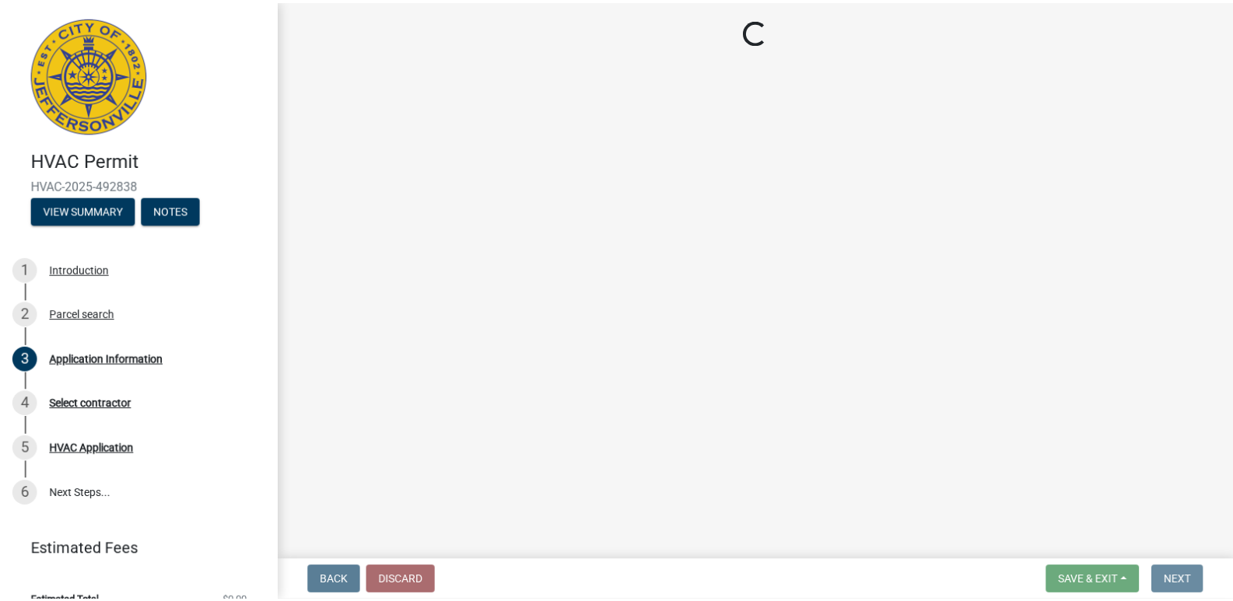
scroll to position [0, 0]
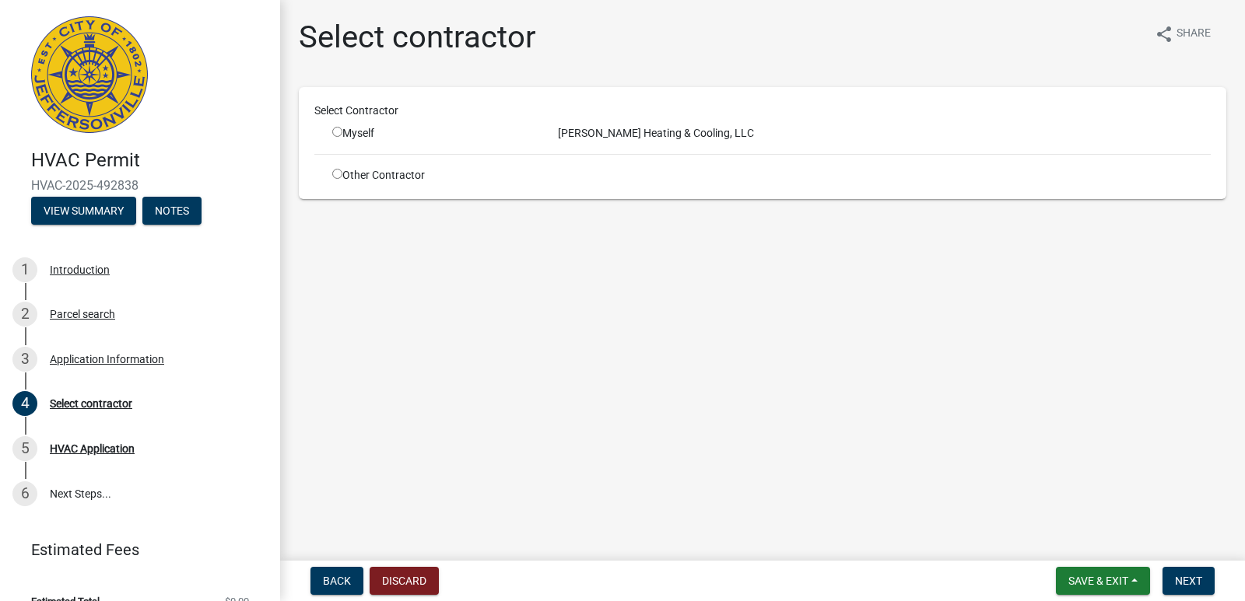
click at [332, 137] on div "Myself" at bounding box center [433, 133] width 202 height 16
click at [332, 131] on input "radio" at bounding box center [337, 132] width 10 height 10
radio input "true"
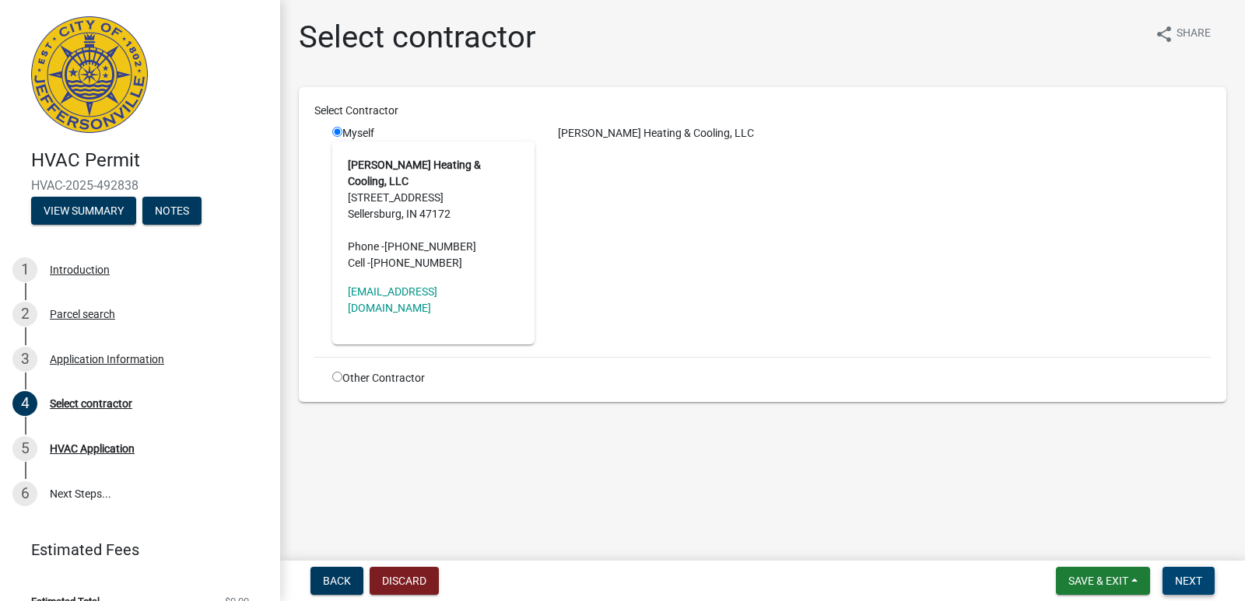
click at [1179, 576] on span "Next" at bounding box center [1188, 581] width 27 height 12
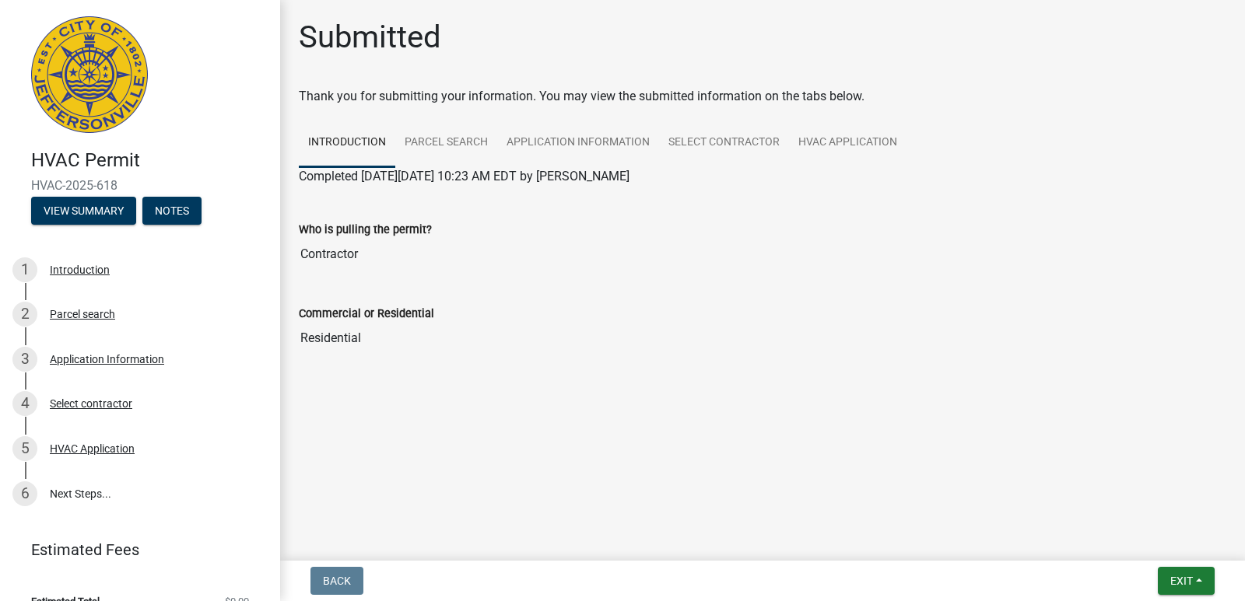
drag, startPoint x: 128, startPoint y: 186, endPoint x: 5, endPoint y: 184, distance: 122.9
click at [5, 184] on header "HVAC Permit HVAC-2025-618 View Summary Notes" at bounding box center [140, 120] width 280 height 241
copy span "HVAC-2025-618"
click at [1158, 582] on button "Exit" at bounding box center [1186, 581] width 57 height 28
click at [1130, 541] on button "Save & Exit" at bounding box center [1152, 540] width 124 height 37
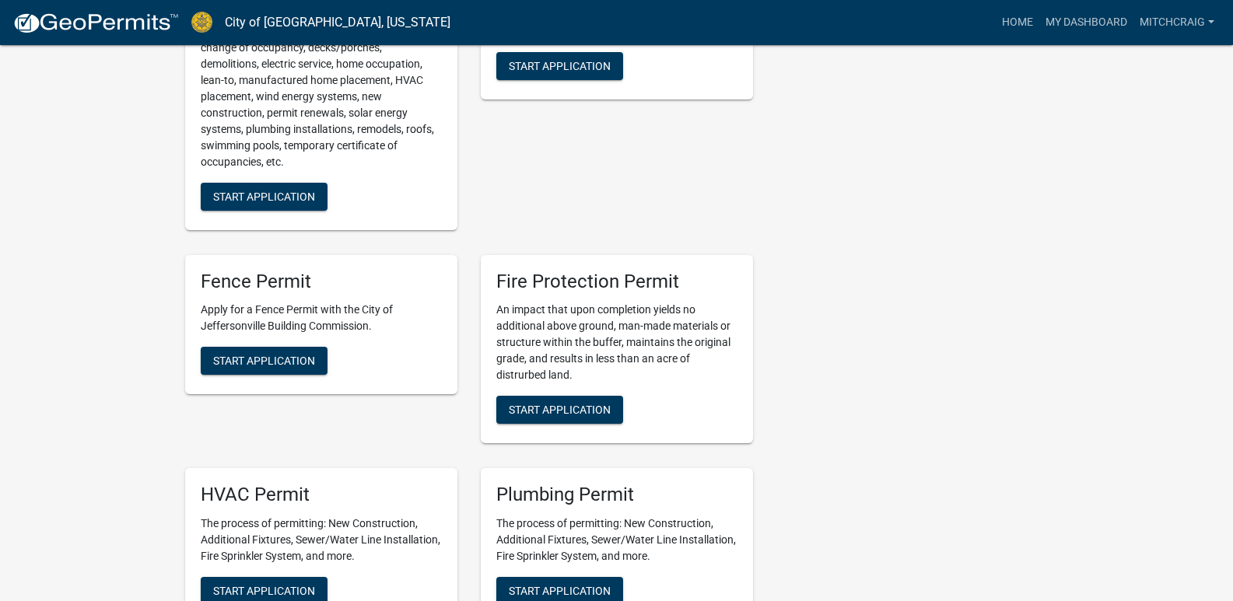
scroll to position [856, 0]
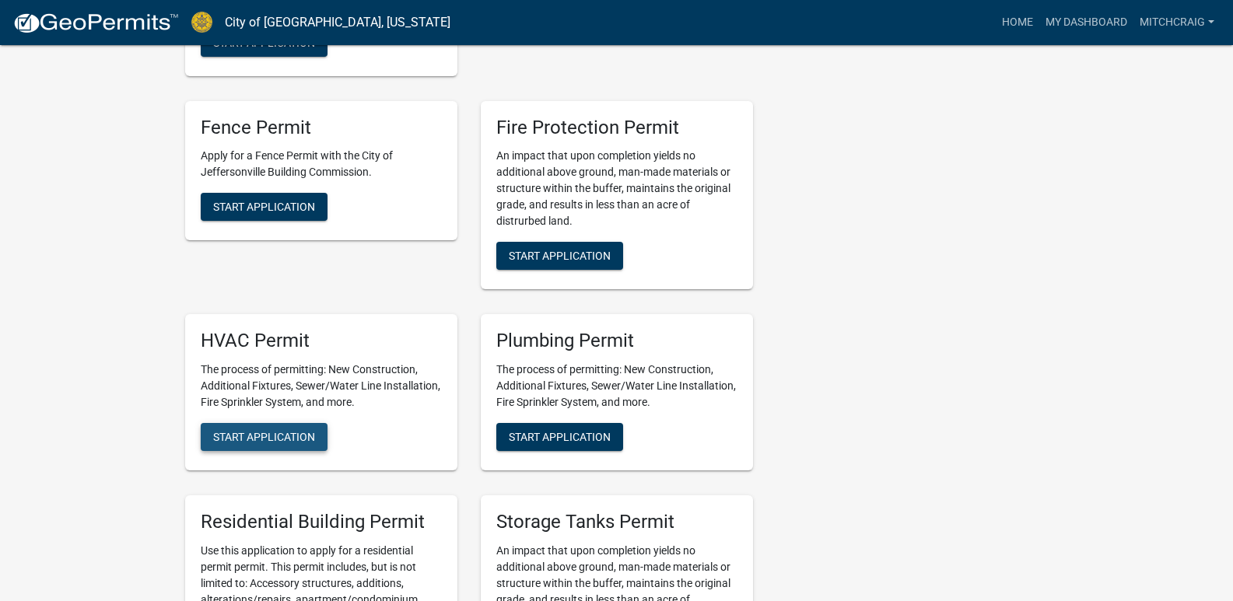
click at [261, 429] on button "Start Application" at bounding box center [264, 437] width 127 height 28
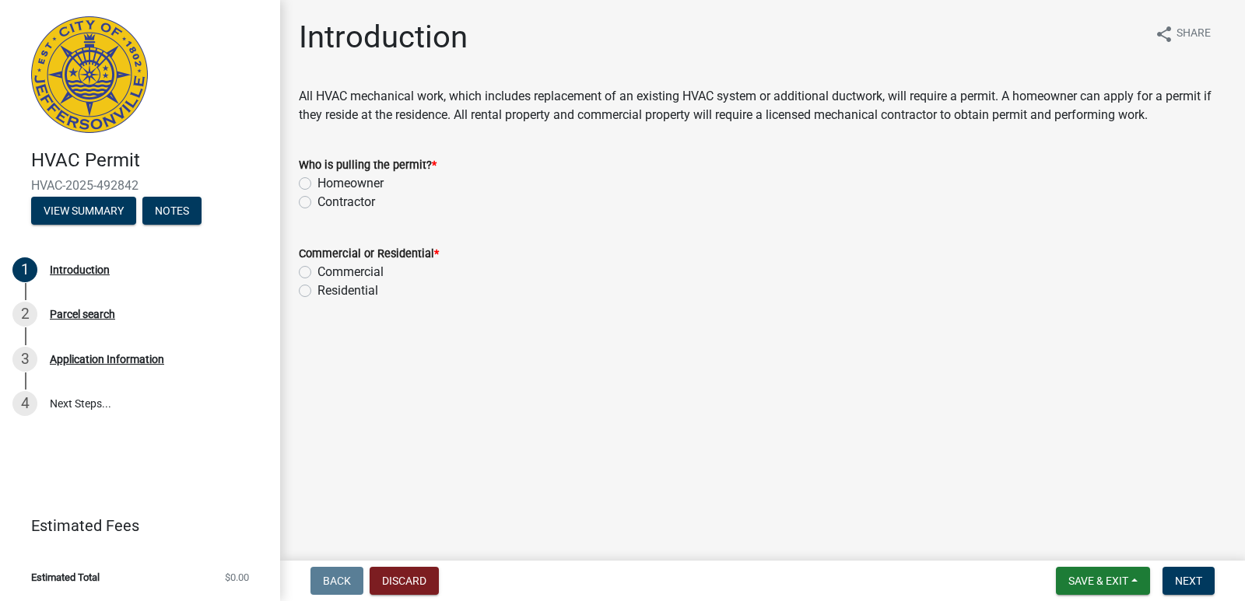
click at [370, 202] on label "Contractor" at bounding box center [346, 202] width 58 height 19
click at [328, 202] on input "Contractor" at bounding box center [322, 198] width 10 height 10
radio input "true"
click at [356, 293] on label "Residential" at bounding box center [347, 291] width 61 height 19
click at [328, 292] on input "Residential" at bounding box center [322, 287] width 10 height 10
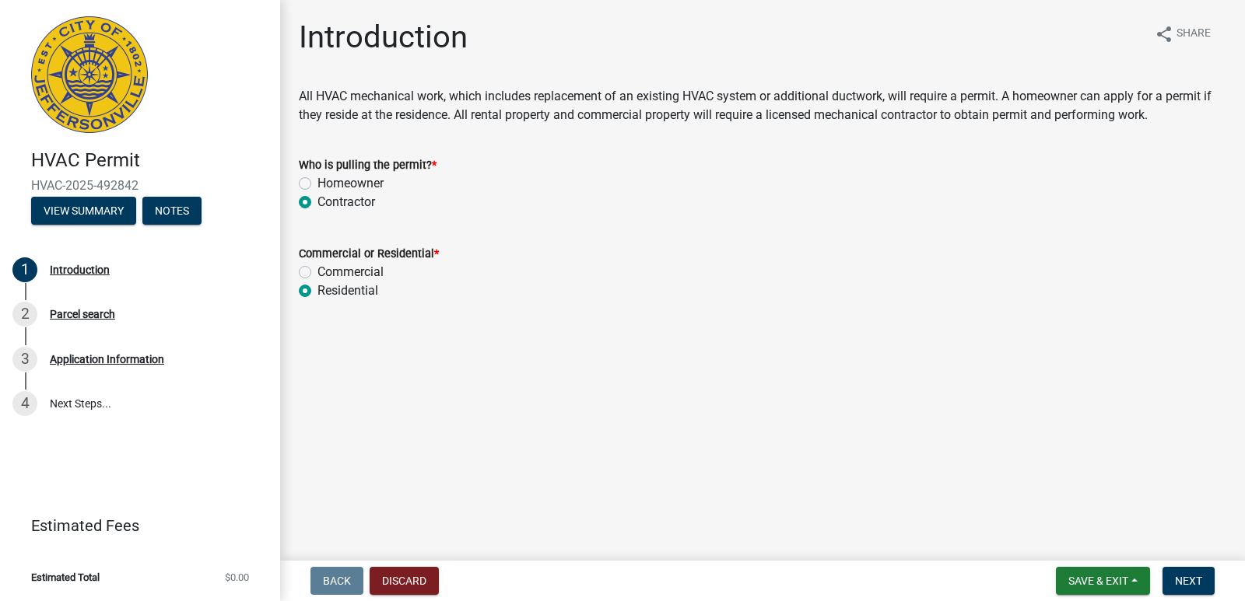
radio input "true"
click at [1188, 572] on button "Next" at bounding box center [1188, 581] width 52 height 28
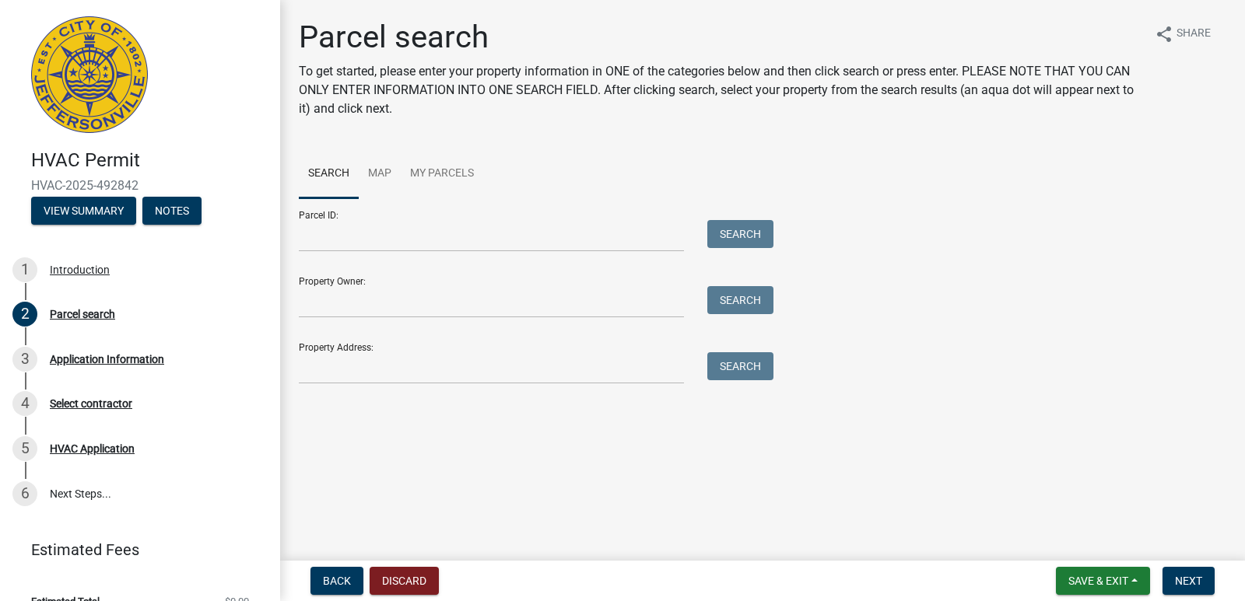
click at [456, 348] on div "Property Address: Search" at bounding box center [532, 358] width 467 height 54
click at [459, 356] on input "Property Address:" at bounding box center [491, 368] width 385 height 32
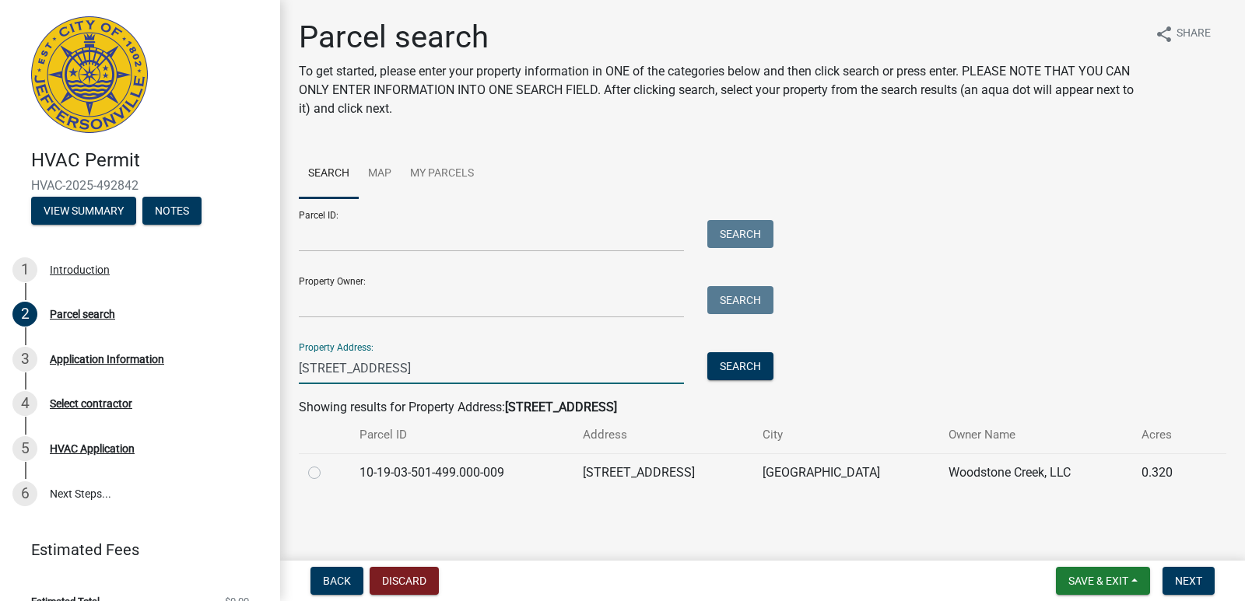
type input "[STREET_ADDRESS]"
click at [674, 472] on td "[STREET_ADDRESS]" at bounding box center [662, 473] width 179 height 38
click at [327, 464] on label at bounding box center [327, 464] width 0 height 0
click at [327, 473] on input "radio" at bounding box center [332, 469] width 10 height 10
radio input "true"
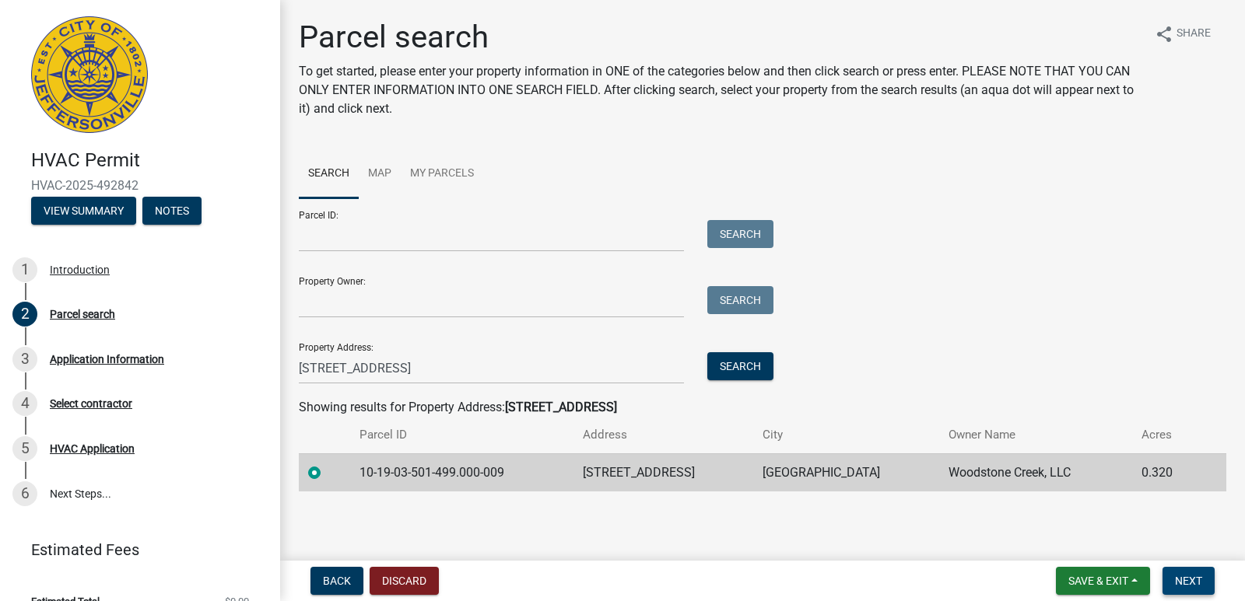
click at [1185, 580] on span "Next" at bounding box center [1188, 581] width 27 height 12
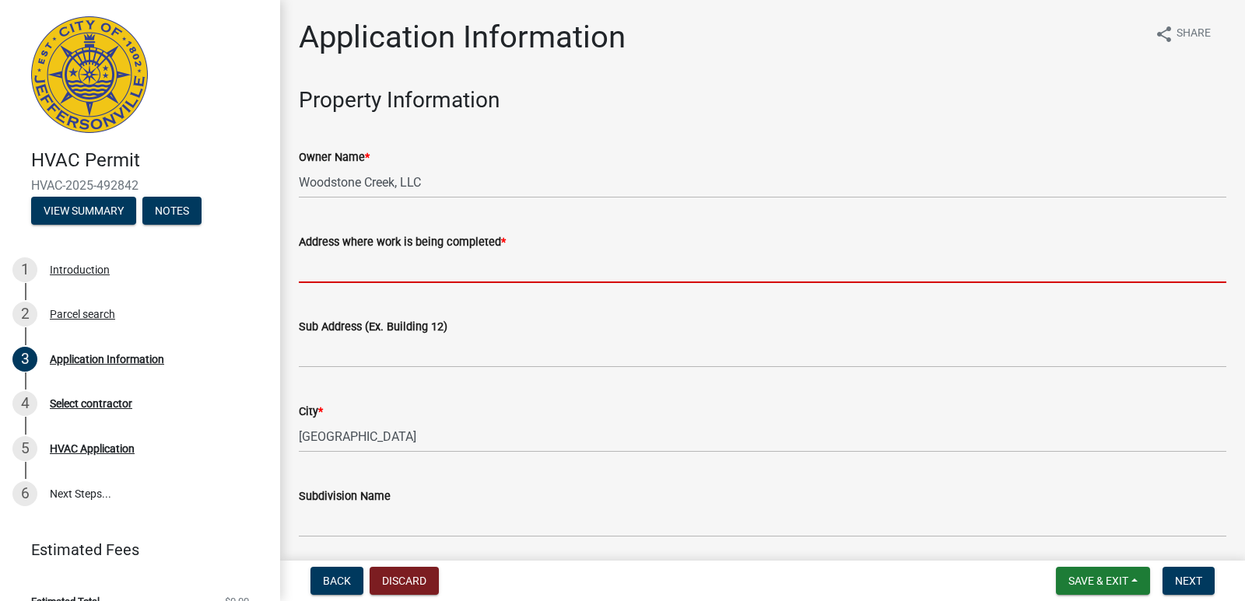
click at [394, 261] on input "Address where work is being completed *" at bounding box center [762, 267] width 927 height 32
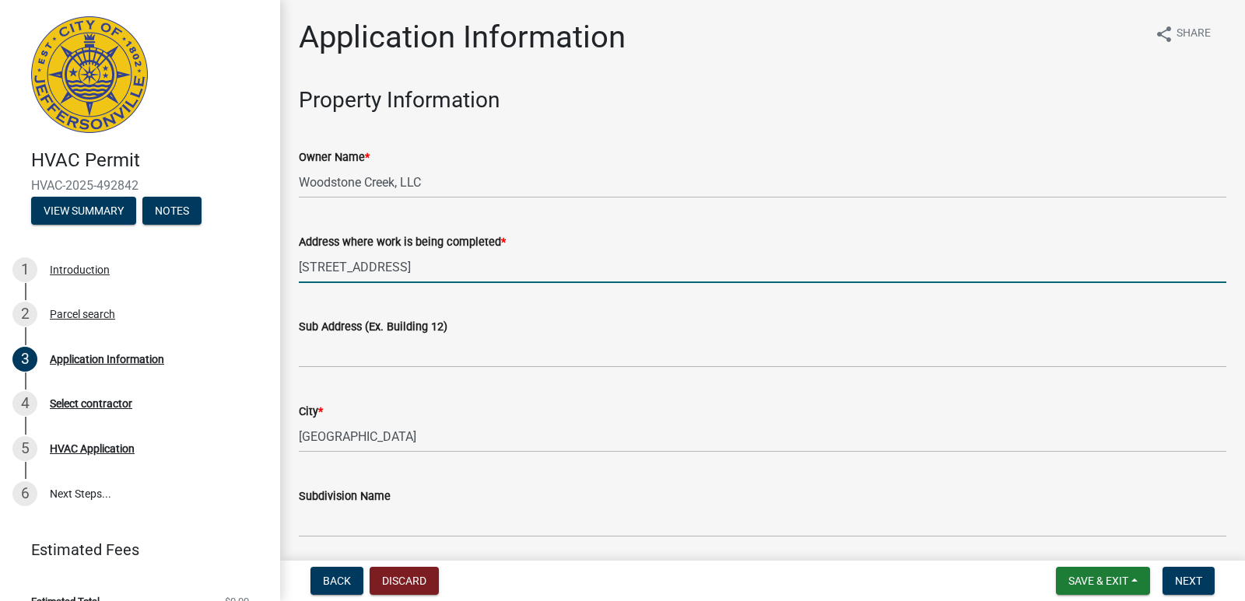
type input "[STREET_ADDRESS]"
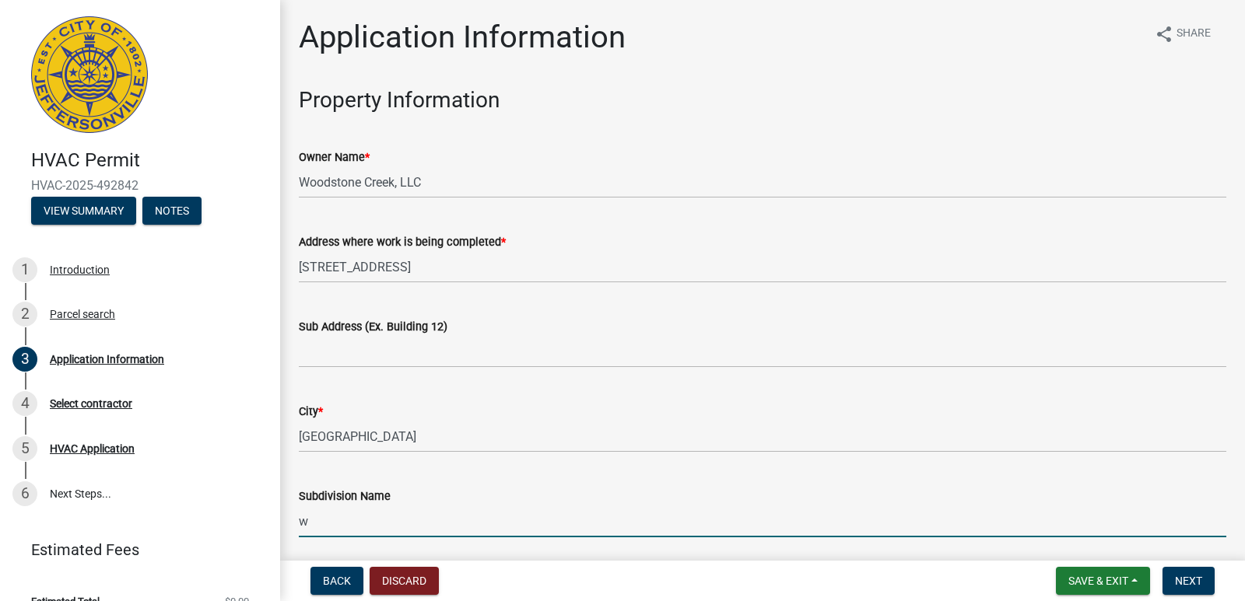
type input "[GEOGRAPHIC_DATA]"
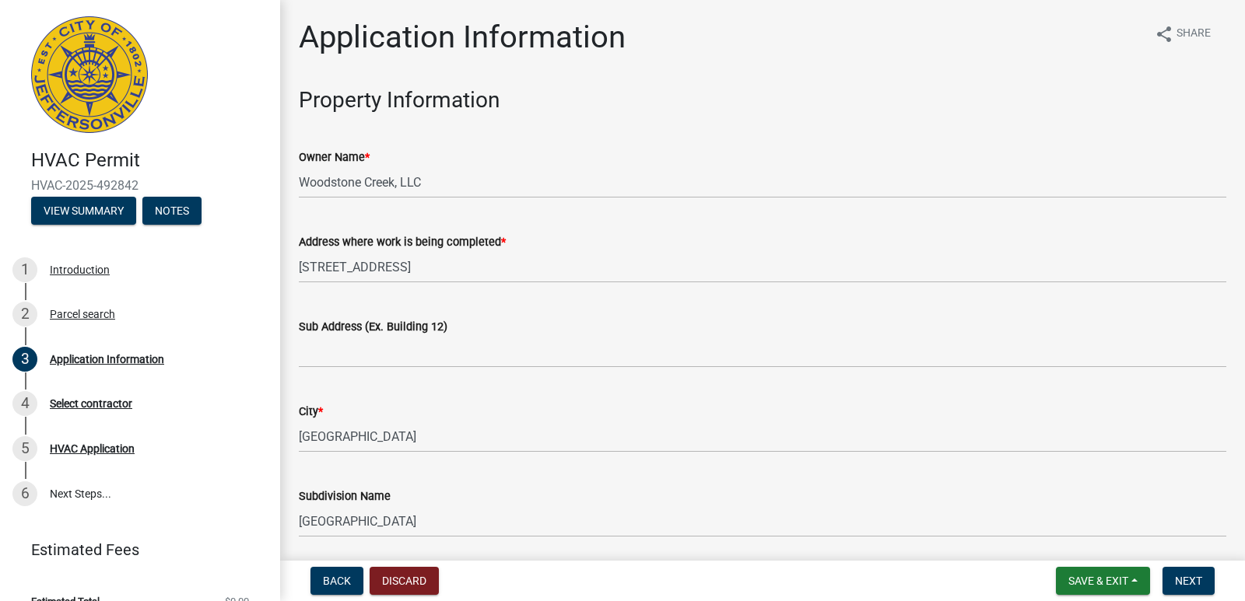
scroll to position [329, 0]
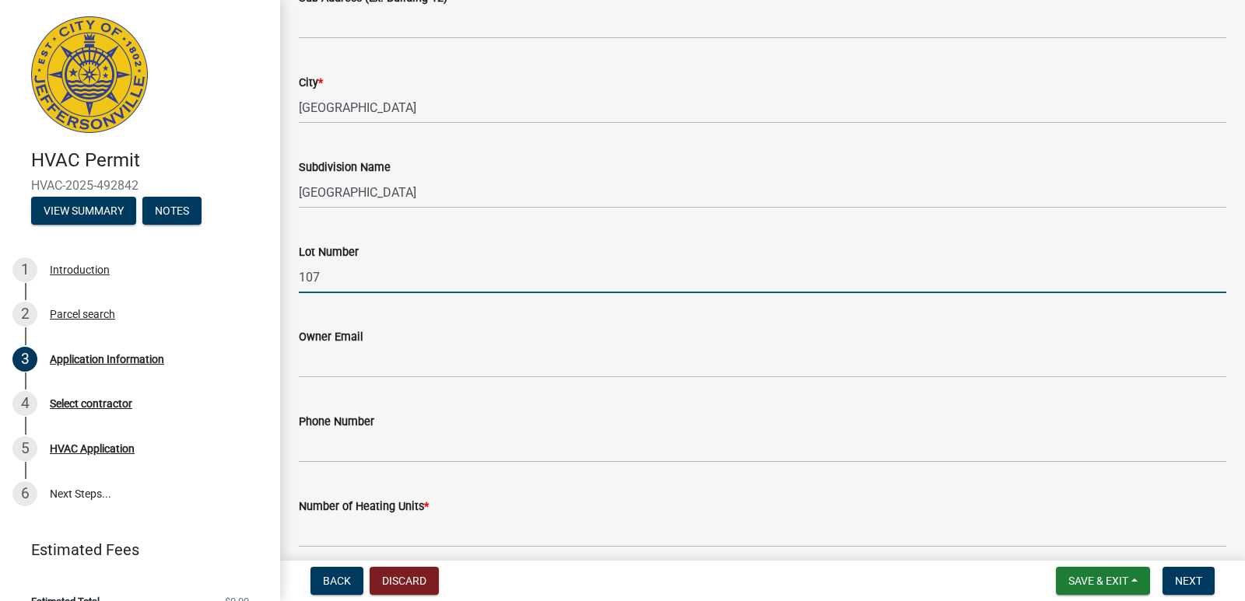
type input "107"
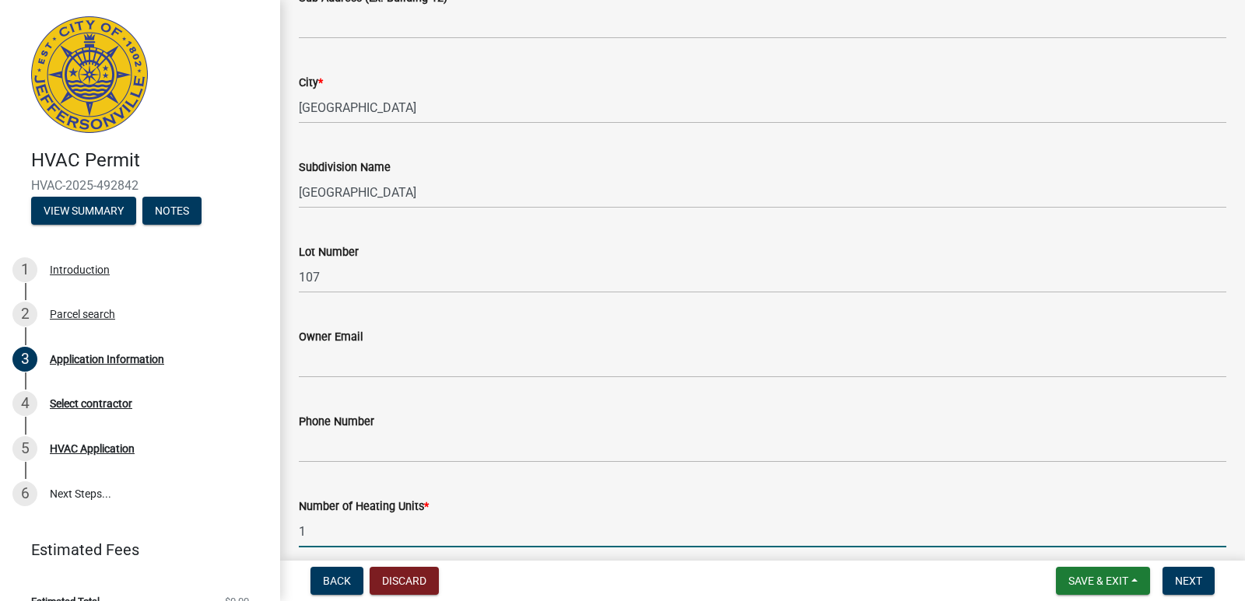
type input "1"
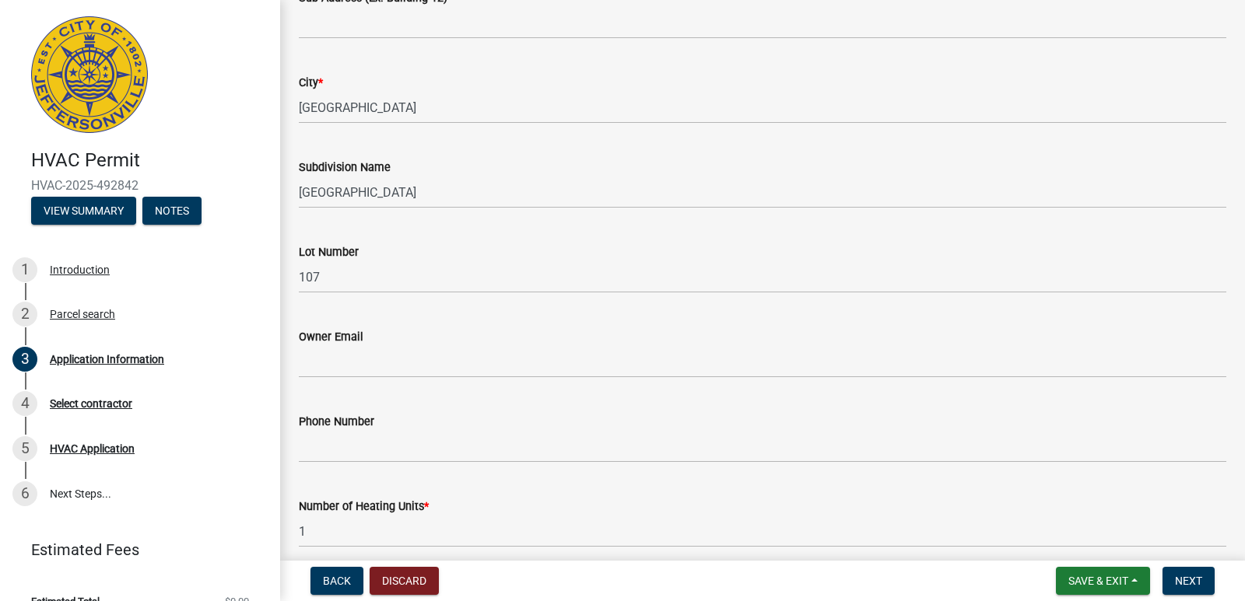
scroll to position [670, 0]
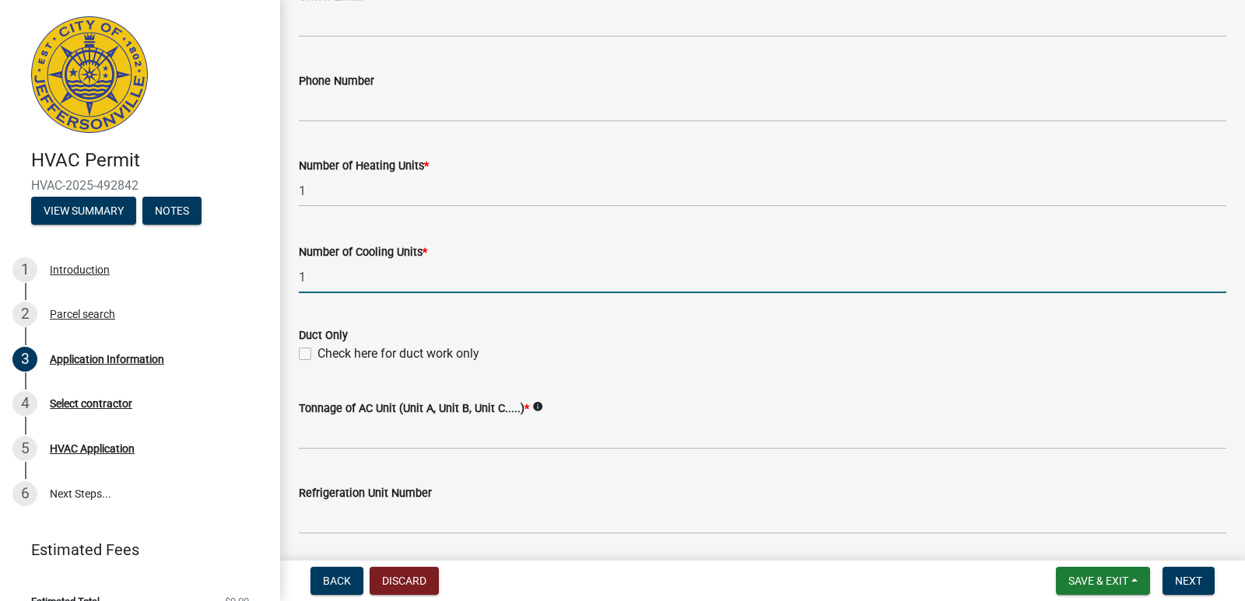
type input "1"
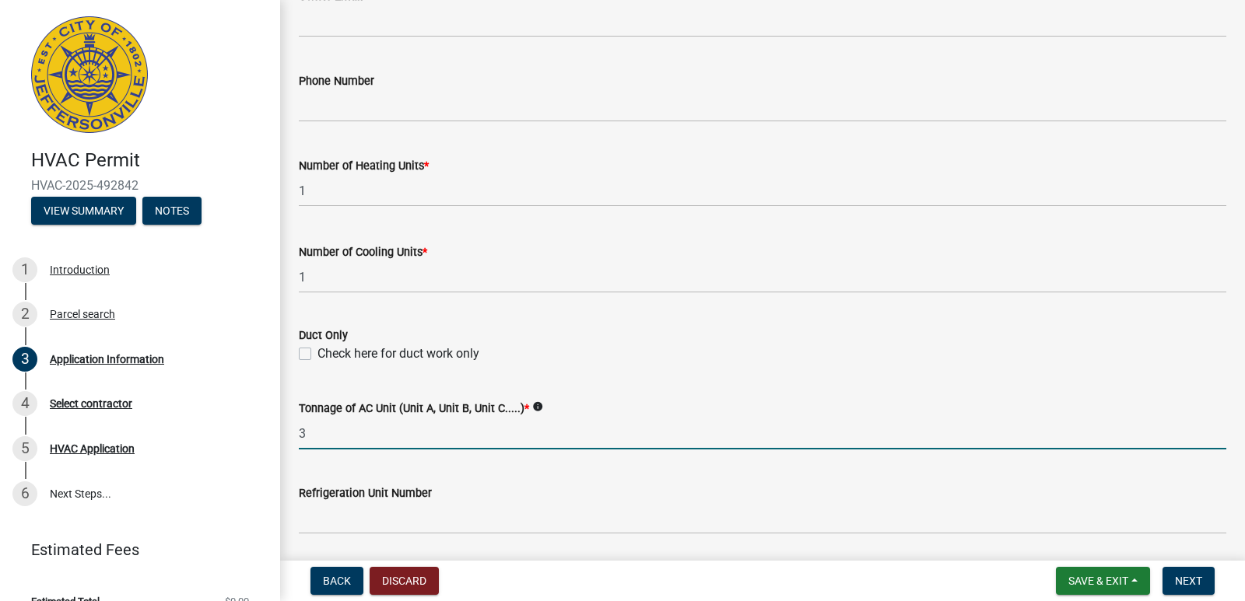
type input "3-1/2"
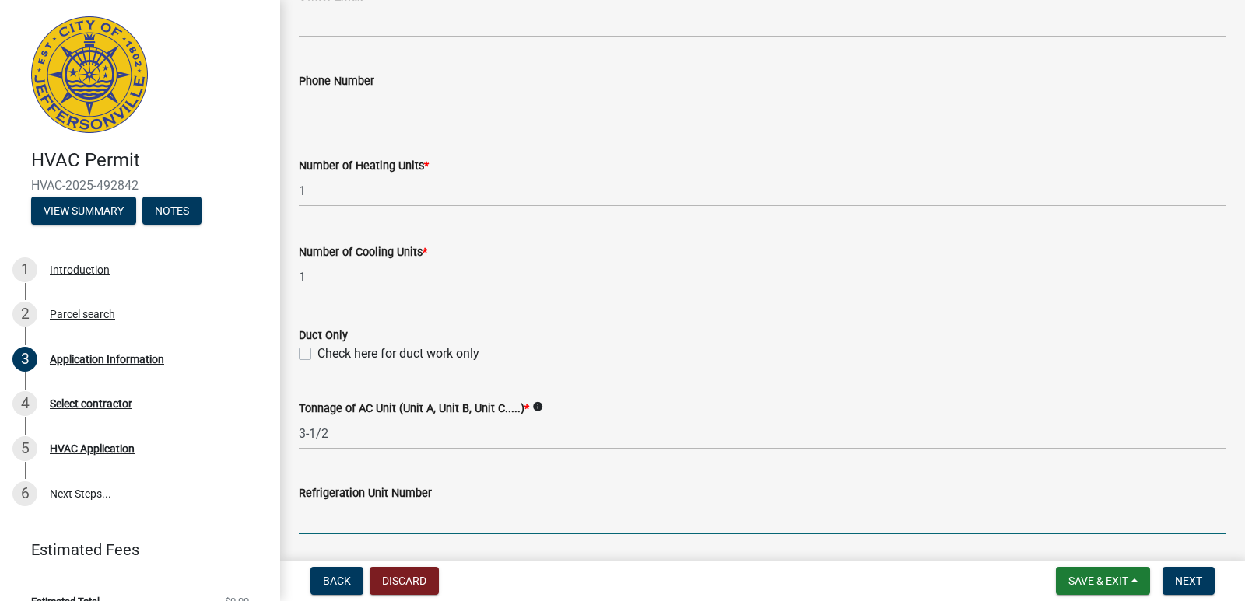
type input "-454"
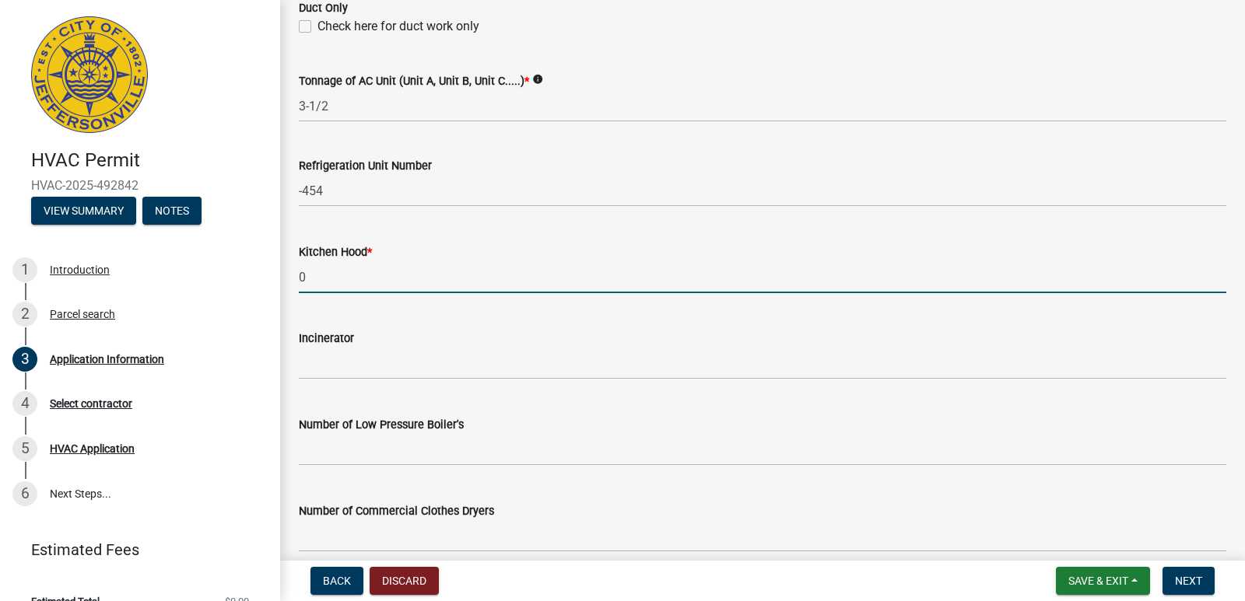
type input "0"
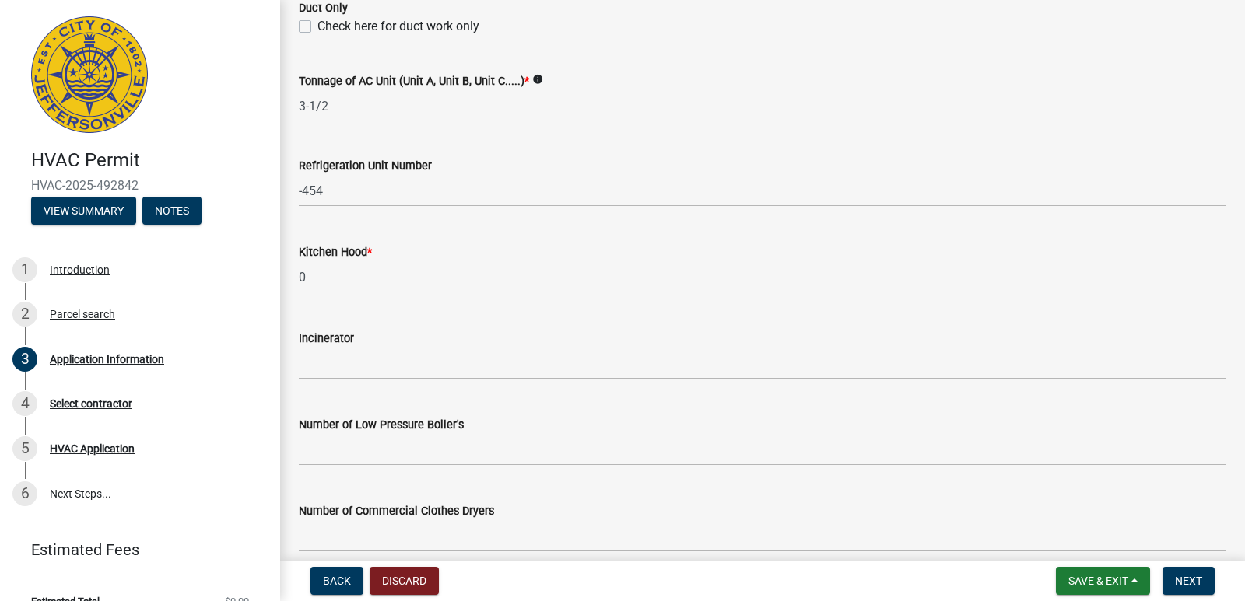
scroll to position [1154, 0]
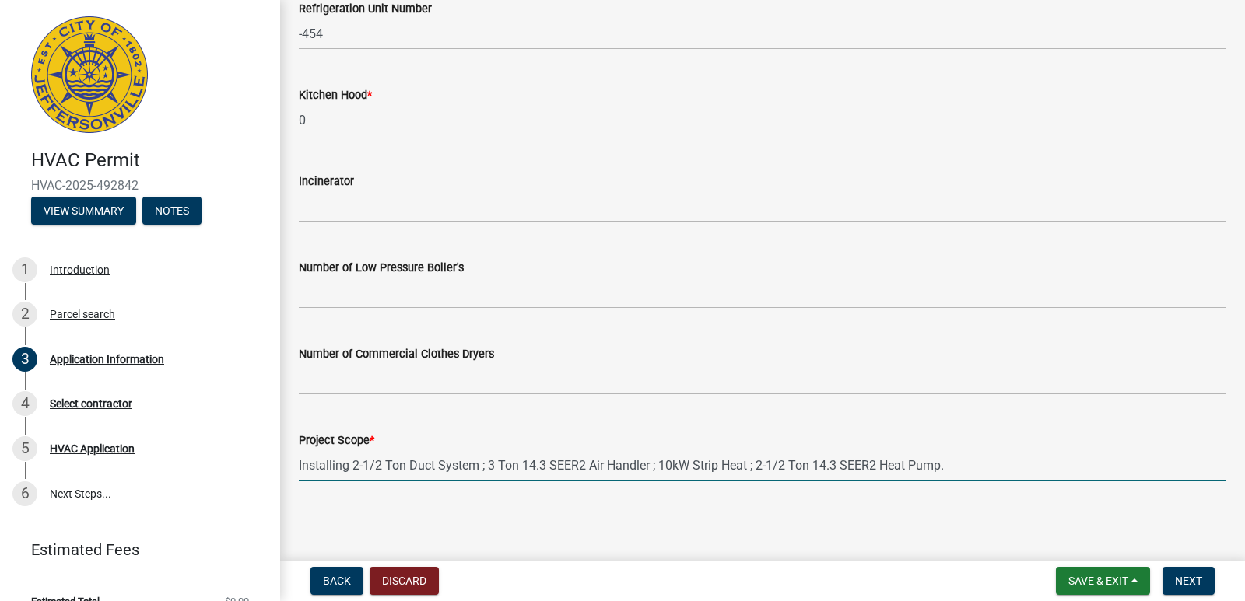
click at [357, 465] on input "Installing 2-1/2 Ton Duct System ; 3 Ton 14.3 SEER2 Air Handler ; 10kW Strip He…" at bounding box center [762, 466] width 927 height 32
click at [492, 462] on input "Installing 3-1/2 Ton Duct System ; 3 Ton 14.3 SEER2 Air Handler ; 10kW Strip He…" at bounding box center [762, 466] width 927 height 32
click at [667, 468] on input "Installing 3-1/2 Ton Duct System ; 4 Ton 14.3 SEER2 Air Handler ; 10kW Strip He…" at bounding box center [762, 466] width 927 height 32
click at [756, 468] on input "Installing 3-1/2 Ton Duct System ; 4 Ton 14.3 SEER2 Air Handler ; 15kW Strip He…" at bounding box center [762, 466] width 927 height 32
click at [760, 464] on input "Installing 3-1/2 Ton Duct System ; 4 Ton 14.3 SEER2 Air Handler ; 15kW Strip He…" at bounding box center [762, 466] width 927 height 32
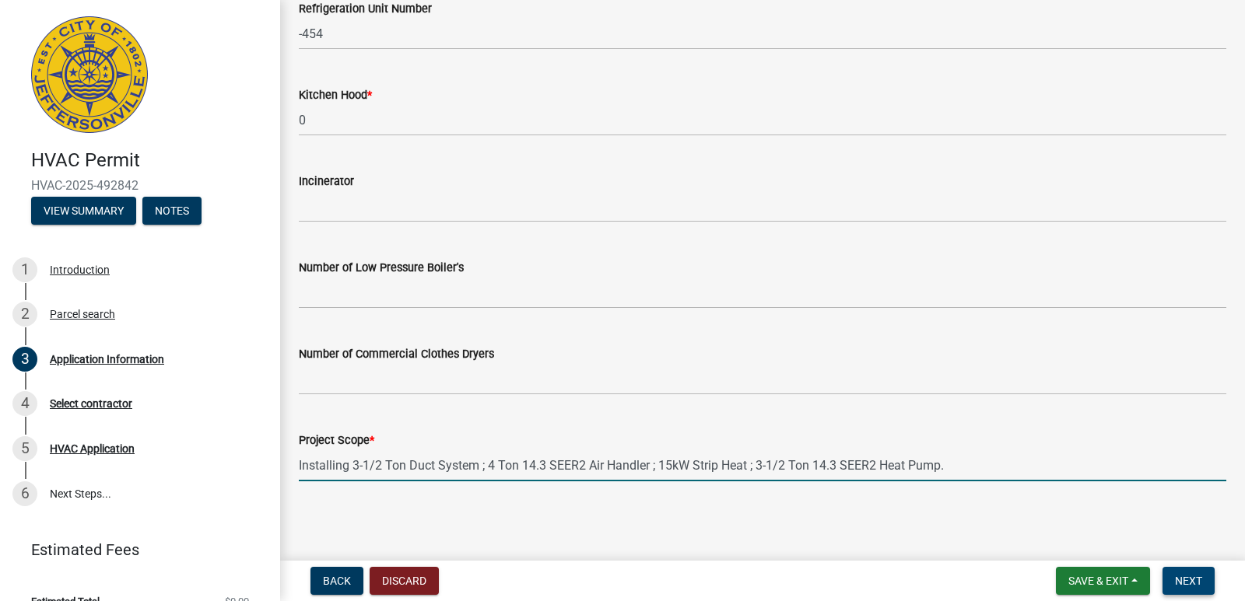
type input "Installing 3-1/2 Ton Duct System ; 4 Ton 14.3 SEER2 Air Handler ; 15kW Strip He…"
click at [1201, 577] on span "Next" at bounding box center [1188, 581] width 27 height 12
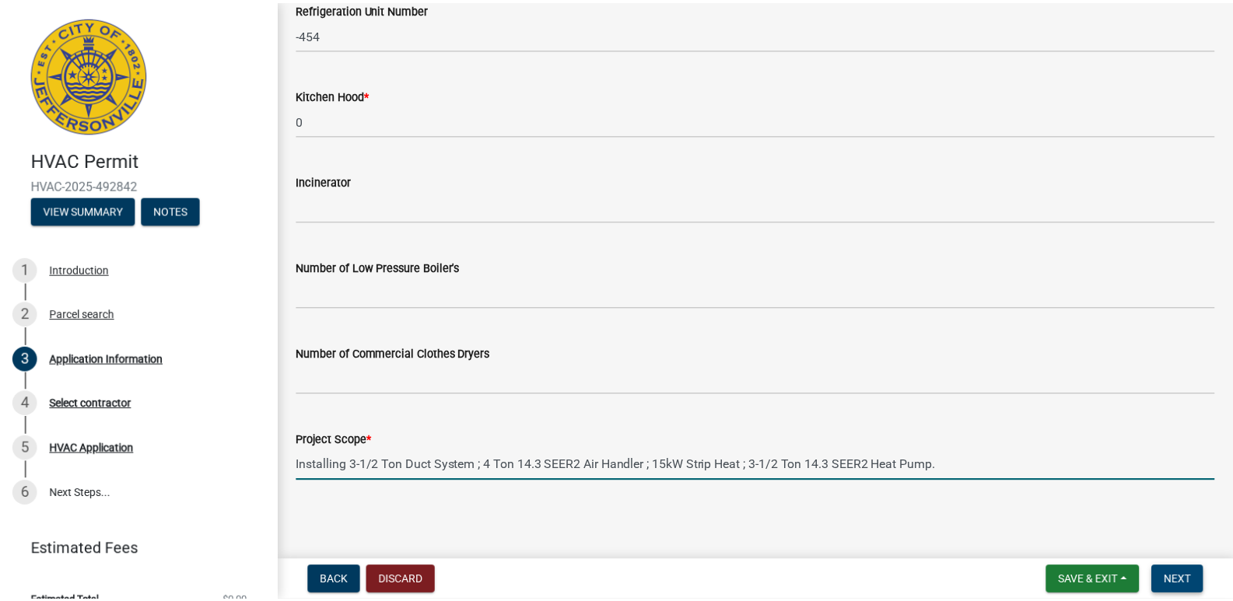
scroll to position [0, 0]
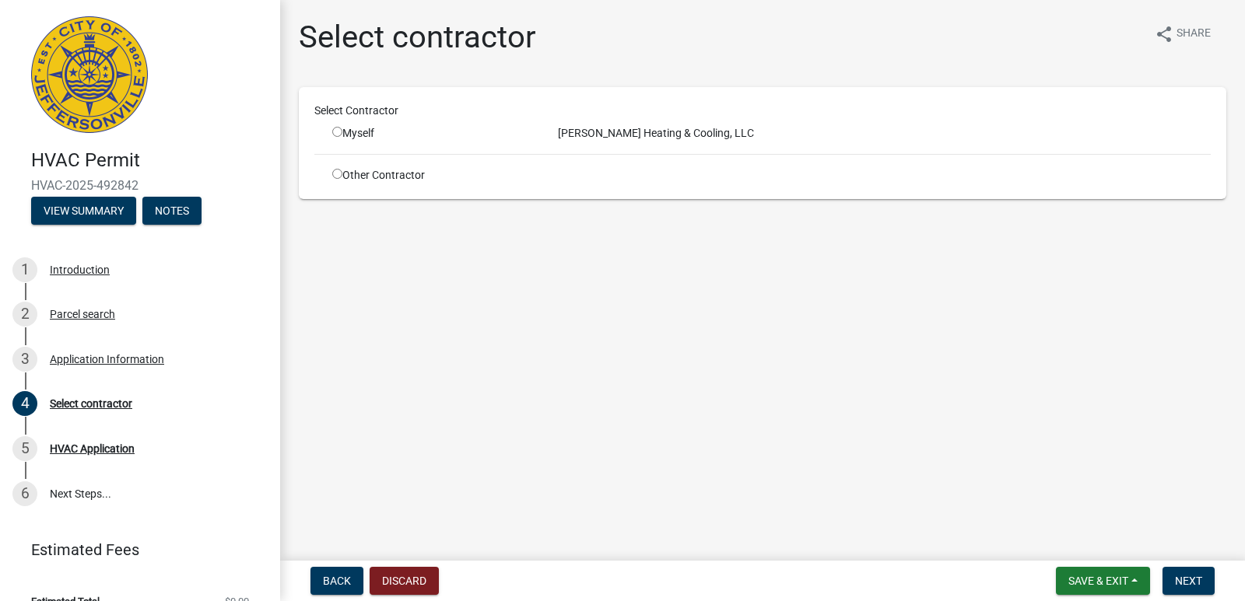
click at [369, 140] on div "Myself" at bounding box center [433, 133] width 202 height 16
click at [341, 135] on input "radio" at bounding box center [337, 132] width 10 height 10
radio input "true"
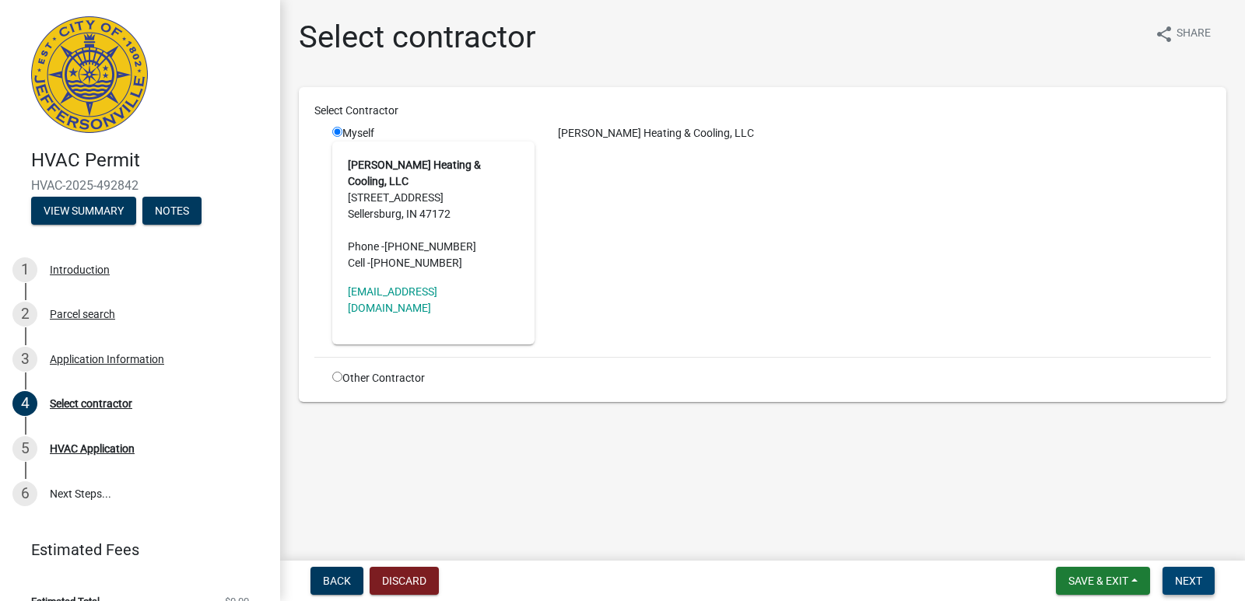
click at [1196, 575] on span "Next" at bounding box center [1188, 581] width 27 height 12
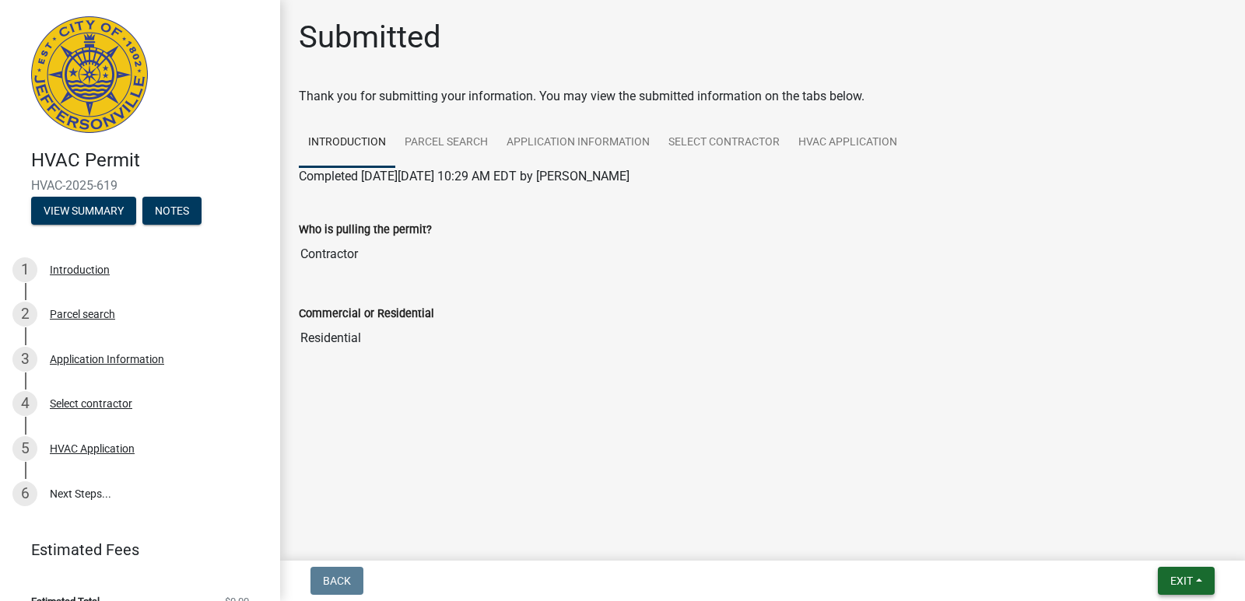
click at [1175, 577] on span "Exit" at bounding box center [1181, 581] width 23 height 12
click at [1106, 545] on button "Save & Exit" at bounding box center [1152, 540] width 124 height 37
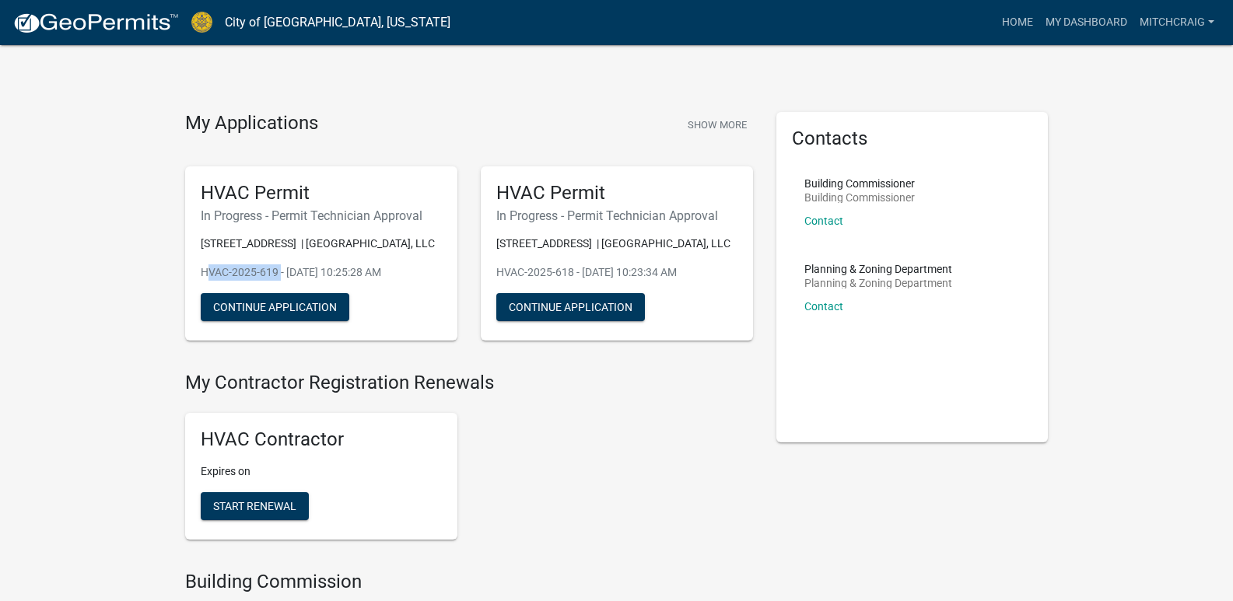
drag, startPoint x: 193, startPoint y: 292, endPoint x: 277, endPoint y: 289, distance: 84.1
click at [277, 289] on div "HVAC Permit In Progress - Permit Technician Approval [STREET_ADDRESS] | [GEOGRA…" at bounding box center [321, 253] width 272 height 175
copy p "HVAC-2025-619"
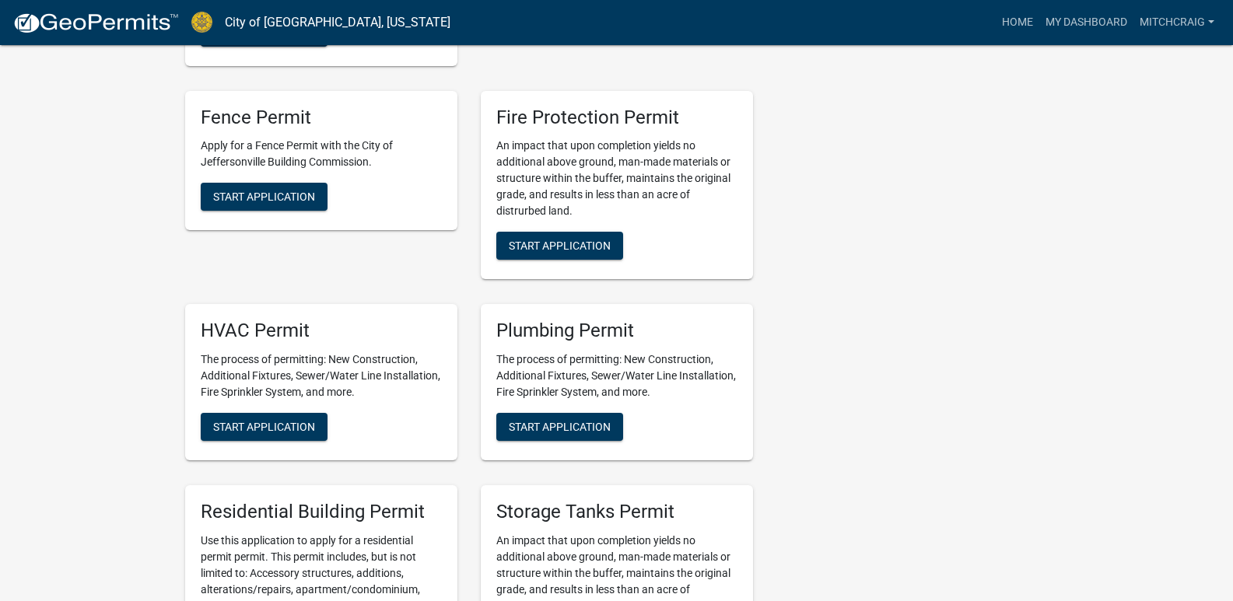
scroll to position [856, 0]
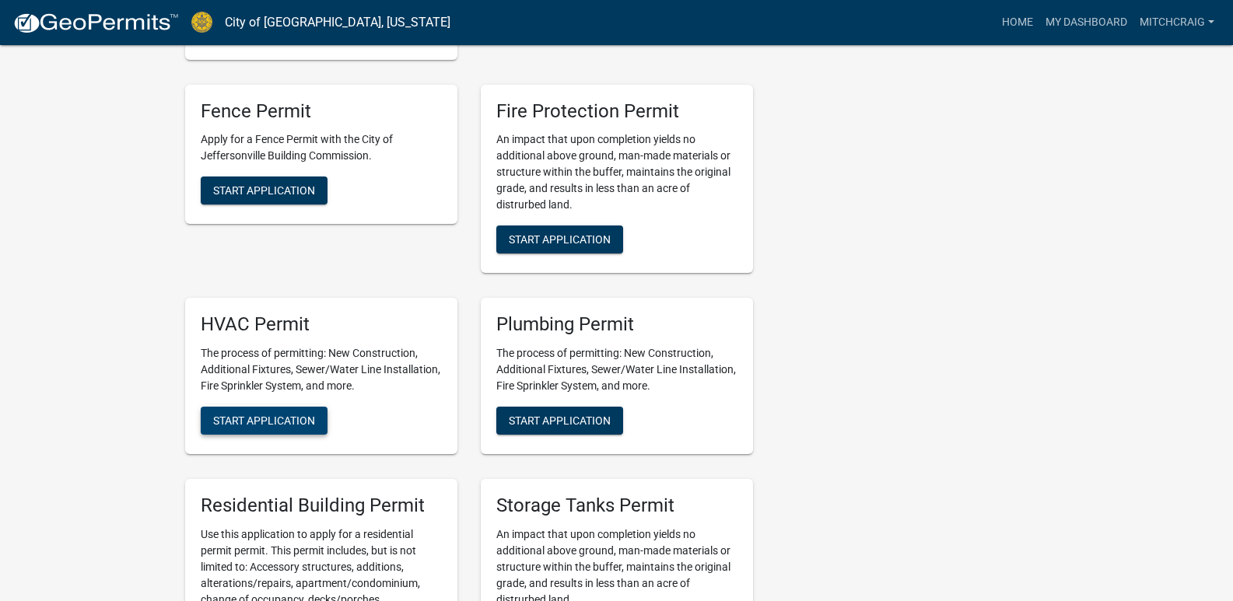
click at [270, 427] on span "Start Application" at bounding box center [264, 421] width 102 height 12
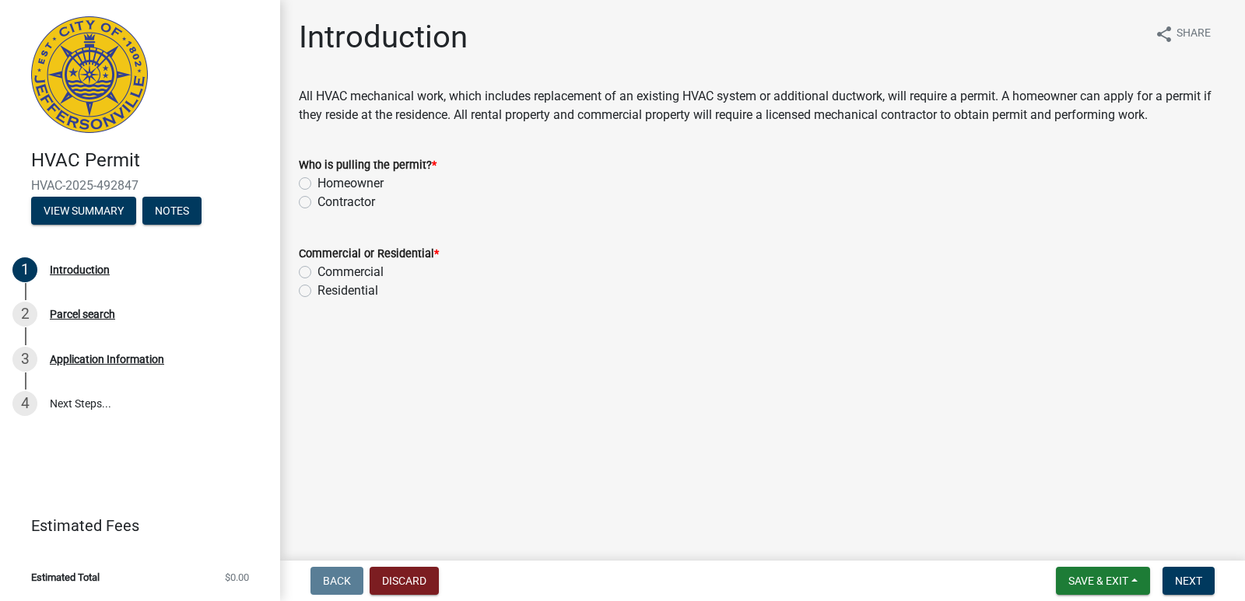
click at [314, 202] on div "Contractor" at bounding box center [762, 202] width 927 height 19
click at [309, 191] on div "Homeowner" at bounding box center [762, 183] width 927 height 19
click at [317, 206] on label "Contractor" at bounding box center [346, 202] width 58 height 19
click at [317, 203] on input "Contractor" at bounding box center [322, 198] width 10 height 10
radio input "true"
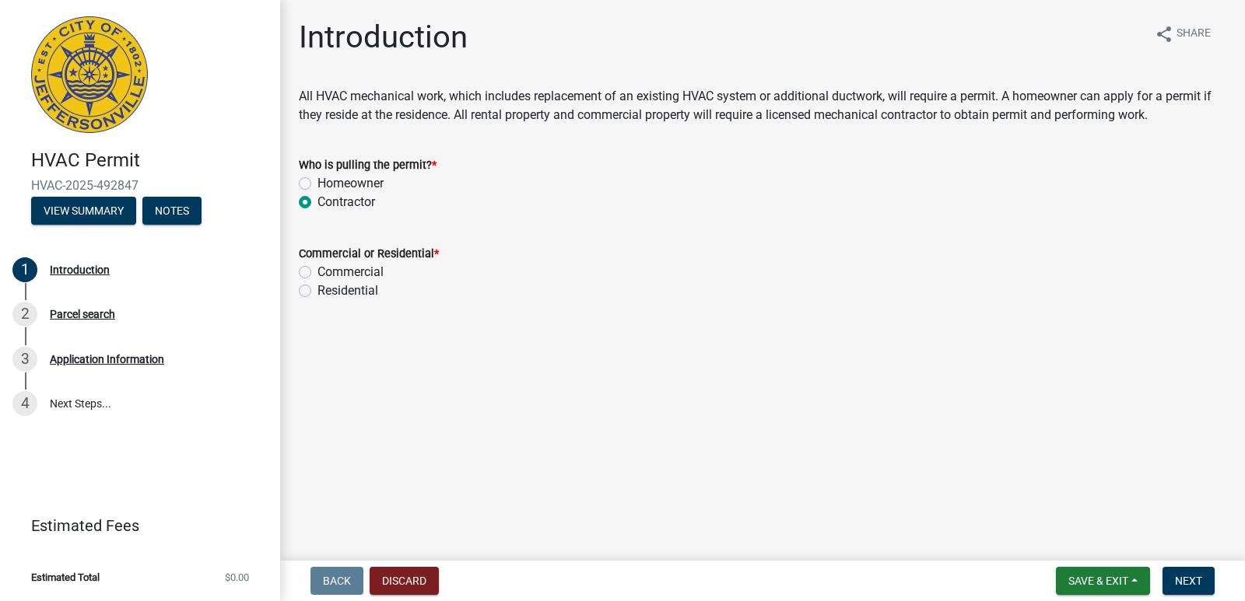
click at [317, 293] on label "Residential" at bounding box center [347, 291] width 61 height 19
click at [317, 292] on input "Residential" at bounding box center [322, 287] width 10 height 10
radio input "true"
click at [1199, 573] on button "Next" at bounding box center [1188, 581] width 52 height 28
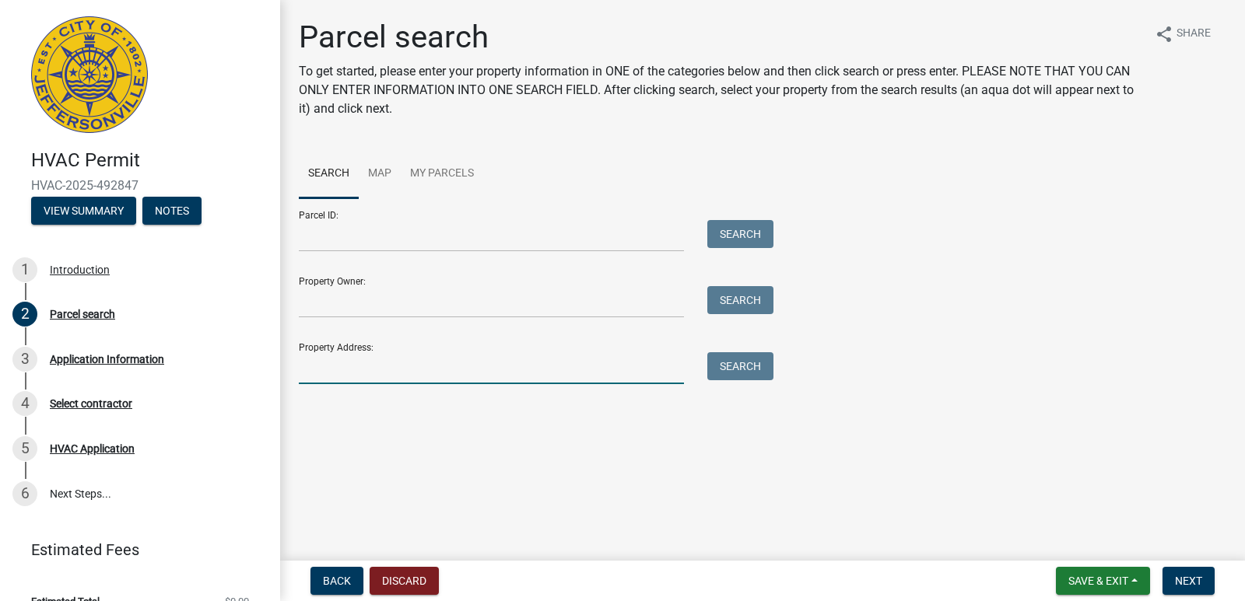
click at [380, 360] on input "Property Address:" at bounding box center [491, 368] width 385 height 32
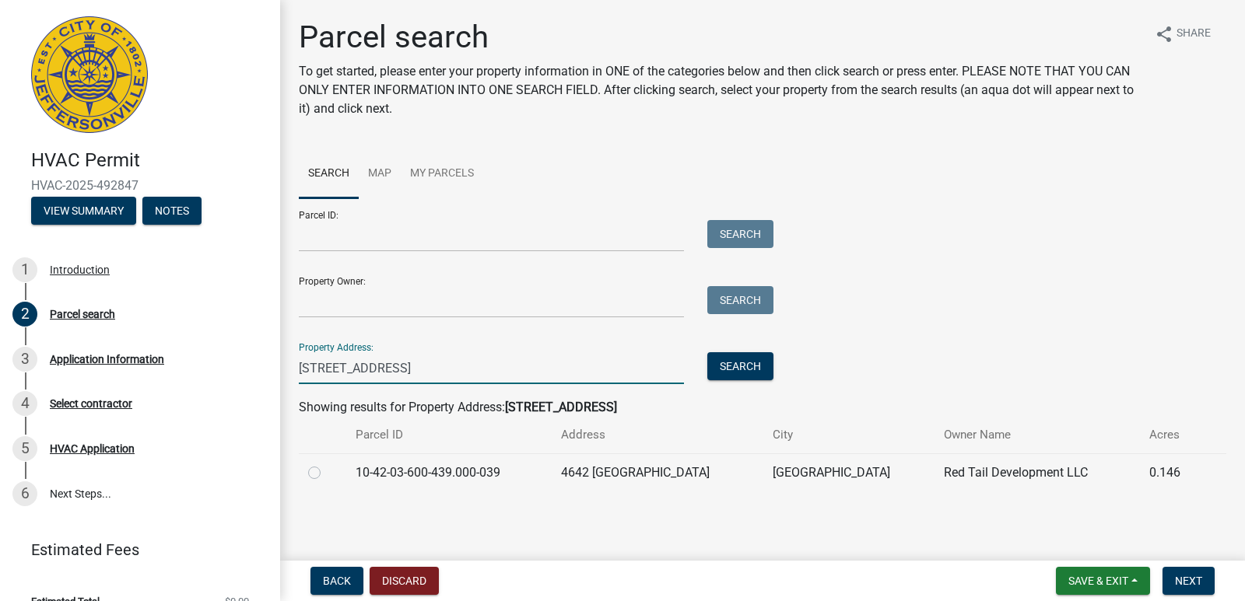
type input "[STREET_ADDRESS]"
click at [310, 471] on td at bounding box center [322, 473] width 47 height 38
click at [327, 464] on label at bounding box center [327, 464] width 0 height 0
click at [327, 471] on input "radio" at bounding box center [332, 469] width 10 height 10
radio input "true"
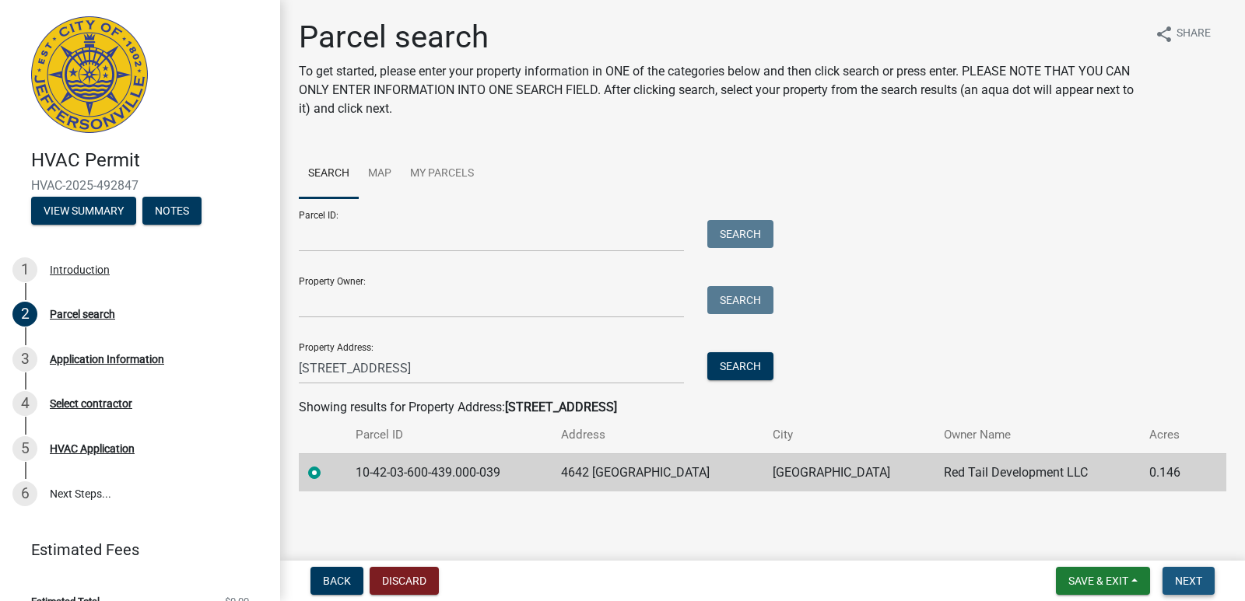
click at [1196, 577] on span "Next" at bounding box center [1188, 581] width 27 height 12
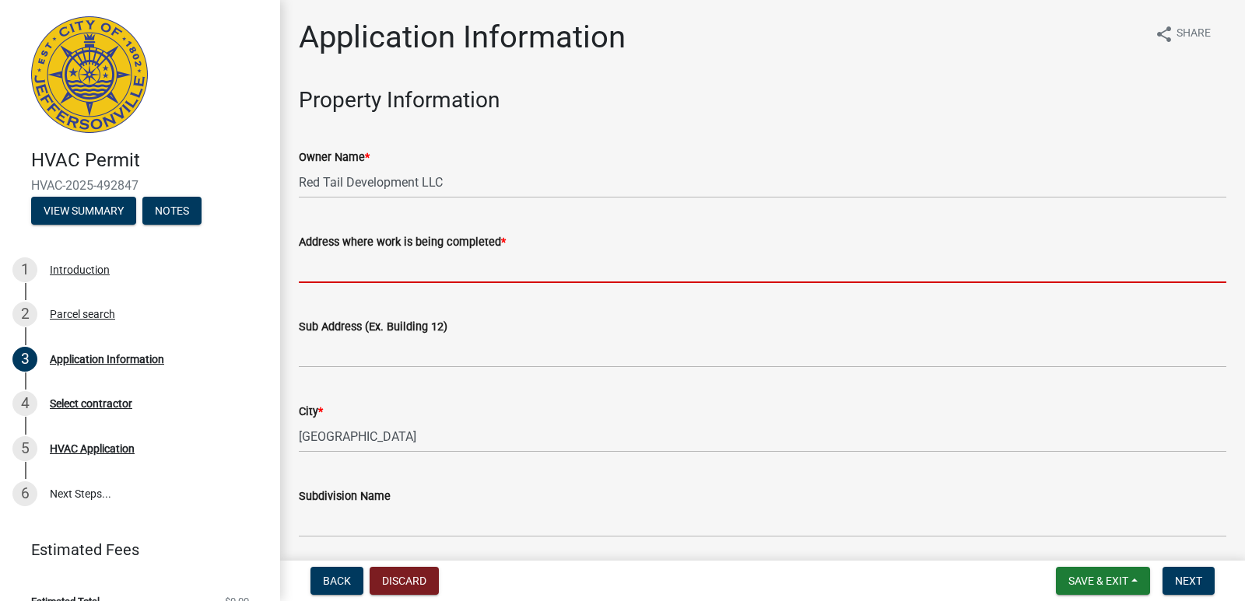
click at [352, 256] on input "Address where work is being completed *" at bounding box center [762, 267] width 927 height 32
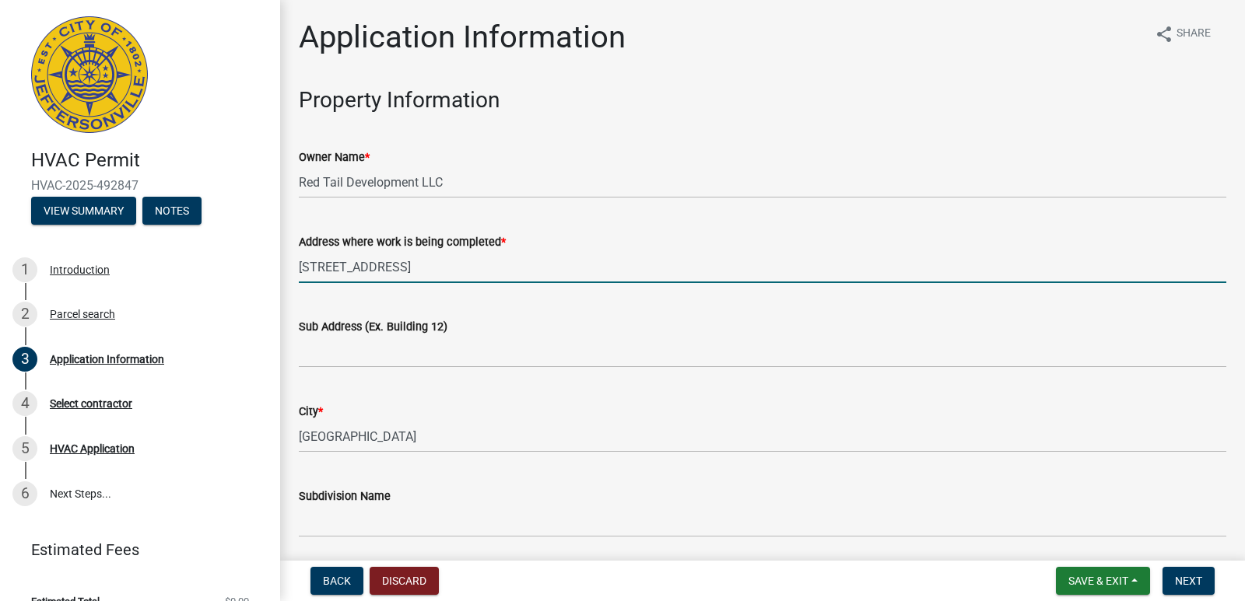
type input "[STREET_ADDRESS]"
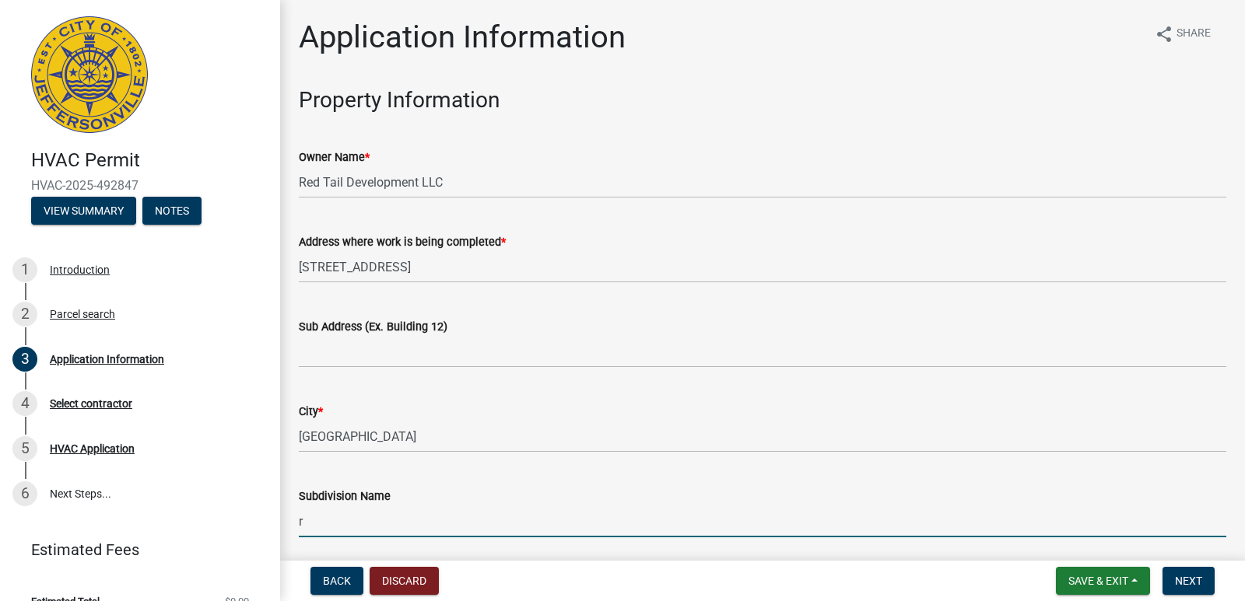
type input "Red Tail Ridge Section 2"
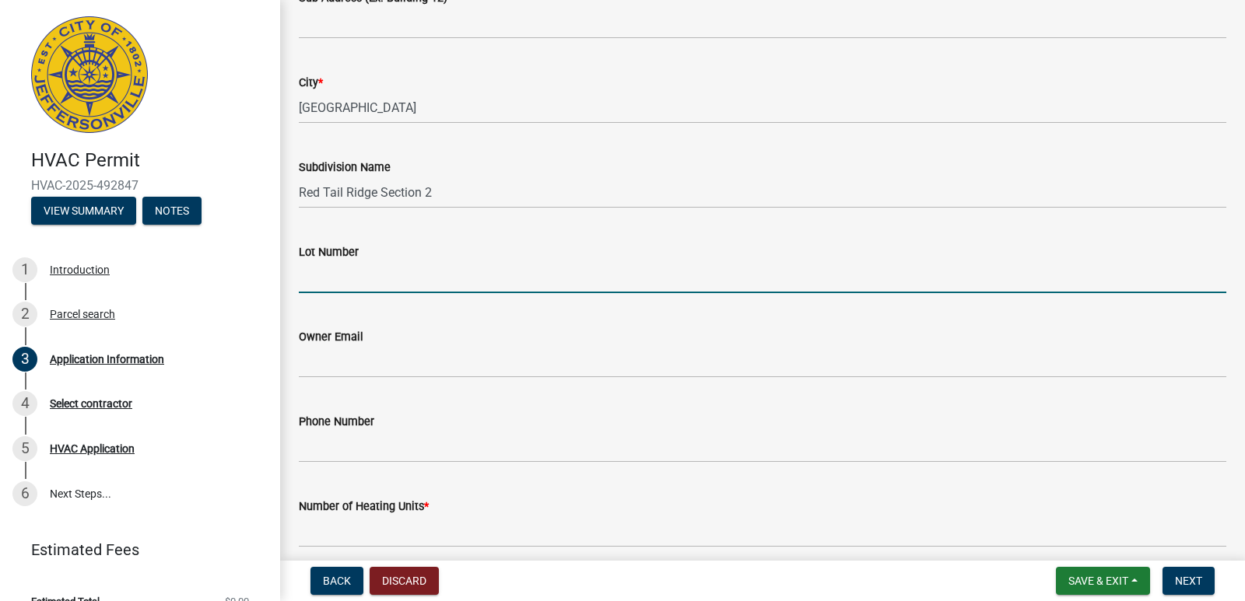
click at [348, 264] on input "Lot Number" at bounding box center [762, 277] width 927 height 32
type input "212"
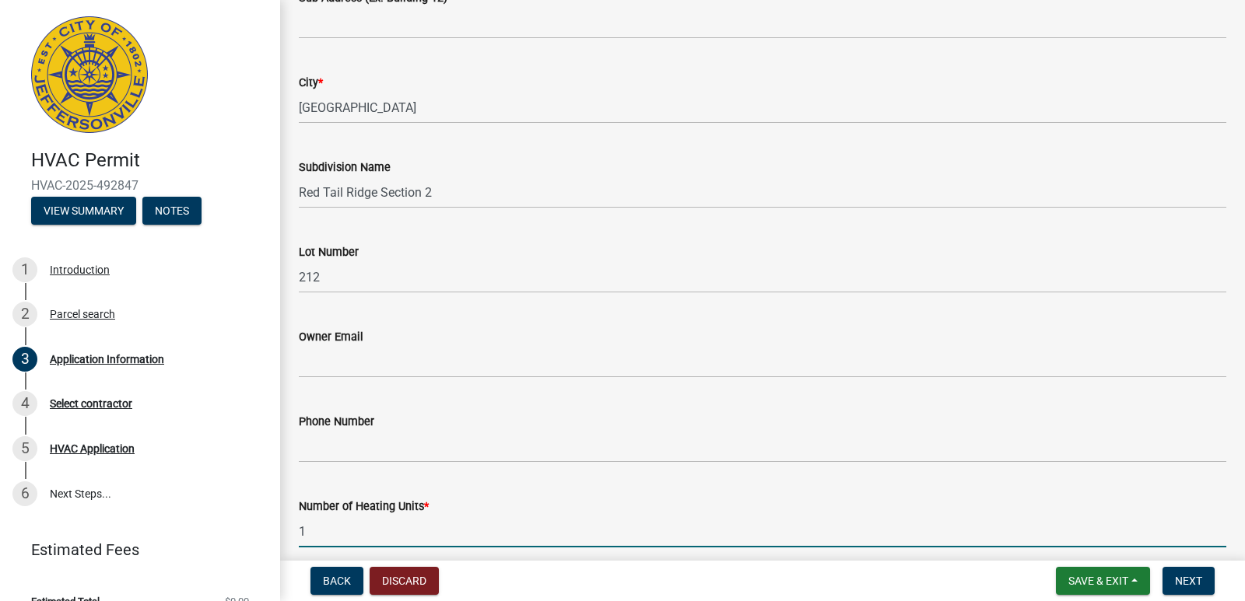
type input "1"
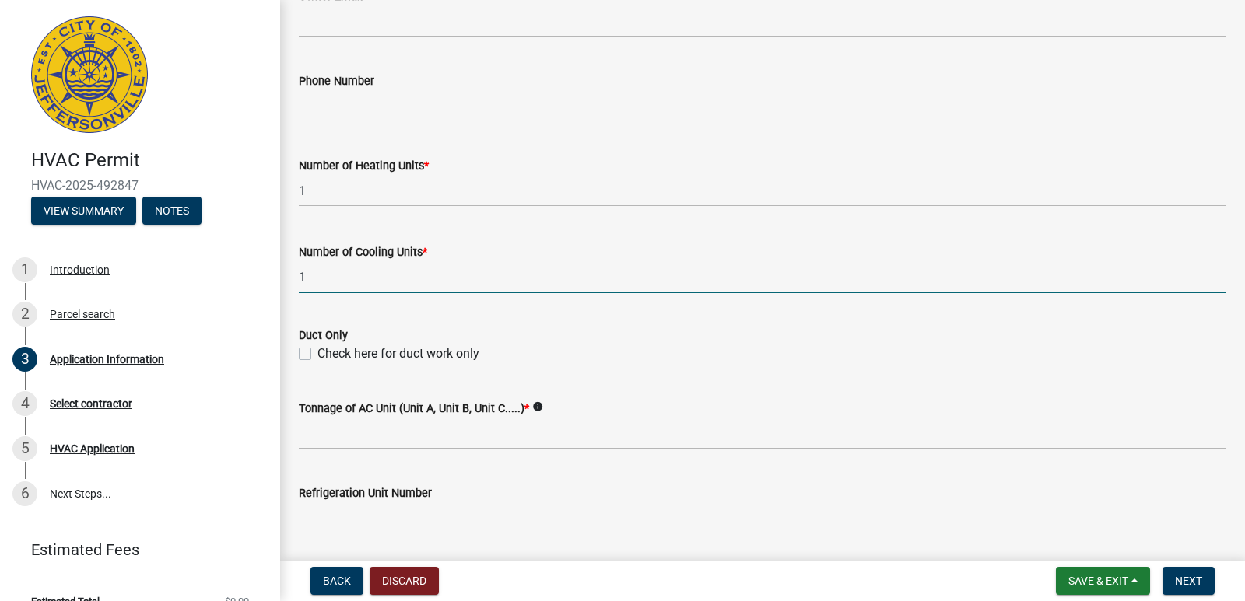
type input "1"
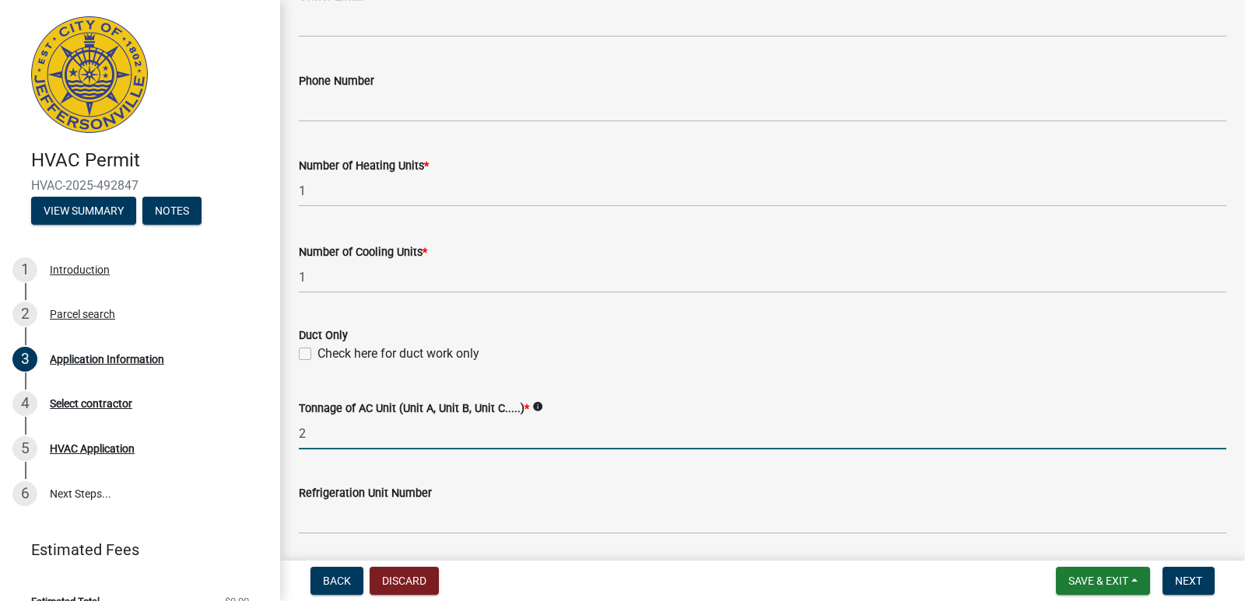
type input "2-1/2"
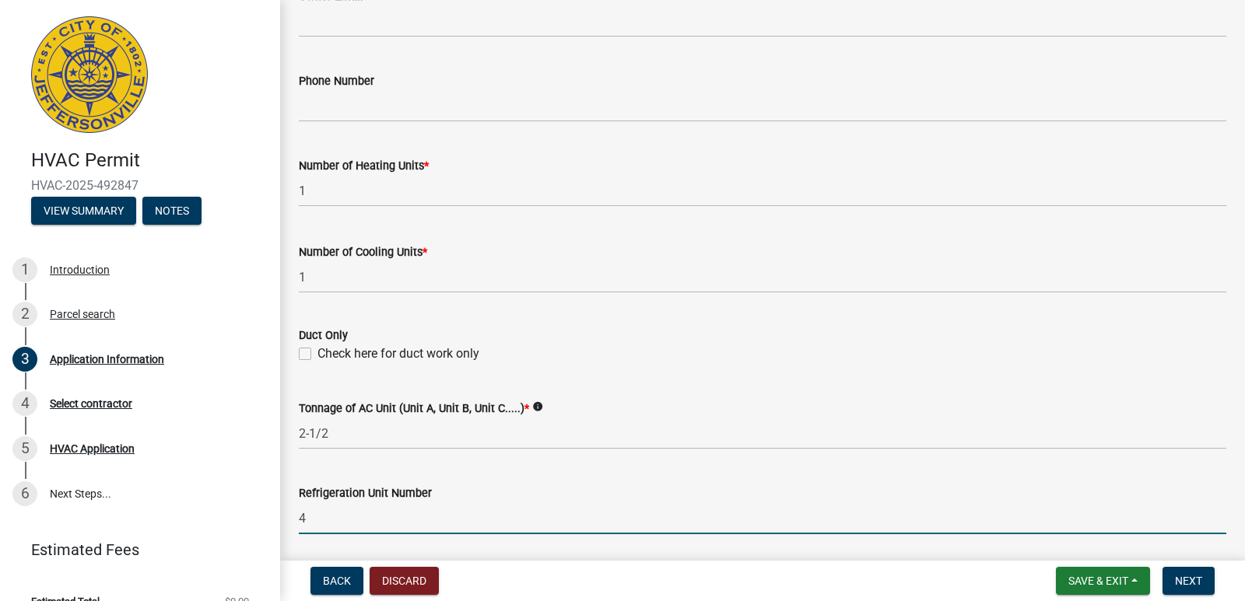
type input "454"
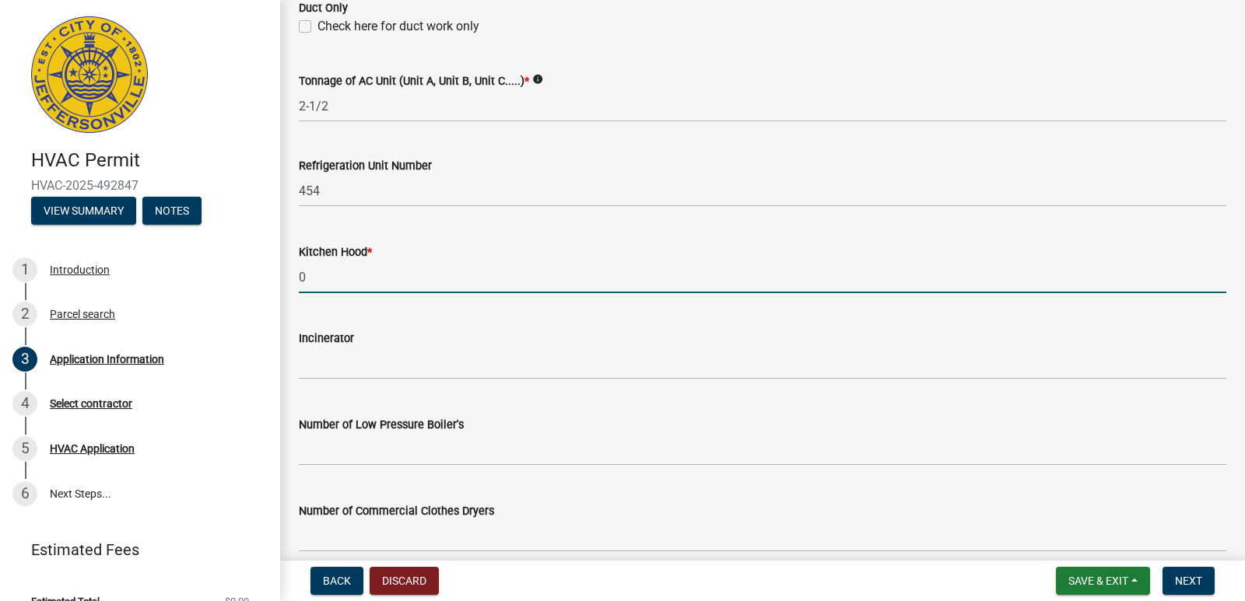
type input "0"
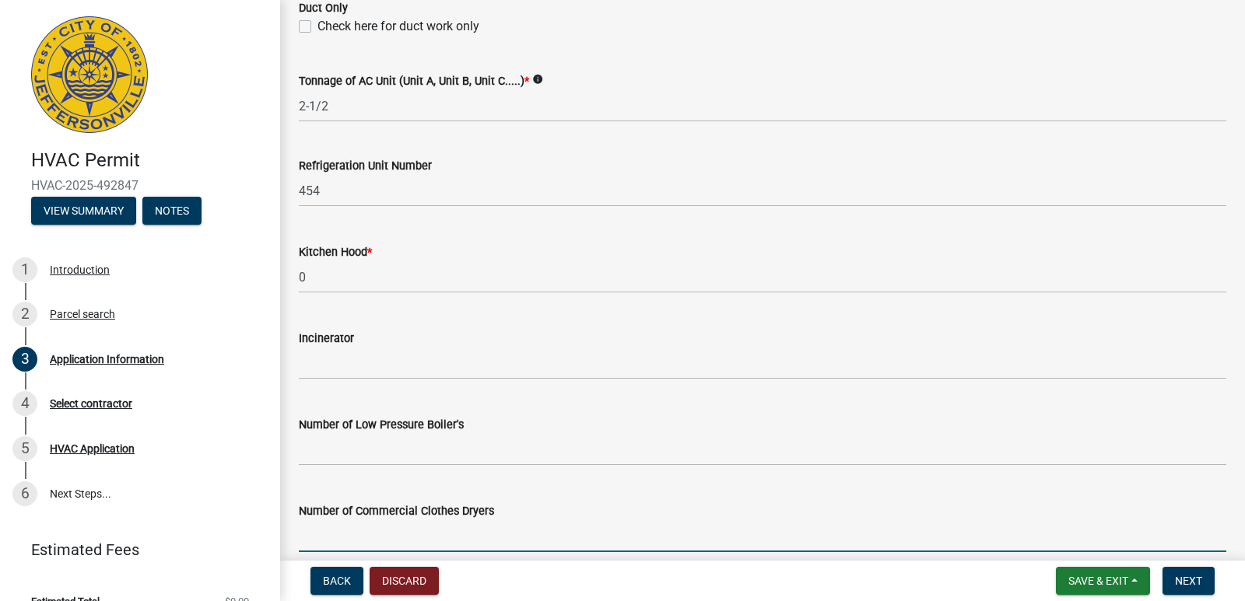
scroll to position [1154, 0]
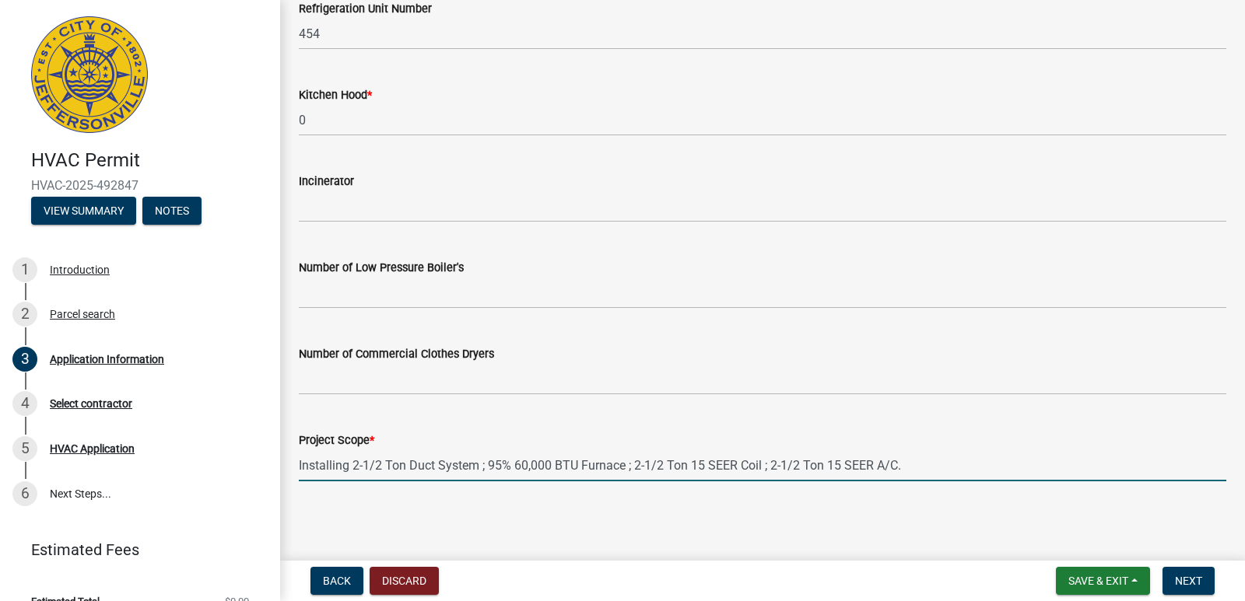
click at [518, 469] on input "Installing 2-1/2 Ton Duct System ; 95% 60,000 BTU Furnace ; 2-1/2 Ton 15 SEER C…" at bounding box center [762, 466] width 927 height 32
type input "Installing 2-1/2 Ton Duct System ; 95% 70,000 BTU Furnace ; 2-1/2 Ton 14.3 SEER…"
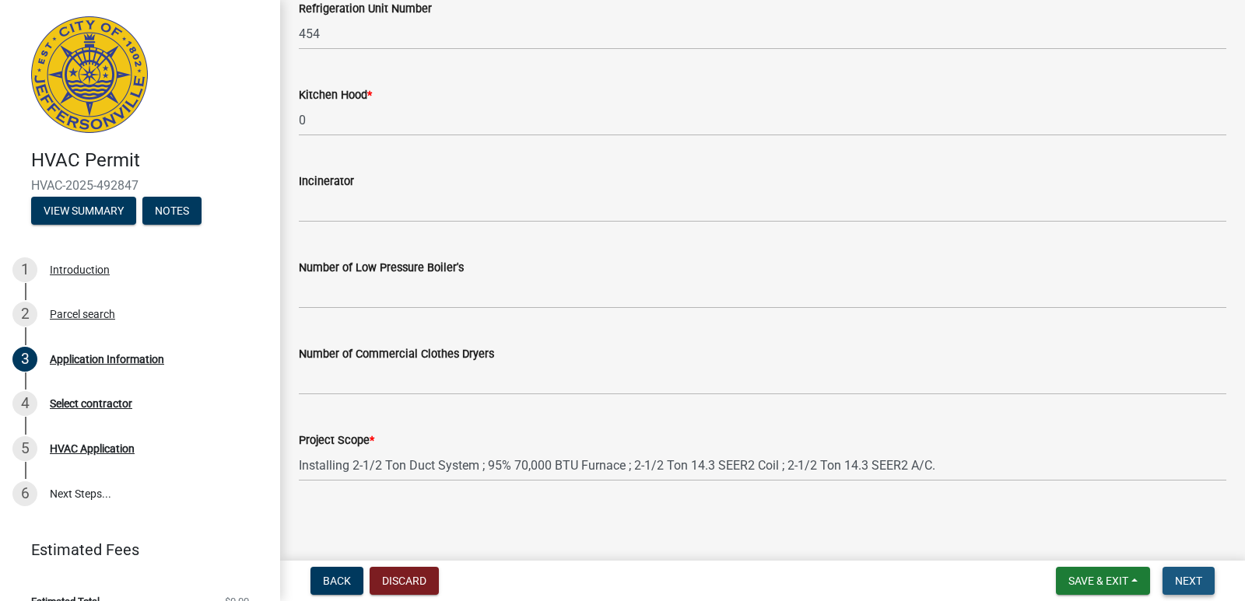
click at [1191, 583] on span "Next" at bounding box center [1188, 581] width 27 height 12
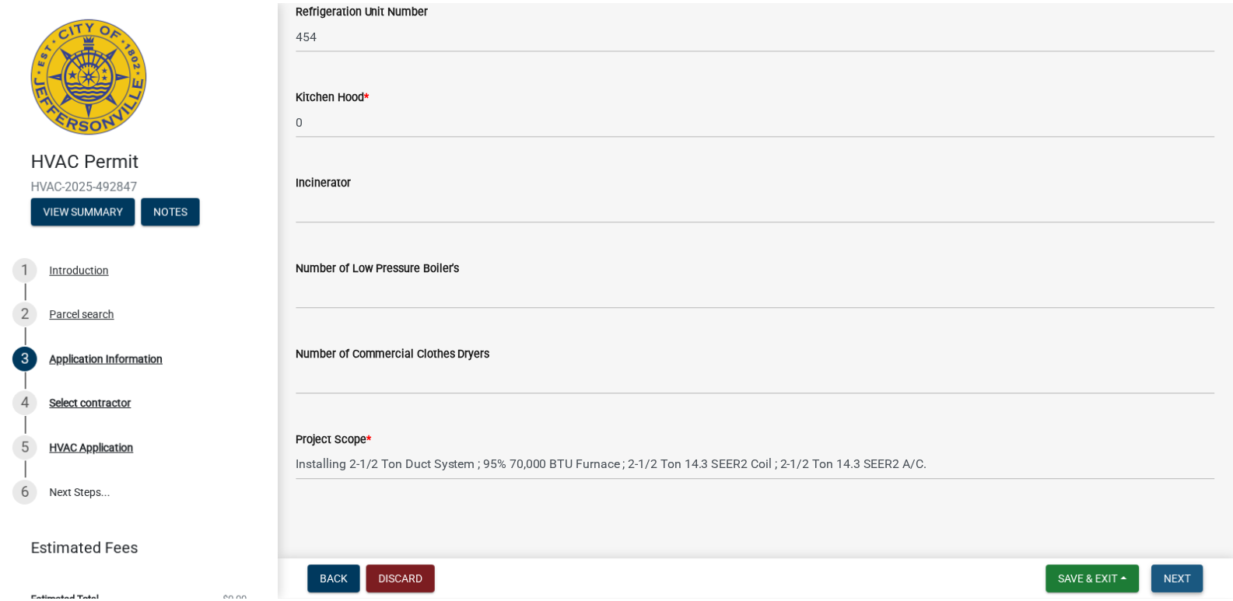
scroll to position [0, 0]
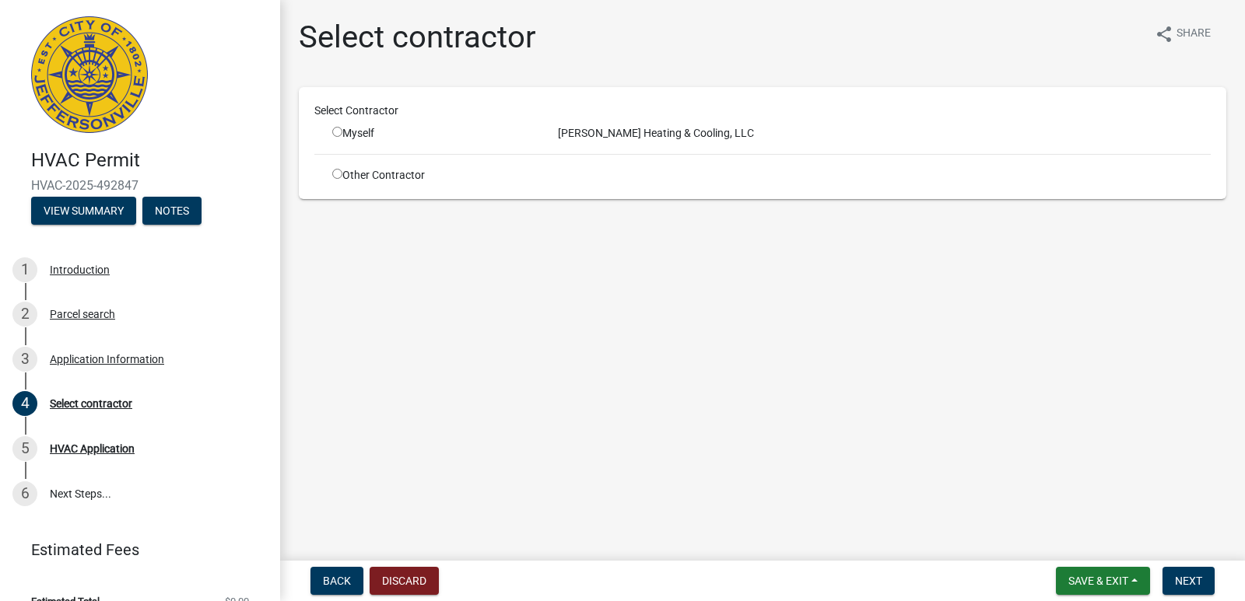
click at [328, 134] on div "Myself" at bounding box center [434, 133] width 226 height 16
click at [335, 128] on input "radio" at bounding box center [337, 132] width 10 height 10
radio input "true"
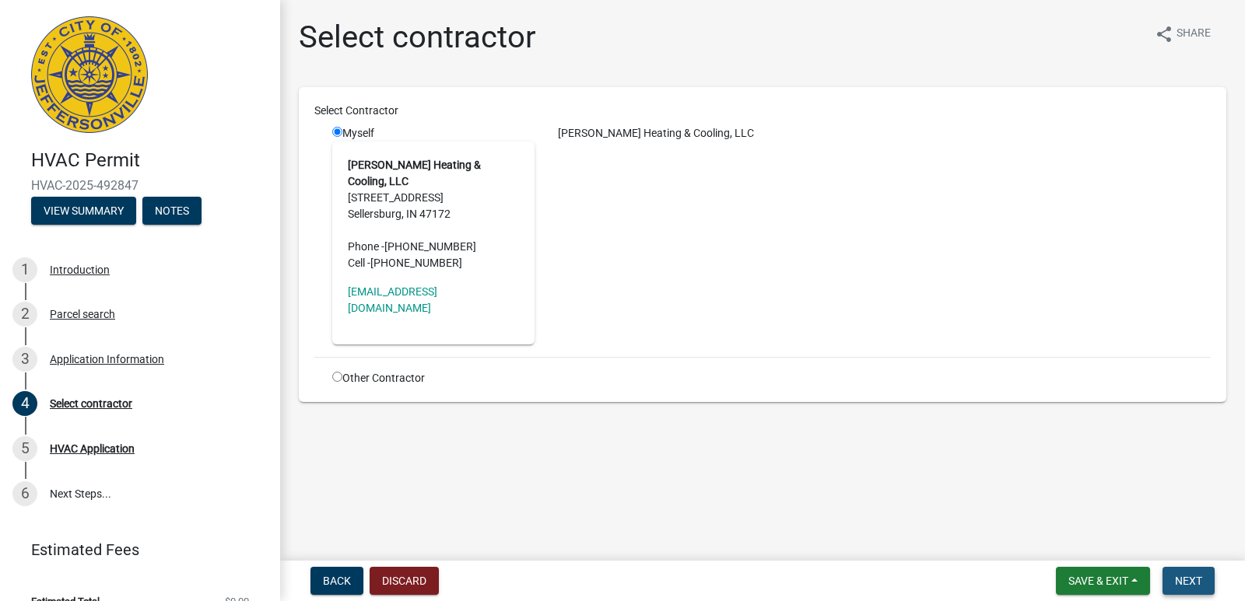
click at [1180, 580] on span "Next" at bounding box center [1188, 581] width 27 height 12
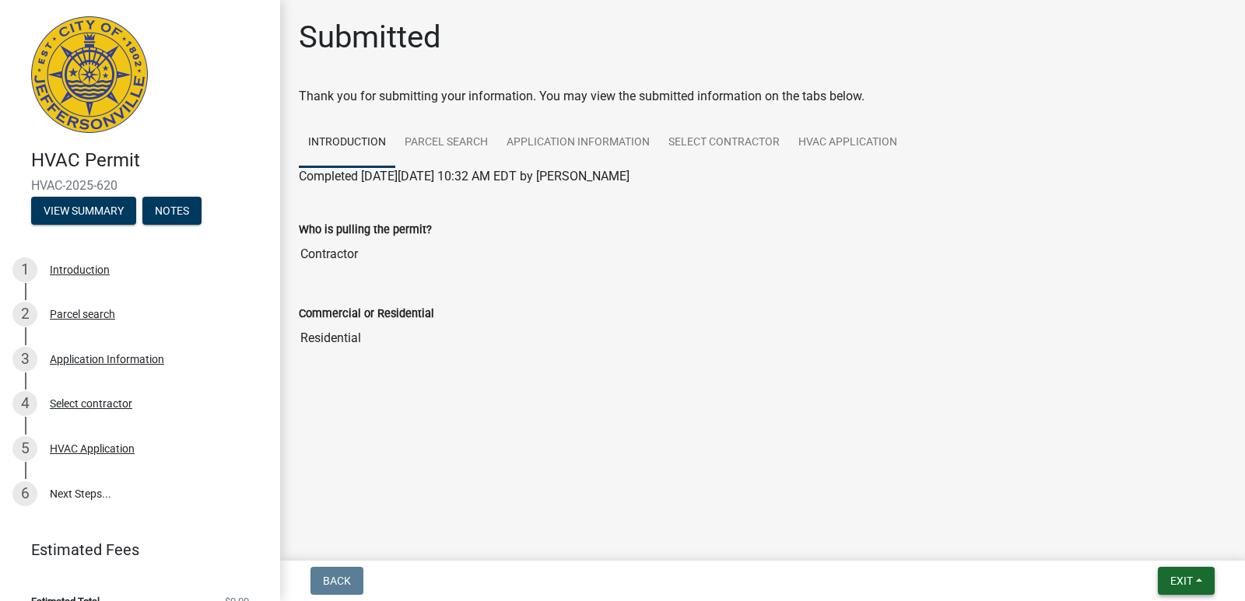
click at [1177, 583] on span "Exit" at bounding box center [1181, 581] width 23 height 12
click at [1147, 544] on button "Save & Exit" at bounding box center [1152, 540] width 124 height 37
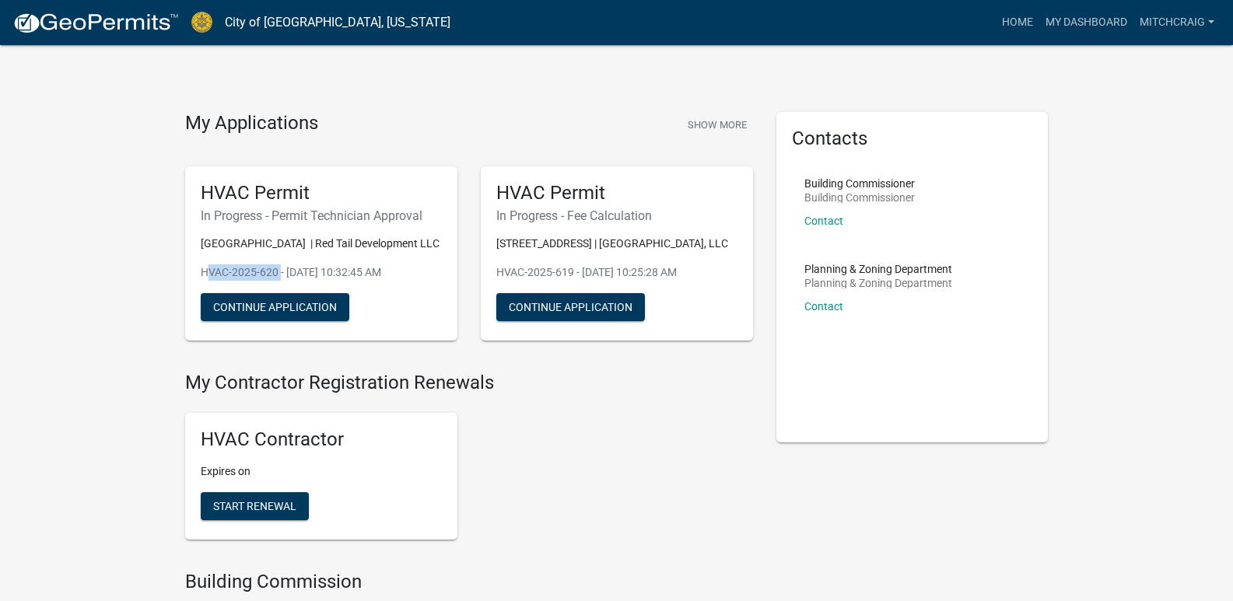
drag, startPoint x: 203, startPoint y: 293, endPoint x: 278, endPoint y: 293, distance: 74.7
click at [278, 293] on div "HVAC Permit In Progress - Permit Technician Approval 4642 [GEOGRAPHIC_DATA] | R…" at bounding box center [321, 253] width 272 height 175
copy p "HVAC-2025-620"
